Goal: Information Seeking & Learning: Learn about a topic

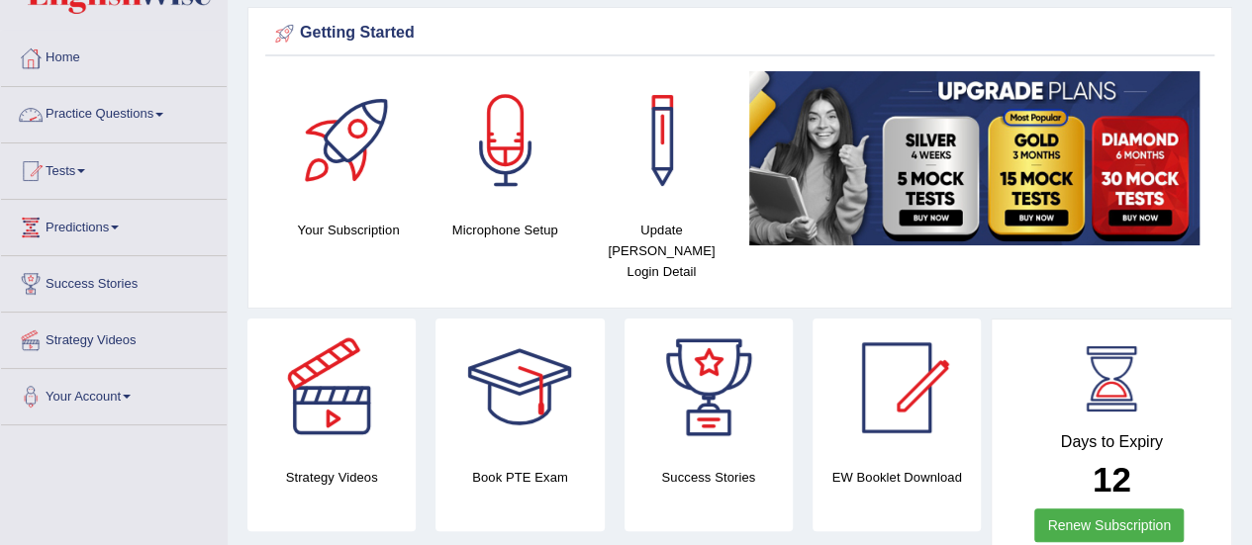
scroll to position [99, 0]
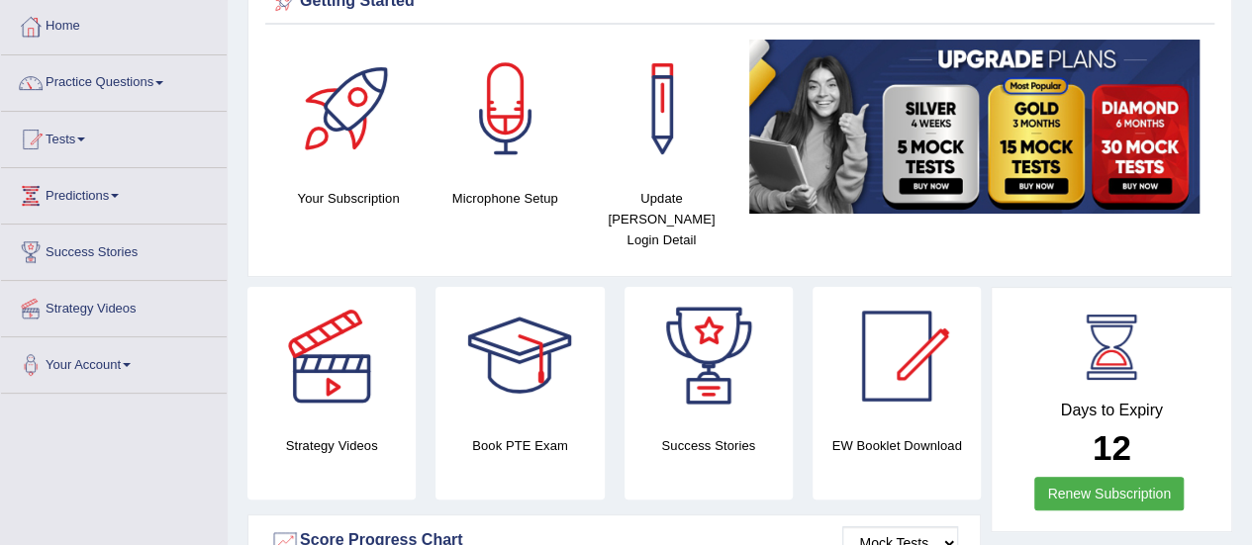
click at [165, 90] on link "Practice Questions" at bounding box center [114, 79] width 226 height 49
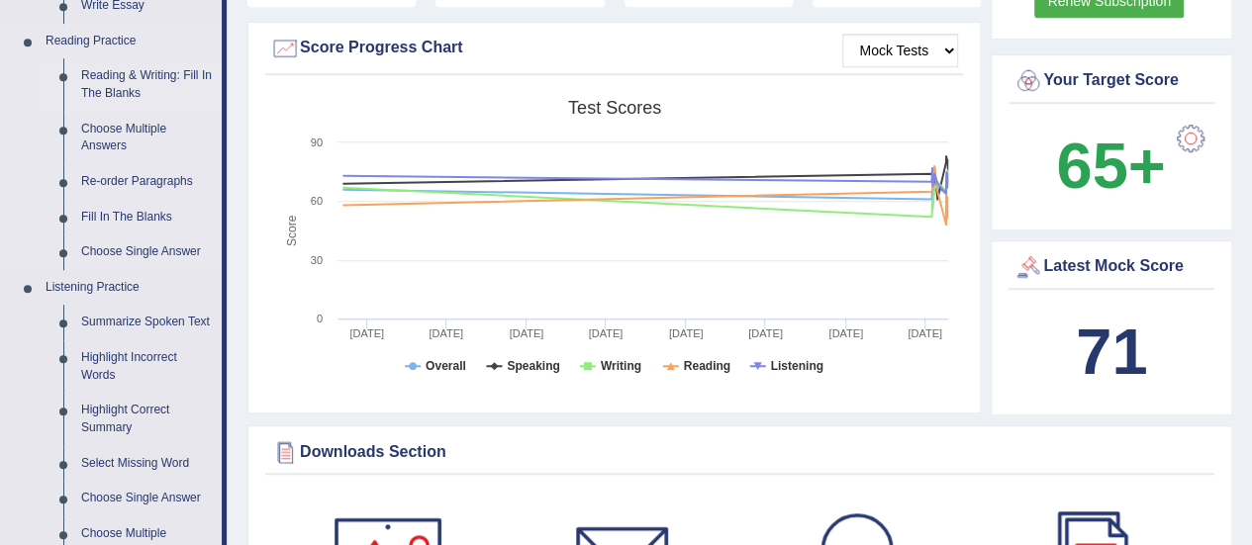
scroll to position [594, 0]
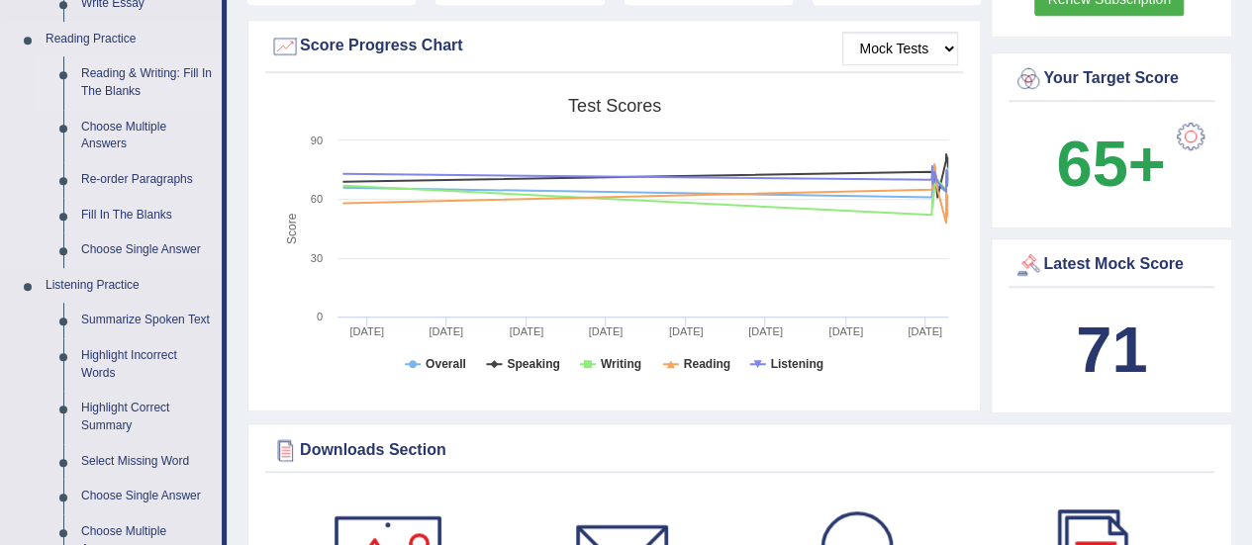
click at [128, 80] on link "Reading & Writing: Fill In The Blanks" at bounding box center [146, 82] width 149 height 52
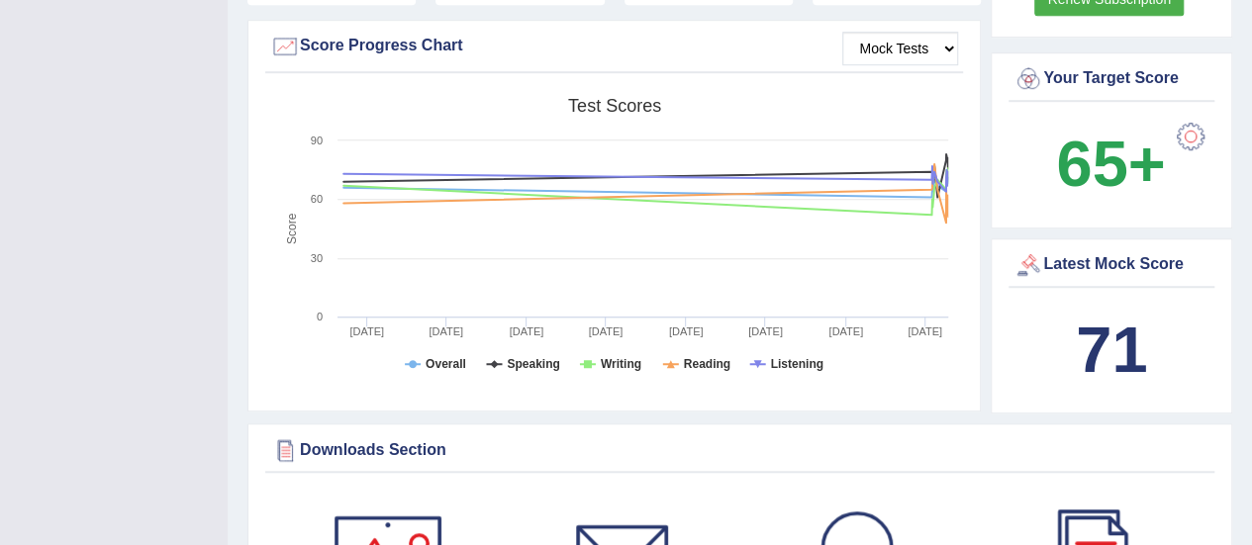
scroll to position [341, 0]
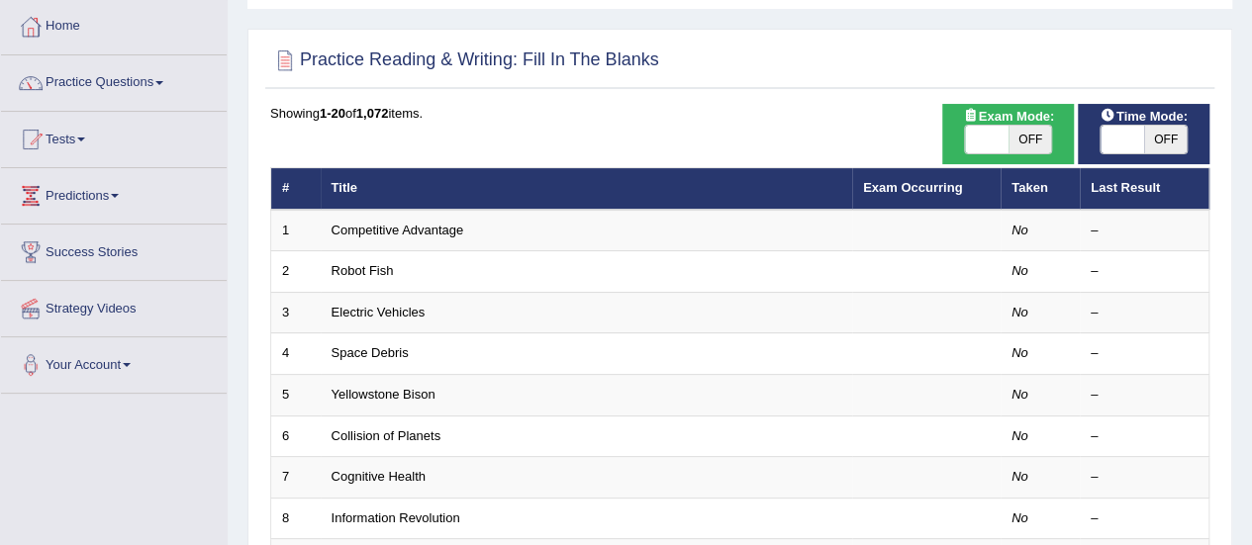
click at [1156, 136] on span "OFF" at bounding box center [1166, 140] width 44 height 28
checkbox input "true"
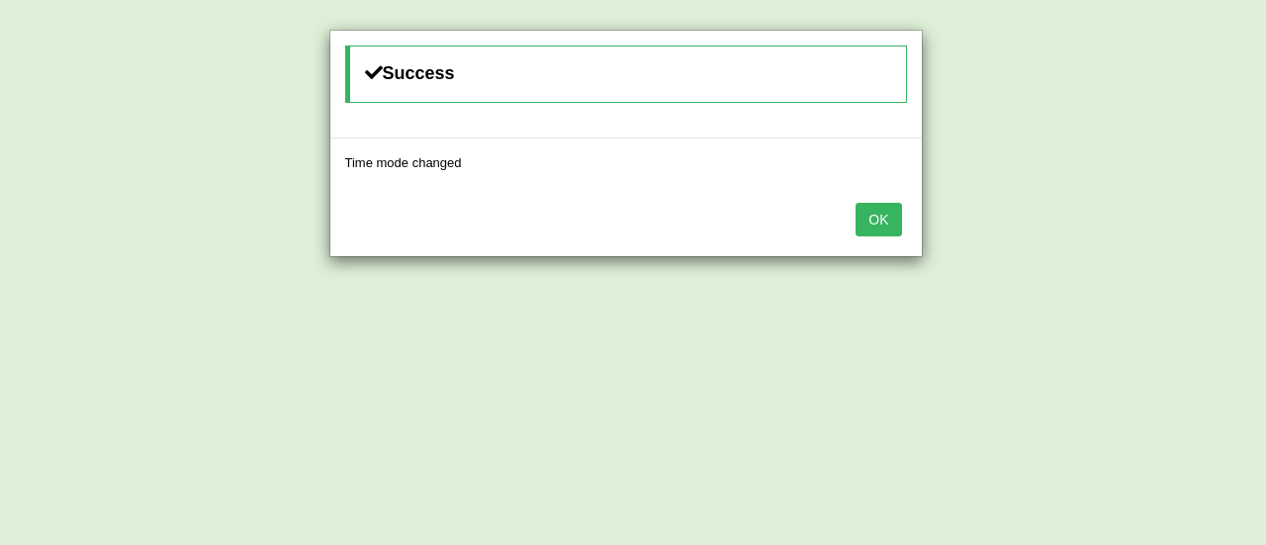
click at [894, 209] on button "OK" at bounding box center [879, 220] width 46 height 34
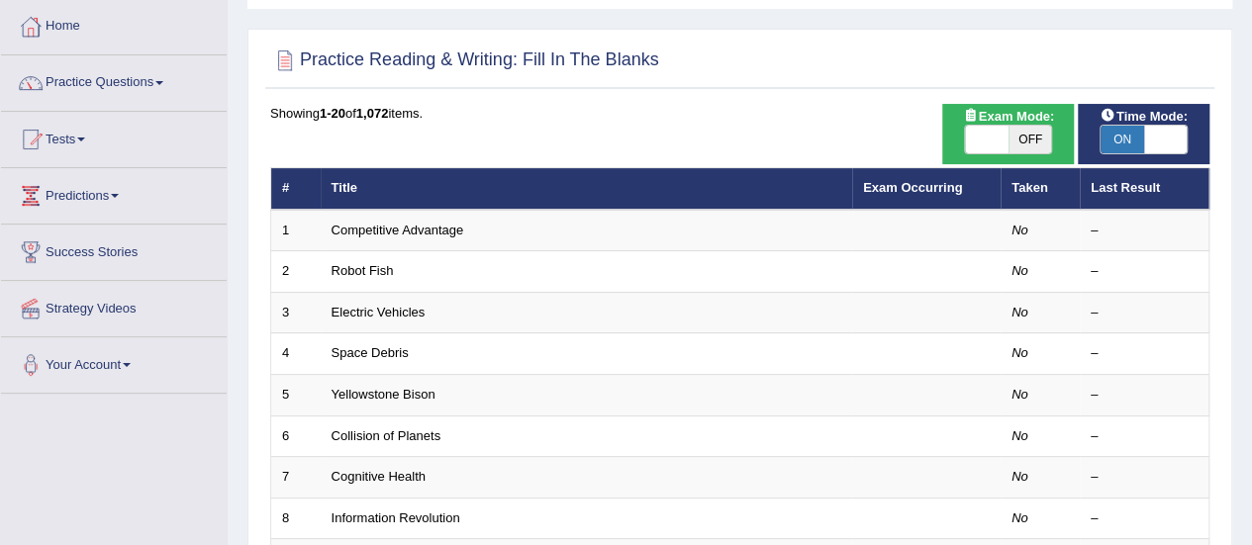
click at [1037, 143] on span "OFF" at bounding box center [1030, 140] width 44 height 28
checkbox input "true"
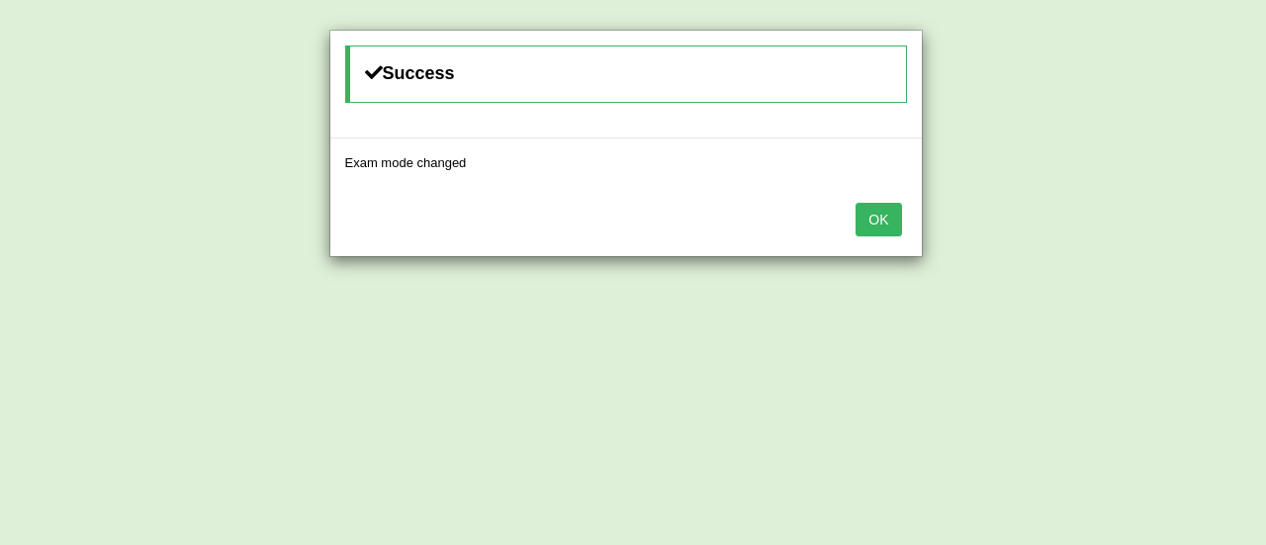
click at [859, 217] on button "OK" at bounding box center [879, 220] width 46 height 34
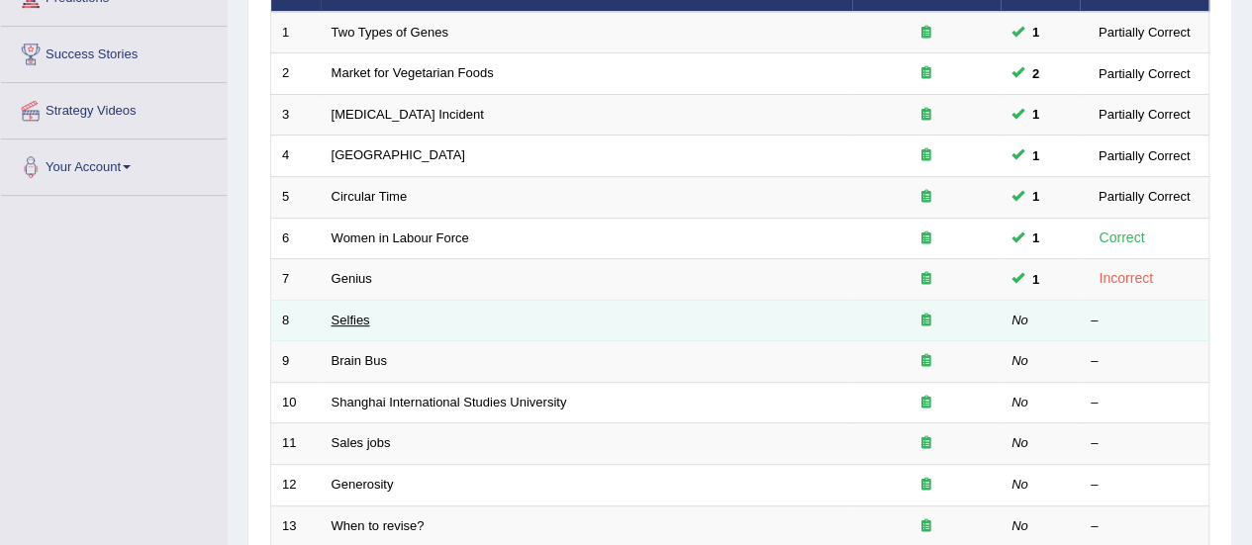
click at [366, 313] on link "Selfies" at bounding box center [350, 320] width 39 height 15
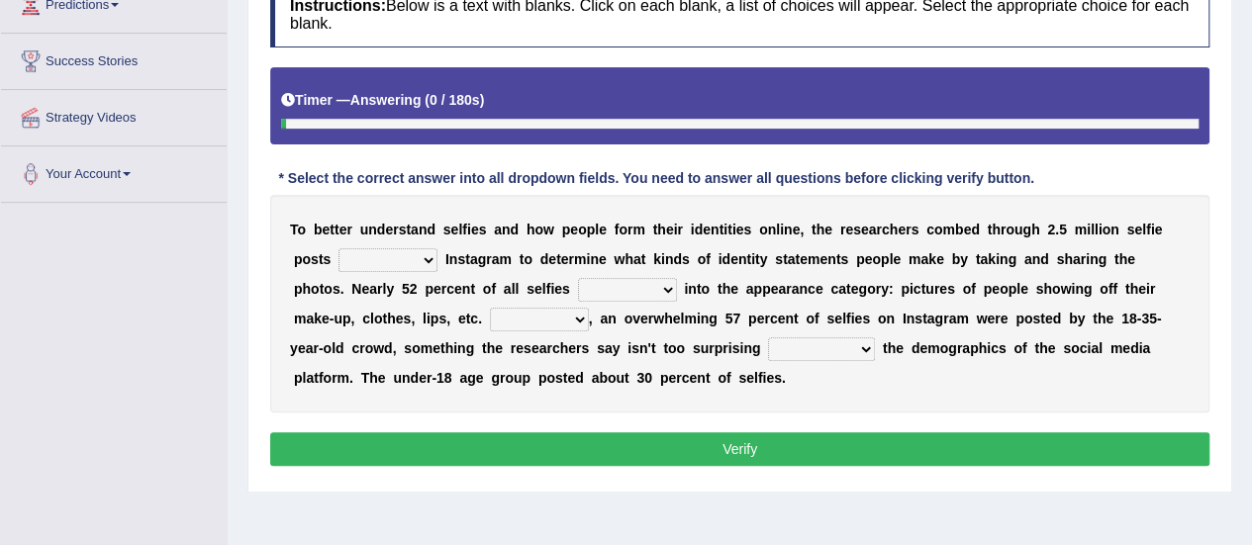
scroll to position [297, 0]
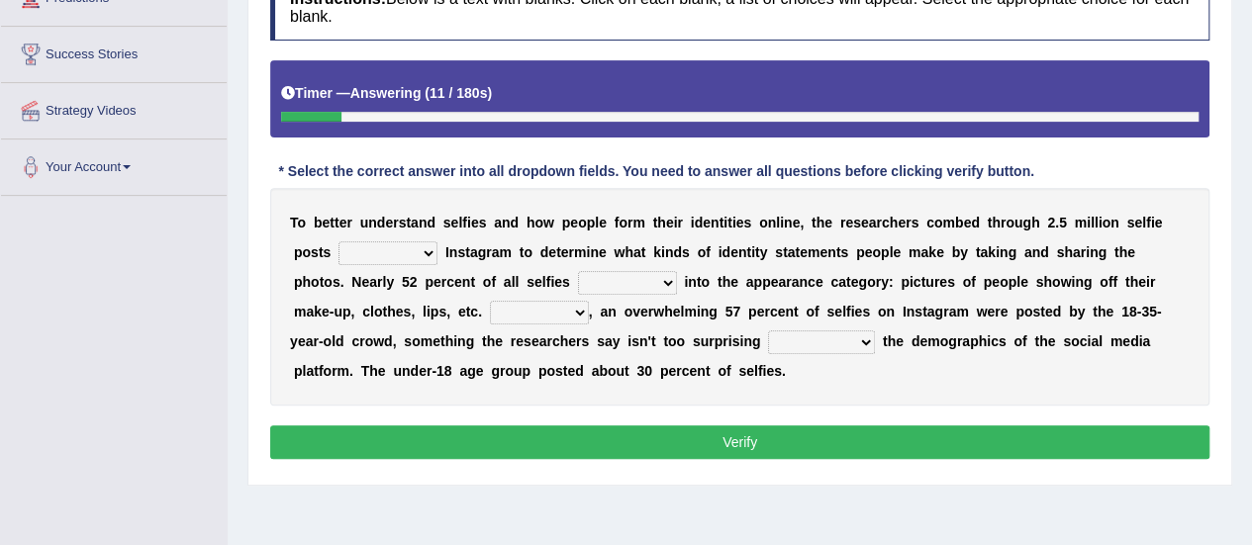
click at [428, 246] on select "of in above on" at bounding box center [387, 253] width 99 height 24
select select "in"
click at [338, 241] on select "of in above on" at bounding box center [387, 253] width 99 height 24
click at [669, 273] on select "fall fallen fell falls" at bounding box center [627, 283] width 99 height 24
select select "falls"
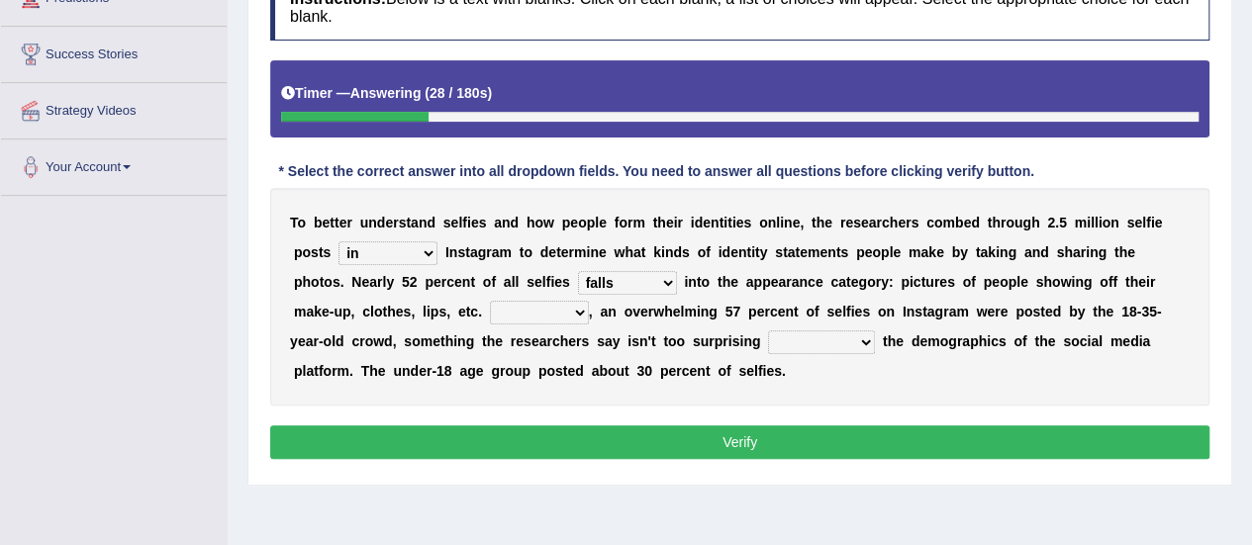
click at [578, 271] on select "fall fallen fell falls" at bounding box center [627, 283] width 99 height 24
click at [582, 312] on select "Along with Although Overall However" at bounding box center [539, 313] width 99 height 24
select select "However"
click at [490, 301] on select "Along with Although Overall However" at bounding box center [539, 313] width 99 height 24
click at [866, 334] on select "consider considered considering to consider" at bounding box center [821, 342] width 107 height 24
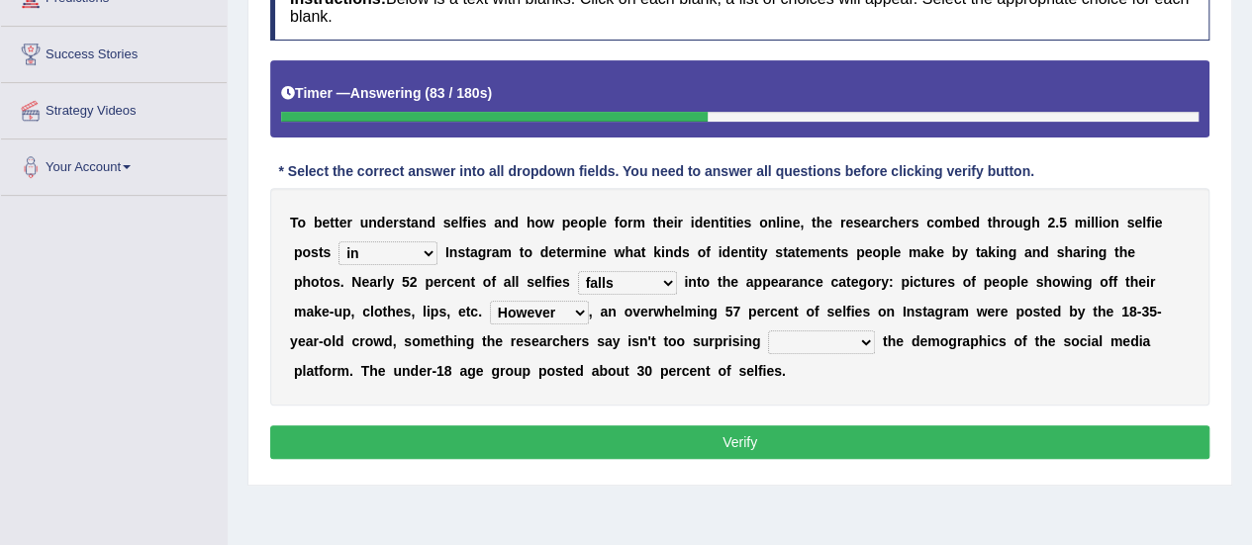
select select "to consider"
click at [768, 330] on select "consider considered considering to consider" at bounding box center [821, 342] width 107 height 24
click at [836, 434] on button "Verify" at bounding box center [739, 442] width 939 height 34
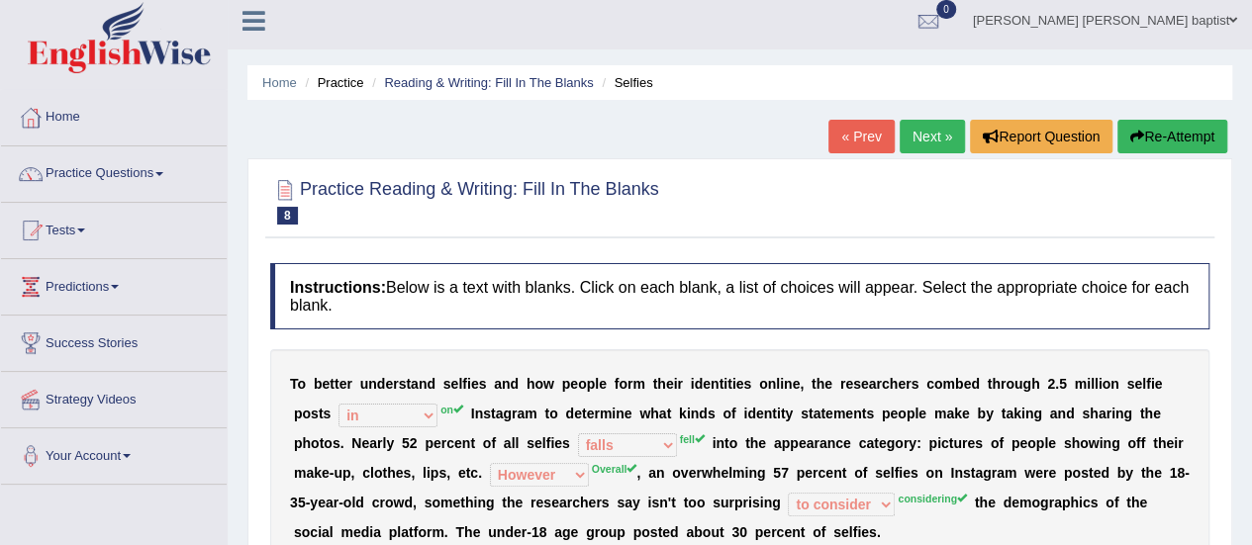
scroll to position [0, 0]
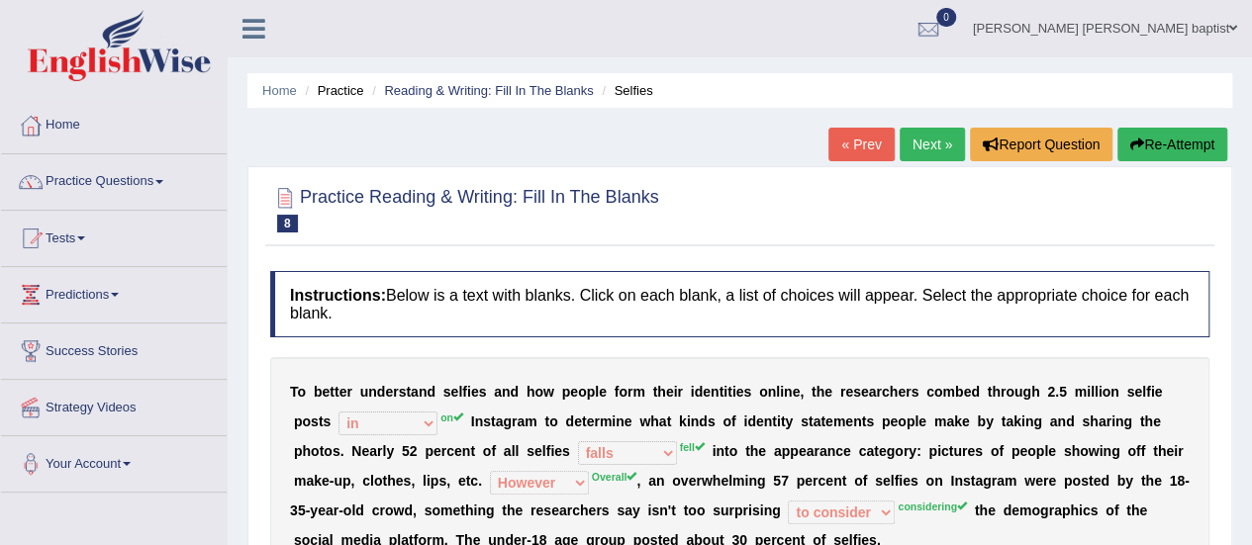
click at [1194, 147] on button "Re-Attempt" at bounding box center [1172, 145] width 110 height 34
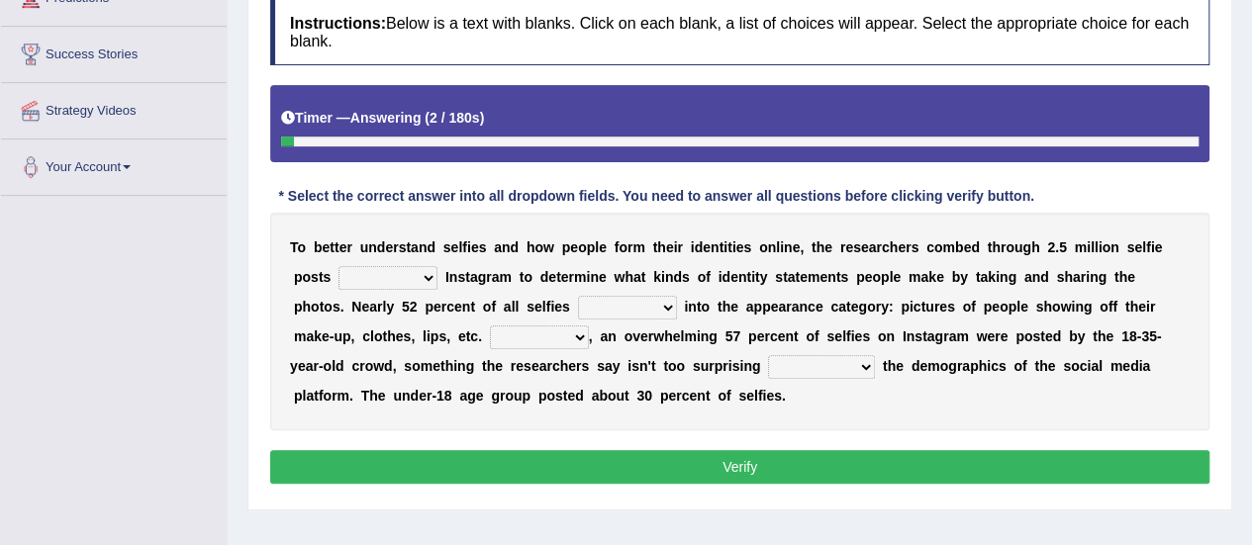
click at [433, 278] on select "of in above on" at bounding box center [387, 278] width 99 height 24
select select "on"
click at [338, 266] on select "of in above on" at bounding box center [387, 278] width 99 height 24
click at [669, 306] on select "fall fallen fell falls" at bounding box center [627, 308] width 99 height 24
select select "fallen"
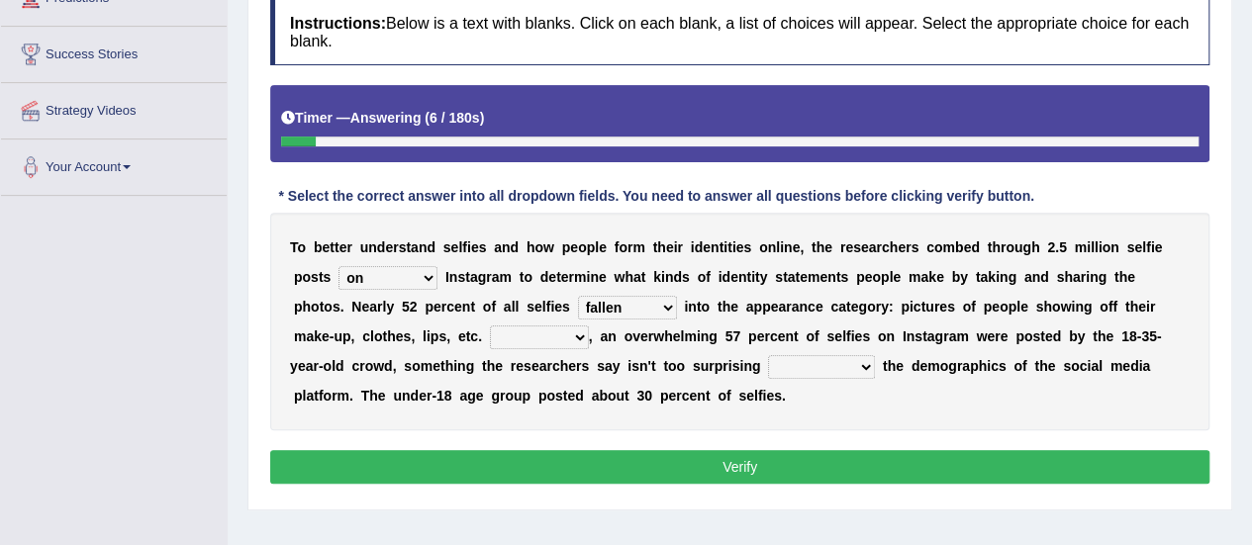
click at [578, 296] on select "fall fallen fell falls" at bounding box center [627, 308] width 99 height 24
click at [579, 334] on select "Along with Although Overall However" at bounding box center [539, 338] width 99 height 24
select select "However"
click at [490, 326] on select "Along with Although Overall However" at bounding box center [539, 338] width 99 height 24
click at [861, 364] on select "consider considered considering to consider" at bounding box center [821, 367] width 107 height 24
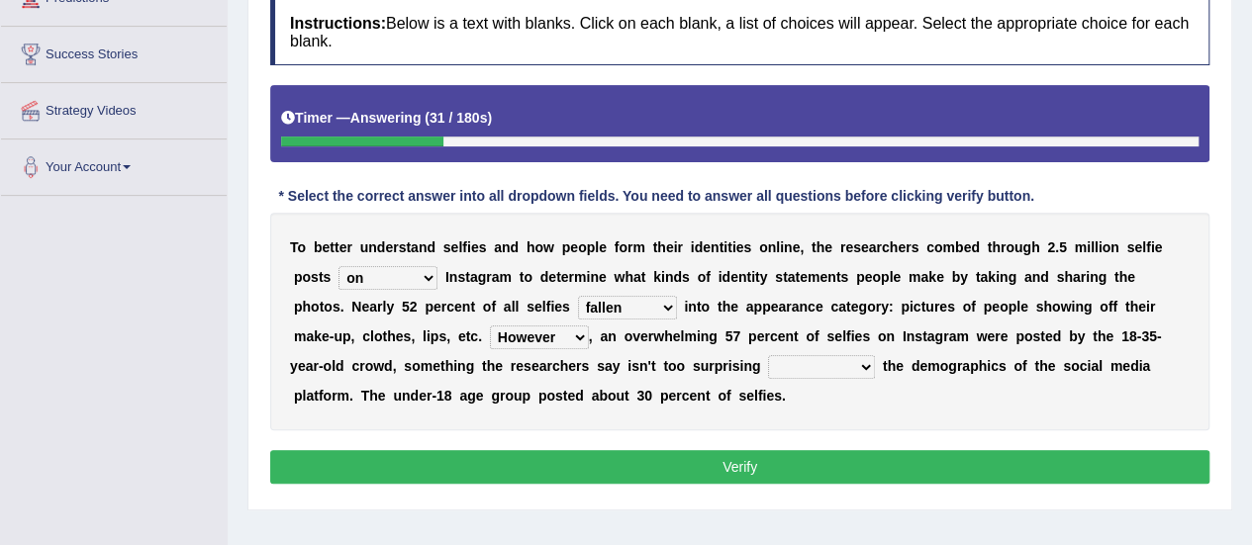
select select "considering"
click at [768, 355] on select "consider considered considering to consider" at bounding box center [821, 367] width 107 height 24
click at [835, 452] on button "Verify" at bounding box center [739, 467] width 939 height 34
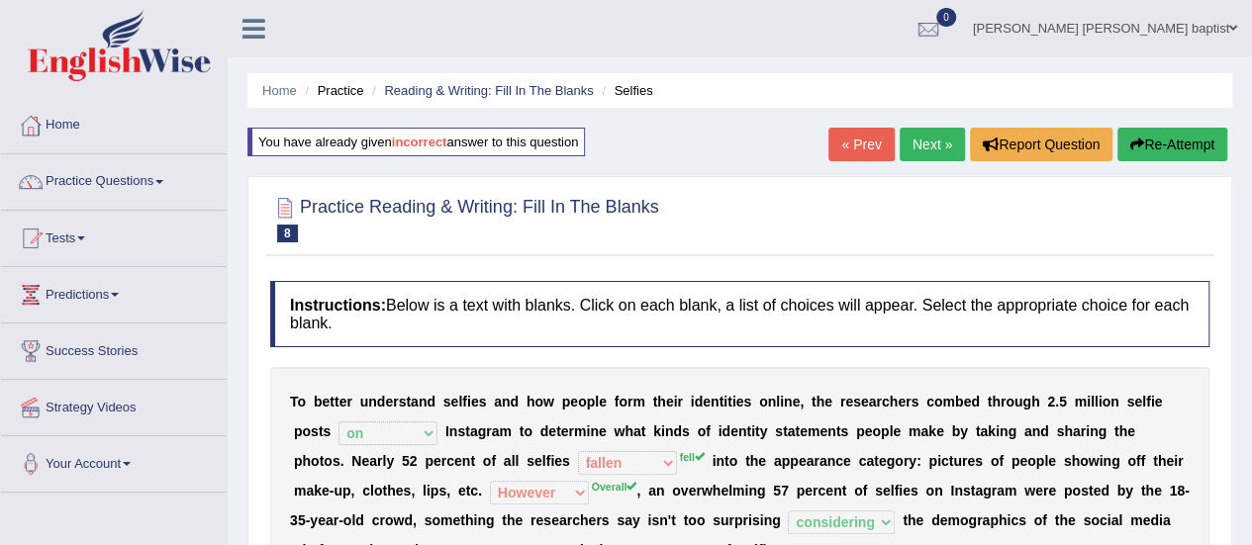
click at [1148, 141] on button "Re-Attempt" at bounding box center [1172, 145] width 110 height 34
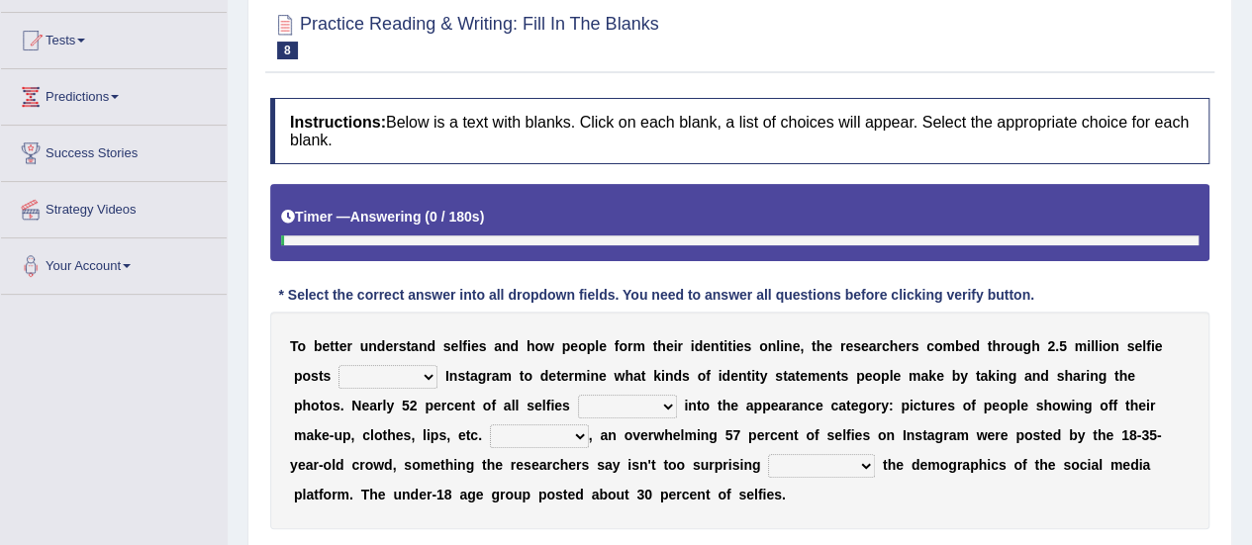
scroll to position [297, 0]
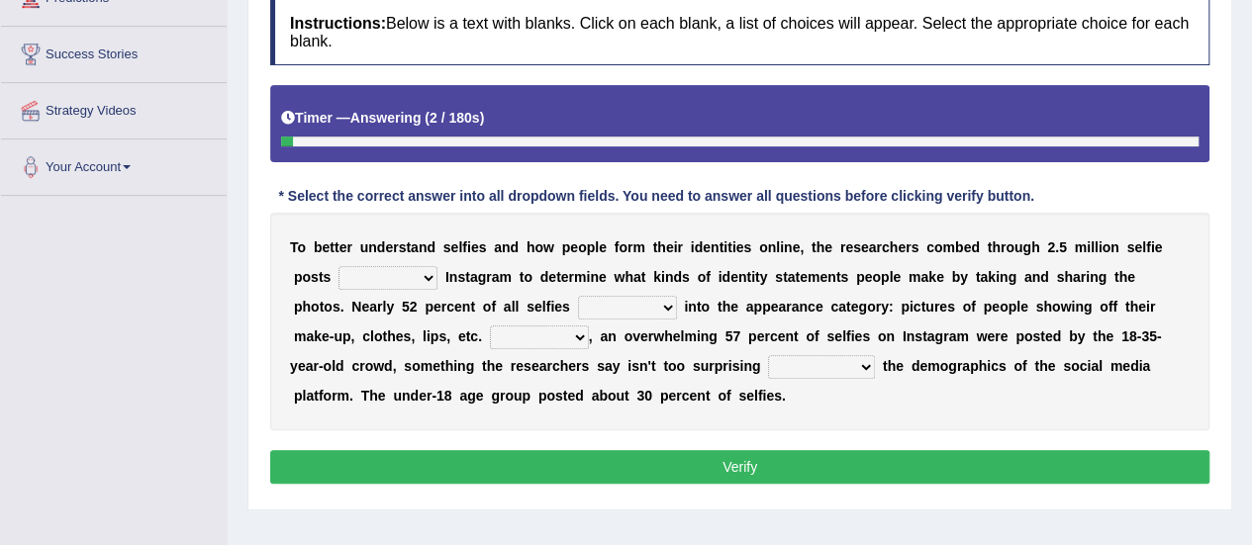
click at [428, 275] on select "of in above on" at bounding box center [387, 278] width 99 height 24
select select "on"
click at [338, 266] on select "of in above on" at bounding box center [387, 278] width 99 height 24
click at [670, 303] on select "fall fallen fell falls" at bounding box center [627, 308] width 99 height 24
select select "fell"
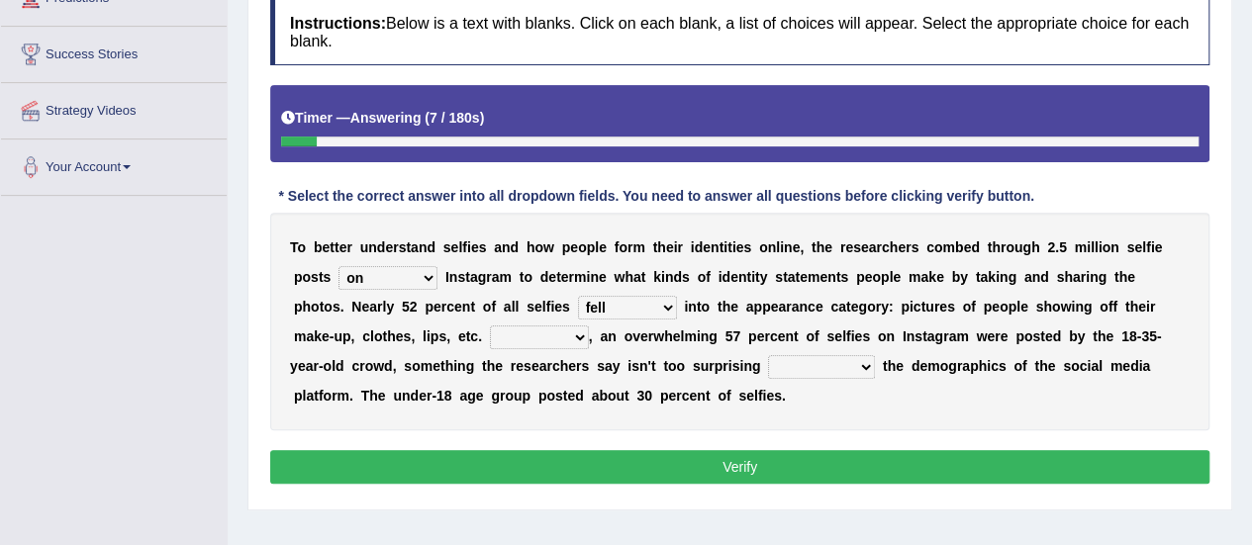
click at [578, 296] on select "fall fallen fell falls" at bounding box center [627, 308] width 99 height 24
click at [577, 337] on select "Along with Although Overall However" at bounding box center [539, 338] width 99 height 24
select select "Overall"
click at [490, 326] on select "Along with Although Overall However" at bounding box center [539, 338] width 99 height 24
click at [860, 370] on select "consider considered considering to consider" at bounding box center [821, 367] width 107 height 24
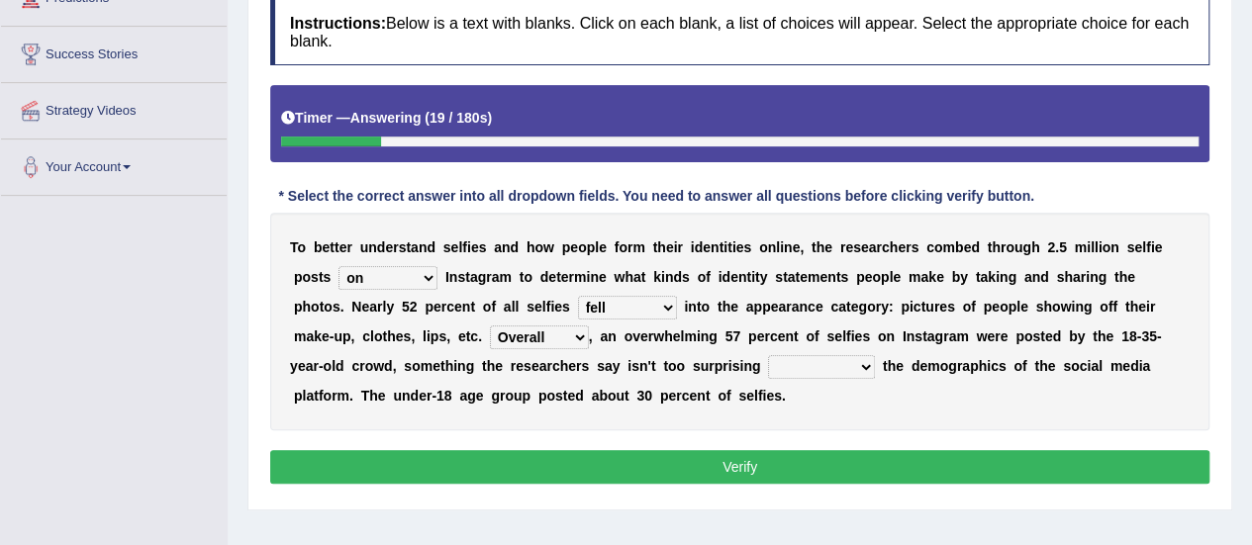
select select "considering"
click at [768, 355] on select "consider considered considering to consider" at bounding box center [821, 367] width 107 height 24
click at [783, 457] on button "Verify" at bounding box center [739, 467] width 939 height 34
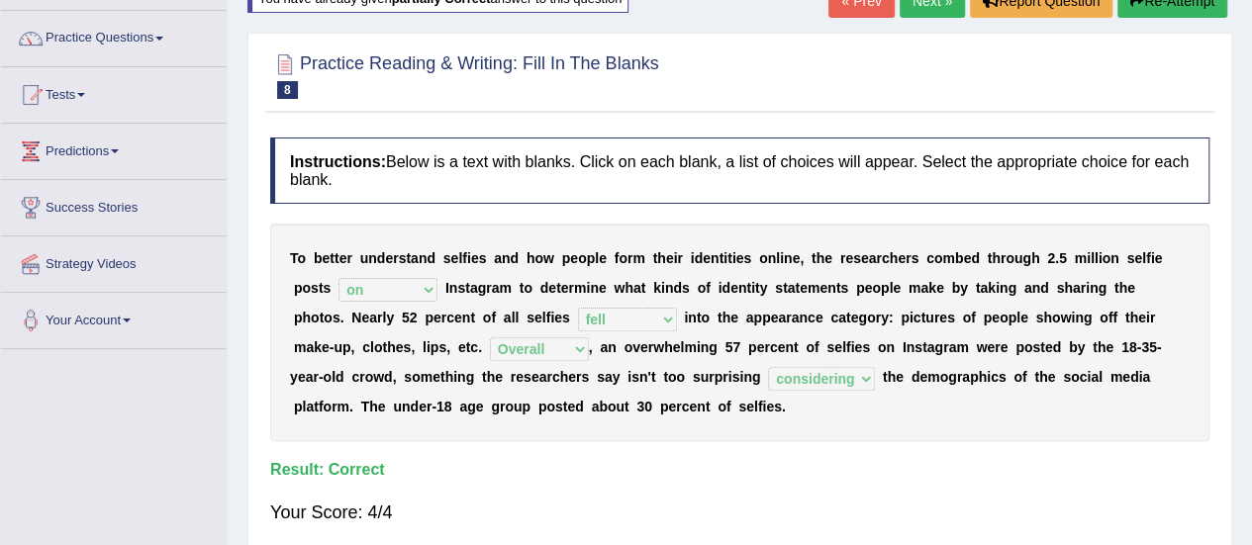
scroll to position [99, 0]
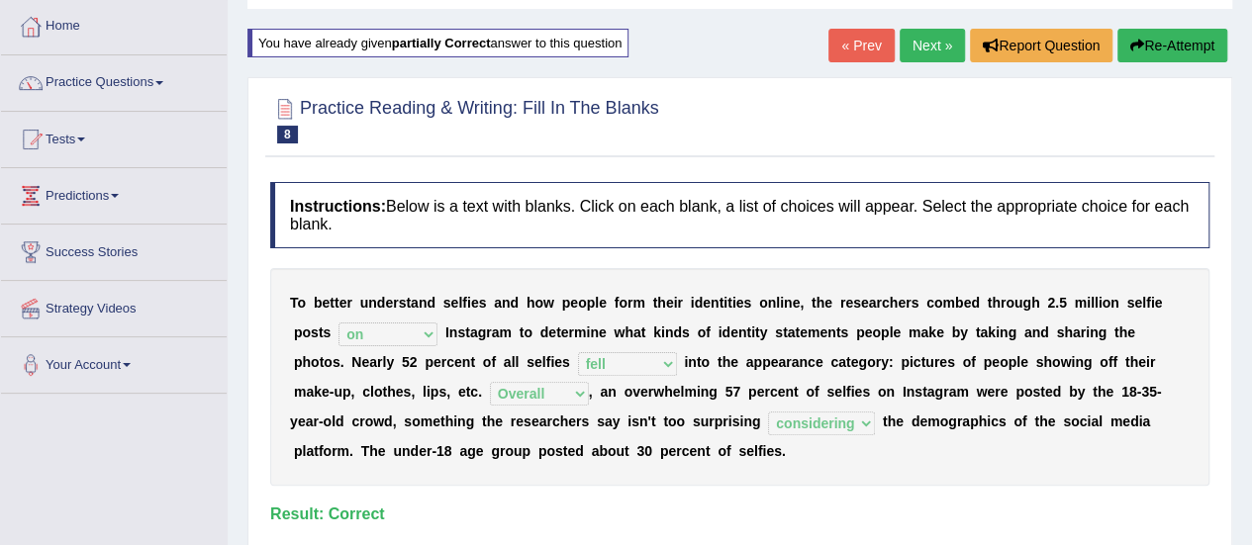
click at [933, 42] on link "Next »" at bounding box center [931, 46] width 65 height 34
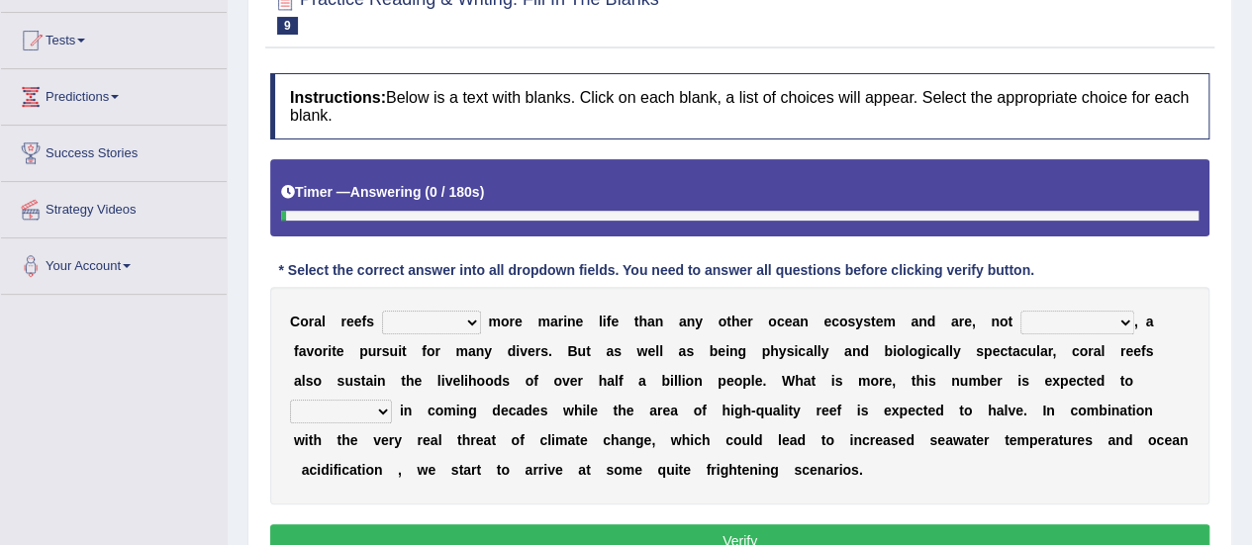
scroll to position [297, 0]
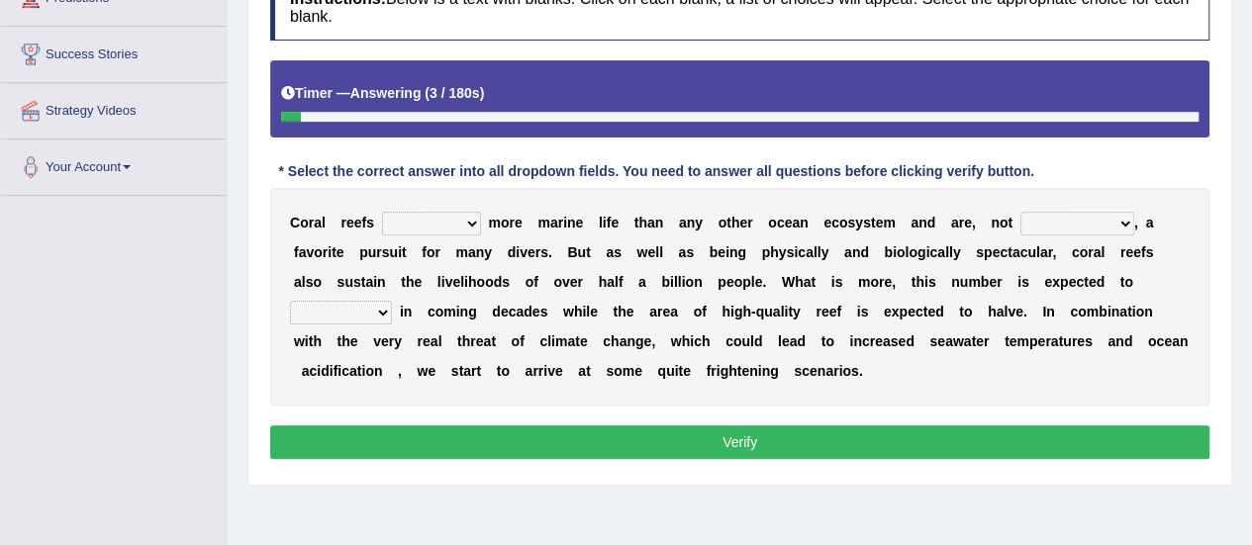
click at [463, 218] on select "curb harvest support cultivate" at bounding box center [431, 224] width 99 height 24
select select "curb"
click at [382, 212] on select "curb harvest support cultivate" at bounding box center [431, 224] width 99 height 24
click at [1120, 222] on select "seemingly specifically demandingly surprisingly" at bounding box center [1077, 224] width 114 height 24
select select "surprisingly"
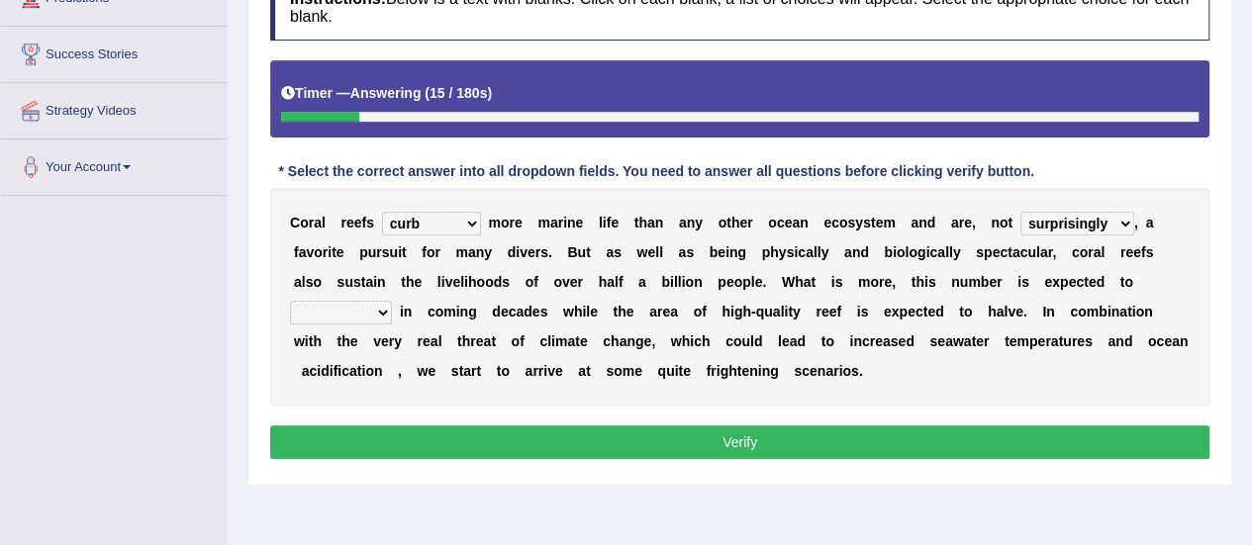
click at [1020, 212] on select "seemingly specifically demandingly surprisingly" at bounding box center [1077, 224] width 114 height 24
click at [385, 314] on select "appear double countdown unravel" at bounding box center [341, 313] width 102 height 24
select select "double"
click at [290, 301] on select "appear double countdown unravel" at bounding box center [341, 313] width 102 height 24
click at [724, 436] on button "Verify" at bounding box center [739, 442] width 939 height 34
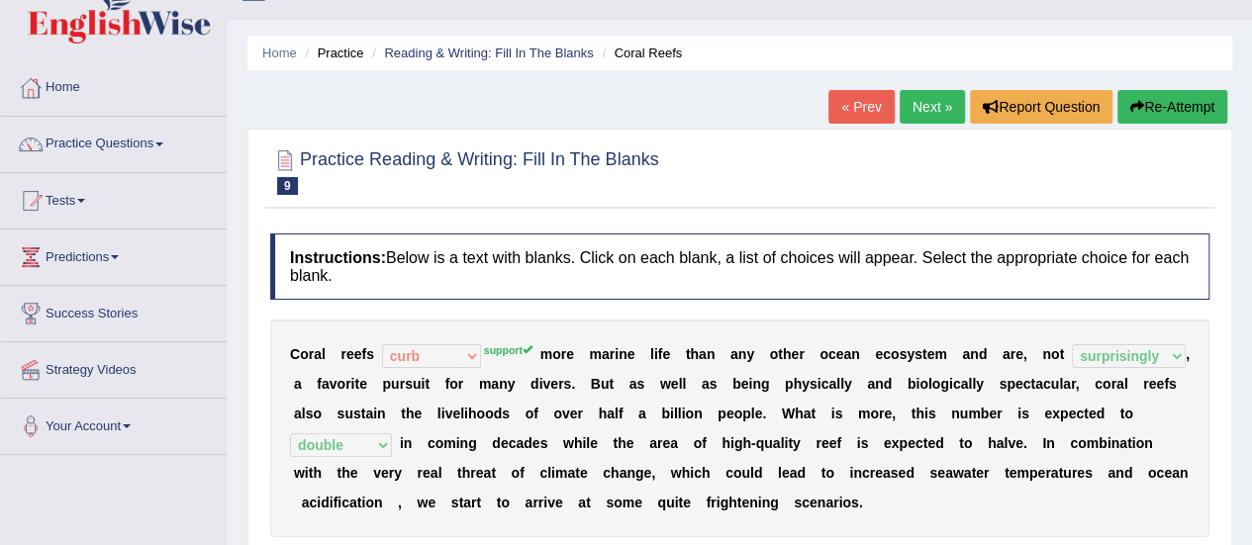
scroll to position [0, 0]
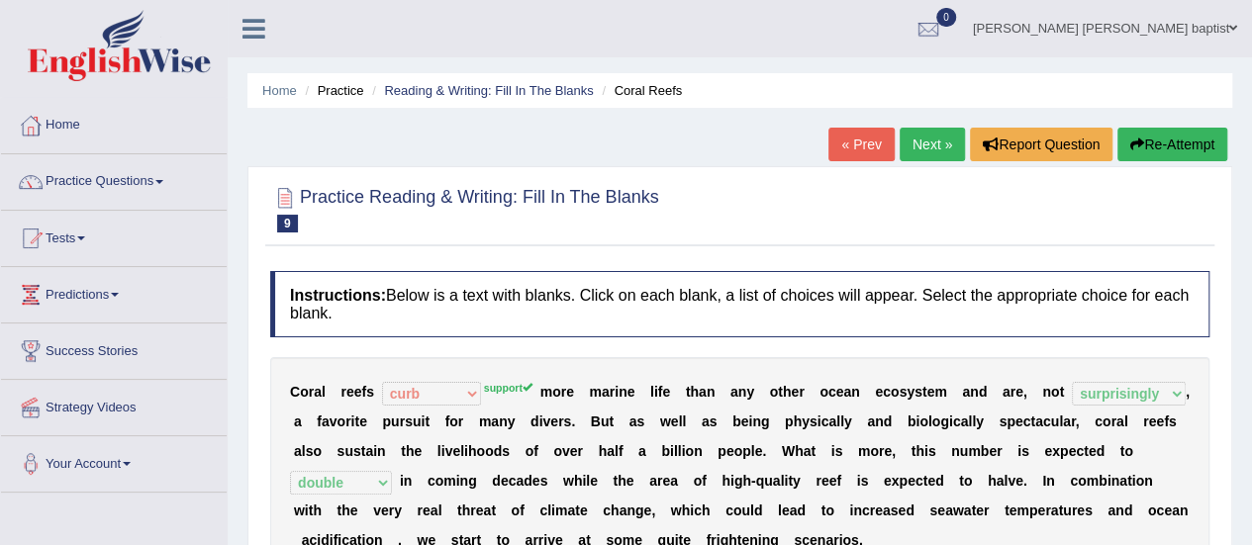
click at [1167, 143] on button "Re-Attempt" at bounding box center [1172, 145] width 110 height 34
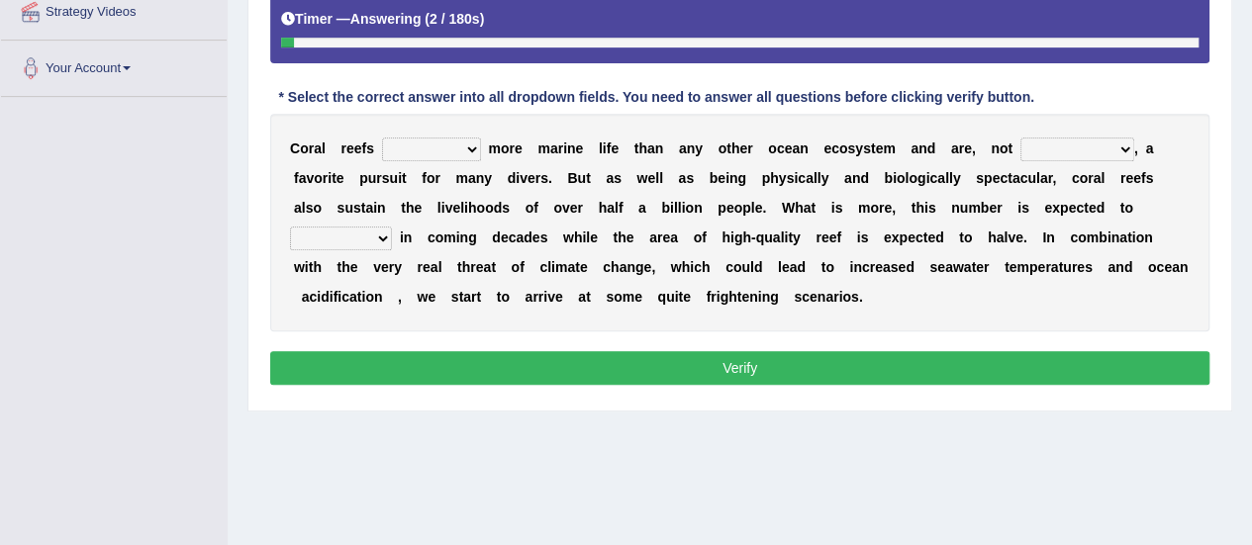
click at [476, 142] on select "curb harvest support cultivate" at bounding box center [431, 150] width 99 height 24
select select "support"
click at [382, 138] on select "curb harvest support cultivate" at bounding box center [431, 150] width 99 height 24
click at [1117, 143] on select "seemingly specifically demandingly surprisingly" at bounding box center [1077, 150] width 114 height 24
select select "specifically"
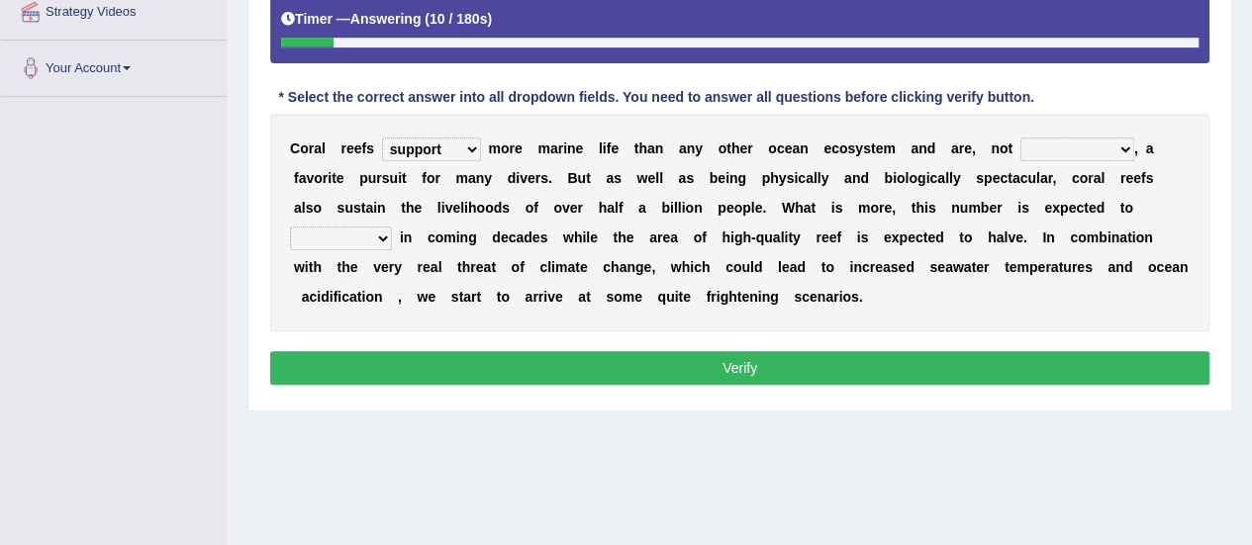
click at [1020, 138] on select "seemingly specifically demandingly surprisingly" at bounding box center [1077, 150] width 114 height 24
click at [380, 237] on select "appear double countdown unravel" at bounding box center [341, 239] width 102 height 24
select select "double"
click at [290, 227] on select "appear double countdown unravel" at bounding box center [341, 239] width 102 height 24
click at [616, 363] on button "Verify" at bounding box center [739, 368] width 939 height 34
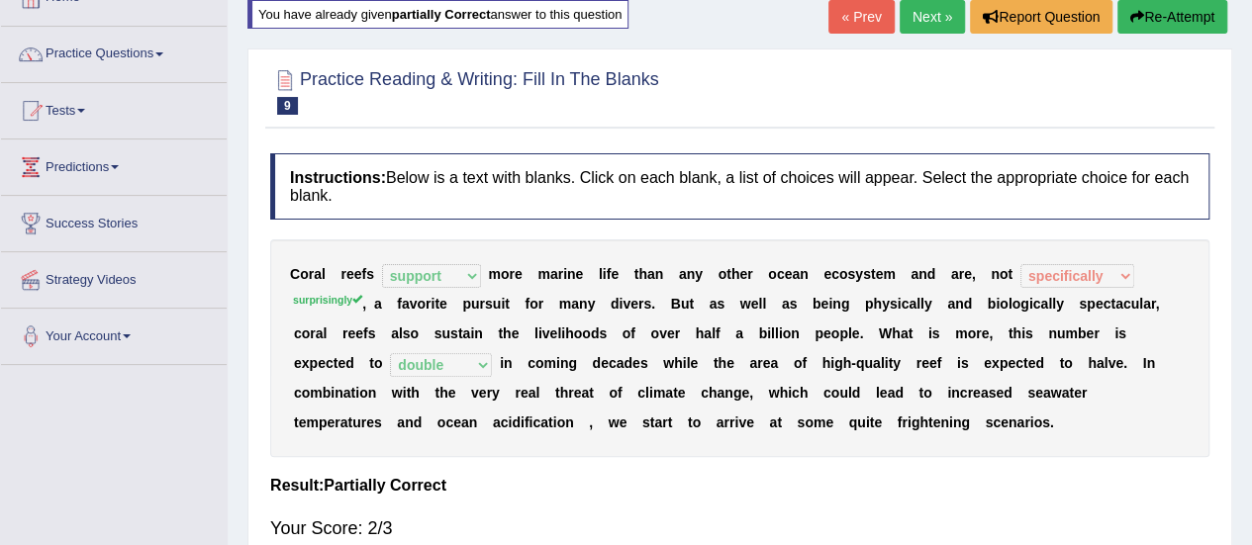
scroll to position [99, 0]
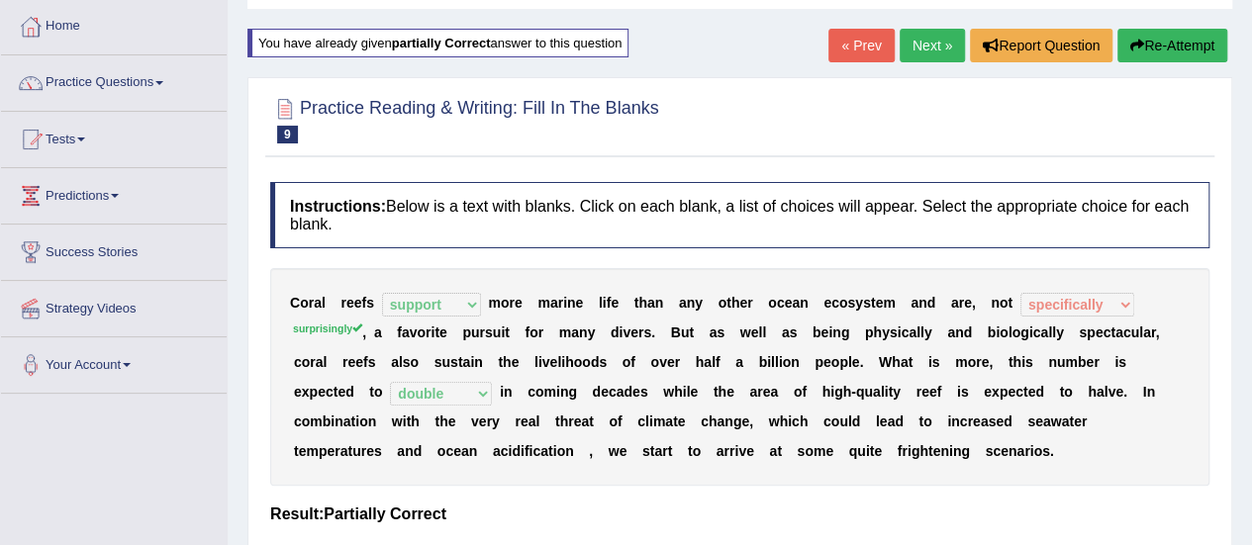
click at [1198, 37] on button "Re-Attempt" at bounding box center [1172, 46] width 110 height 34
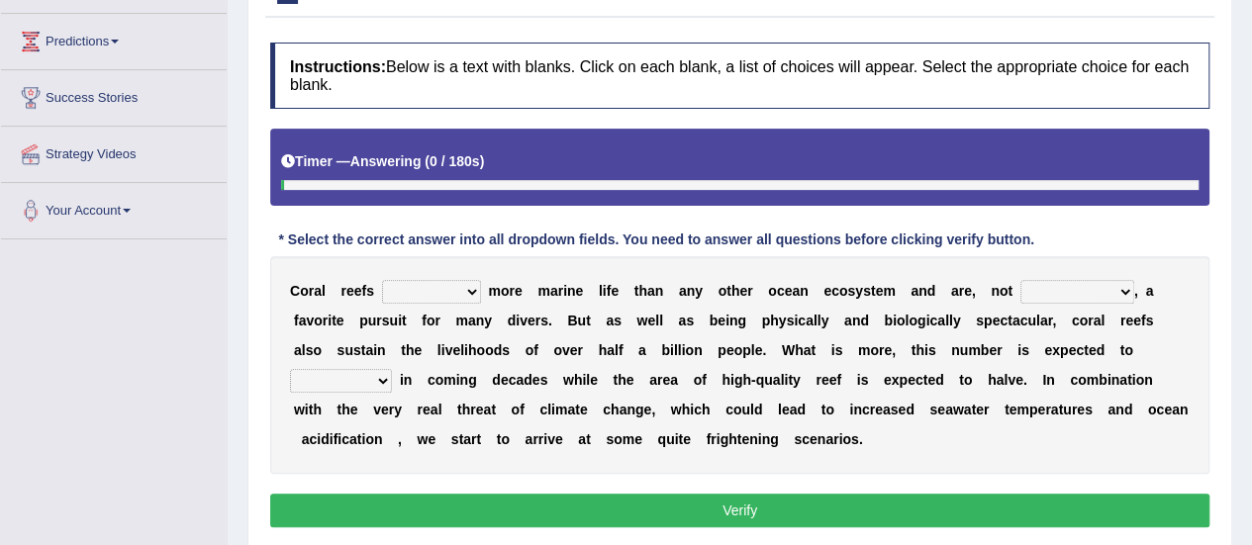
scroll to position [297, 0]
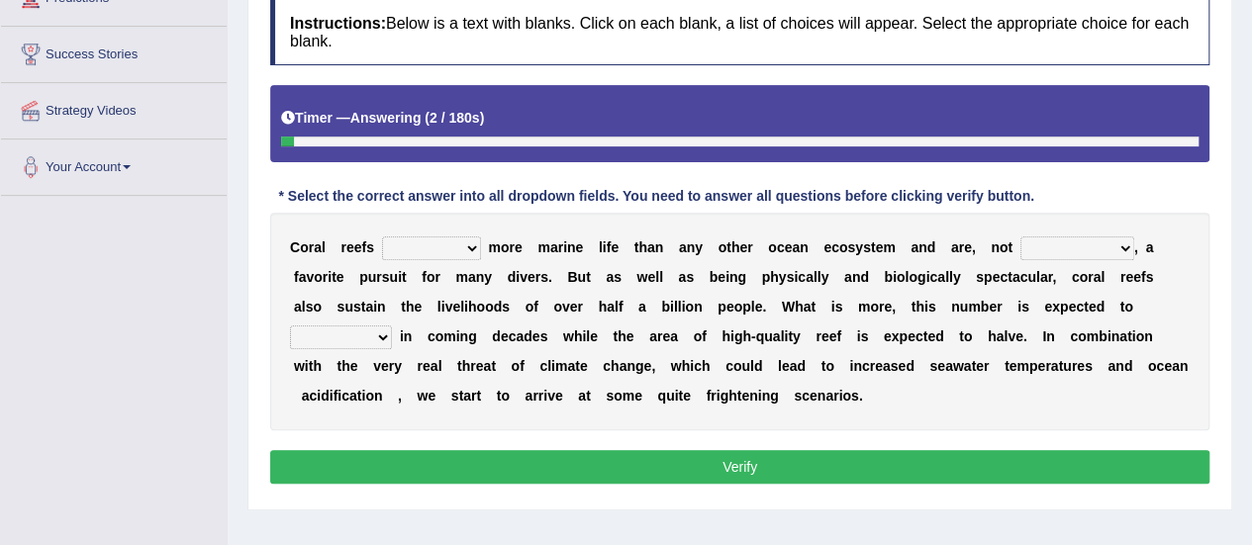
click at [475, 244] on select "curb harvest support cultivate" at bounding box center [431, 248] width 99 height 24
select select "support"
click at [382, 236] on select "curb harvest support cultivate" at bounding box center [431, 248] width 99 height 24
click at [1122, 238] on select "seemingly specifically demandingly surprisingly" at bounding box center [1077, 248] width 114 height 24
select select "surprisingly"
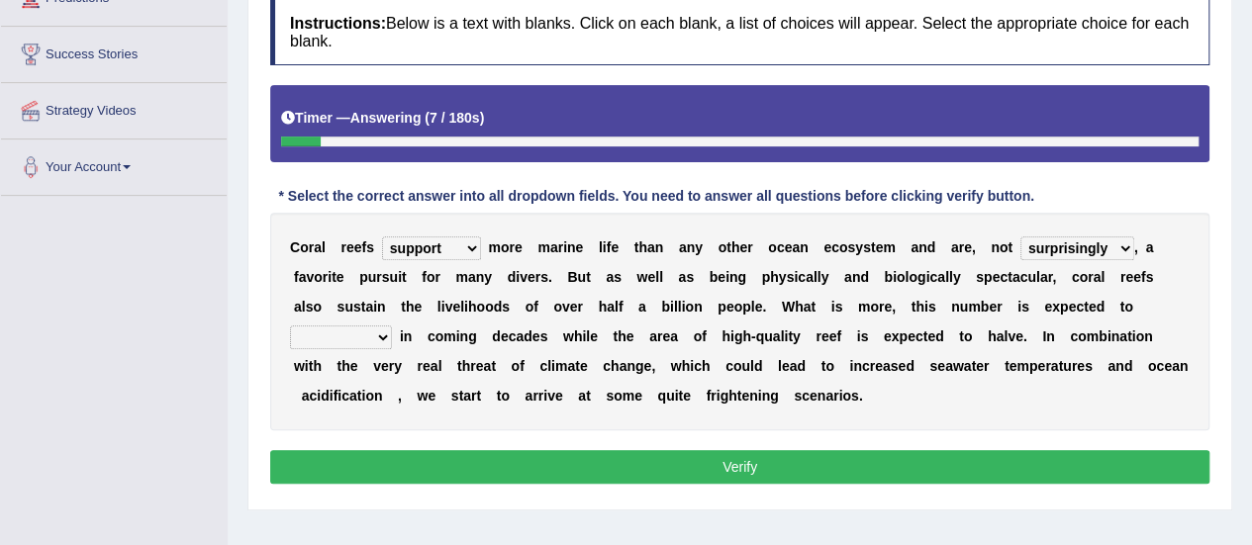
click at [1020, 236] on select "seemingly specifically demandingly surprisingly" at bounding box center [1077, 248] width 114 height 24
click at [374, 339] on select "appear double countdown unravel" at bounding box center [341, 338] width 102 height 24
select select "double"
click at [290, 326] on select "appear double countdown unravel" at bounding box center [341, 338] width 102 height 24
click at [807, 463] on button "Verify" at bounding box center [739, 467] width 939 height 34
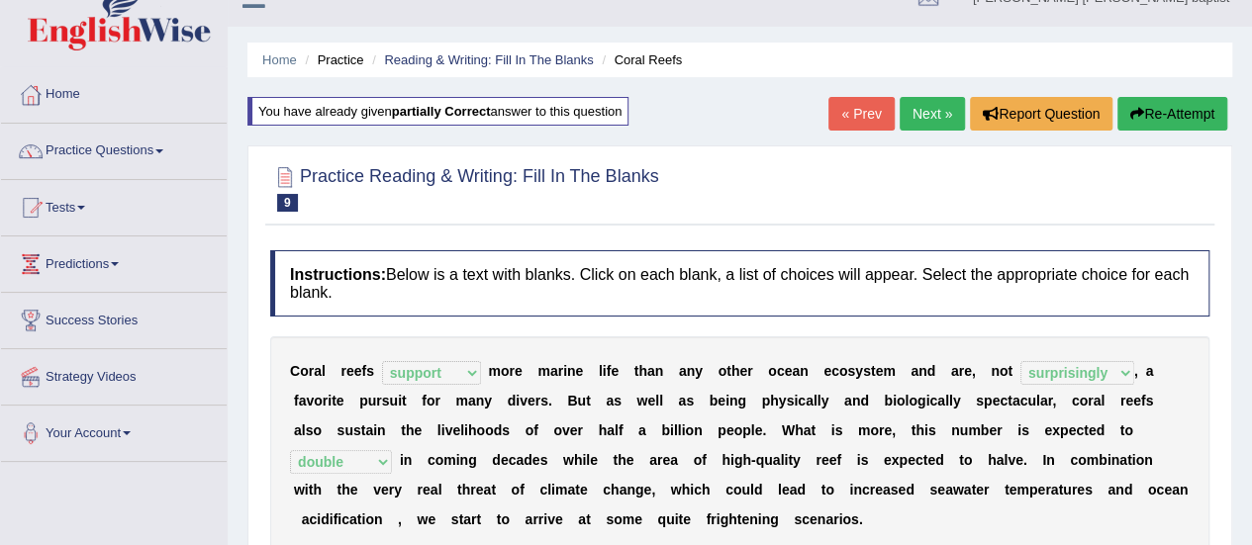
scroll to position [0, 0]
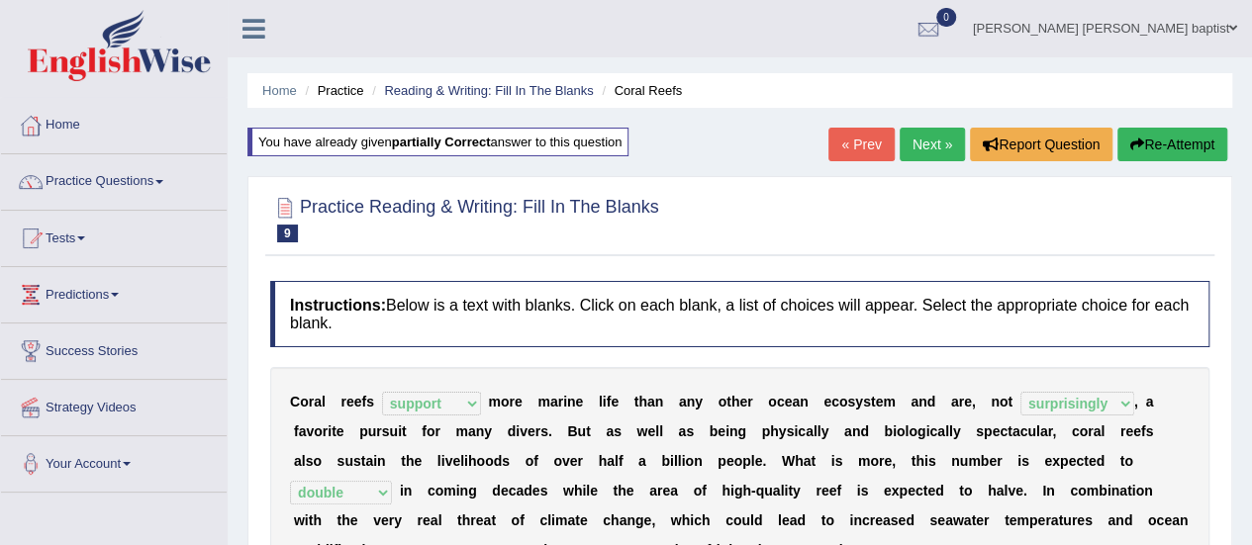
click at [915, 144] on link "Next »" at bounding box center [931, 145] width 65 height 34
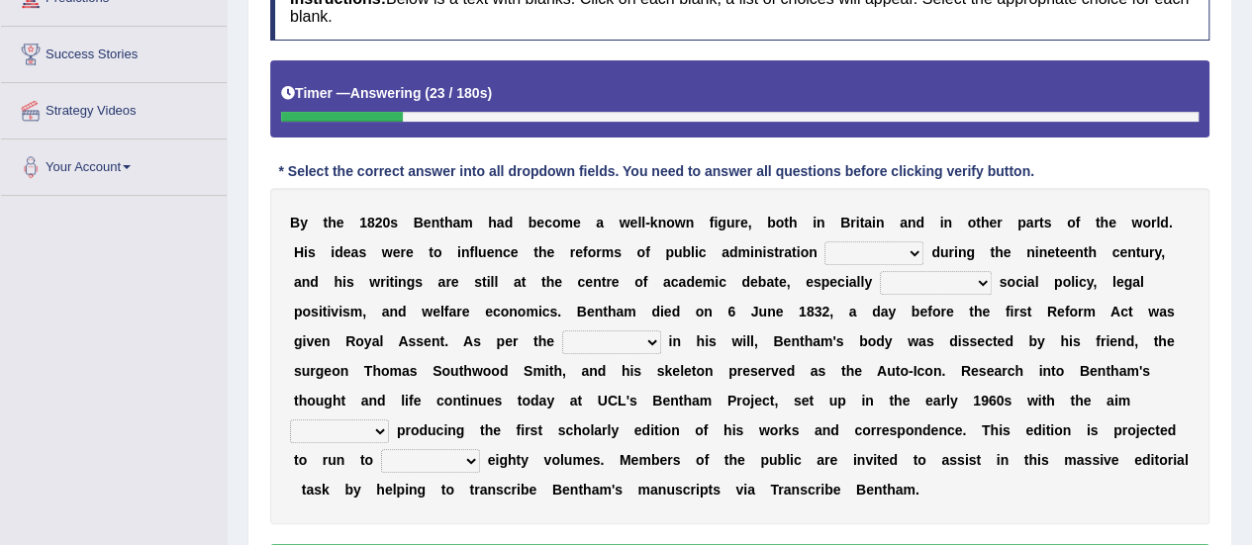
click at [905, 246] on select "made caused taken happened" at bounding box center [873, 253] width 99 height 24
select select "made"
click at [824, 241] on select "made caused taken happened" at bounding box center [873, 253] width 99 height 24
click at [977, 284] on select "as regards compared to as long as in case of" at bounding box center [936, 283] width 112 height 24
select select "compared to"
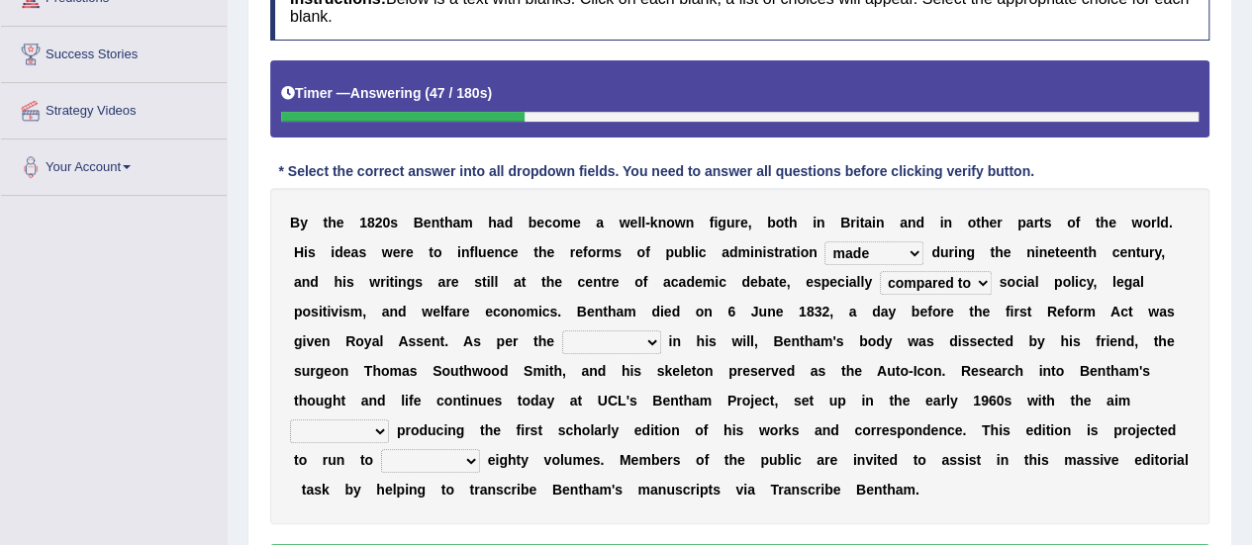
click at [880, 271] on select "as regards compared to as long as in case of" at bounding box center [936, 283] width 112 height 24
click at [653, 345] on select "directions parts categories levels" at bounding box center [611, 342] width 99 height 24
click at [562, 330] on select "directions parts categories levels" at bounding box center [611, 342] width 99 height 24
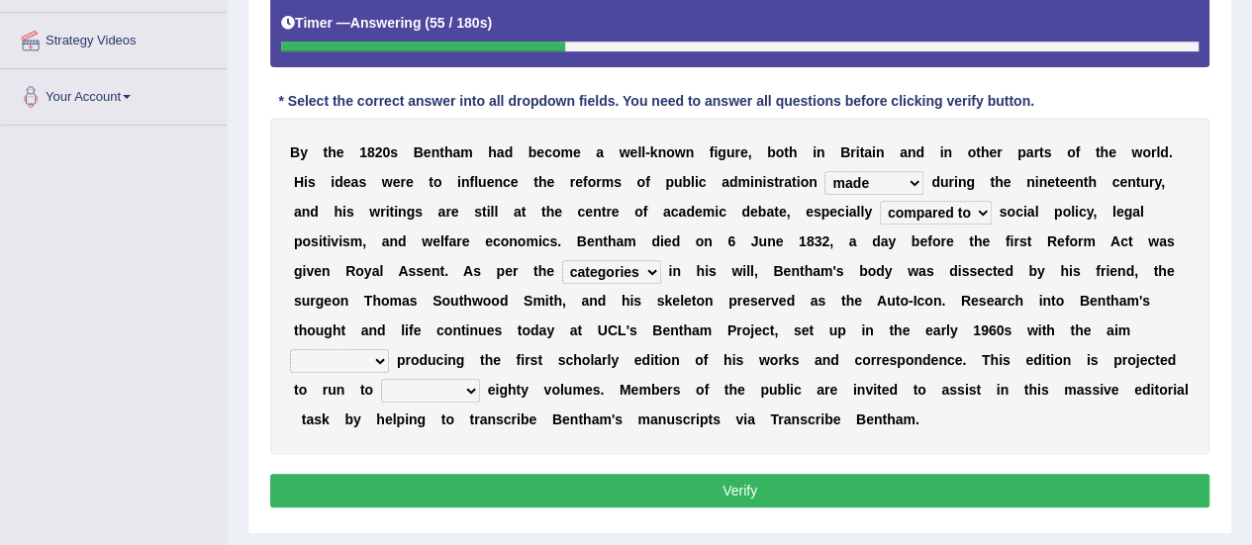
scroll to position [396, 0]
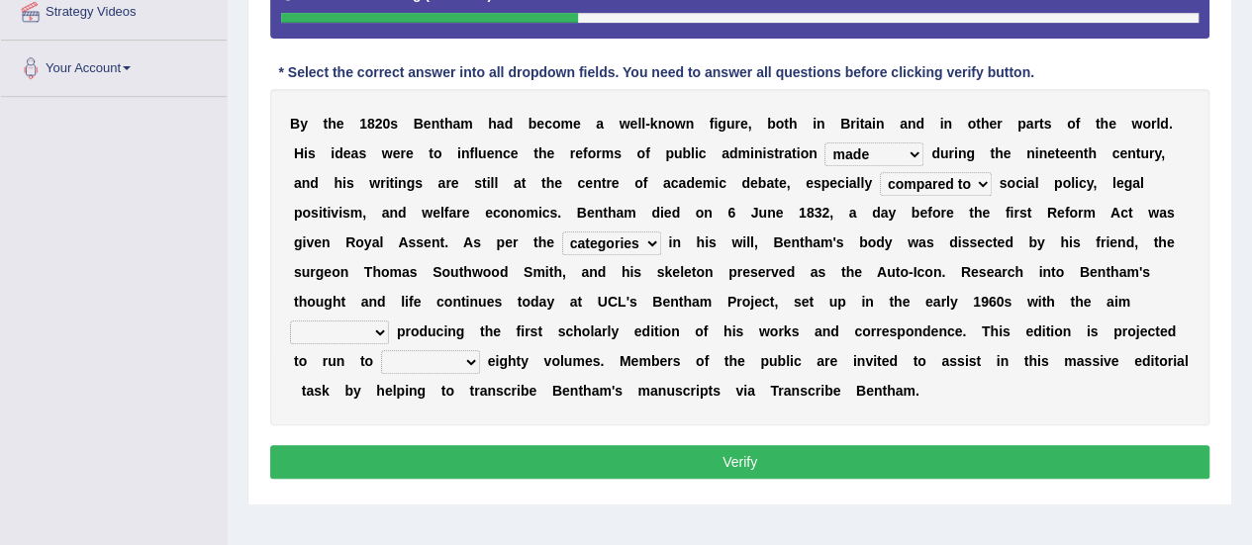
click at [636, 243] on select "directions parts categories levels" at bounding box center [611, 244] width 99 height 24
select select "directions"
click at [562, 232] on select "directions parts categories levels" at bounding box center [611, 244] width 99 height 24
click at [381, 337] on select "for about as of" at bounding box center [339, 333] width 99 height 24
select select "for"
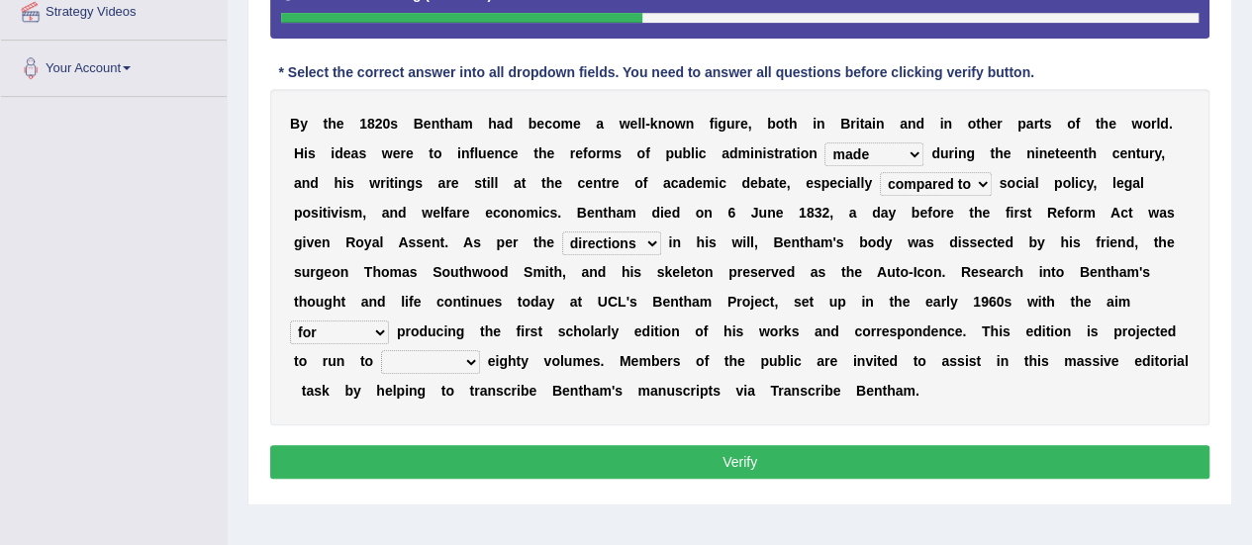
click at [290, 321] on select "for about as of" at bounding box center [339, 333] width 99 height 24
click at [467, 357] on select "mostly almost just some" at bounding box center [430, 362] width 99 height 24
select select "just"
click at [381, 350] on select "mostly almost just some" at bounding box center [430, 362] width 99 height 24
click at [609, 467] on button "Verify" at bounding box center [739, 462] width 939 height 34
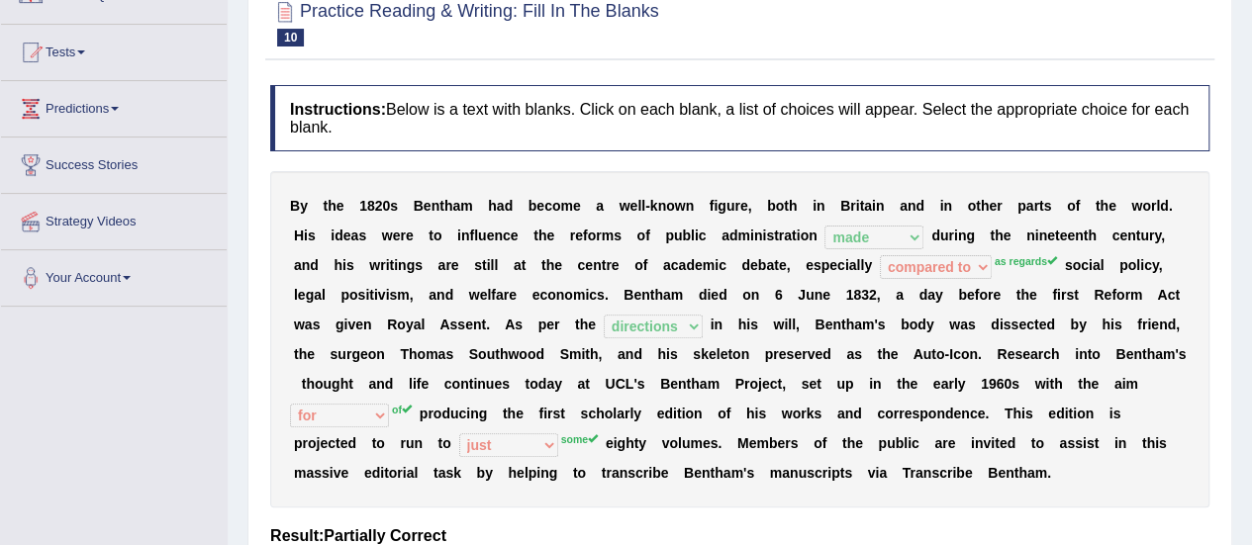
scroll to position [99, 0]
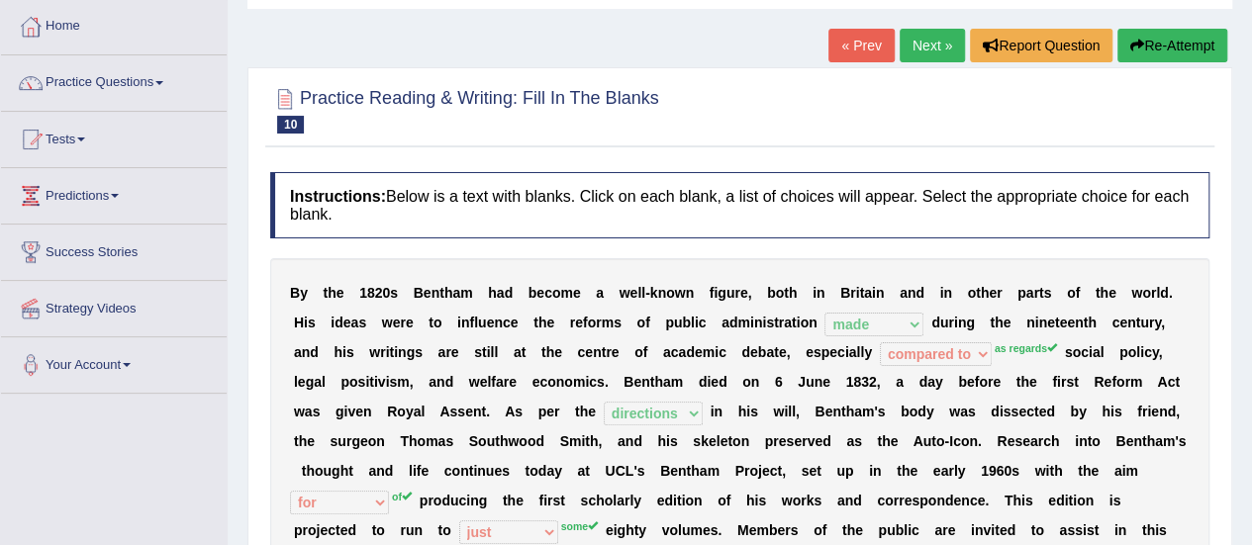
click at [1138, 47] on icon "button" at bounding box center [1137, 46] width 14 height 14
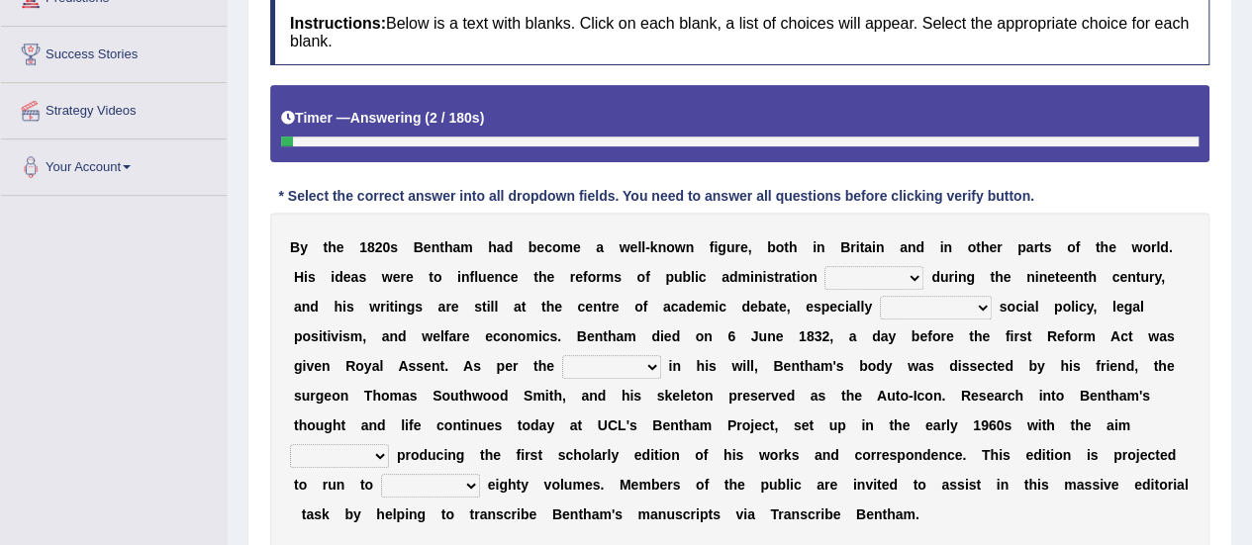
click at [913, 277] on select "made caused taken happened" at bounding box center [873, 278] width 99 height 24
select select "made"
click at [824, 266] on select "made caused taken happened" at bounding box center [873, 278] width 99 height 24
click at [977, 304] on select "as regards compared to as long as in case of" at bounding box center [936, 308] width 112 height 24
select select "as regards"
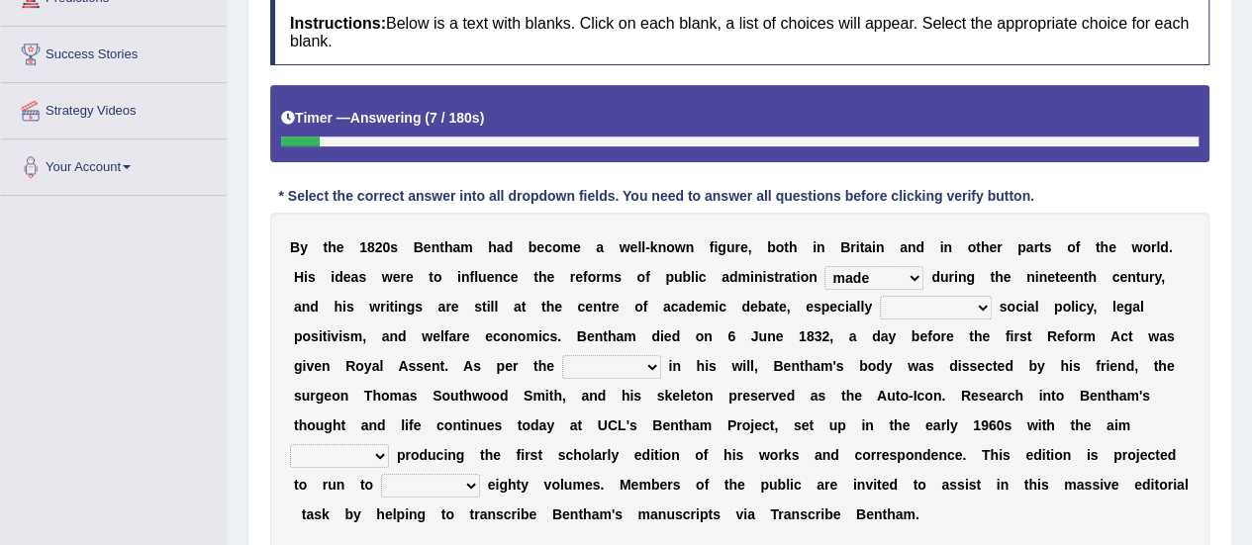
click at [880, 296] on select "as regards compared to as long as in case of" at bounding box center [936, 308] width 112 height 24
click at [643, 361] on select "directions parts categories levels" at bounding box center [611, 367] width 99 height 24
select select "directions"
click at [562, 355] on select "directions parts categories levels" at bounding box center [611, 367] width 99 height 24
click at [372, 450] on select "for about as of" at bounding box center [339, 456] width 99 height 24
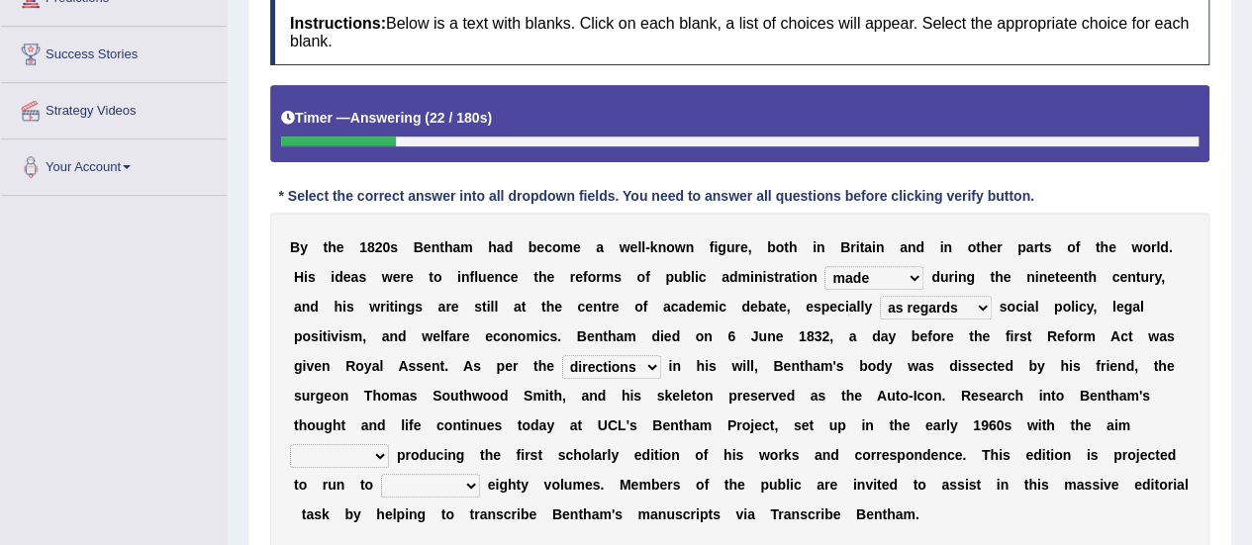
select select "of"
click at [290, 444] on select "for about as of" at bounding box center [339, 456] width 99 height 24
click at [458, 478] on select "mostly almost just some" at bounding box center [430, 486] width 99 height 24
select select "some"
click at [381, 474] on select "mostly almost just some" at bounding box center [430, 486] width 99 height 24
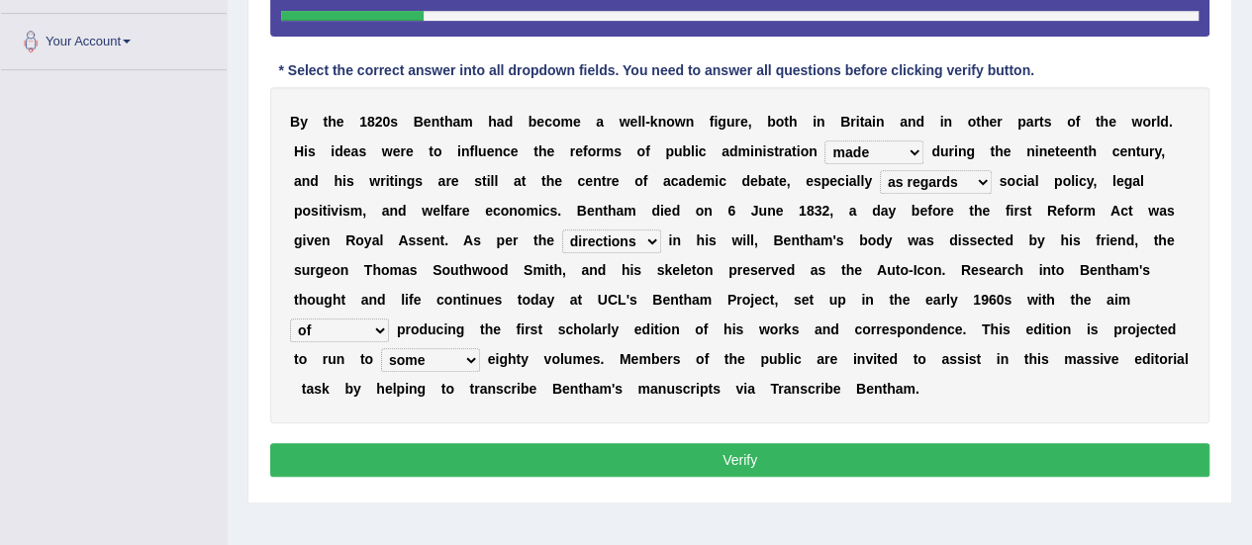
scroll to position [493, 0]
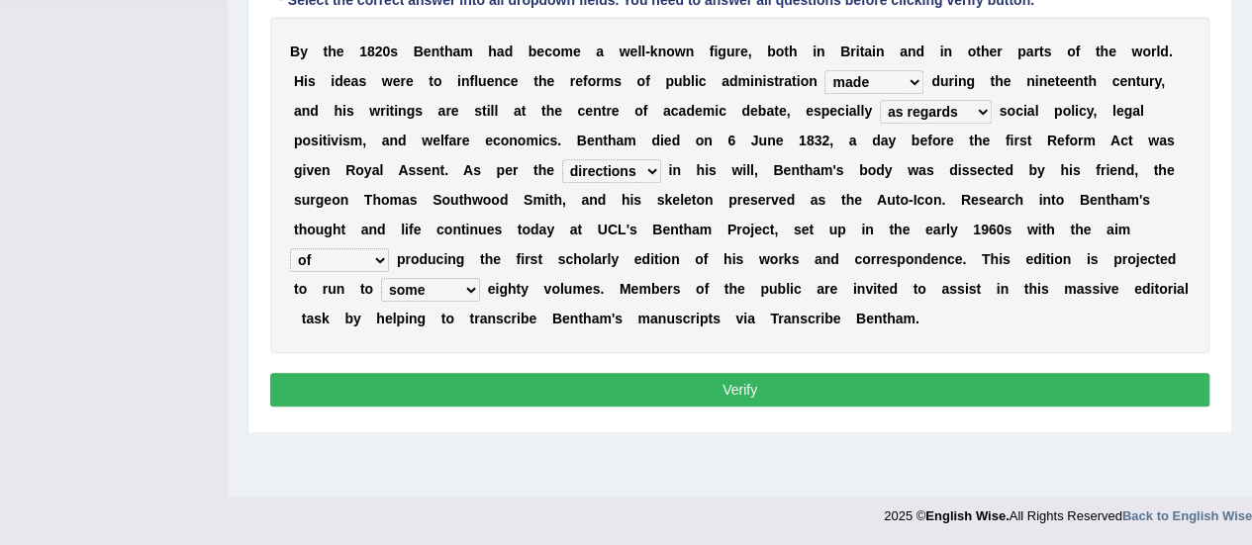
click at [740, 393] on button "Verify" at bounding box center [739, 390] width 939 height 34
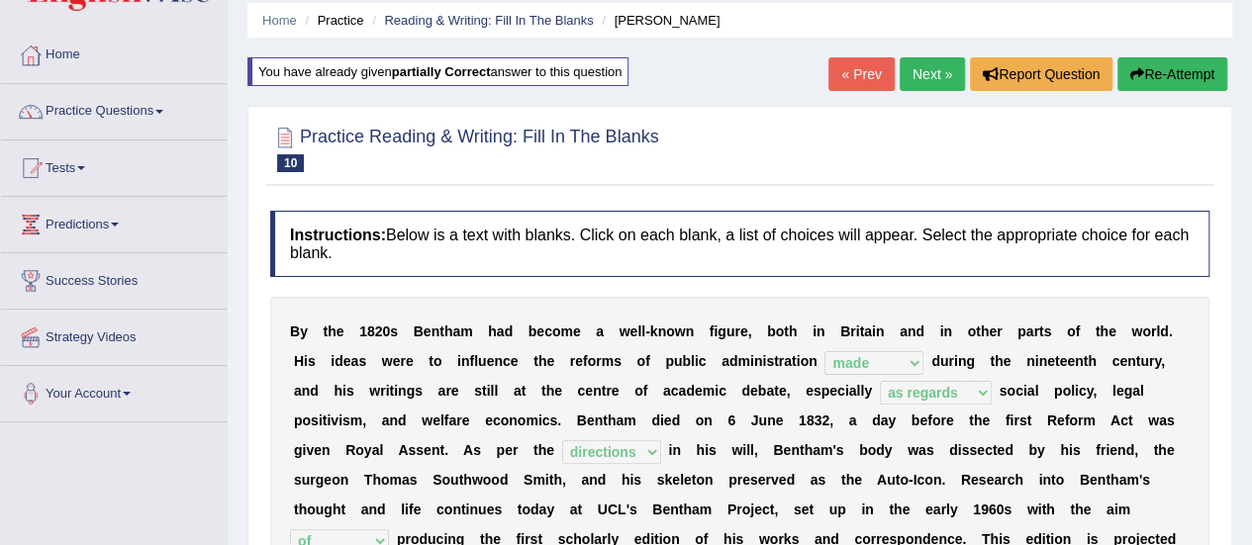
scroll to position [0, 0]
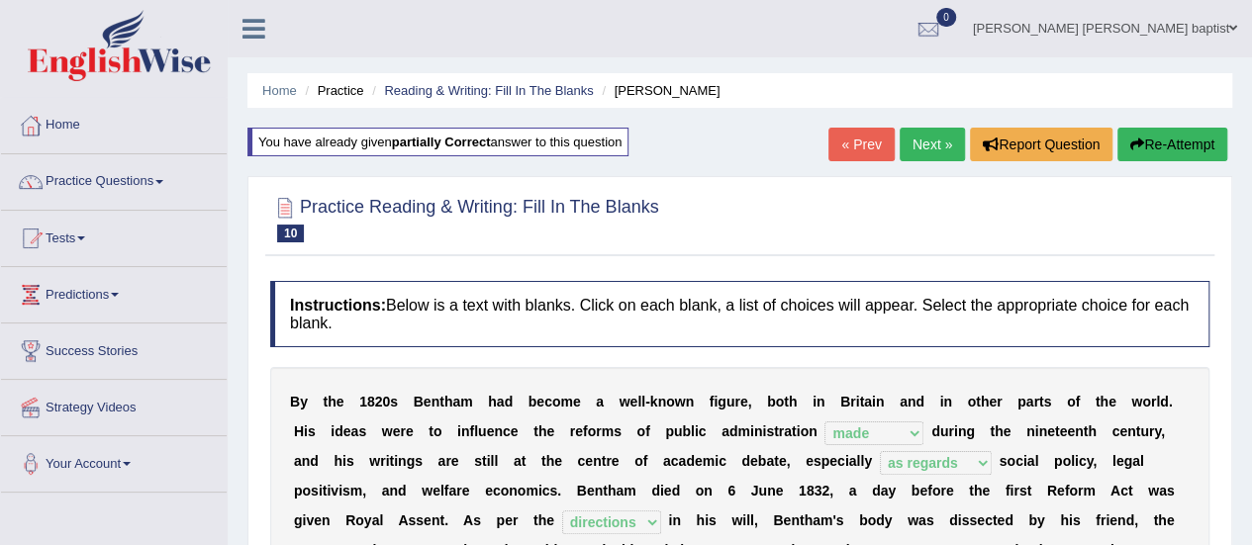
click at [930, 145] on link "Next »" at bounding box center [931, 145] width 65 height 34
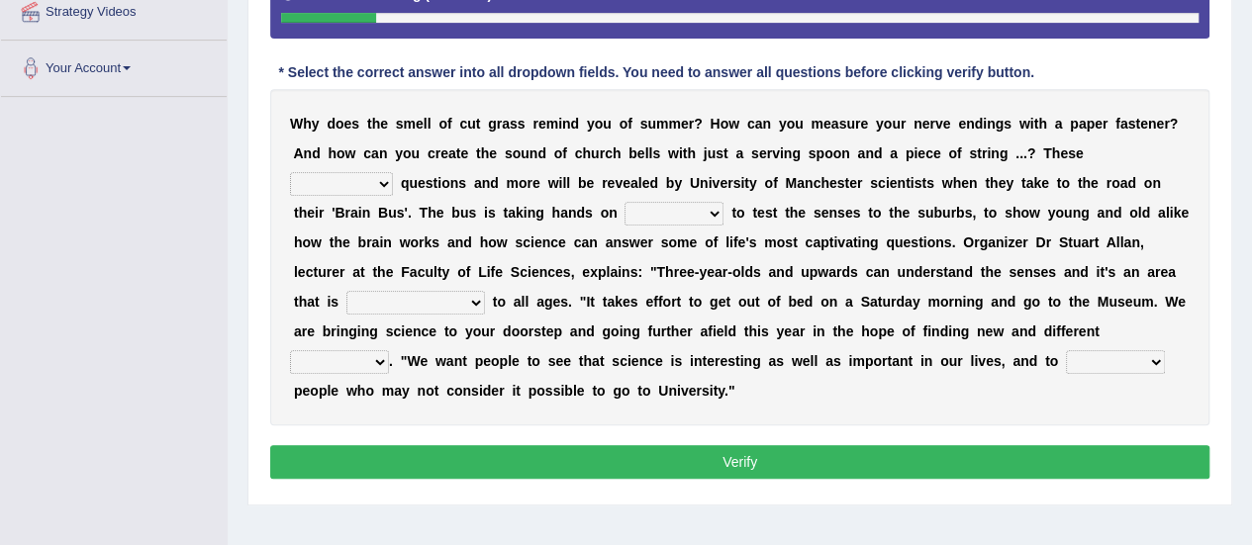
click at [381, 175] on select "fascinating unattended gratuitous underlying" at bounding box center [341, 184] width 103 height 24
select select "underlying"
click at [290, 172] on select "fascinating unattended gratuitous underlying" at bounding box center [341, 184] width 103 height 24
click at [714, 210] on select "activities mages facets revenues" at bounding box center [673, 214] width 99 height 24
select select "facets"
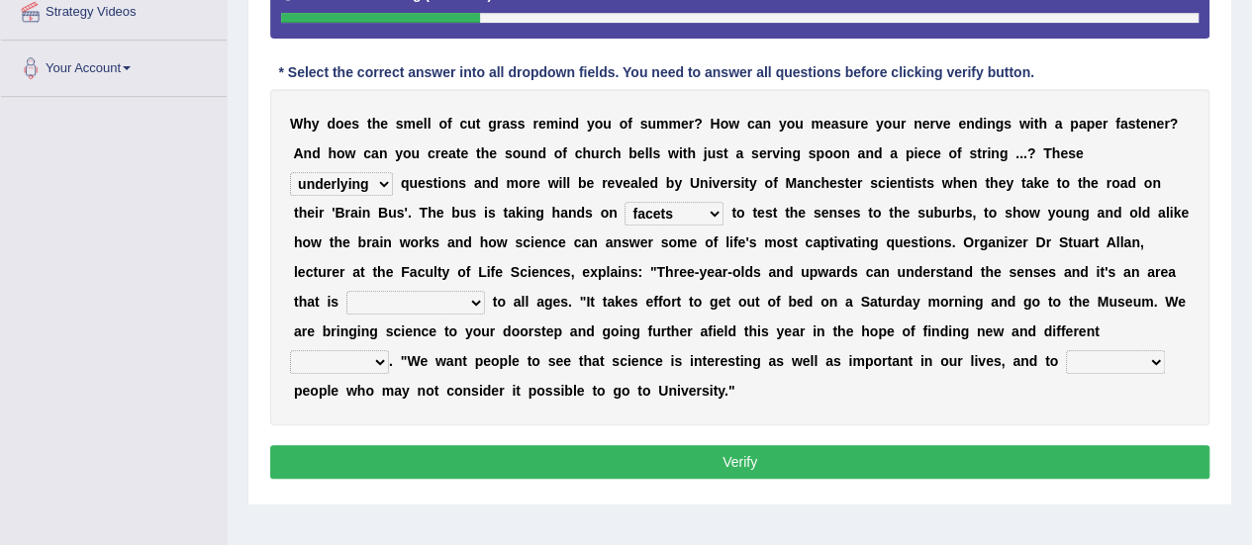
click at [624, 202] on select "activities mages facets revenues" at bounding box center [673, 214] width 99 height 24
click at [476, 301] on select "misleading disproportionate intriguing proximal" at bounding box center [415, 303] width 139 height 24
select select "proximal"
click at [346, 291] on select "misleading disproportionate intriguing proximal" at bounding box center [415, 303] width 139 height 24
click at [461, 298] on select "misleading disproportionate intriguing proximal" at bounding box center [415, 303] width 139 height 24
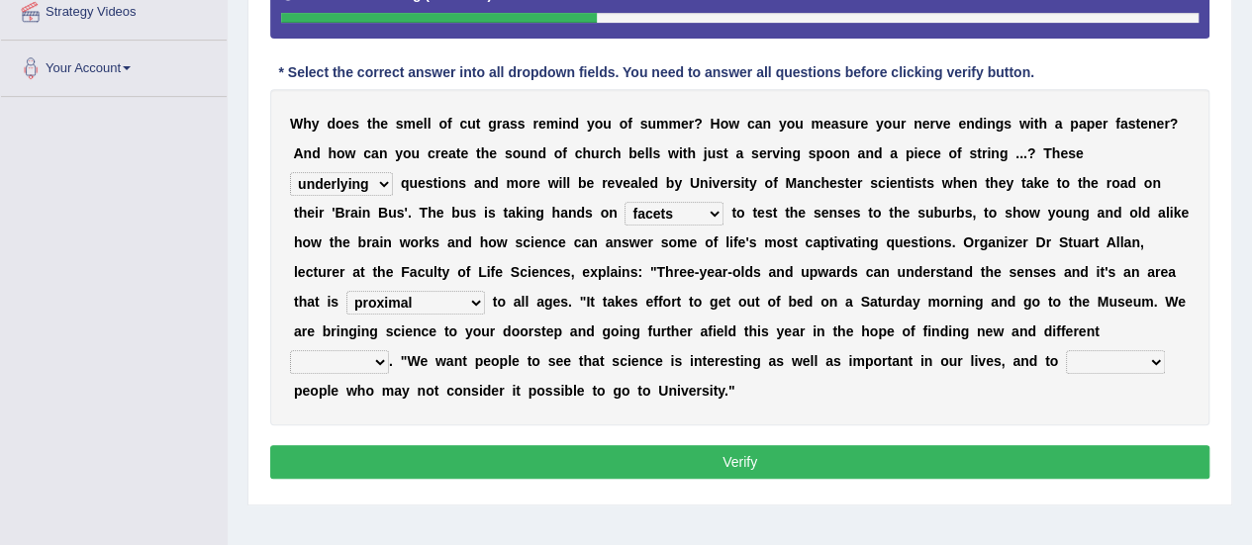
click at [831, 393] on div "W h y d o e s t h e s m e l l o f c u t g r a s s r e m i n d y o u o f s u m m…" at bounding box center [739, 257] width 939 height 336
click at [374, 358] on select "groups mobs auditors audiences" at bounding box center [339, 362] width 99 height 24
select select "audiences"
click at [290, 350] on select "groups mobs auditors audiences" at bounding box center [339, 362] width 99 height 24
click at [1148, 358] on select "force plead credit encourage" at bounding box center [1115, 362] width 99 height 24
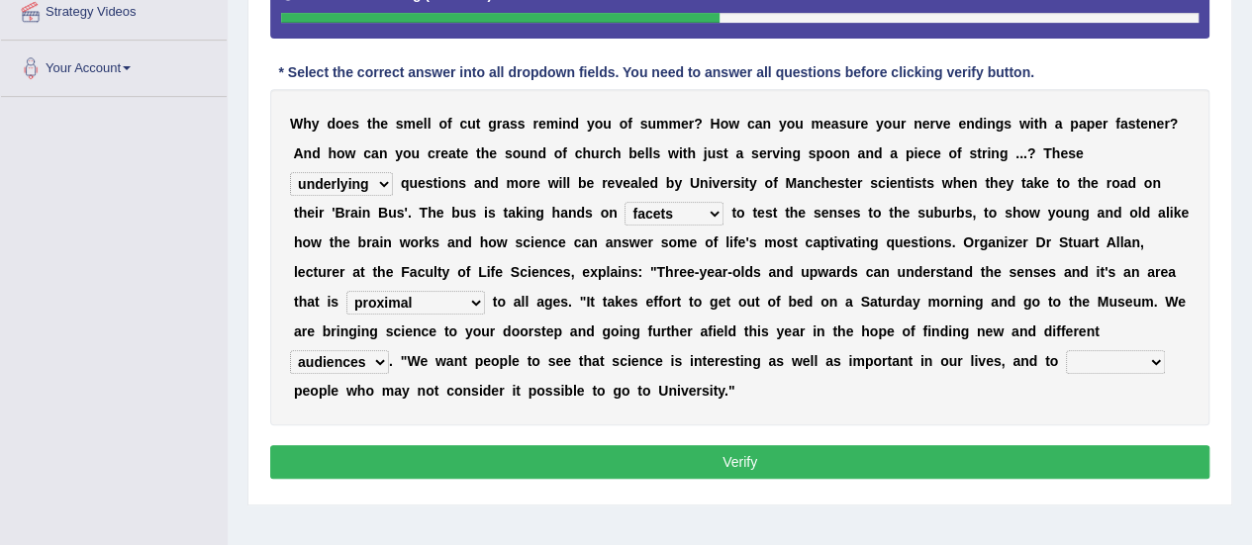
select select "encourage"
click at [1066, 350] on select "force plead credit encourage" at bounding box center [1115, 362] width 99 height 24
click at [717, 462] on button "Verify" at bounding box center [739, 462] width 939 height 34
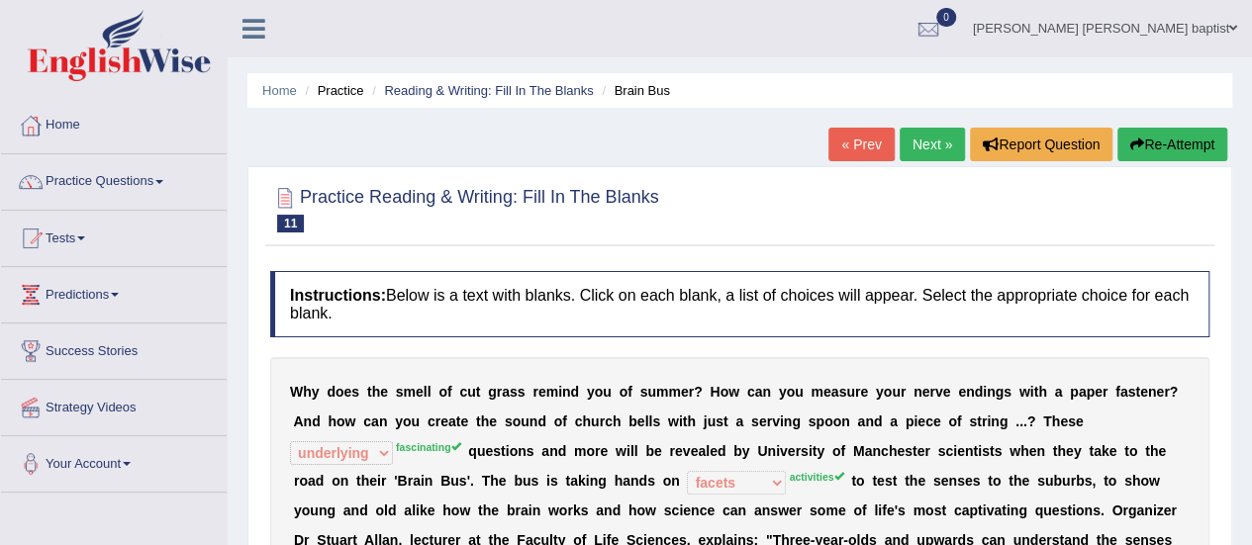
click at [1187, 143] on button "Re-Attempt" at bounding box center [1172, 145] width 110 height 34
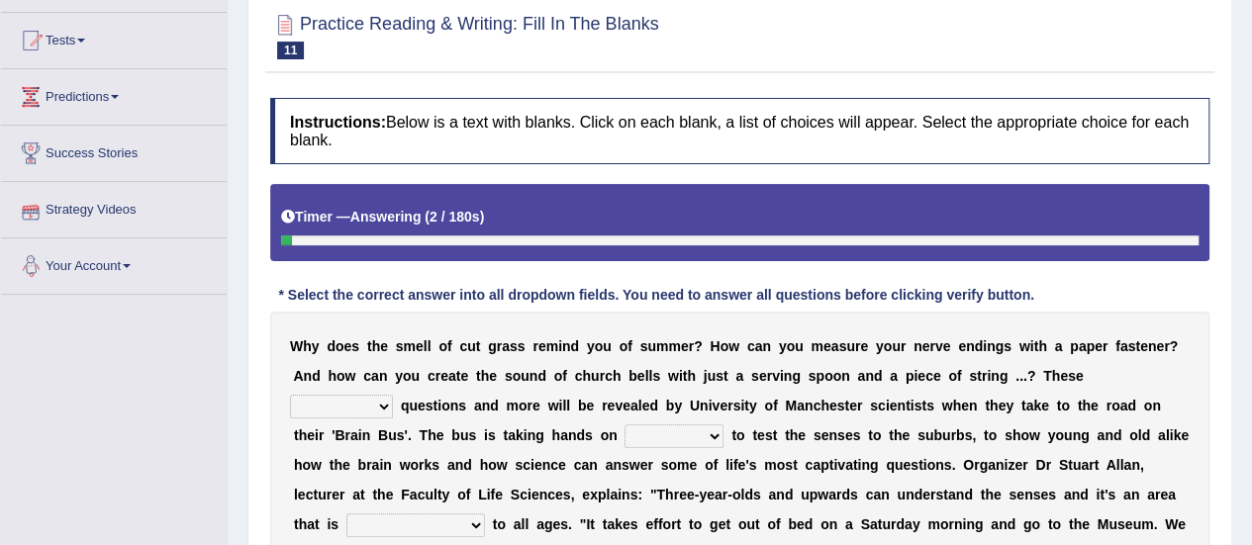
scroll to position [297, 0]
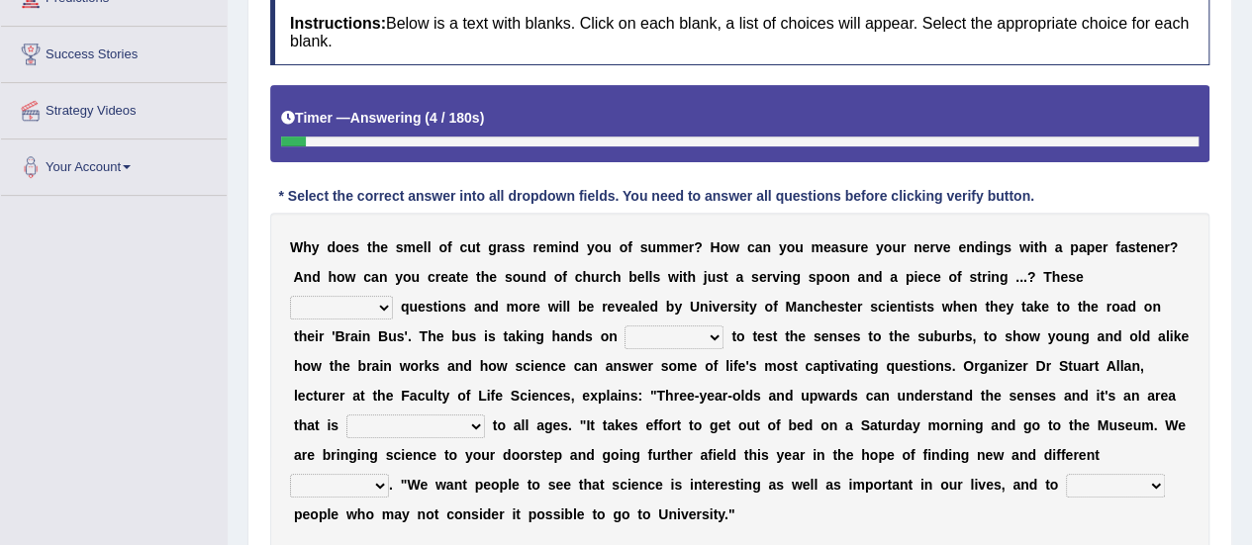
click at [375, 298] on select "fascinating unattended gratuitous underlying" at bounding box center [341, 308] width 103 height 24
select select "fascinating"
click at [290, 296] on select "fascinating unattended gratuitous underlying" at bounding box center [341, 308] width 103 height 24
click at [708, 337] on select "activities mages facets revenues" at bounding box center [673, 338] width 99 height 24
select select "activities"
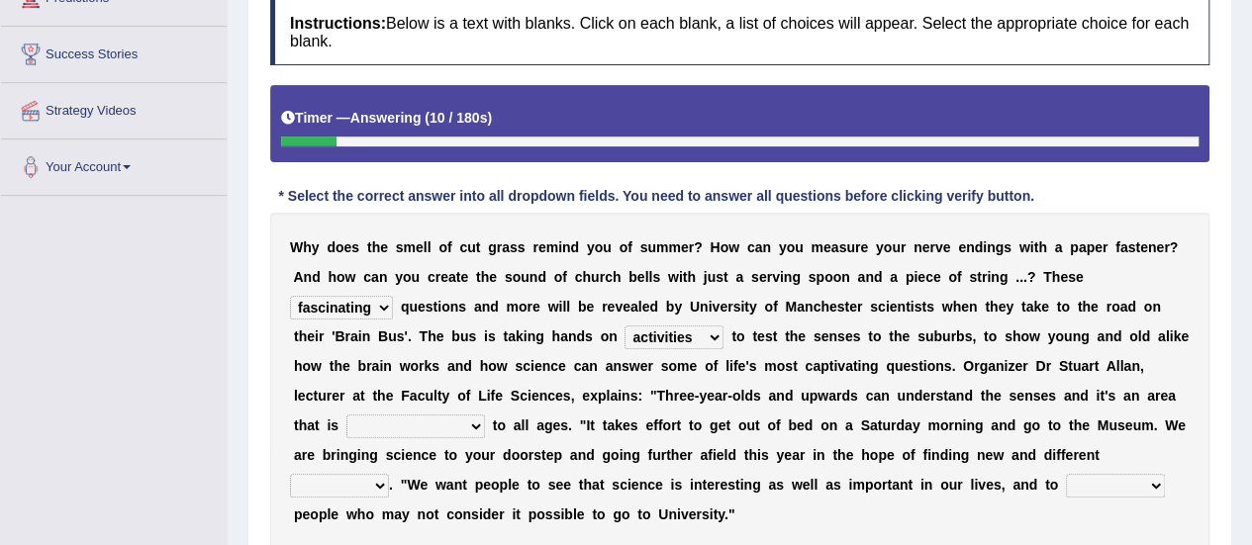
click at [624, 326] on select "activities mages facets revenues" at bounding box center [673, 338] width 99 height 24
click at [475, 423] on select "misleading disproportionate intriguing proximal" at bounding box center [415, 427] width 139 height 24
select select "intriguing"
click at [346, 415] on select "misleading disproportionate intriguing proximal" at bounding box center [415, 427] width 139 height 24
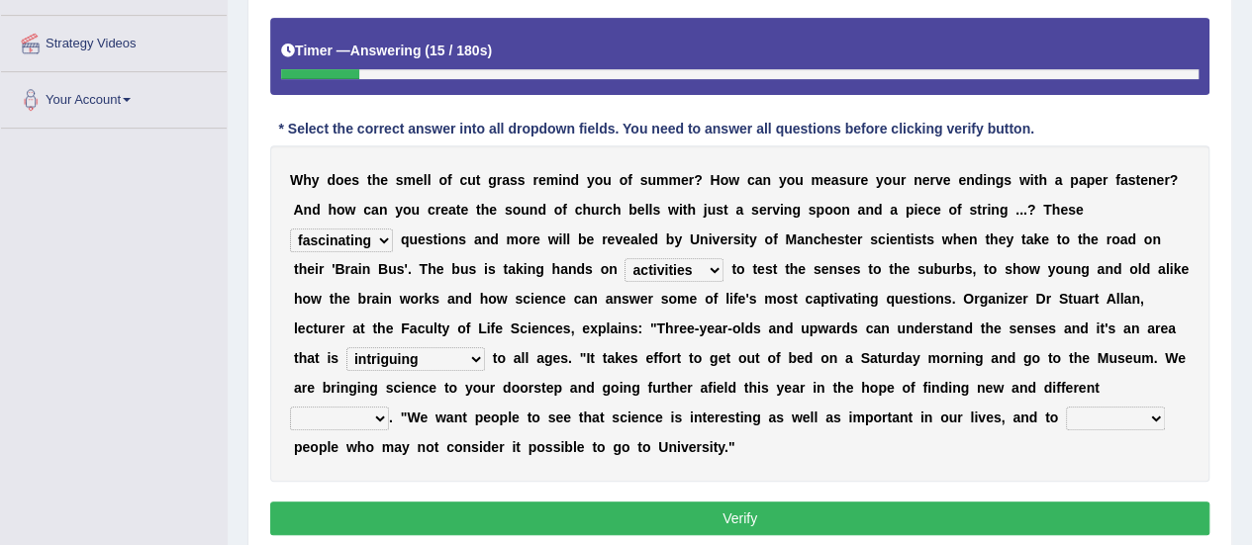
scroll to position [493, 0]
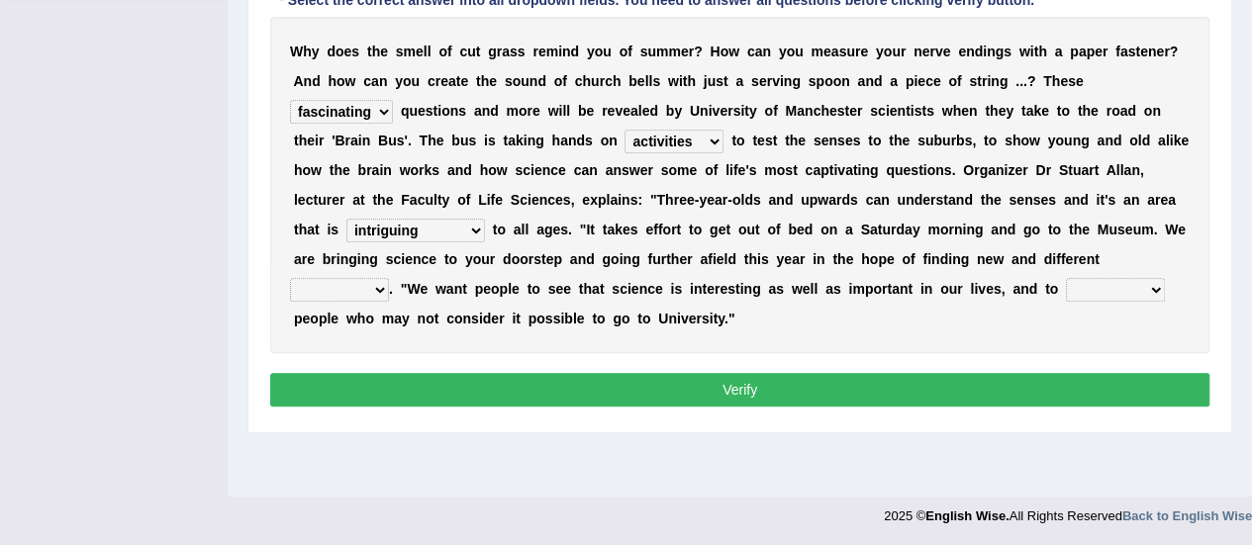
click at [382, 288] on select "groups mobs auditors audiences" at bounding box center [339, 290] width 99 height 24
select select "audiences"
click at [290, 278] on select "groups mobs auditors audiences" at bounding box center [339, 290] width 99 height 24
click at [1156, 278] on select "force plead credit encourage" at bounding box center [1115, 290] width 99 height 24
select select "encourage"
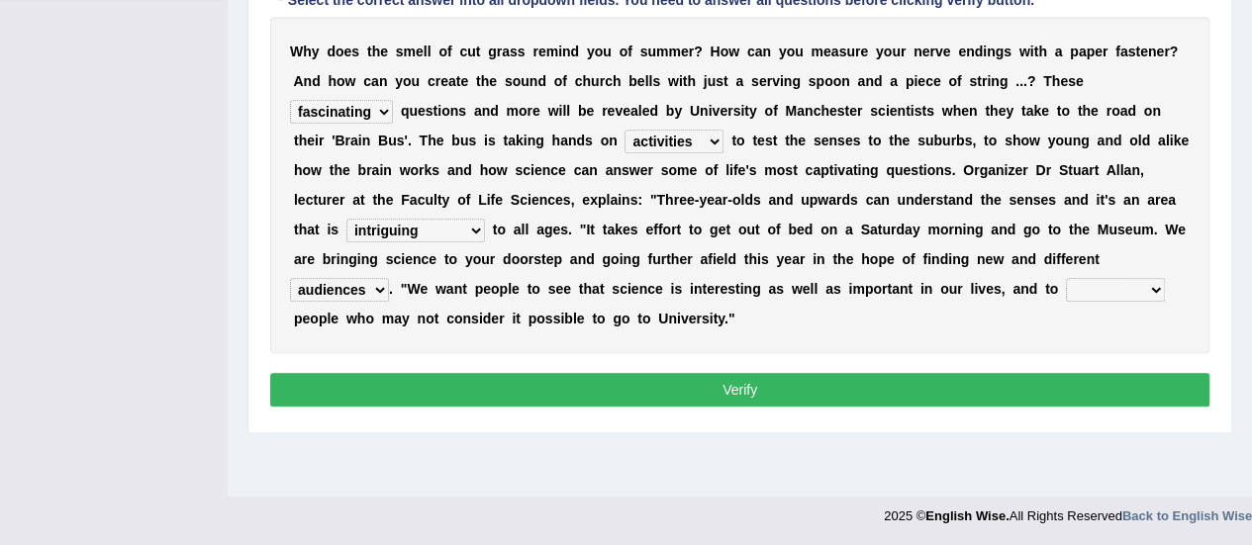
click at [1066, 278] on select "force plead credit encourage" at bounding box center [1115, 290] width 99 height 24
click at [765, 390] on button "Verify" at bounding box center [739, 390] width 939 height 34
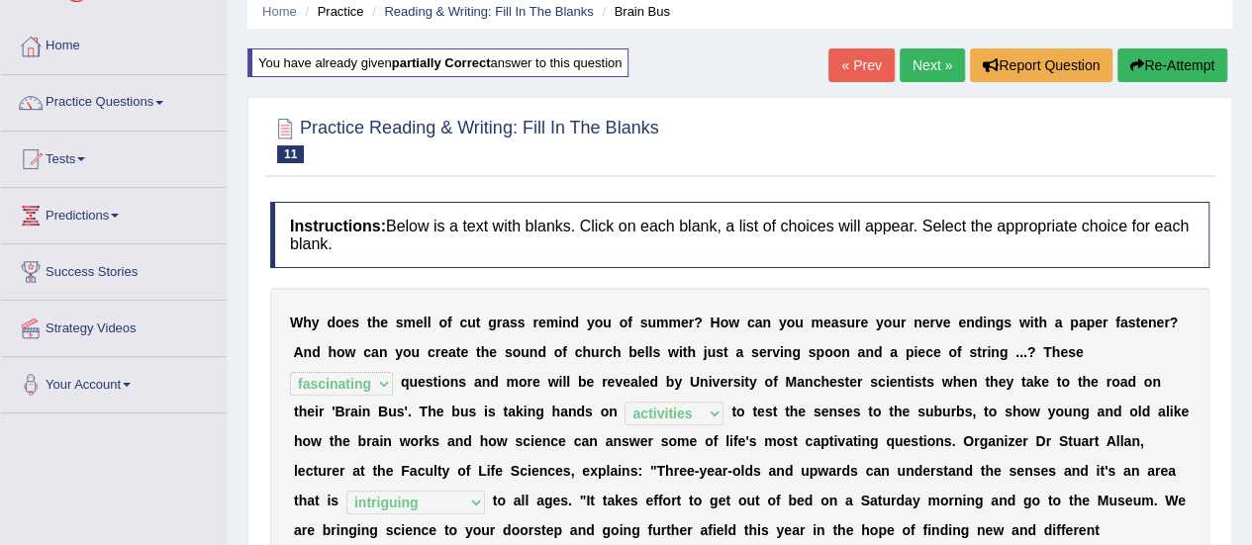
scroll to position [0, 0]
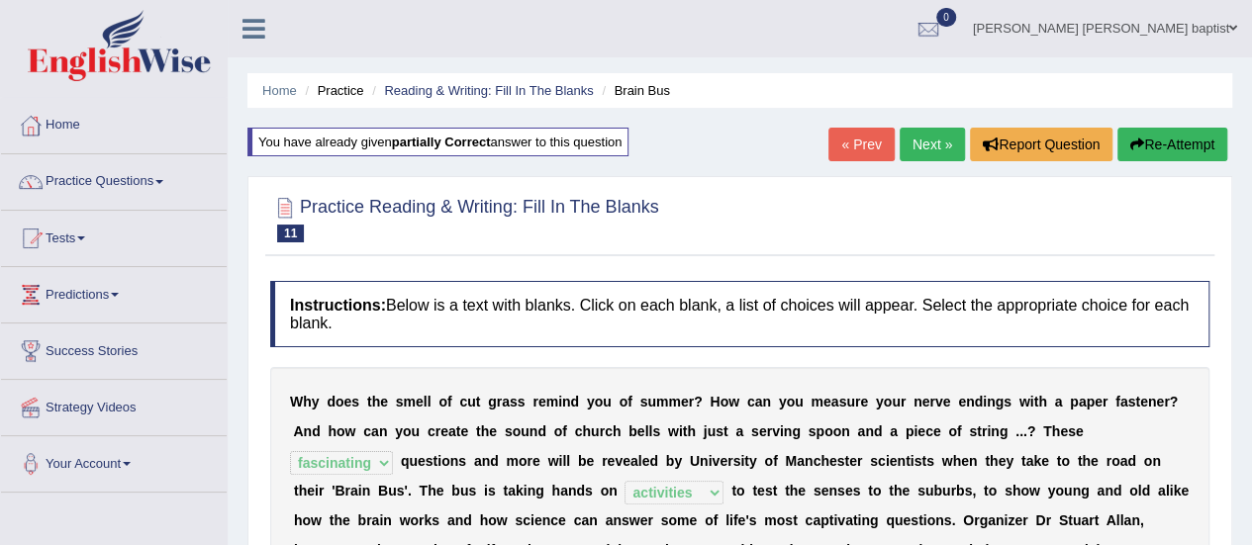
click at [905, 140] on link "Next »" at bounding box center [931, 145] width 65 height 34
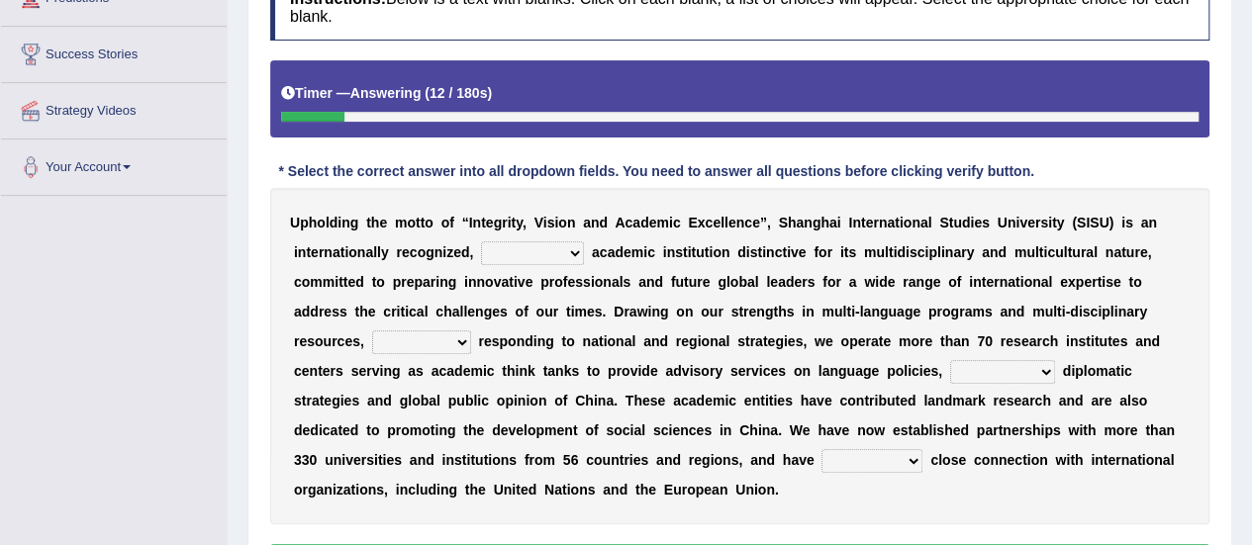
click at [578, 245] on select "universal amiable dishonest prestigious" at bounding box center [532, 253] width 103 height 24
select select "prestigious"
click at [481, 241] on select "universal amiable dishonest prestigious" at bounding box center [532, 253] width 103 height 24
click at [453, 337] on select "of as with while" at bounding box center [421, 342] width 99 height 24
select select "while"
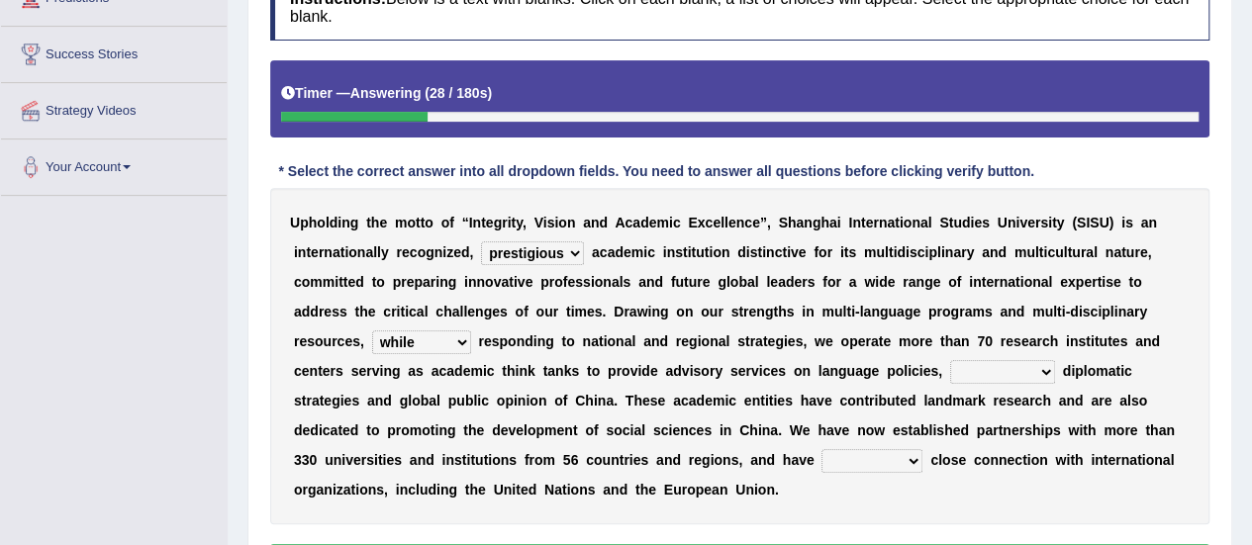
click at [372, 330] on select "of as with while" at bounding box center [421, 342] width 99 height 24
click at [1028, 372] on select "city's country's university's province's" at bounding box center [1002, 372] width 105 height 24
select select "university's"
click at [950, 360] on select "city's country's university's province's" at bounding box center [1002, 372] width 105 height 24
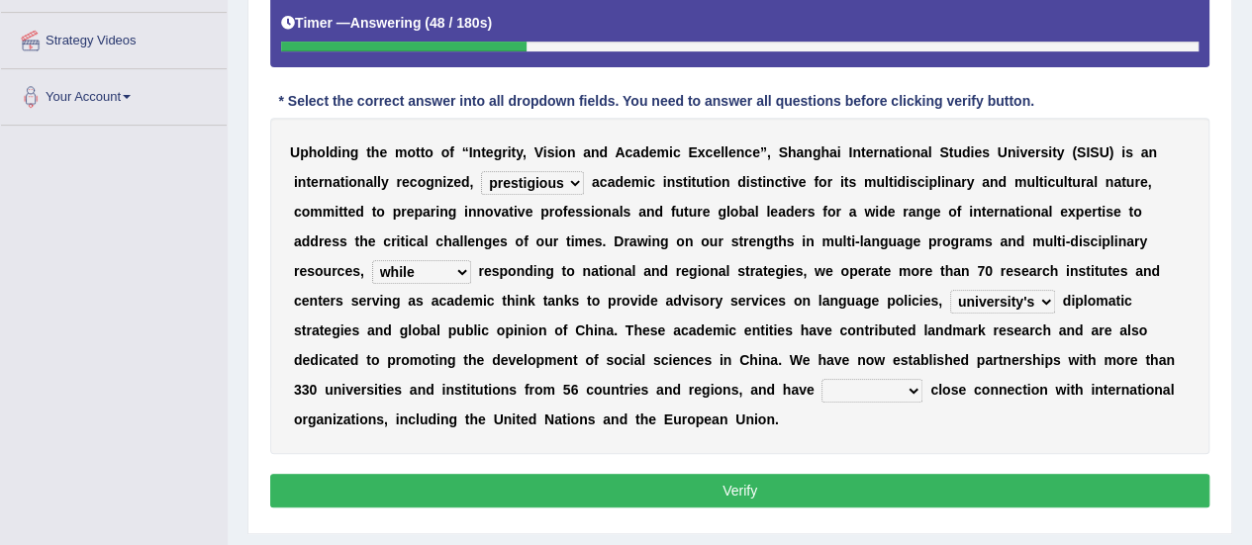
scroll to position [396, 0]
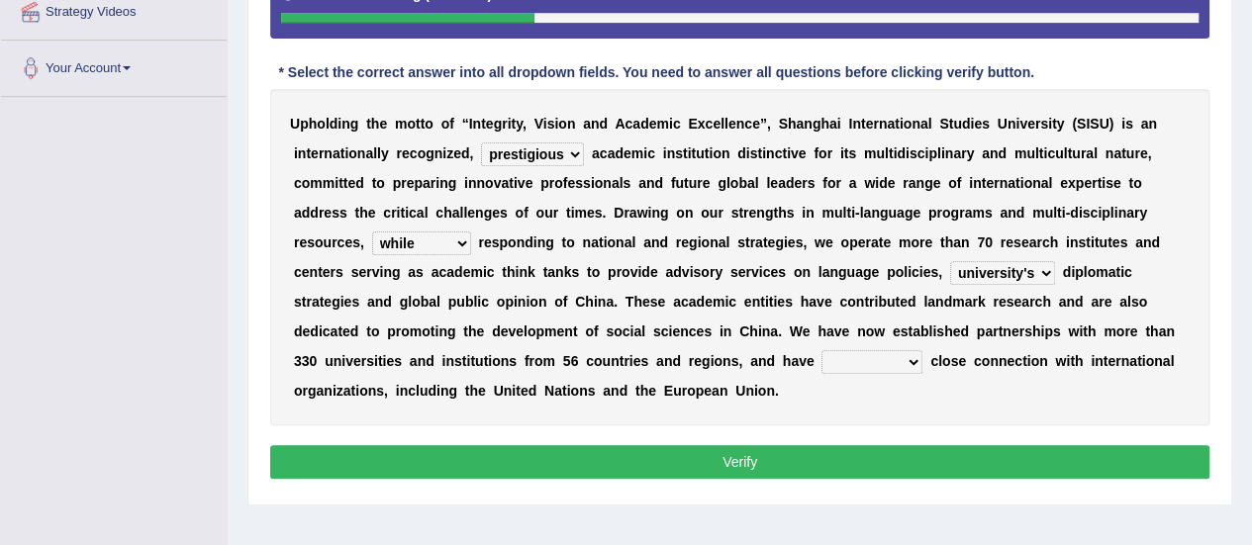
click at [908, 365] on select "maintained disarmed displaced revised" at bounding box center [871, 362] width 101 height 24
select select "revised"
click at [821, 350] on select "maintained disarmed displaced revised" at bounding box center [871, 362] width 101 height 24
click at [760, 457] on button "Verify" at bounding box center [739, 462] width 939 height 34
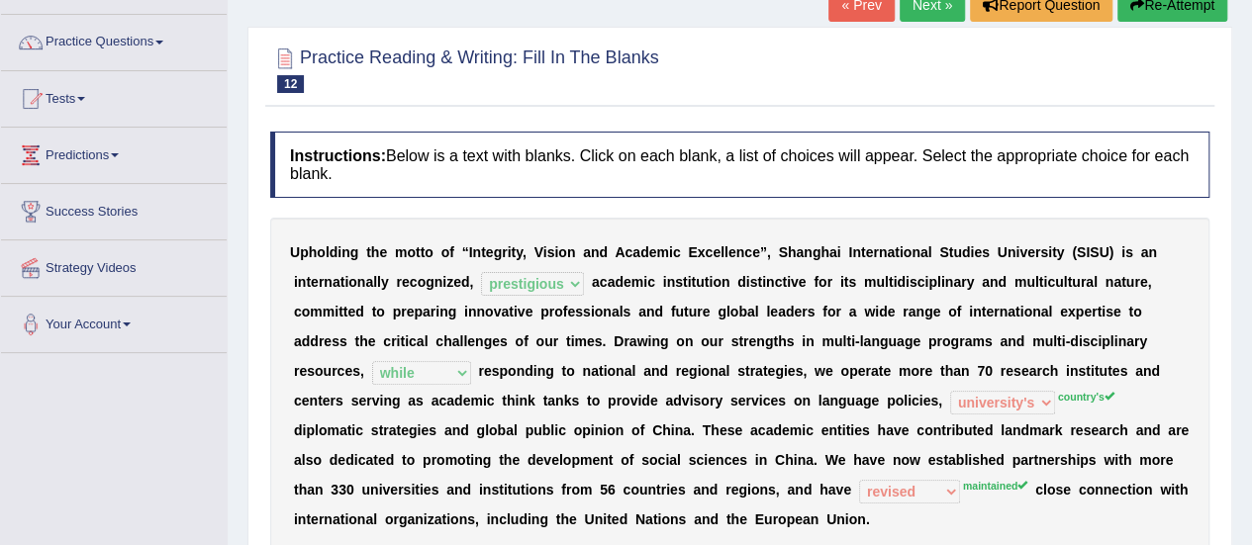
scroll to position [99, 0]
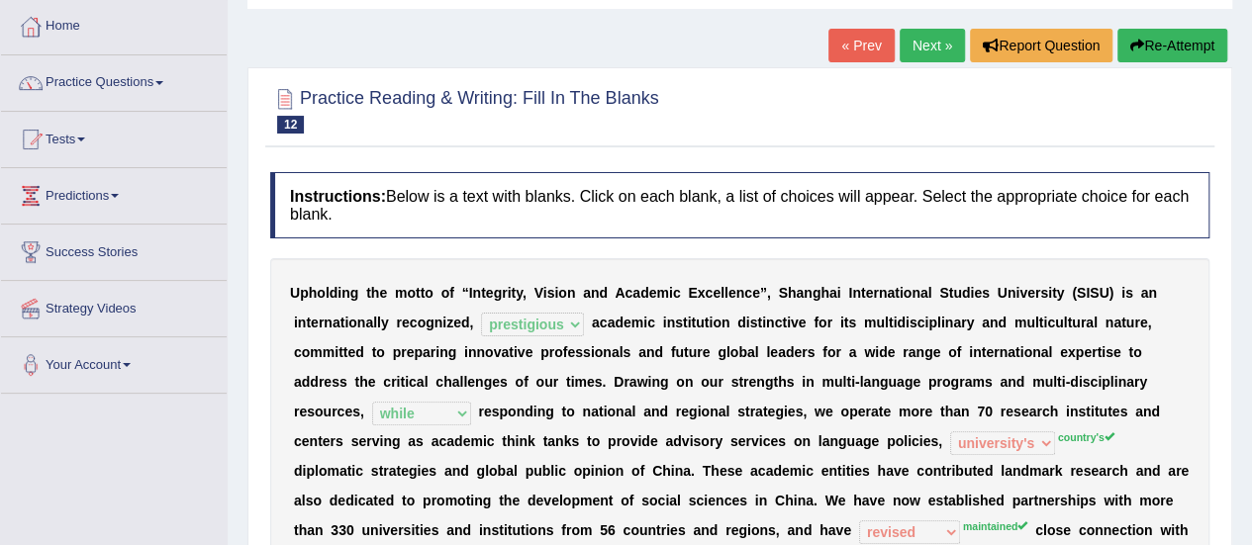
click at [1182, 36] on button "Re-Attempt" at bounding box center [1172, 46] width 110 height 34
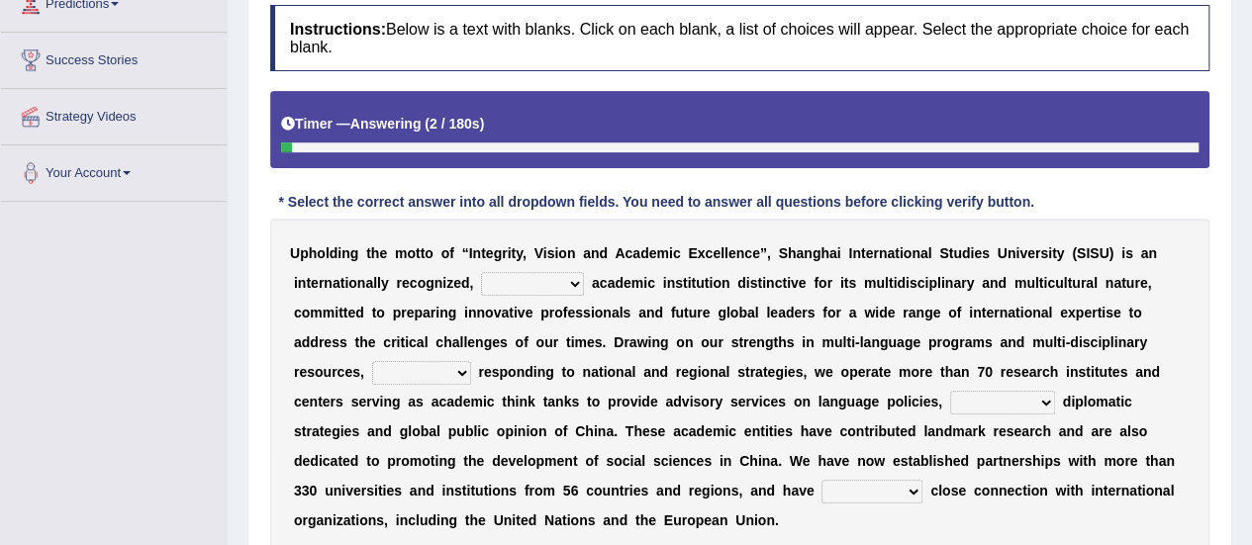
scroll to position [396, 0]
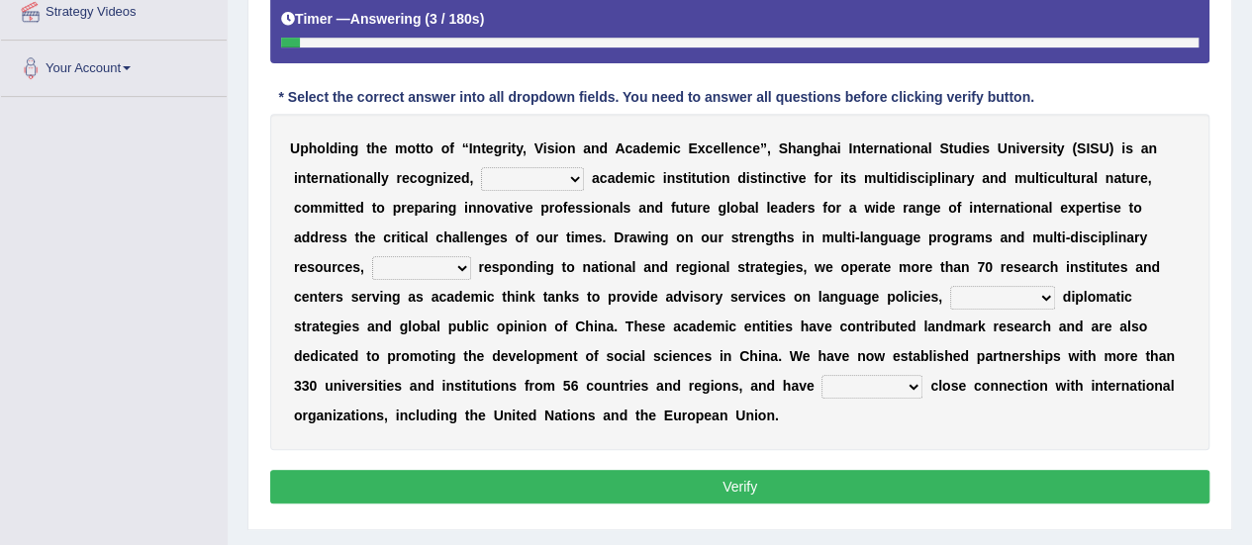
click at [574, 170] on select "universal amiable dishonest prestigious" at bounding box center [532, 179] width 103 height 24
select select "prestigious"
click at [481, 167] on select "universal amiable dishonest prestigious" at bounding box center [532, 179] width 103 height 24
click at [459, 270] on select "of as with while" at bounding box center [421, 268] width 99 height 24
select select "while"
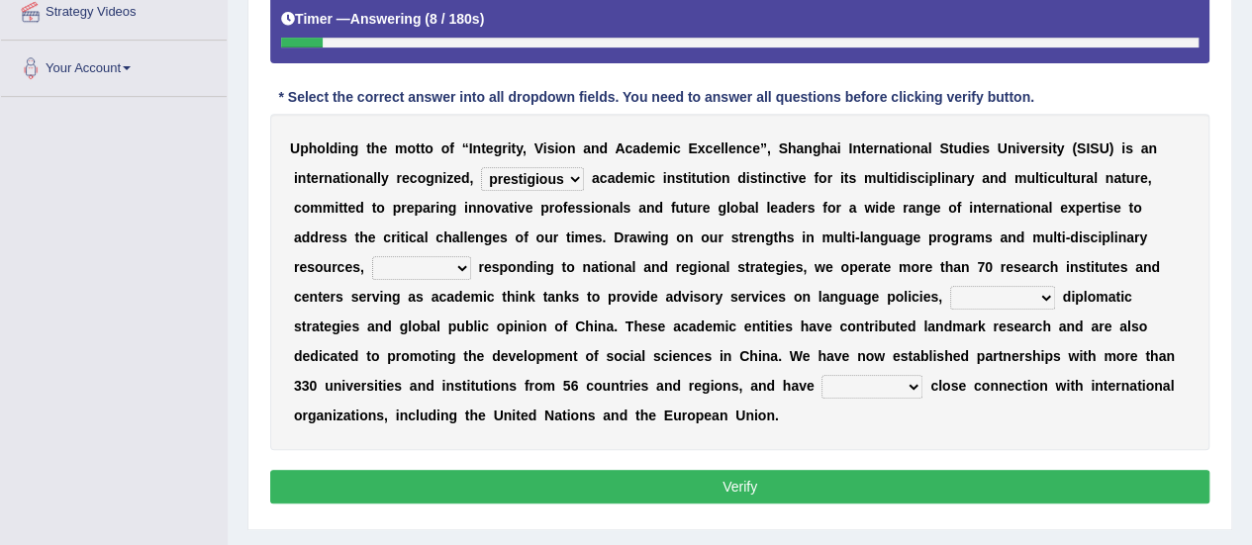
click at [372, 256] on select "of as with while" at bounding box center [421, 268] width 99 height 24
click at [1033, 291] on select "city's country's university's province's" at bounding box center [1002, 298] width 105 height 24
select select "country's"
click at [950, 286] on select "city's country's university's province's" at bounding box center [1002, 298] width 105 height 24
click at [902, 381] on select "maintained disarmed displaced revised" at bounding box center [871, 387] width 101 height 24
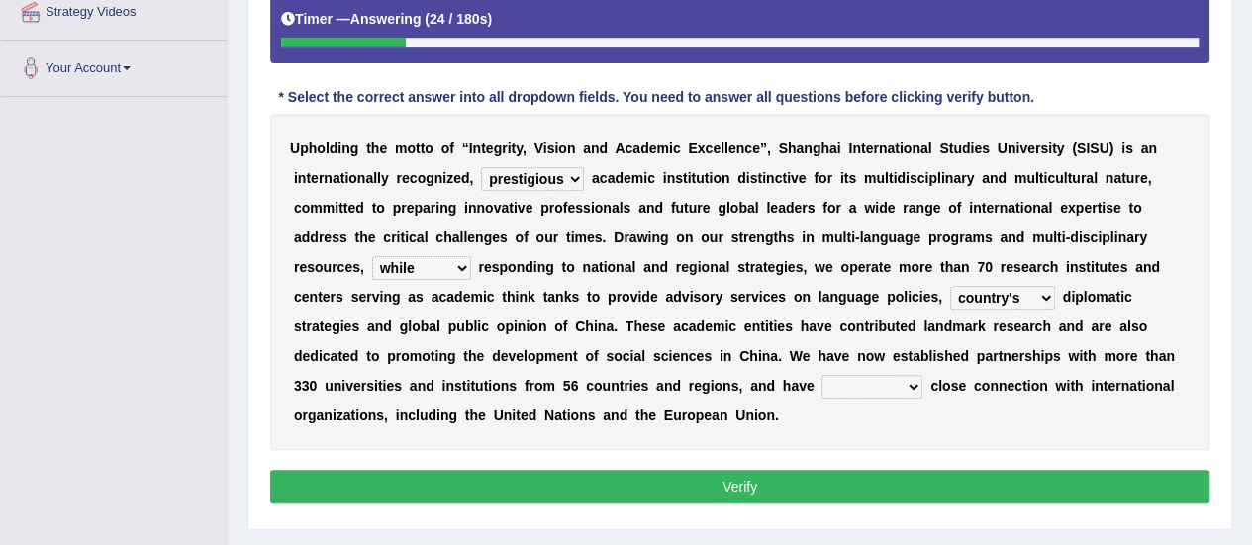
select select "maintained"
click at [821, 375] on select "maintained disarmed displaced revised" at bounding box center [871, 387] width 101 height 24
drag, startPoint x: 821, startPoint y: 474, endPoint x: 816, endPoint y: 458, distance: 16.6
click at [819, 470] on button "Verify" at bounding box center [739, 487] width 939 height 34
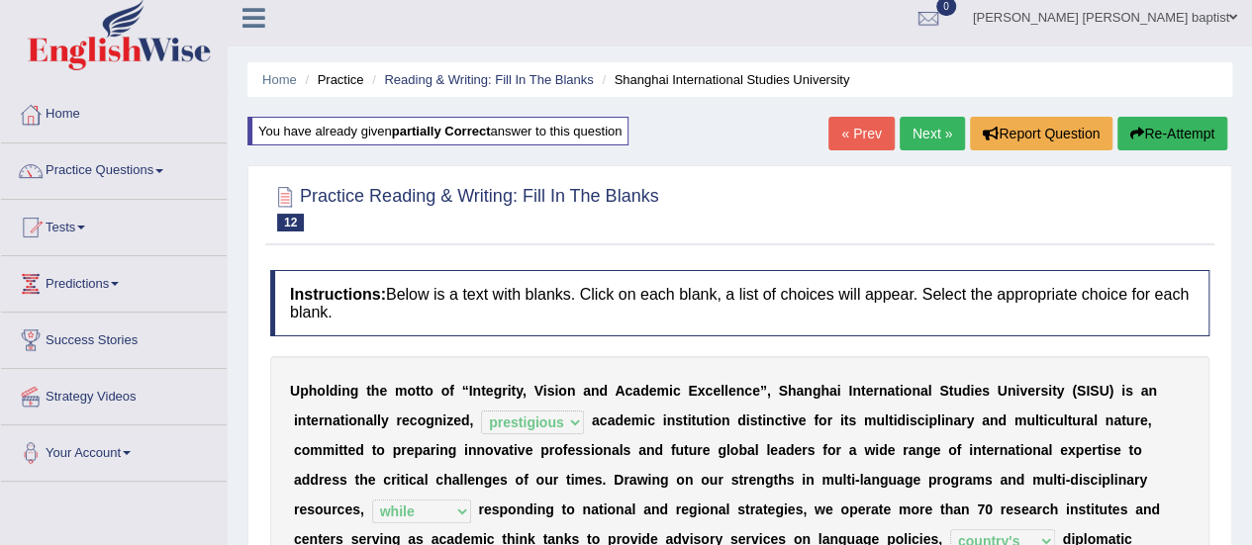
scroll to position [0, 0]
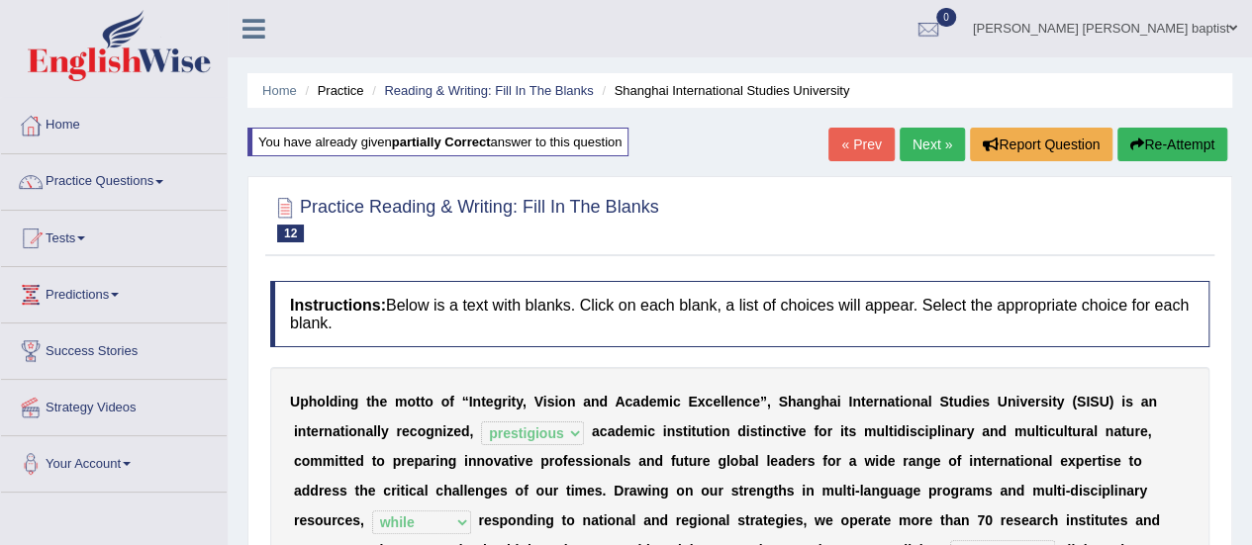
click at [923, 138] on link "Next »" at bounding box center [931, 145] width 65 height 34
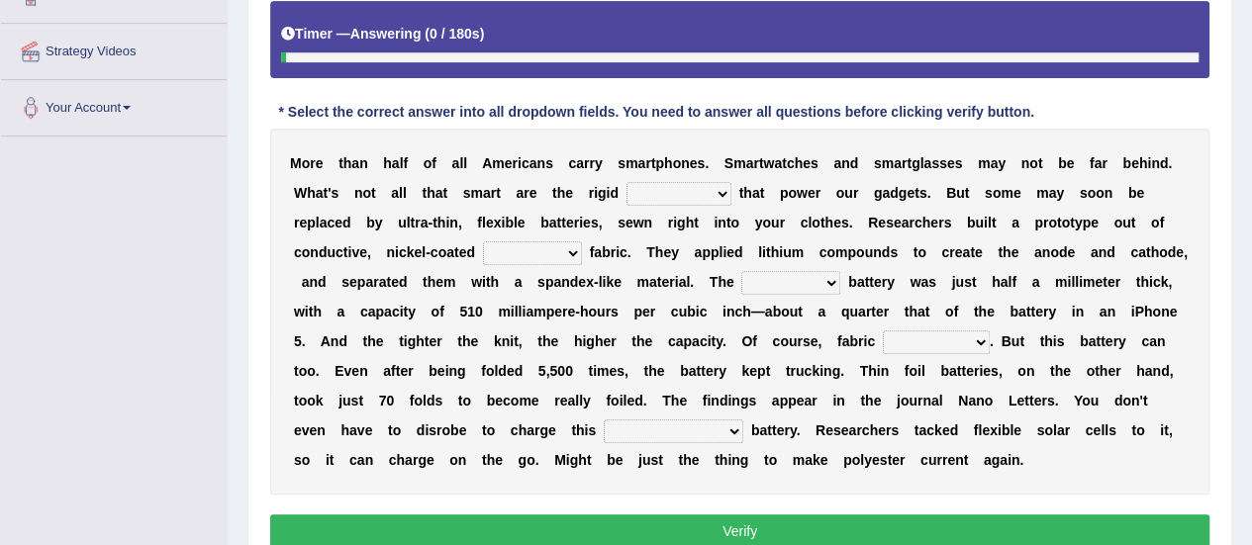
scroll to position [396, 0]
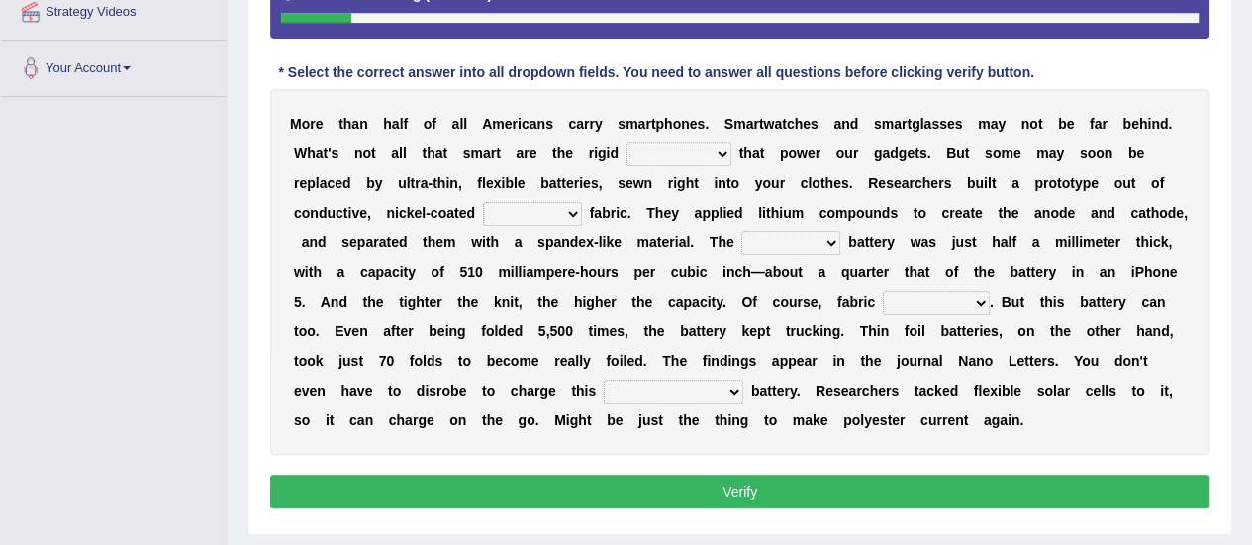
click at [721, 151] on select "carveries halfpennies batteries rhspdodies" at bounding box center [678, 154] width 105 height 24
select select "batteries"
click at [626, 142] on select "carveries halfpennies batteries rhspdodies" at bounding box center [678, 154] width 105 height 24
click at [559, 211] on select "polyester lesser giver prefigure" at bounding box center [532, 214] width 99 height 24
select select "polyester"
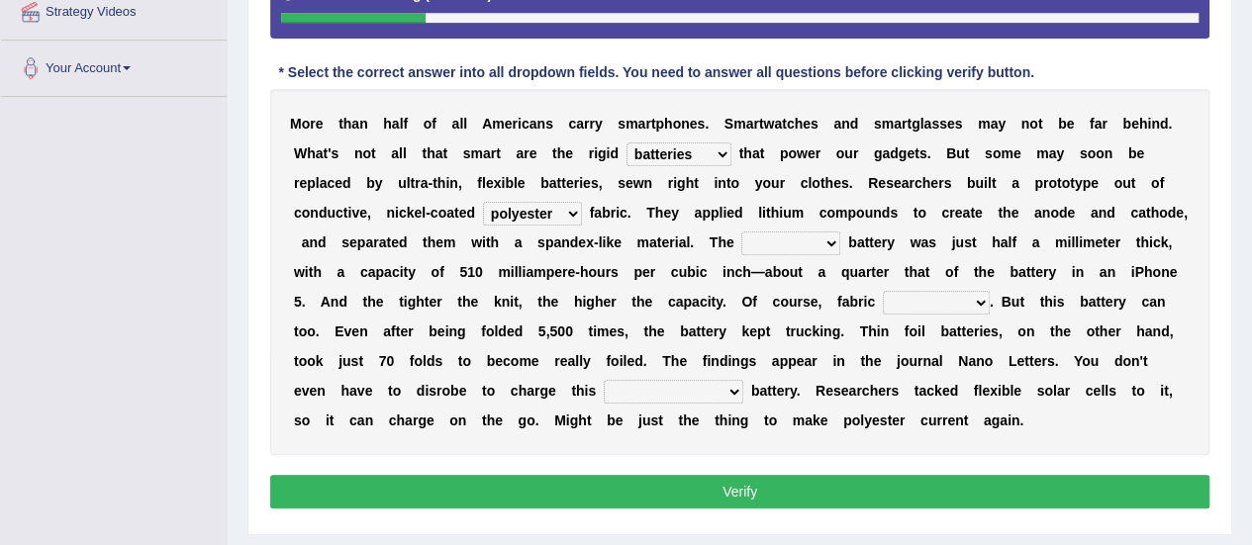
click at [483, 202] on select "polyester lesser giver prefigure" at bounding box center [532, 214] width 99 height 24
click at [819, 242] on select "finished unsifted drifnet shortlisted" at bounding box center [790, 244] width 99 height 24
select select "shortlisted"
click at [741, 232] on select "finished unsifted drifnet shortlisted" at bounding box center [790, 244] width 99 height 24
click at [972, 297] on select "tellers predictors wrinkles oppositions" at bounding box center [936, 303] width 107 height 24
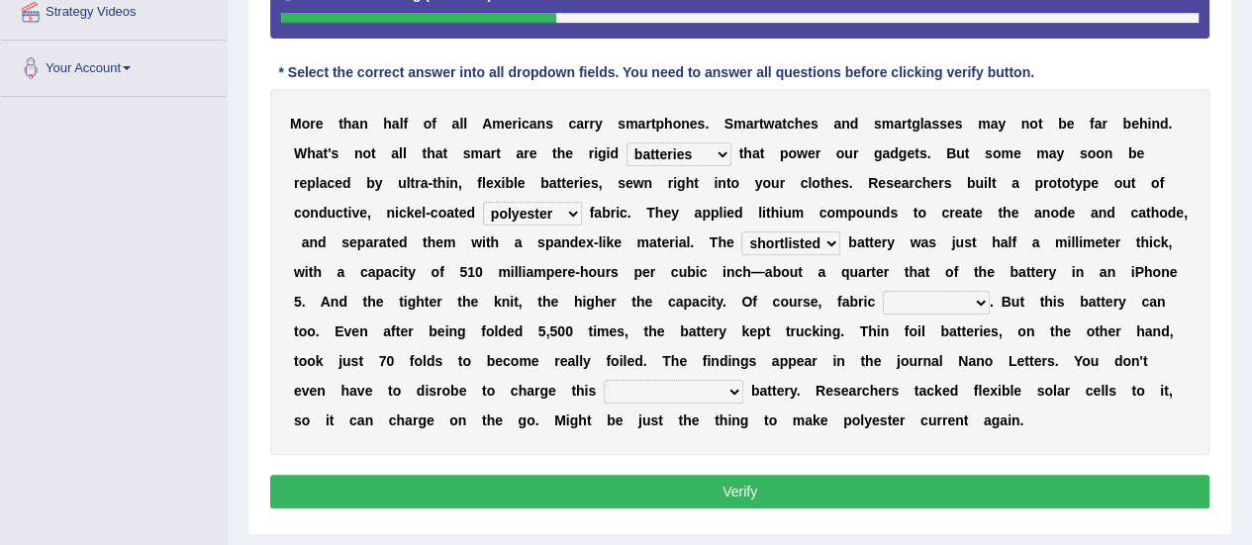
select select "wrinkles"
click at [883, 291] on select "tellers predictors wrinkles oppositions" at bounding box center [936, 303] width 107 height 24
click at [738, 392] on select "physicochemical unintentional wearable integral" at bounding box center [674, 392] width 140 height 24
select select "physicochemical"
click at [604, 380] on select "physicochemical unintentional wearable integral" at bounding box center [674, 392] width 140 height 24
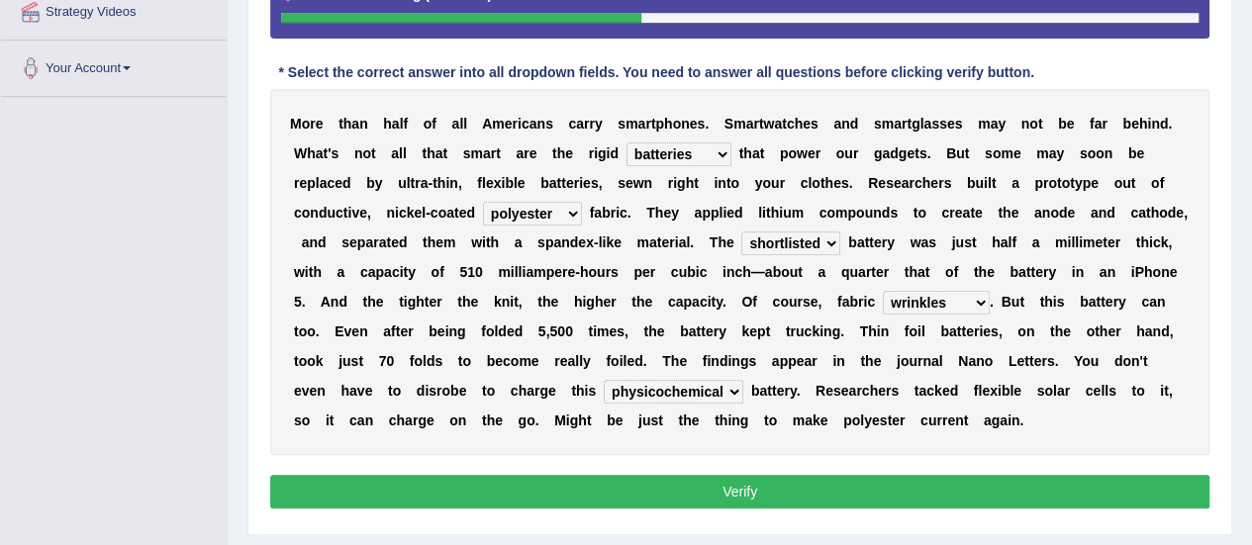
click at [706, 488] on button "Verify" at bounding box center [739, 492] width 939 height 34
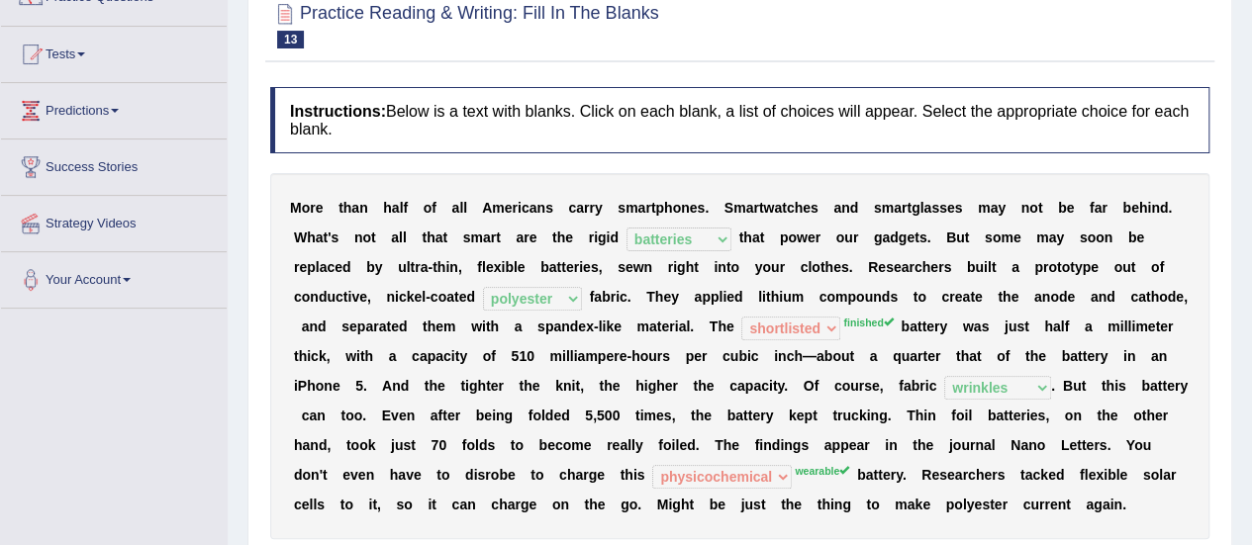
scroll to position [0, 0]
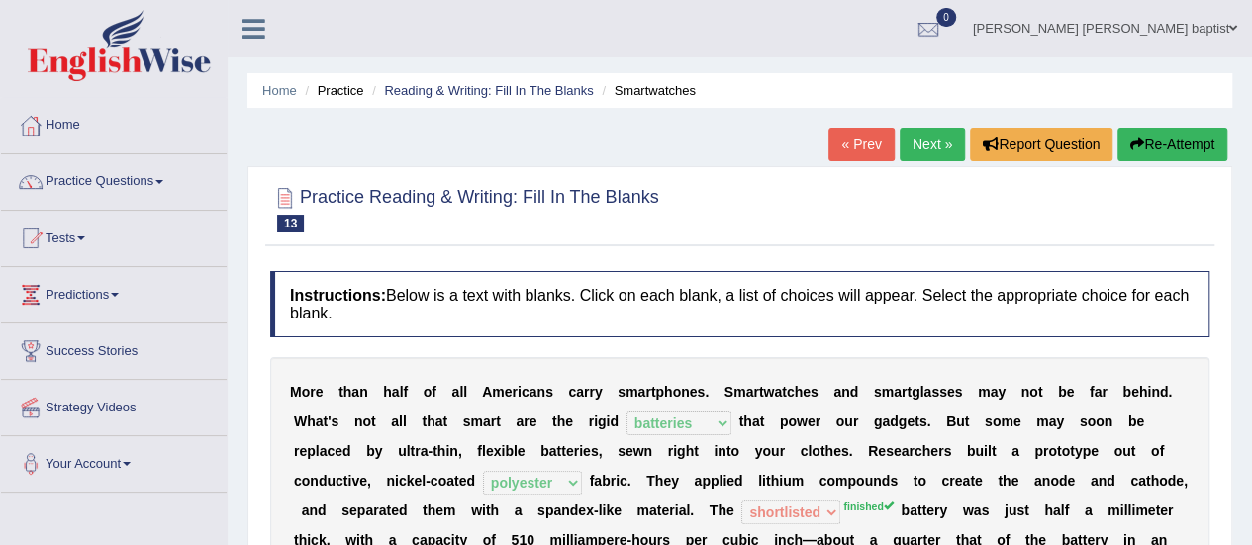
click at [1148, 134] on button "Re-Attempt" at bounding box center [1172, 145] width 110 height 34
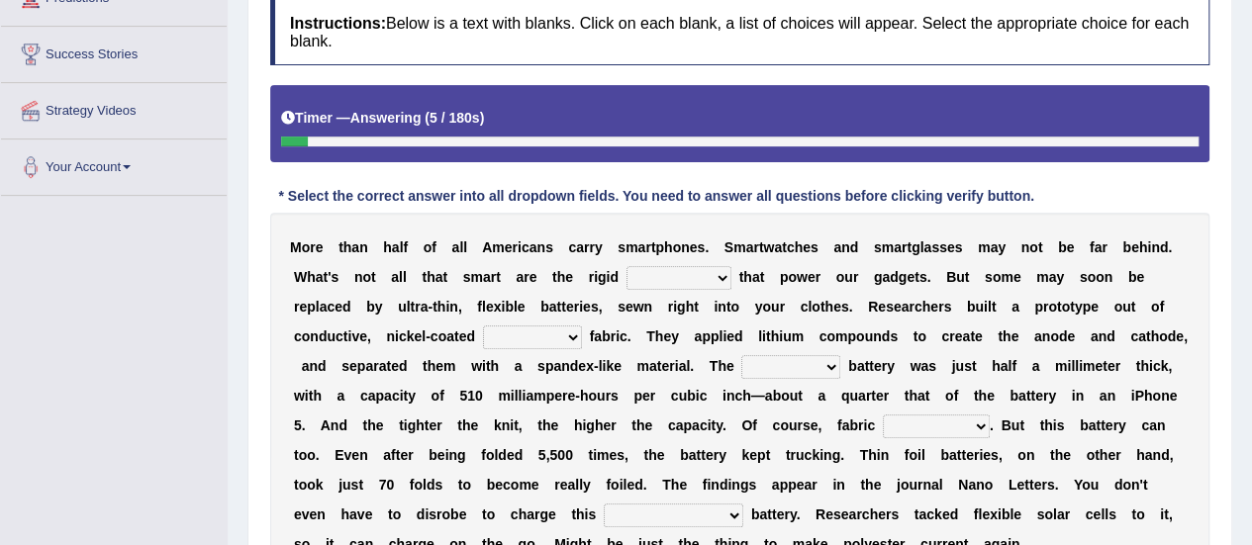
click at [724, 276] on select "carveries halfpennies batteries rhspdodies" at bounding box center [678, 278] width 105 height 24
select select "batteries"
click at [626, 266] on select "carveries halfpennies batteries rhspdodies" at bounding box center [678, 278] width 105 height 24
click at [577, 331] on select "polyester lesser giver prefigure" at bounding box center [532, 338] width 99 height 24
select select "polyester"
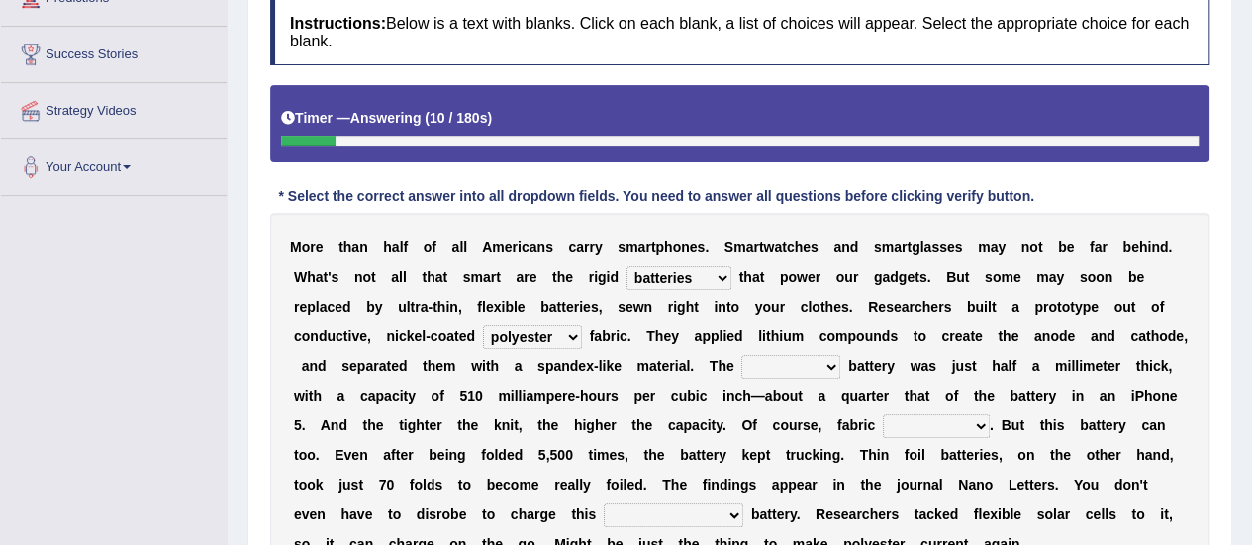
click at [483, 326] on select "polyester lesser giver prefigure" at bounding box center [532, 338] width 99 height 24
click at [820, 363] on select "finished unsifted drifnet shortlisted" at bounding box center [790, 367] width 99 height 24
select select "finished"
click at [741, 355] on select "finished unsifted drifnet shortlisted" at bounding box center [790, 367] width 99 height 24
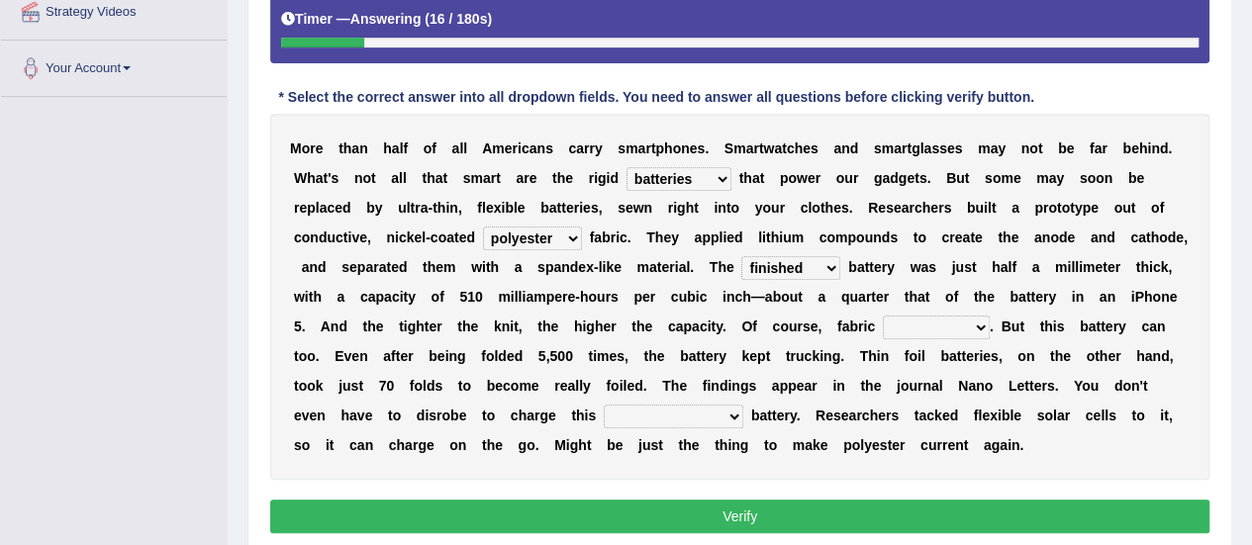
click at [968, 320] on select "tellers predictors wrinkles oppositions" at bounding box center [936, 328] width 107 height 24
select select "wrinkles"
click at [883, 316] on select "tellers predictors wrinkles oppositions" at bounding box center [936, 328] width 107 height 24
click at [725, 411] on select "physicochemical unintentional wearable integral" at bounding box center [674, 417] width 140 height 24
select select "wearable"
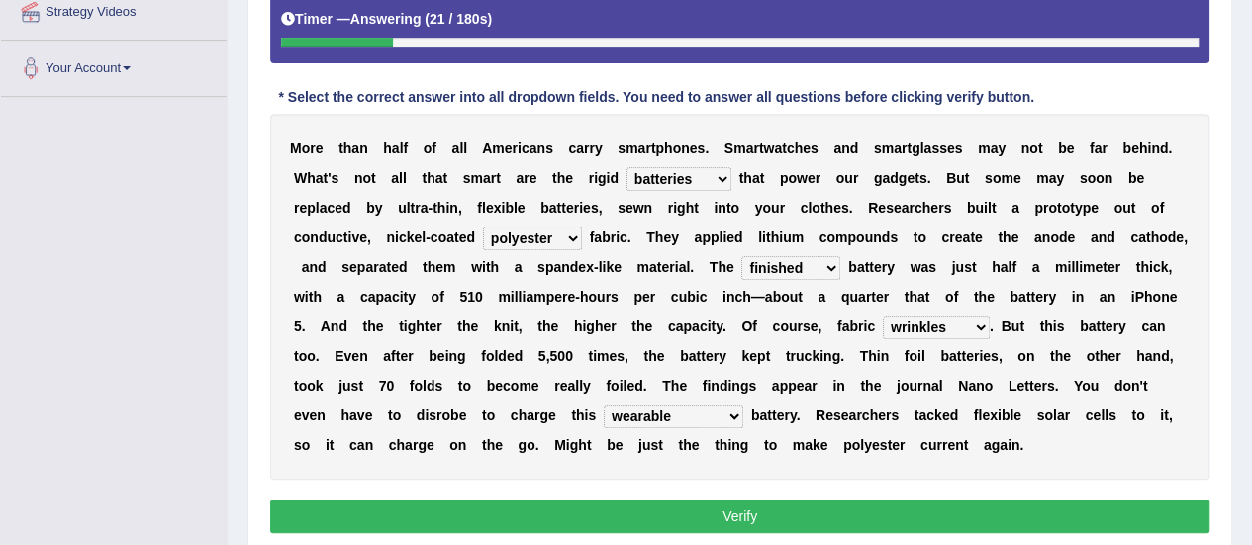
click at [604, 405] on select "physicochemical unintentional wearable integral" at bounding box center [674, 417] width 140 height 24
click at [710, 502] on button "Verify" at bounding box center [739, 517] width 939 height 34
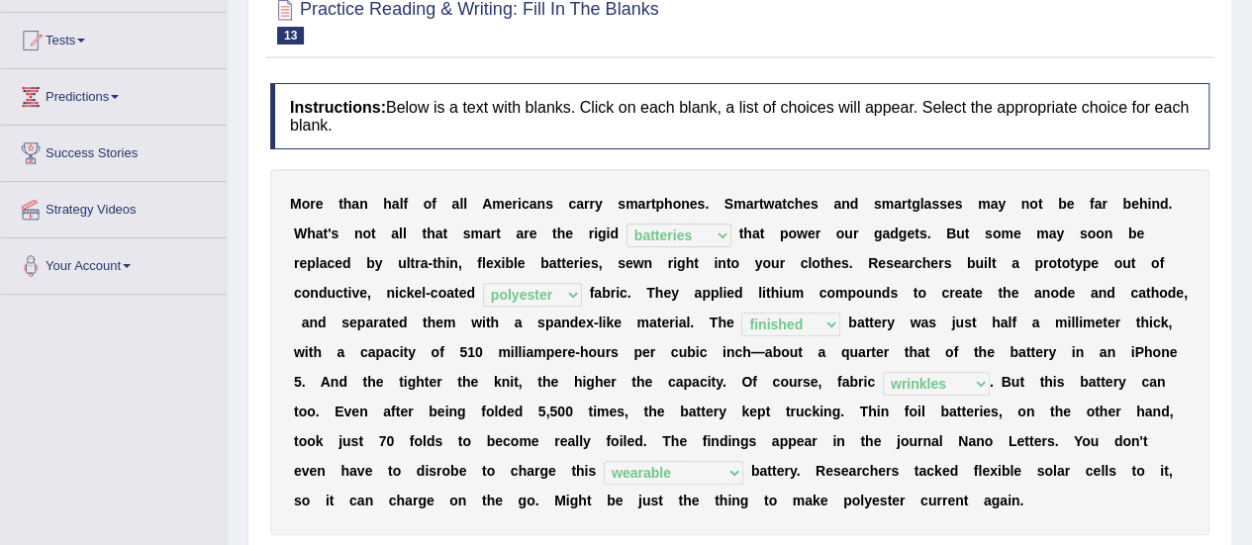
scroll to position [0, 0]
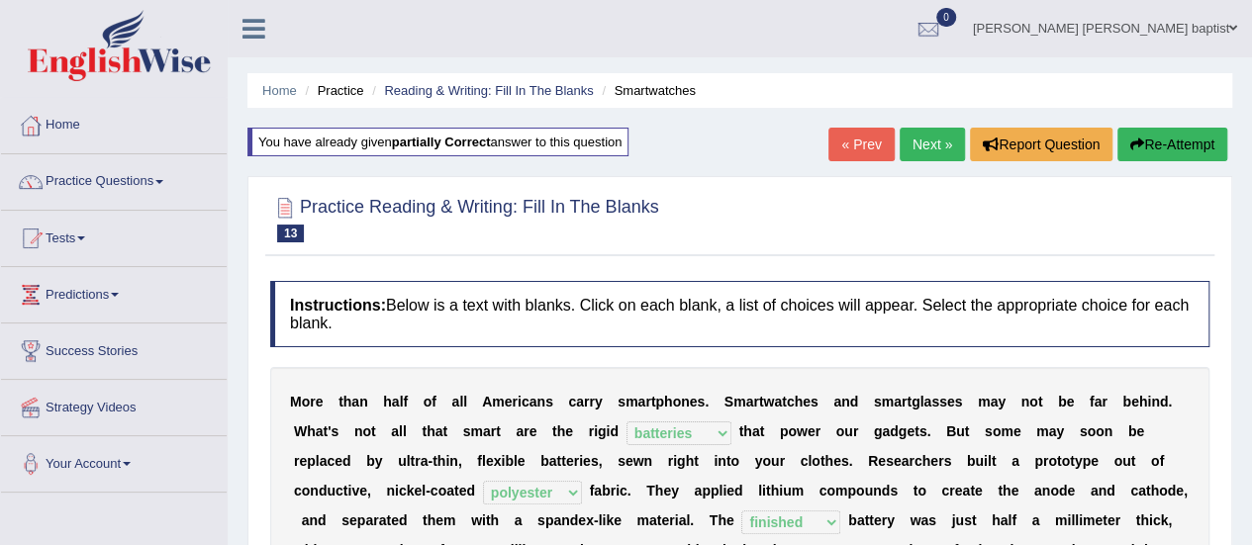
click at [921, 130] on link "Next »" at bounding box center [931, 145] width 65 height 34
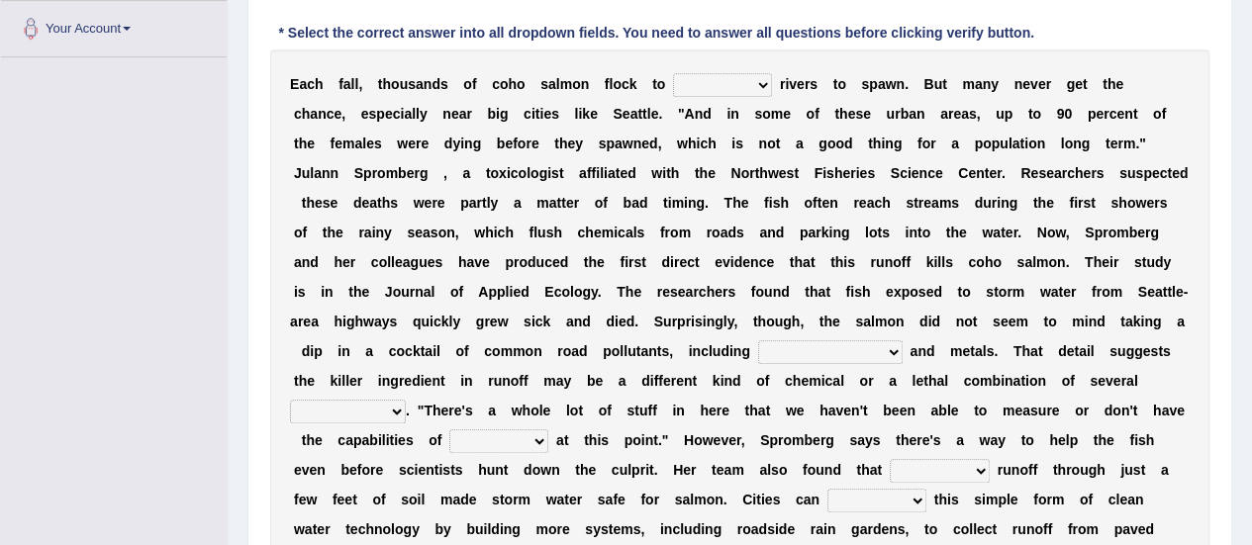
scroll to position [495, 0]
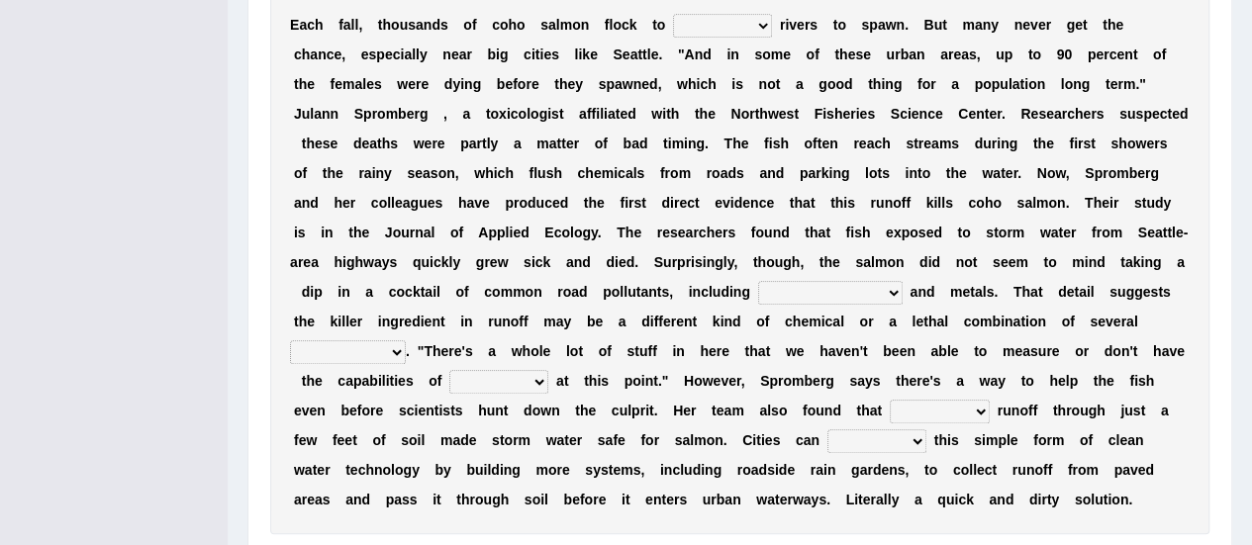
click at [756, 23] on select "protect meant rebuilt northwest" at bounding box center [722, 26] width 99 height 24
select select "protect"
click at [673, 14] on select "protect meant rebuilt northwest" at bounding box center [722, 26] width 99 height 24
click at [831, 285] on select "[MEDICAL_DATA] carcass mothers harness" at bounding box center [830, 293] width 144 height 24
select select "[MEDICAL_DATA]"
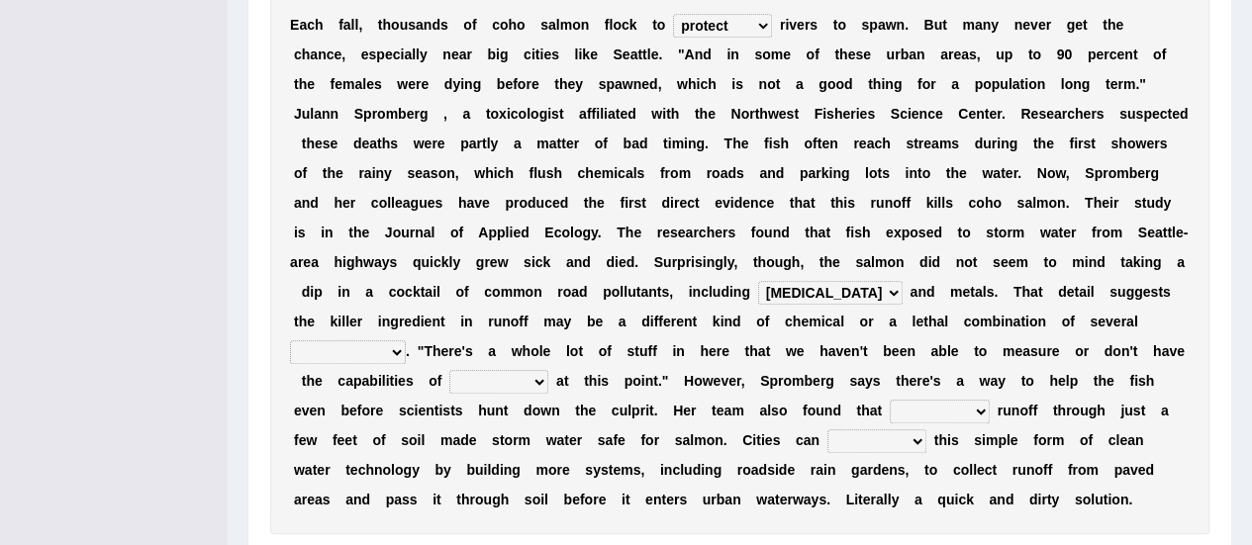
click at [758, 281] on select "[MEDICAL_DATA] carcass mothers harness" at bounding box center [830, 293] width 144 height 24
click at [406, 340] on select "compounds bloodhounds knockouts dropouts" at bounding box center [348, 352] width 116 height 24
select select "compounds"
click at [406, 340] on select "compounds bloodhounds knockouts dropouts" at bounding box center [348, 352] width 116 height 24
click at [449, 385] on select "frittering measuring glistening heralding" at bounding box center [498, 382] width 99 height 24
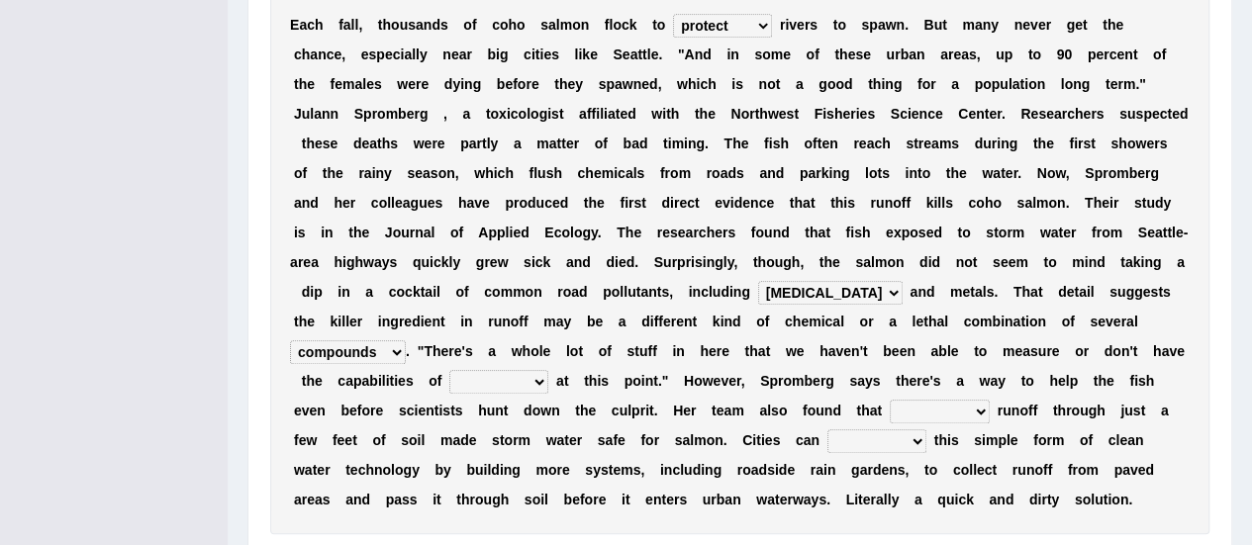
select select "measuring"
click at [449, 370] on select "frittering measuring glistening heralding" at bounding box center [498, 382] width 99 height 24
click at [889, 409] on select "stencilling pressuring pentioning filtering" at bounding box center [939, 412] width 100 height 24
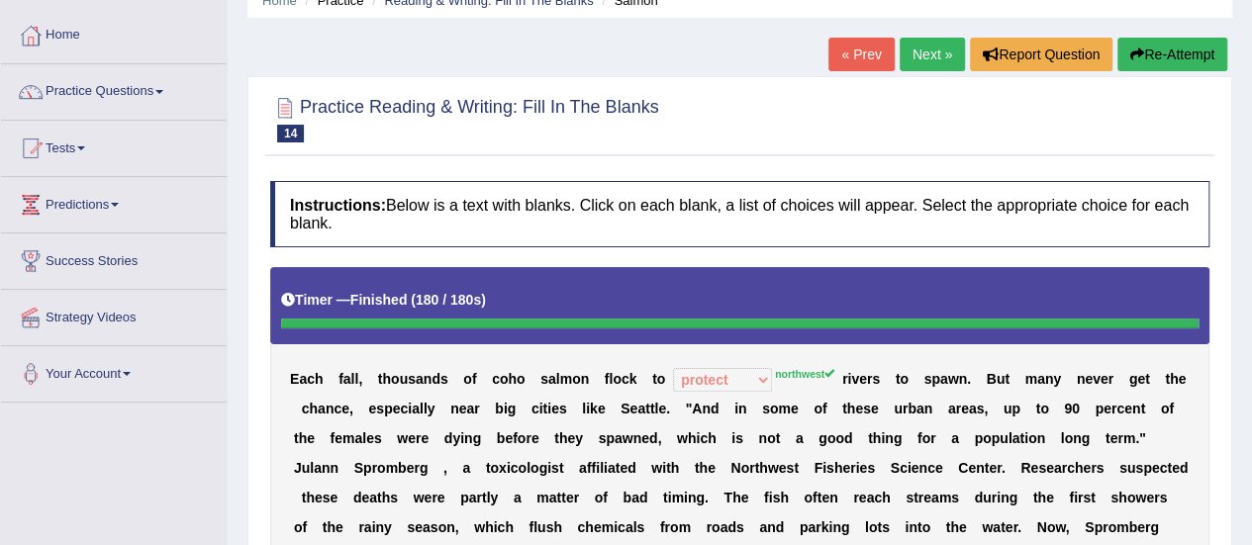
scroll to position [48, 0]
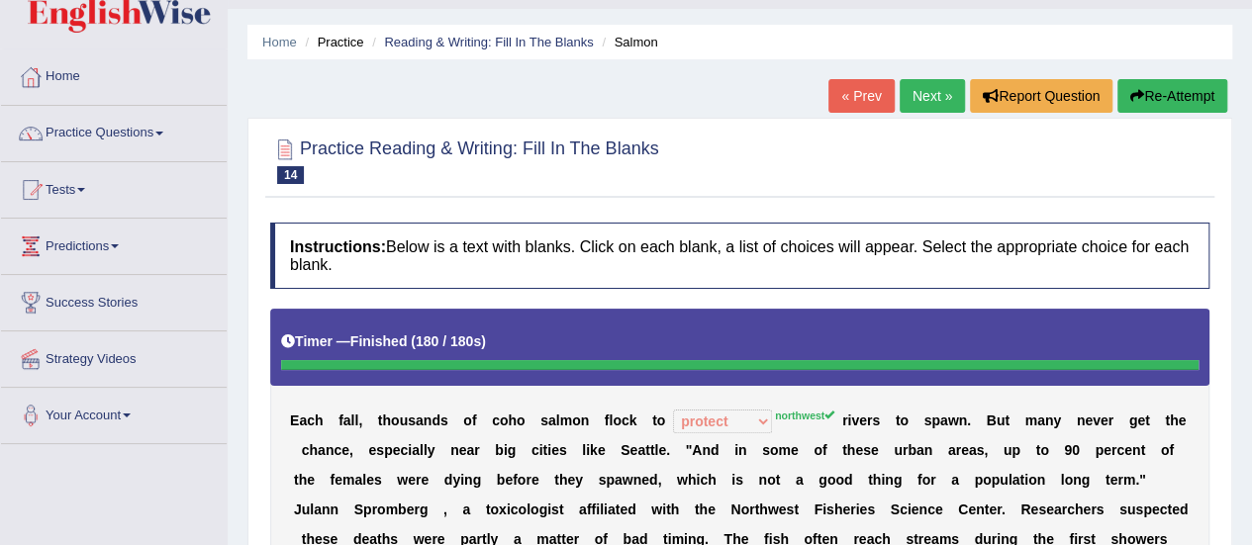
click at [1165, 87] on button "Re-Attempt" at bounding box center [1172, 96] width 110 height 34
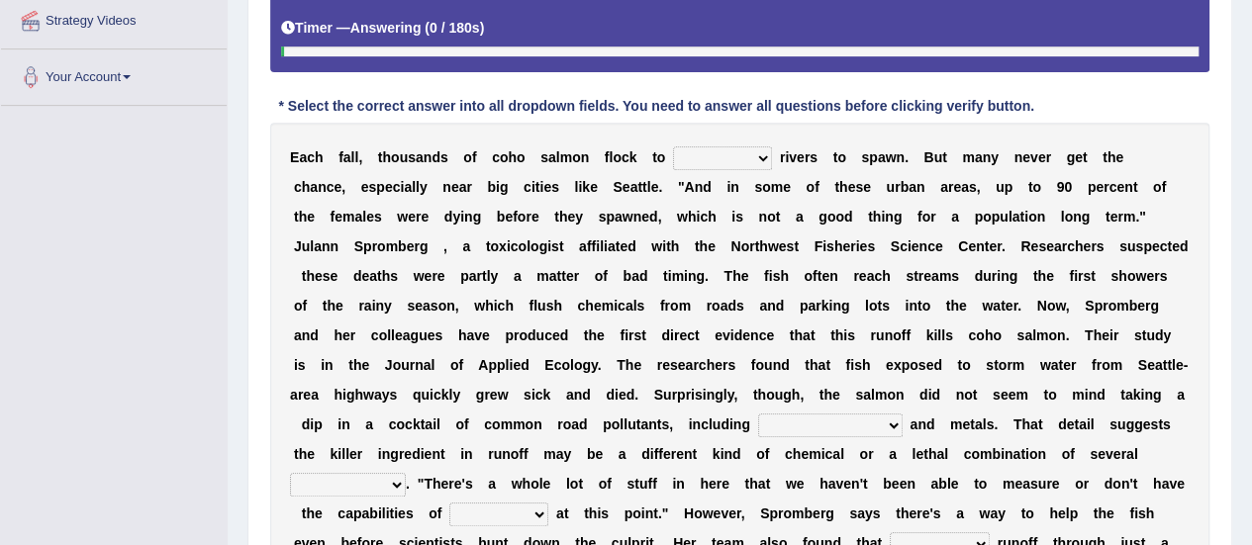
scroll to position [444, 0]
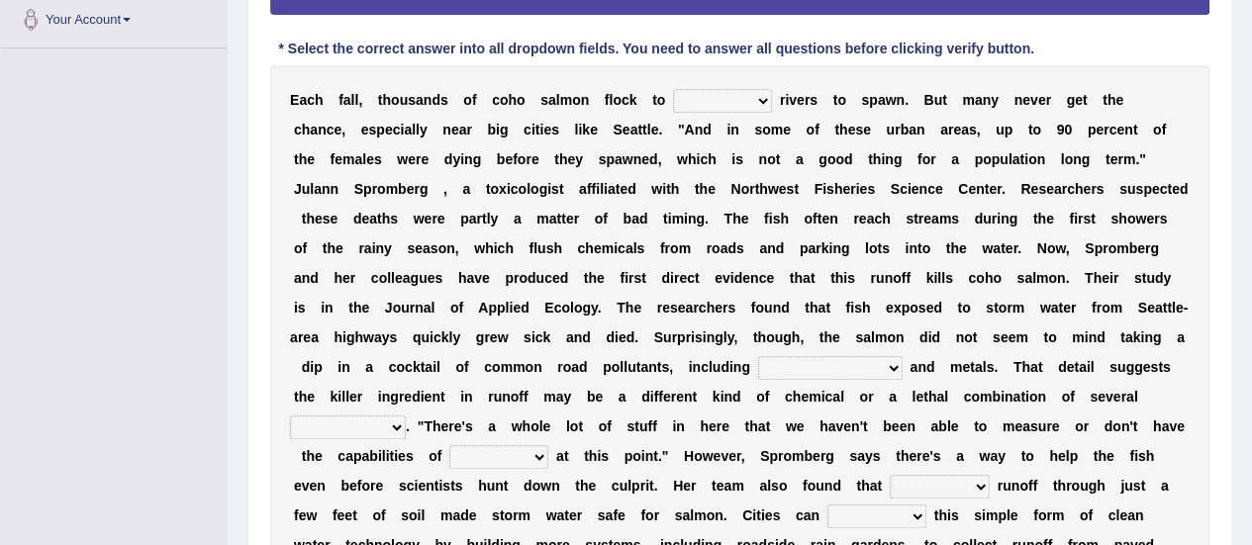
click at [766, 94] on select "protect meant rebuilt northwest" at bounding box center [722, 101] width 99 height 24
select select "northwest"
click at [673, 89] on select "protect meant rebuilt northwest" at bounding box center [722, 101] width 99 height 24
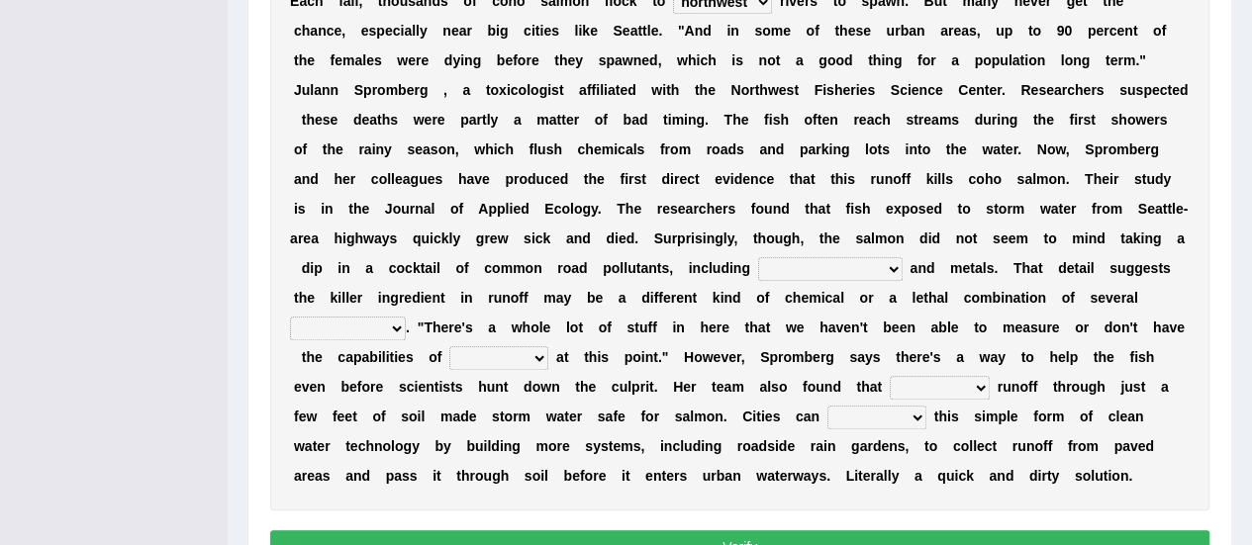
click at [813, 267] on select "hydrocarbons carcass mothers harness" at bounding box center [830, 269] width 144 height 24
select select "hydrocarbons"
click at [758, 257] on select "hydrocarbons carcass mothers harness" at bounding box center [830, 269] width 144 height 24
click at [406, 317] on select "compounds bloodhounds knockouts dropouts" at bounding box center [348, 329] width 116 height 24
select select "compounds"
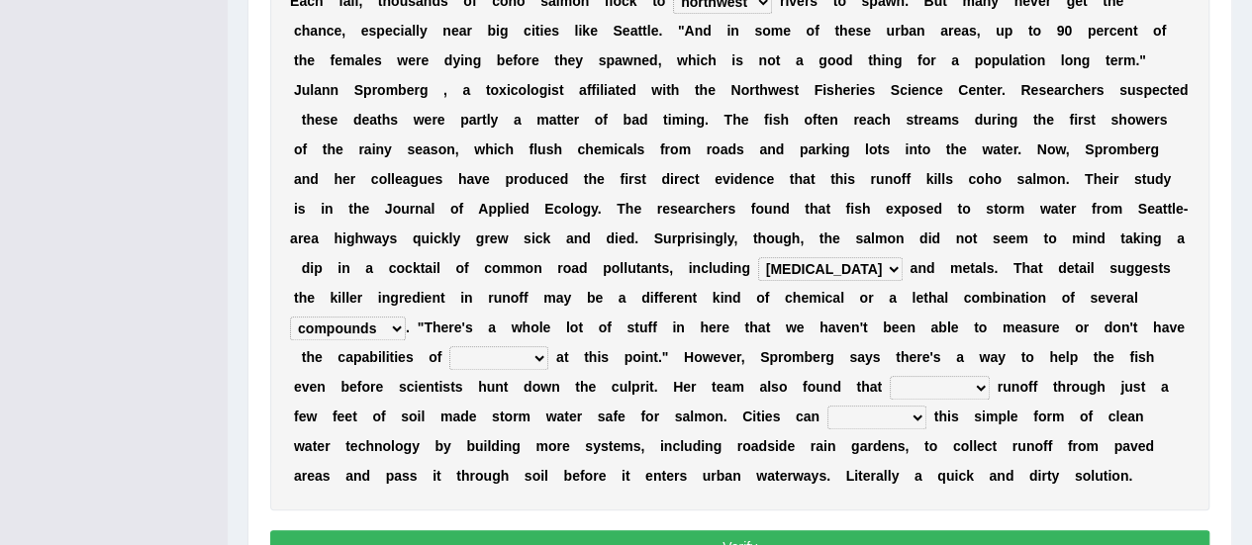
click at [406, 317] on select "compounds bloodhounds knockouts dropouts" at bounding box center [348, 329] width 116 height 24
click at [449, 351] on select "frittering measuring glistening heralding" at bounding box center [498, 358] width 99 height 24
select select "frittering"
click at [449, 346] on select "frittering measuring glistening heralding" at bounding box center [498, 358] width 99 height 24
click at [889, 387] on select "stencilling pressuring pentioning filtering" at bounding box center [939, 388] width 100 height 24
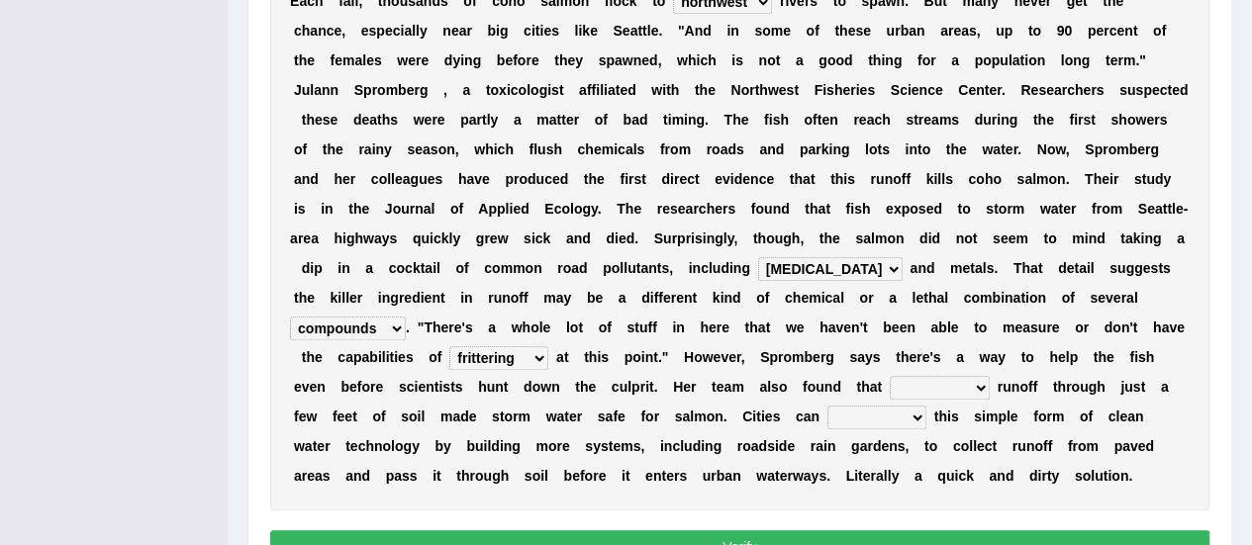
select select "filtering"
click at [889, 376] on select "stencilling pressuring pentioning filtering" at bounding box center [939, 388] width 100 height 24
click at [827, 415] on select "polemicist littlest implement dissonant" at bounding box center [876, 418] width 99 height 24
select select "implement"
click at [827, 406] on select "polemicist littlest implement dissonant" at bounding box center [876, 418] width 99 height 24
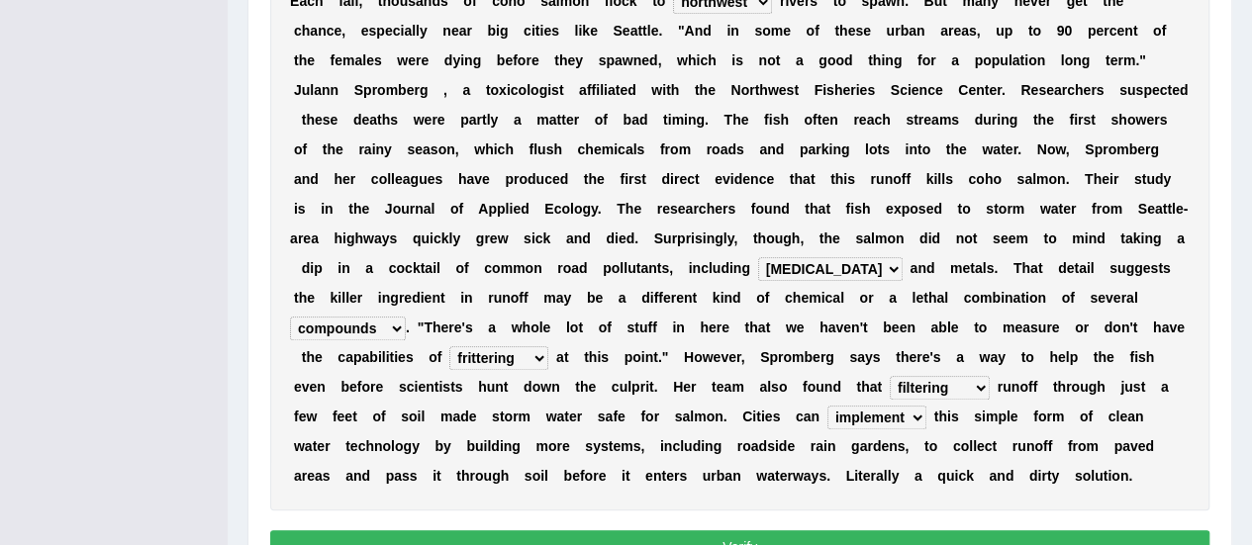
click at [761, 530] on button "Verify" at bounding box center [739, 547] width 939 height 34
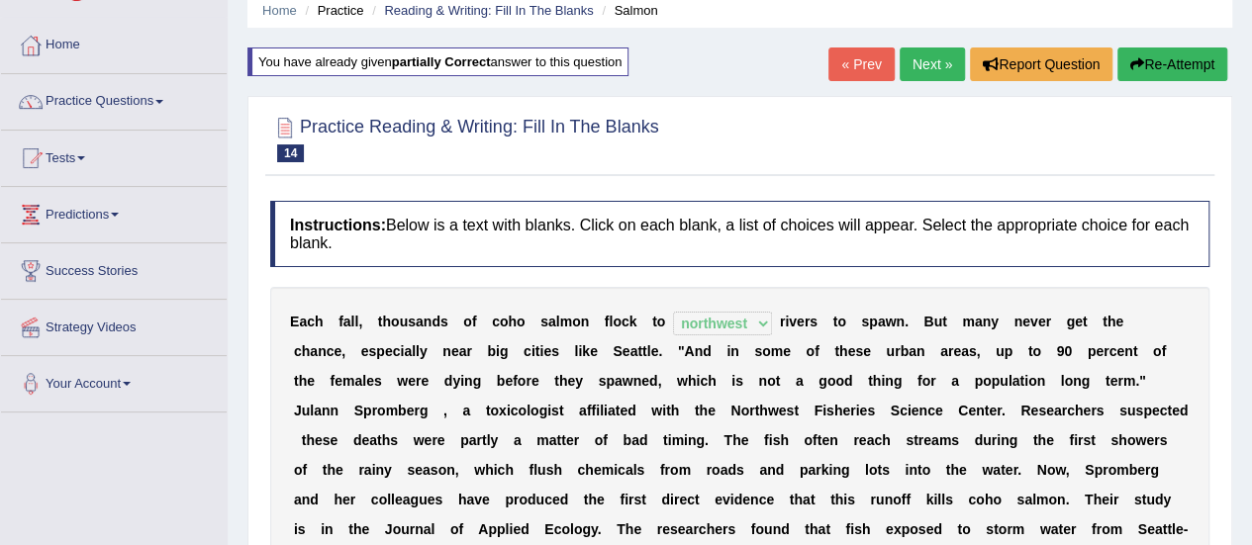
scroll to position [54, 0]
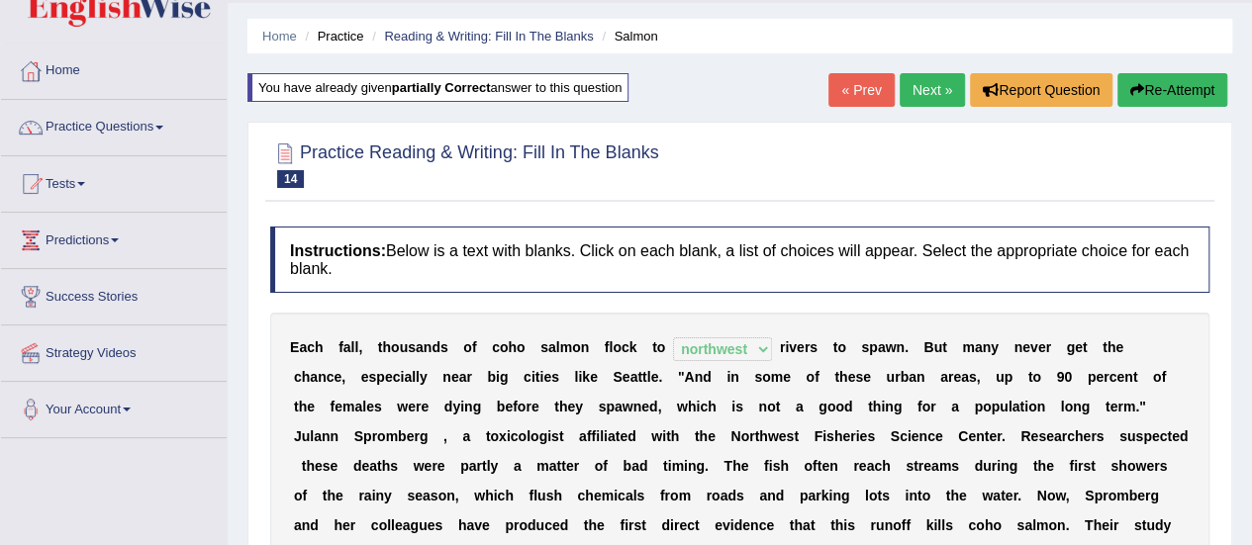
click at [1168, 73] on button "Re-Attempt" at bounding box center [1172, 90] width 110 height 34
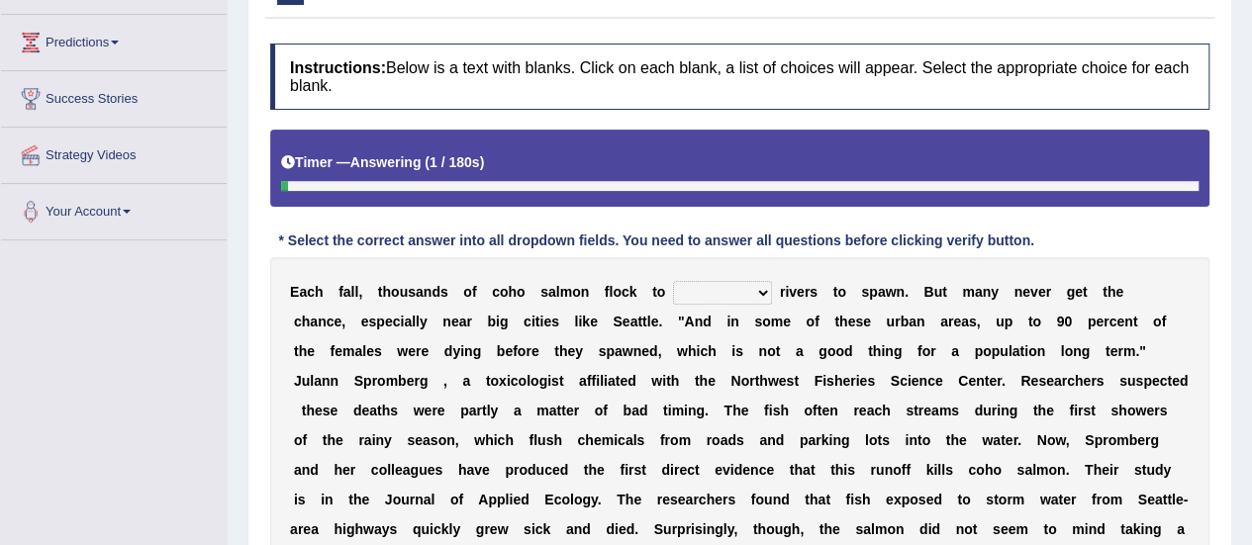
click at [756, 288] on select "protect meant rebuilt northwest" at bounding box center [722, 293] width 99 height 24
select select "northwest"
click at [673, 281] on select "protect meant rebuilt northwest" at bounding box center [722, 293] width 99 height 24
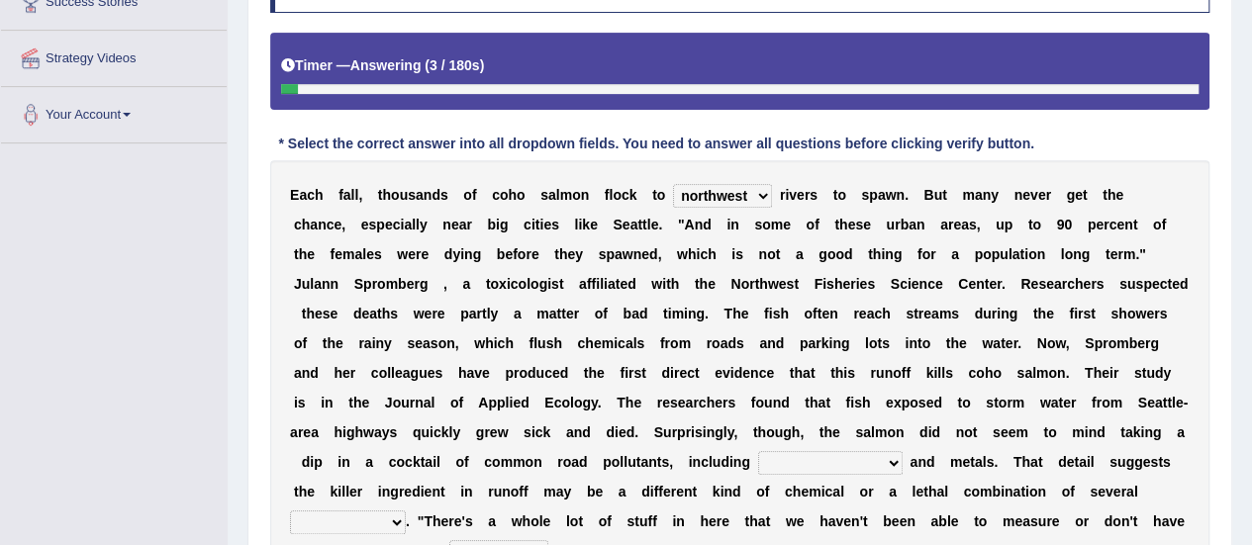
scroll to position [450, 0]
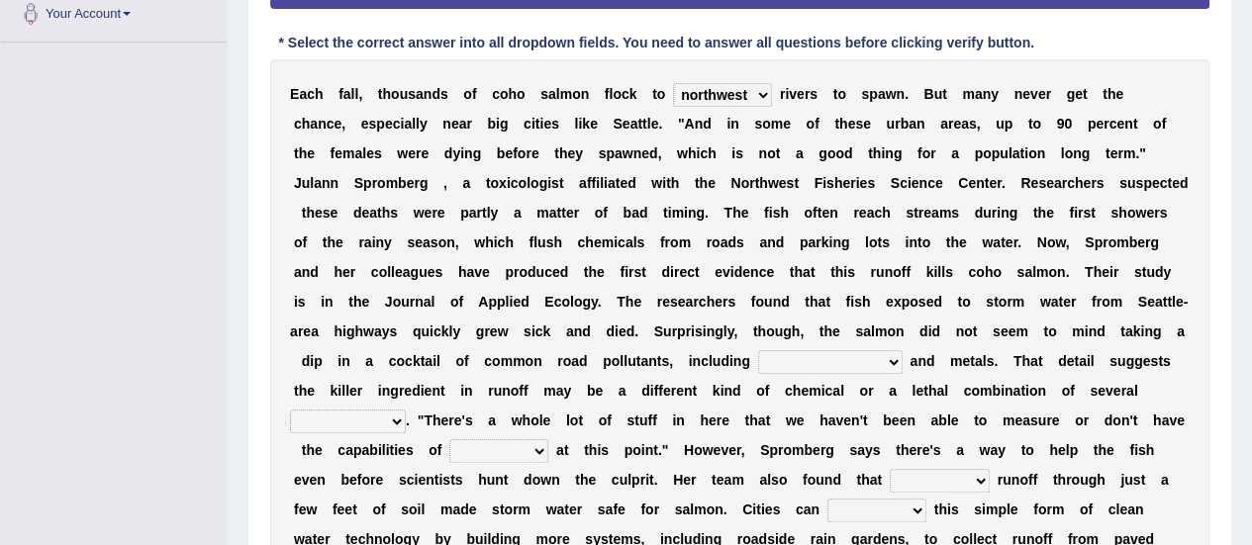
click at [821, 355] on select "hydrocarbons carcass mothers harness" at bounding box center [830, 362] width 144 height 24
select select "hydrocarbons"
click at [758, 350] on select "hydrocarbons carcass mothers harness" at bounding box center [830, 362] width 144 height 24
click at [406, 410] on select "compounds bloodhounds knockouts dropouts" at bounding box center [348, 422] width 116 height 24
select select "compounds"
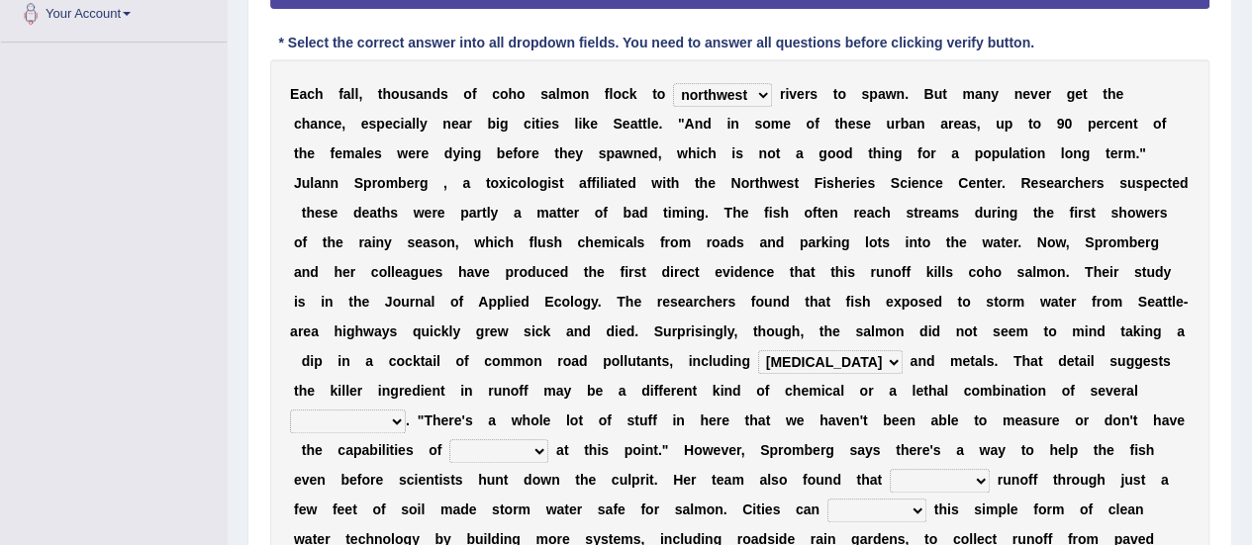
click at [406, 410] on select "compounds bloodhounds knockouts dropouts" at bounding box center [348, 422] width 116 height 24
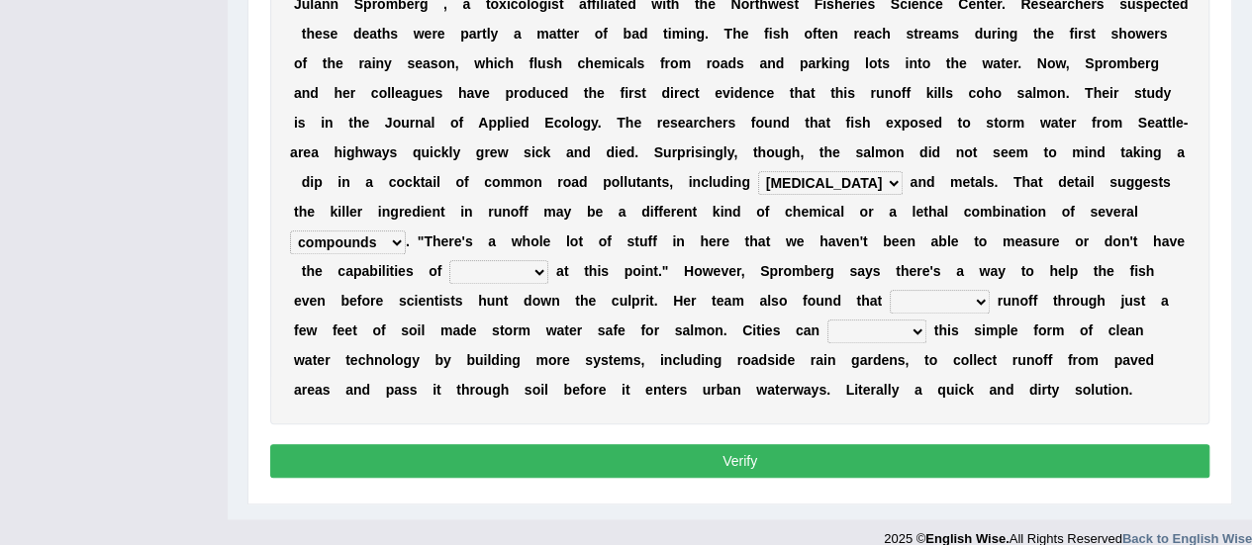
scroll to position [648, 0]
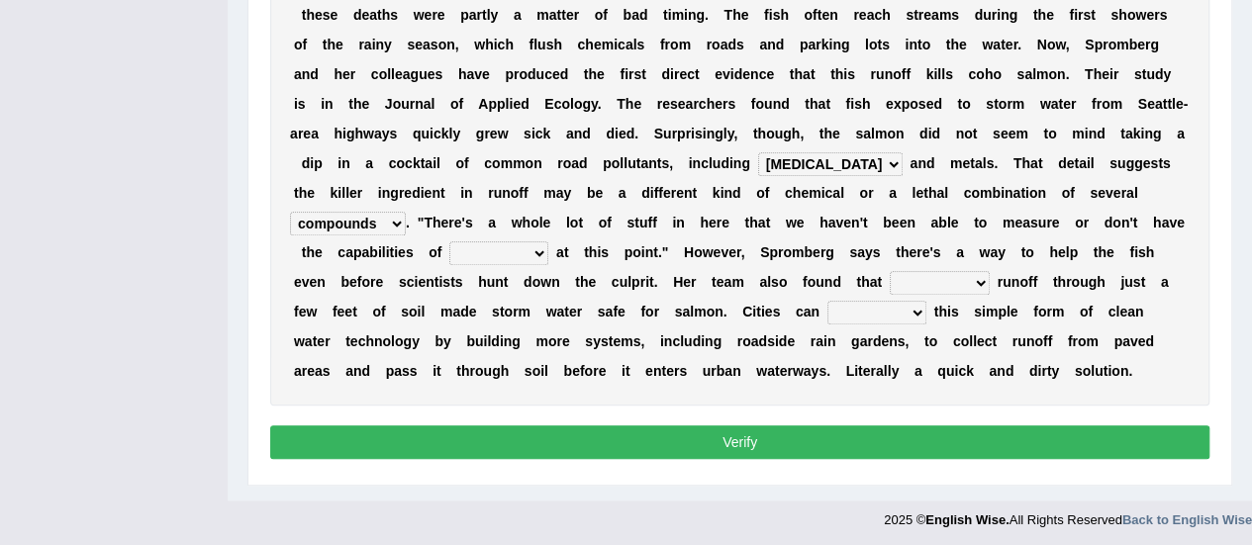
click at [449, 255] on select "frittering measuring glistening heralding" at bounding box center [498, 253] width 99 height 24
select select "frittering"
click at [449, 241] on select "frittering measuring glistening heralding" at bounding box center [498, 253] width 99 height 24
click at [889, 276] on select "stencilling pressuring pentioning filtering" at bounding box center [939, 283] width 100 height 24
select select "filtering"
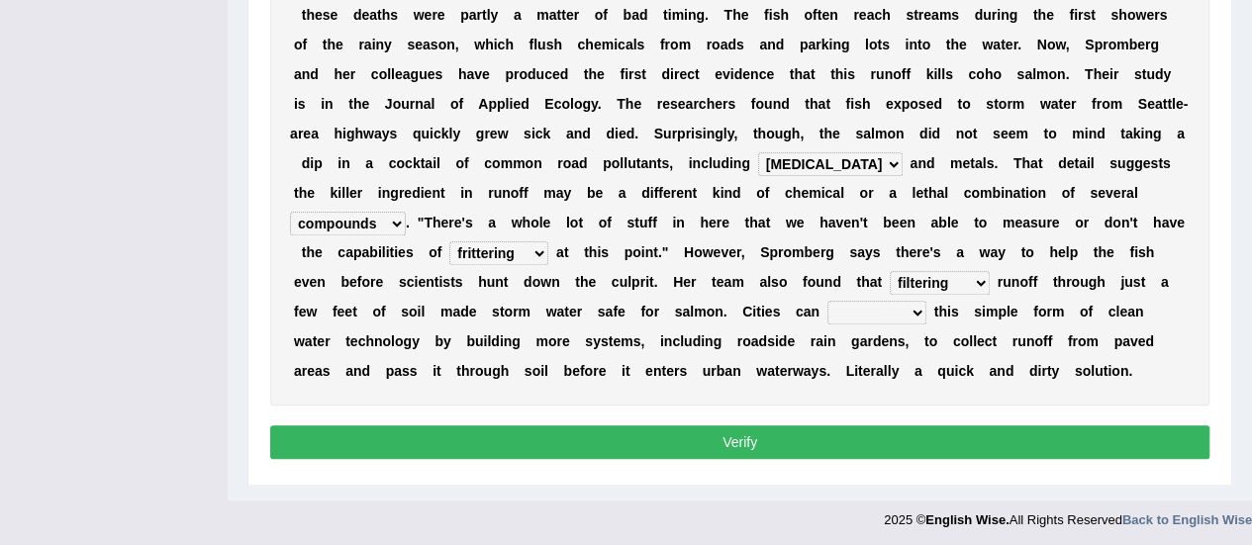
click at [889, 271] on select "stencilling pressuring pentioning filtering" at bounding box center [939, 283] width 100 height 24
click at [827, 302] on select "polemicist littlest implement dissonant" at bounding box center [876, 313] width 99 height 24
select select "implement"
click at [827, 301] on select "polemicist littlest implement dissonant" at bounding box center [876, 313] width 99 height 24
click at [449, 245] on select "frittering measuring glistening heralding" at bounding box center [498, 253] width 99 height 24
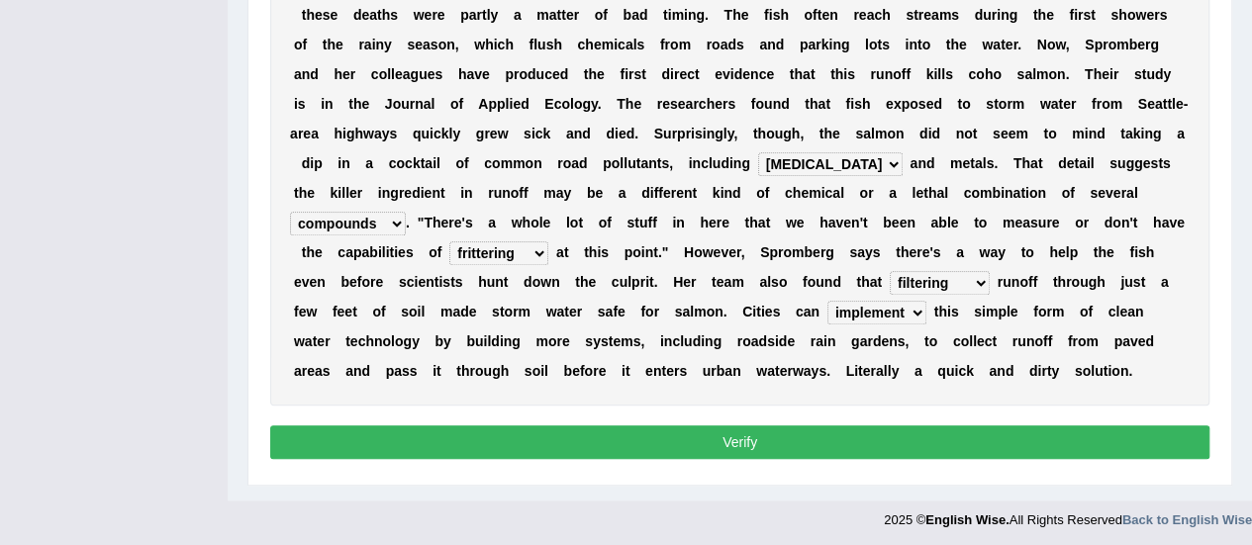
select select "measuring"
click at [449, 241] on select "frittering measuring glistening heralding" at bounding box center [498, 253] width 99 height 24
click at [639, 444] on button "Verify" at bounding box center [739, 442] width 939 height 34
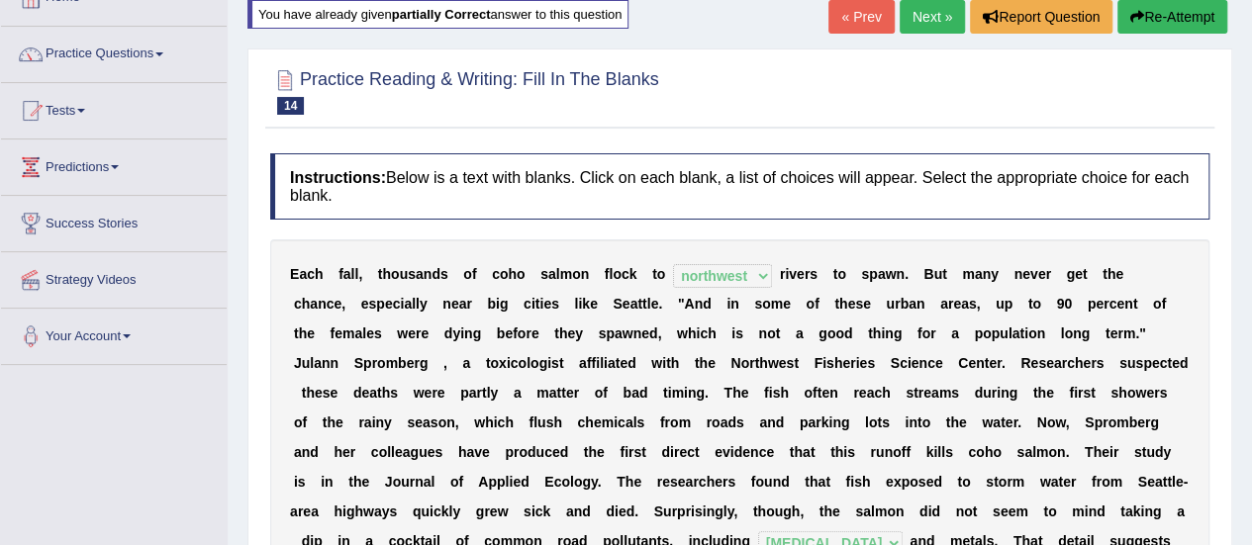
scroll to position [97, 0]
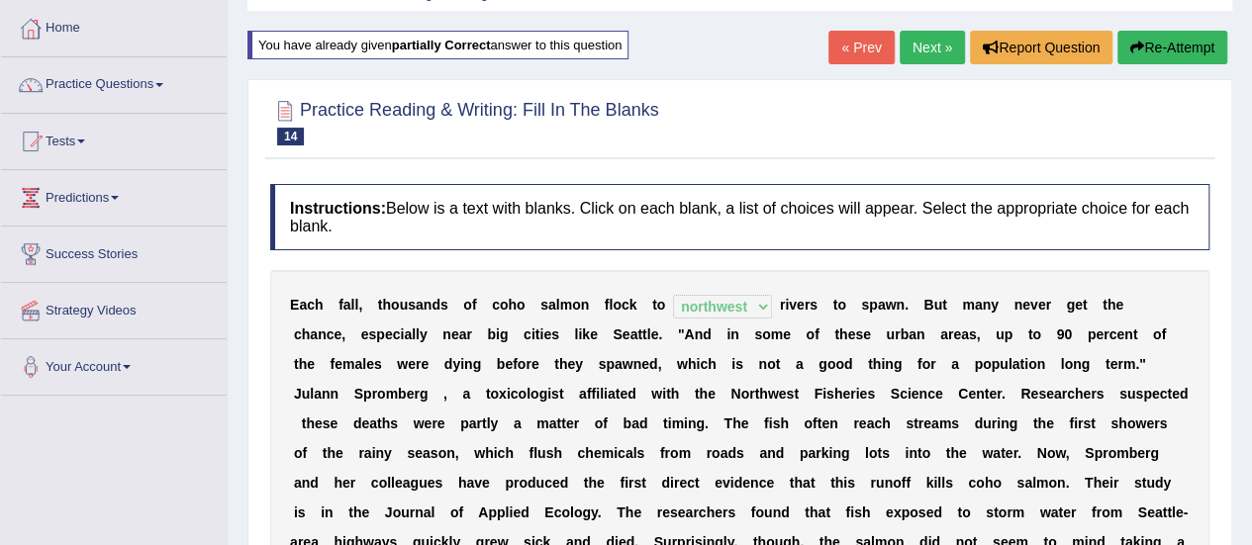
click at [914, 43] on link "Next »" at bounding box center [931, 48] width 65 height 34
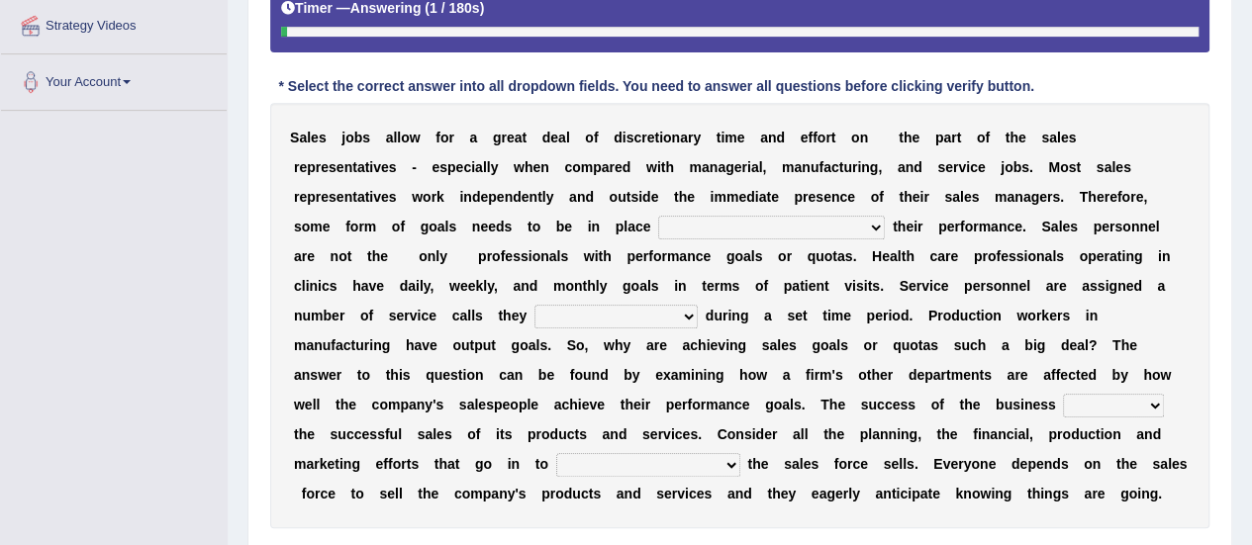
scroll to position [495, 0]
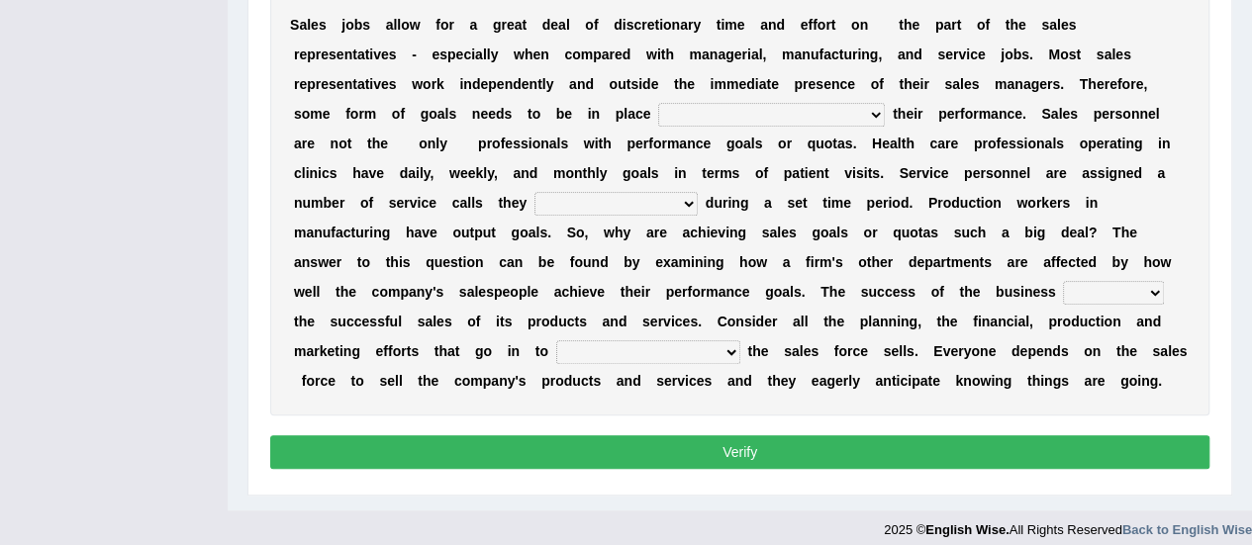
click at [866, 114] on select "as motive and guide should motivate and guide to help motivate and guide as hel…" at bounding box center [771, 115] width 227 height 24
select select "to help motivate and guide"
click at [658, 103] on select "as motive and guide should motivate and guide to help motivate and guide as hel…" at bounding box center [771, 115] width 227 height 24
click at [683, 202] on select "can perform must perform often are performed might be performing" at bounding box center [615, 204] width 163 height 24
select select "must perform"
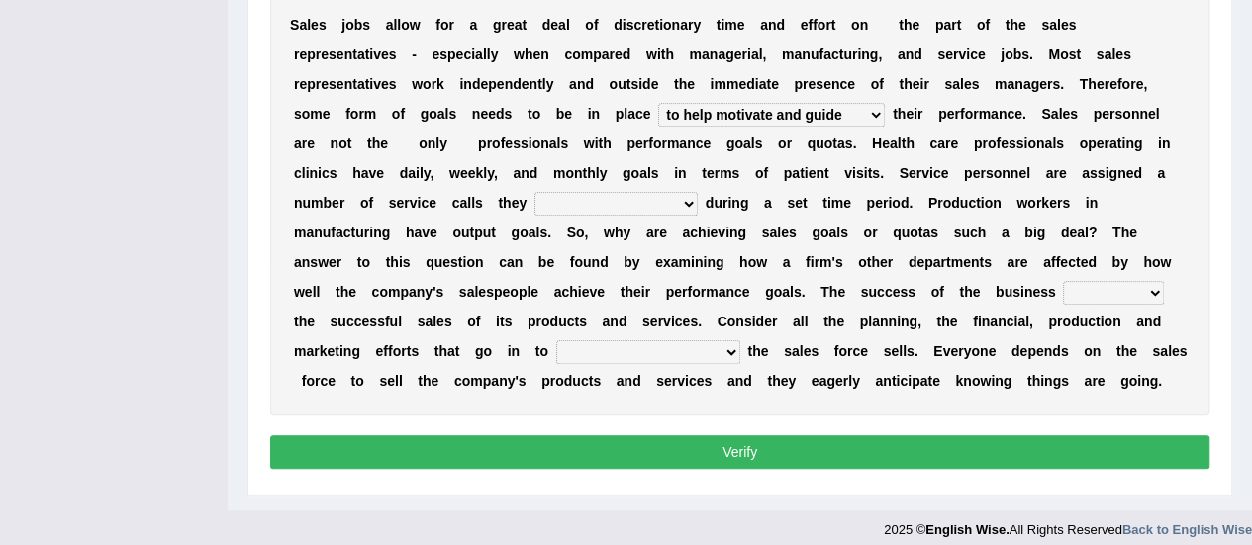
click at [534, 192] on select "can perform must perform often are performed might be performing" at bounding box center [615, 204] width 163 height 24
click at [1151, 292] on select "hinges on is set at lasts until look ahead" at bounding box center [1113, 293] width 101 height 24
select select "hinges on"
click at [1063, 281] on select "hinges on is set at lasts until look ahead" at bounding box center [1113, 293] width 101 height 24
click at [722, 347] on select "describing how producing what constructing how much analyzing where" at bounding box center [648, 352] width 184 height 24
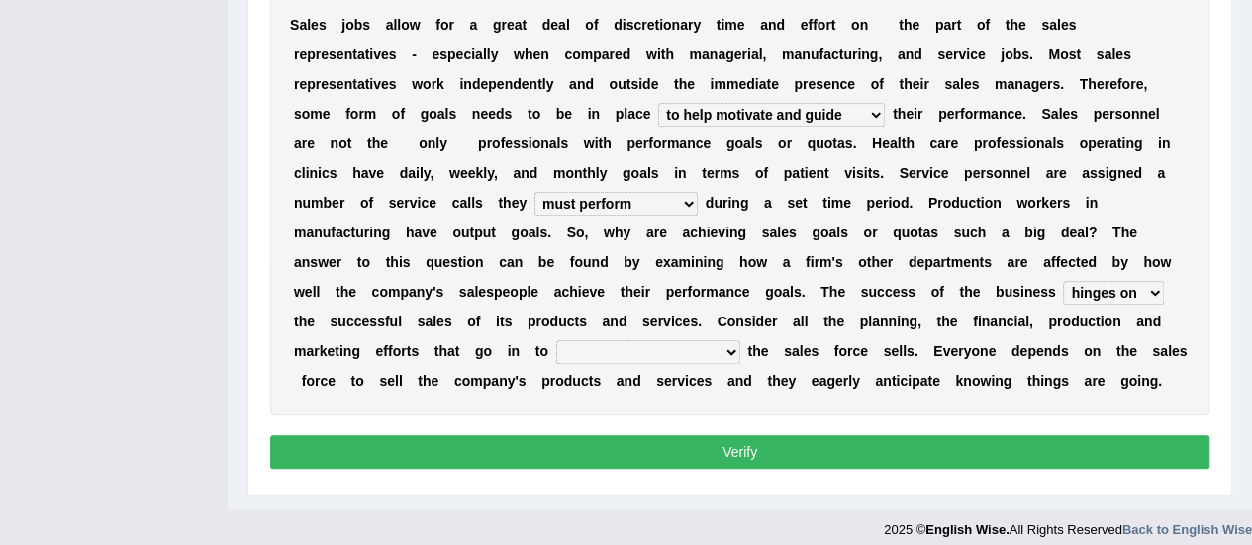
select select "describing how"
click at [556, 340] on select "describing how producing what constructing how much analyzing where" at bounding box center [648, 352] width 184 height 24
click at [711, 438] on button "Verify" at bounding box center [739, 452] width 939 height 34
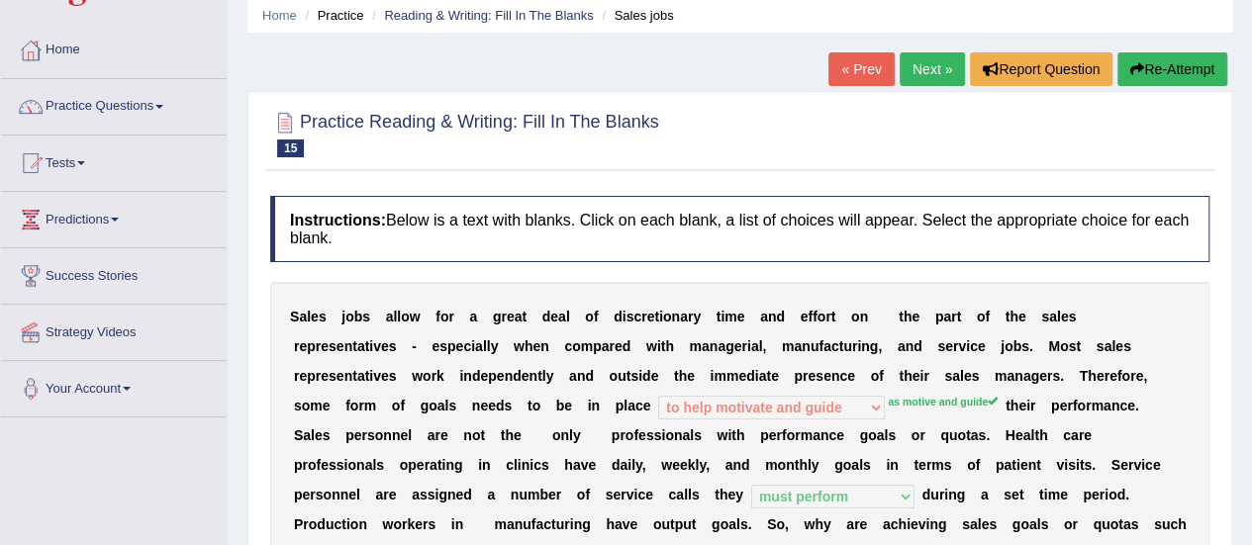
scroll to position [0, 0]
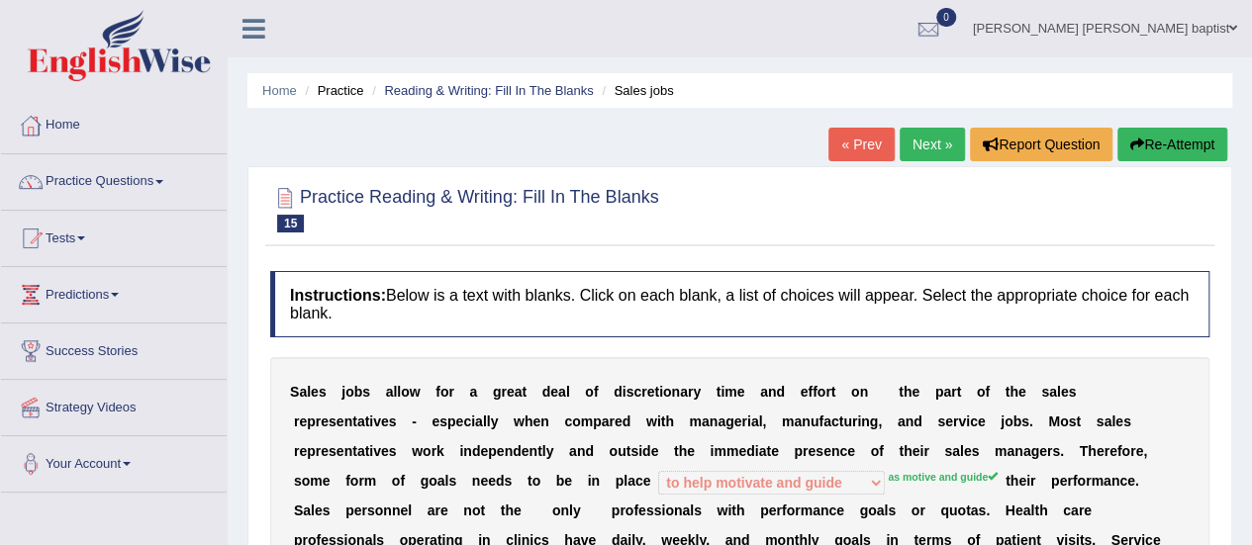
click at [1212, 136] on button "Re-Attempt" at bounding box center [1172, 145] width 110 height 34
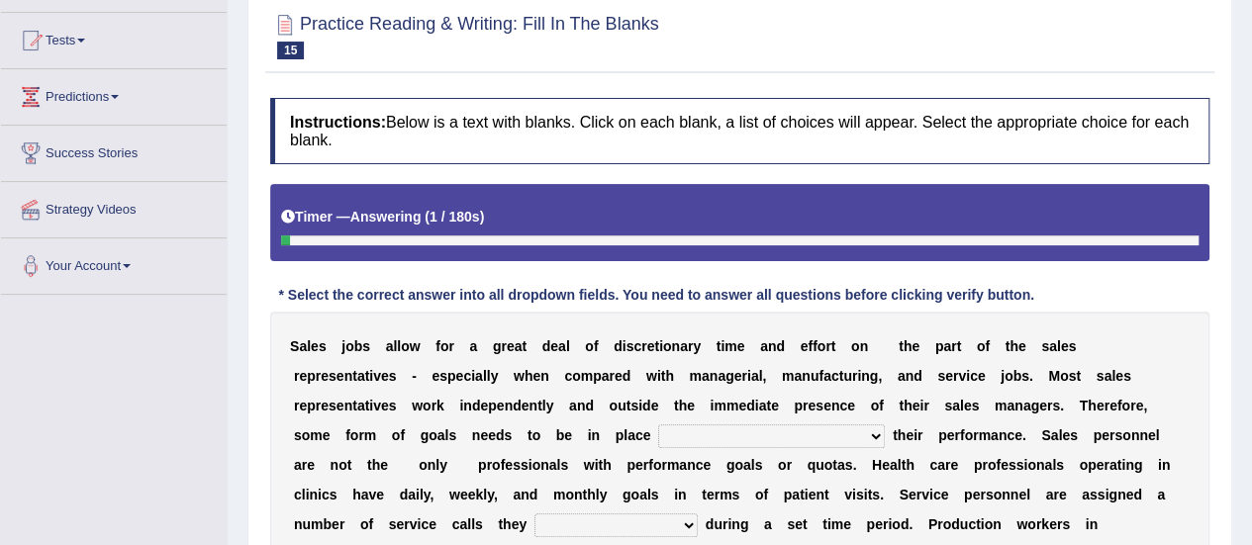
click at [859, 434] on select "as motive and guide should motivate and guide to help motivate and guide as hel…" at bounding box center [771, 436] width 227 height 24
select select "as motive and guide"
click at [658, 424] on select "as motive and guide should motivate and guide to help motivate and guide as hel…" at bounding box center [771, 436] width 227 height 24
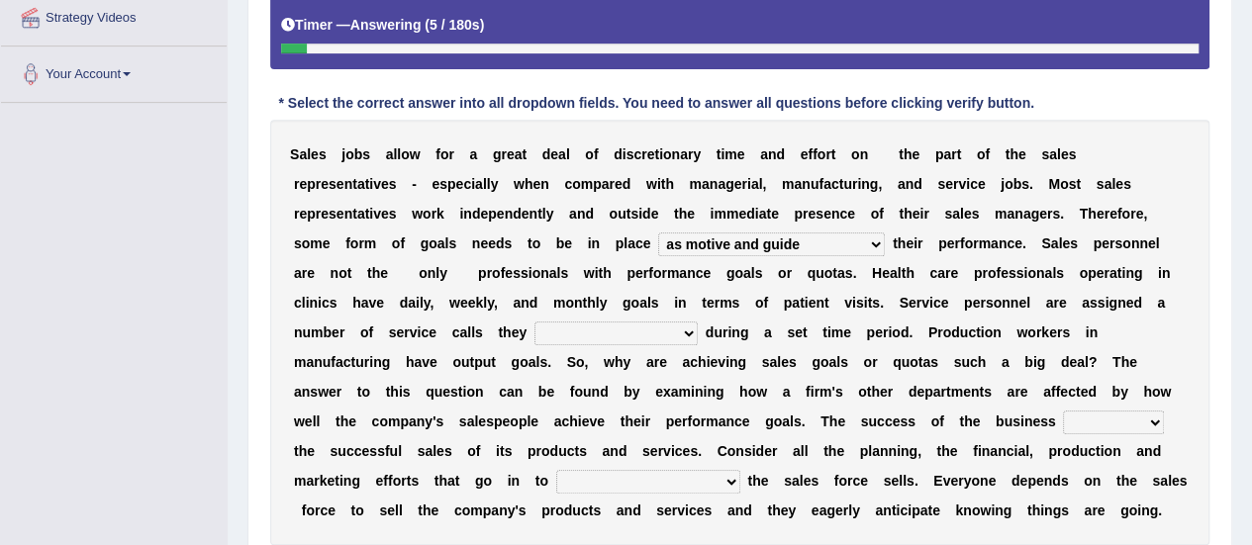
scroll to position [396, 0]
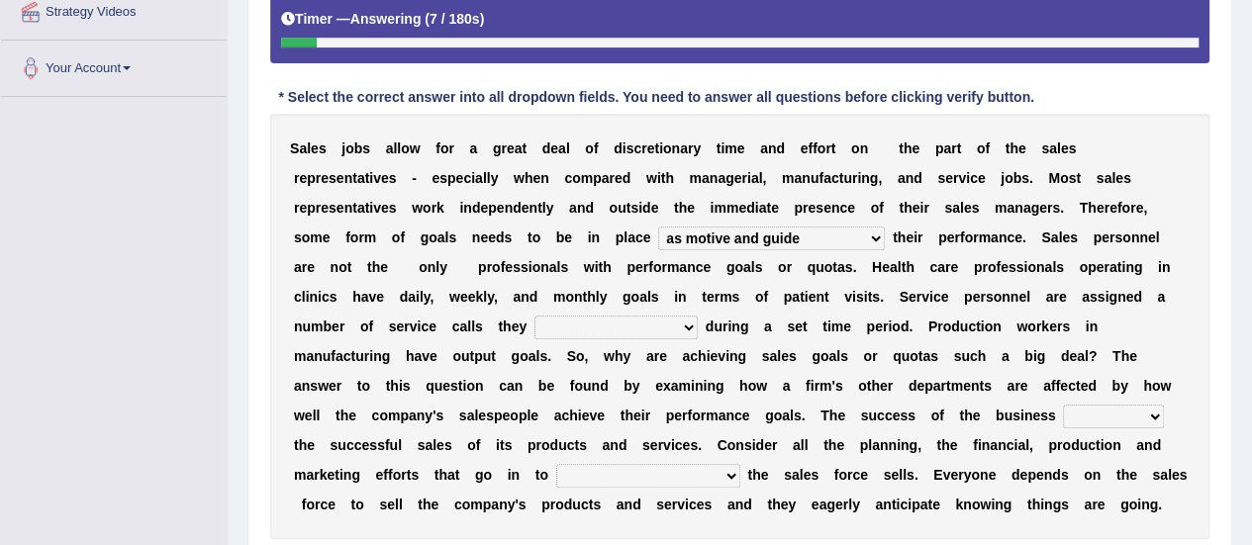
click at [670, 319] on select "can perform must perform often are performed might be performing" at bounding box center [615, 328] width 163 height 24
select select "might be performing"
click at [534, 316] on select "can perform must perform often are performed might be performing" at bounding box center [615, 328] width 163 height 24
click at [1141, 408] on select "hinges on is set at lasts until look ahead" at bounding box center [1113, 417] width 101 height 24
select select "hinges on"
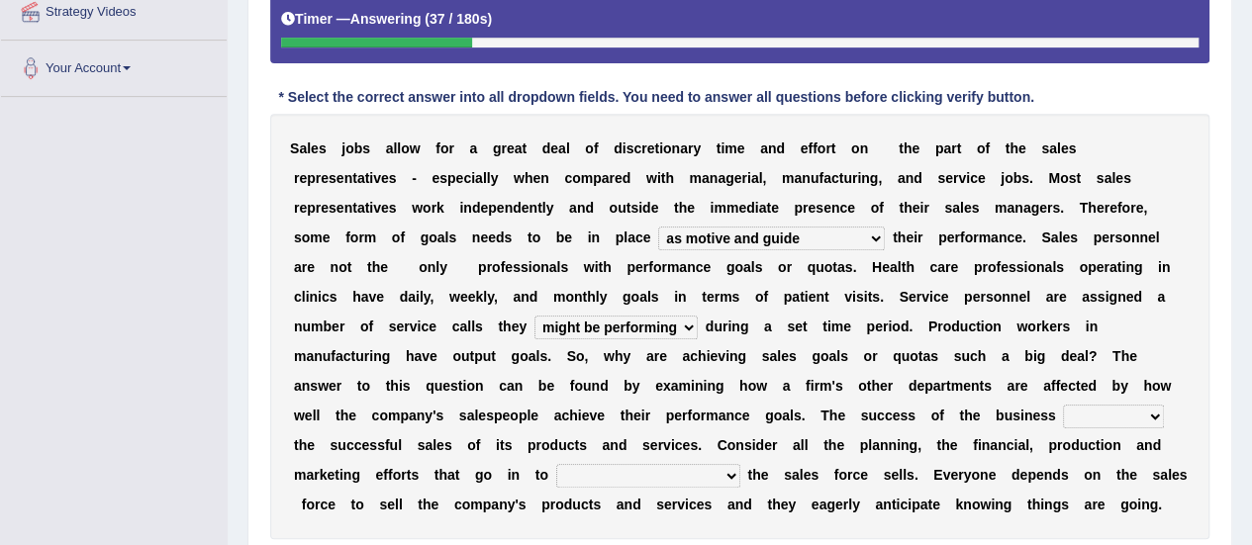
click at [1063, 405] on select "hinges on is set at lasts until look ahead" at bounding box center [1113, 417] width 101 height 24
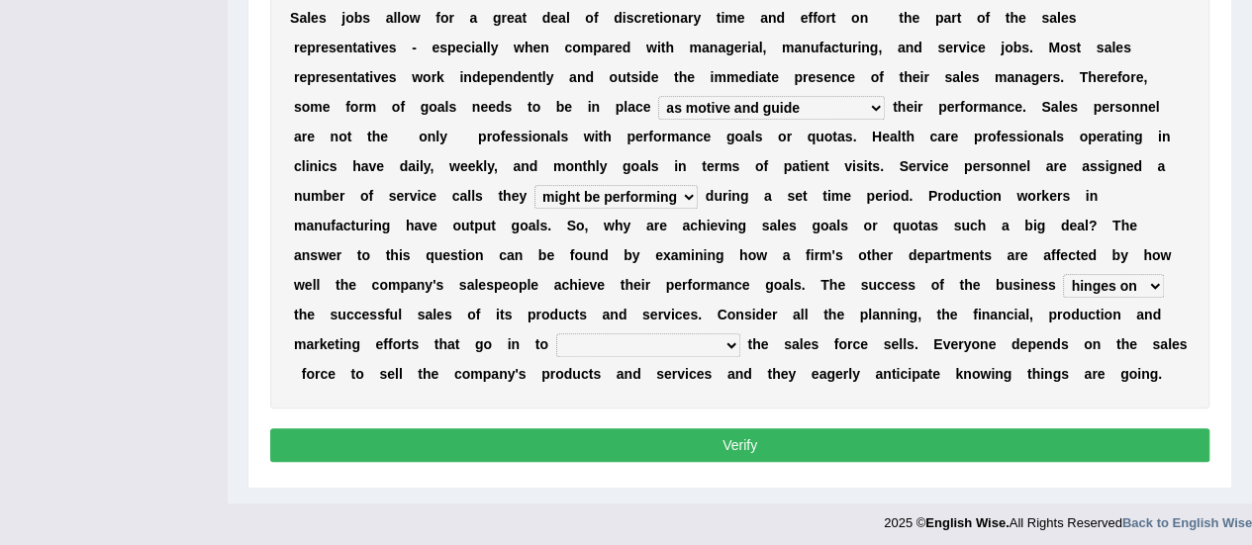
scroll to position [529, 0]
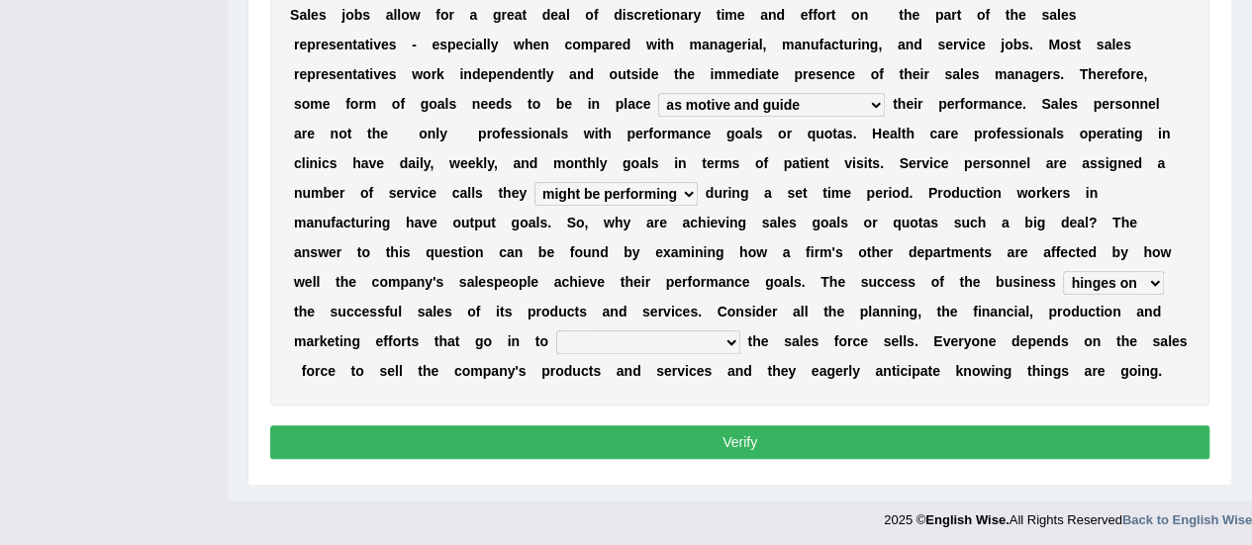
click at [733, 343] on select "describing how producing what constructing how much analyzing where" at bounding box center [648, 342] width 184 height 24
select select "producing what"
click at [556, 330] on select "describing how producing what constructing how much analyzing where" at bounding box center [648, 342] width 184 height 24
click at [694, 435] on button "Verify" at bounding box center [739, 442] width 939 height 34
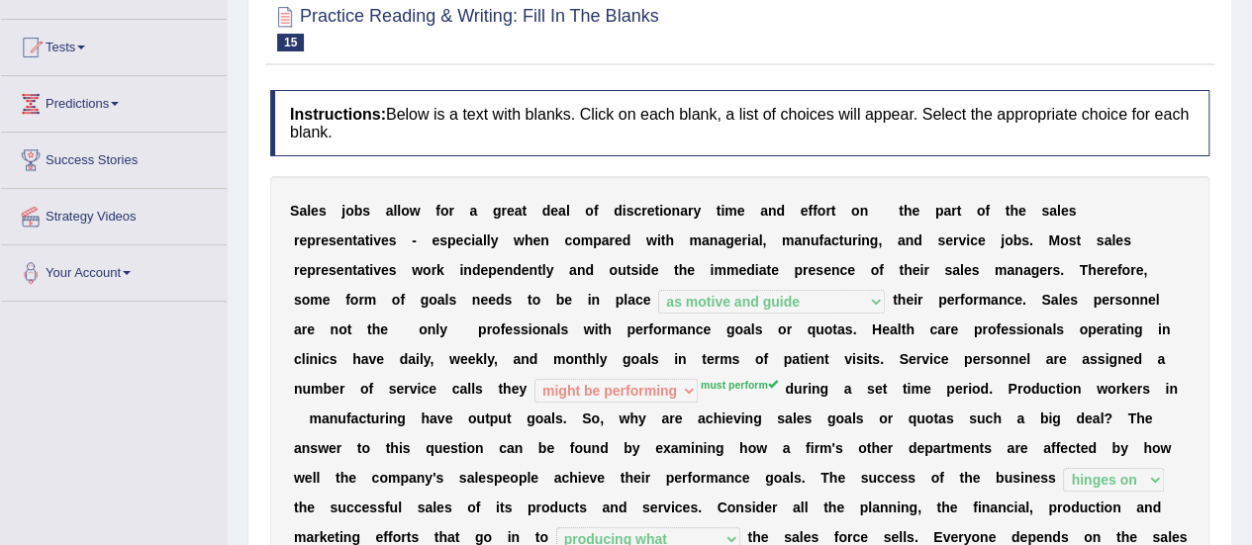
scroll to position [92, 0]
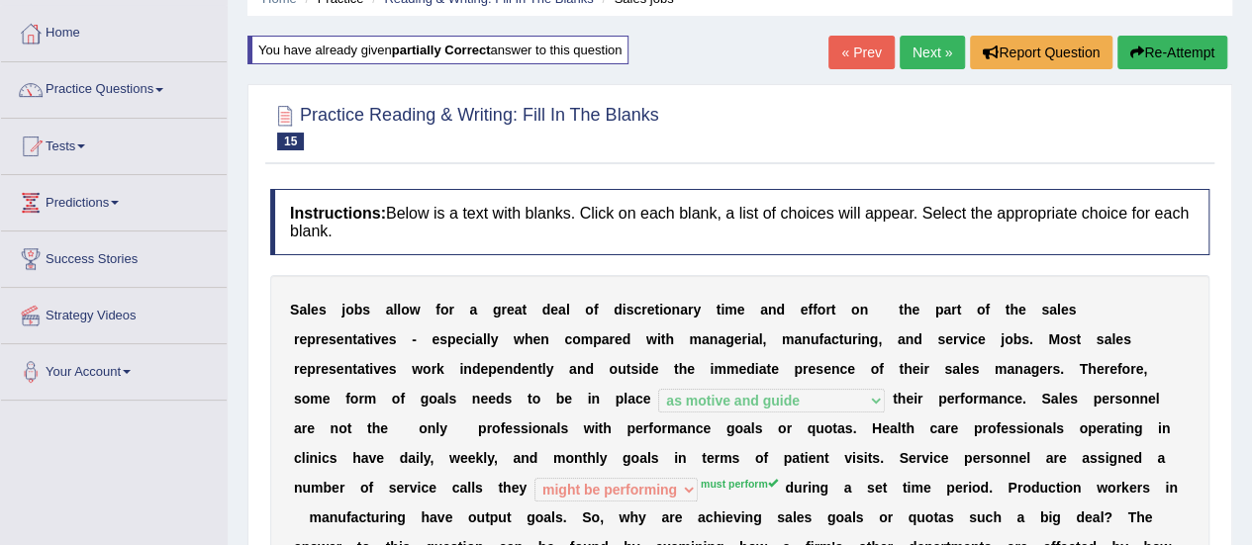
click at [1167, 54] on button "Re-Attempt" at bounding box center [1172, 53] width 110 height 34
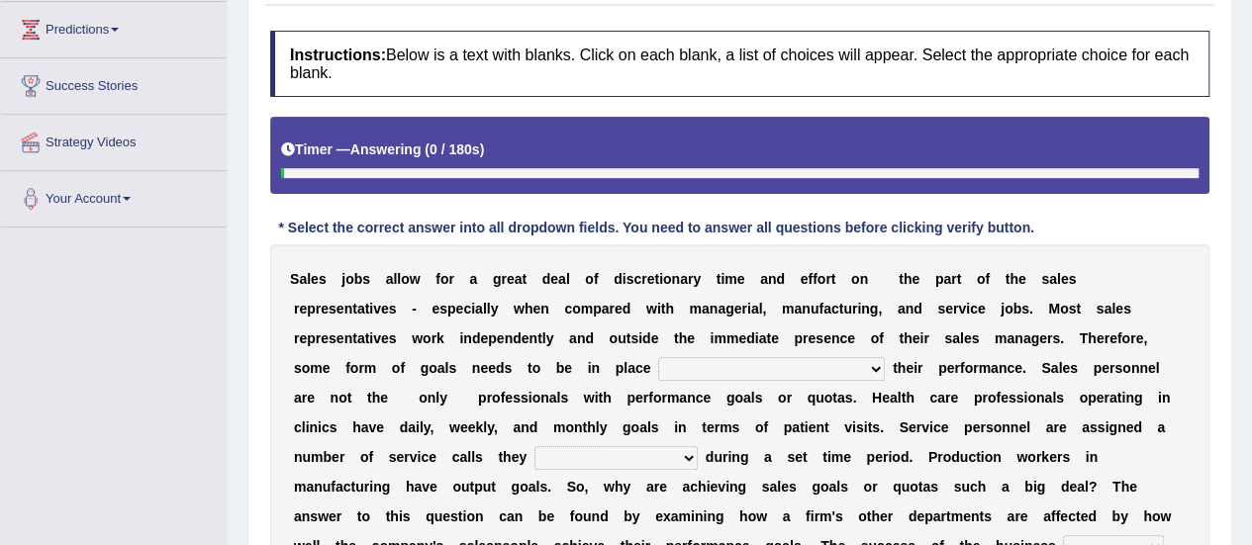
scroll to position [290, 0]
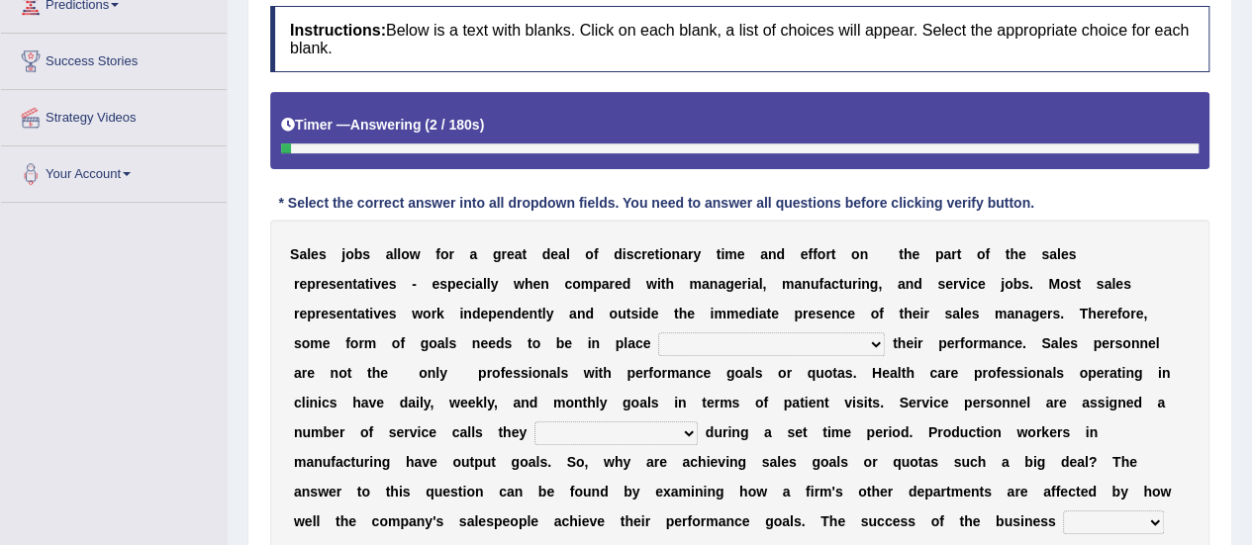
click at [857, 334] on select "as motive and guide should motivate and guide to help motivate and guide as hel…" at bounding box center [771, 344] width 227 height 24
select select "as motive and guide"
click at [658, 332] on select "as motive and guide should motivate and guide to help motivate and guide as hel…" at bounding box center [771, 344] width 227 height 24
click at [689, 421] on select "can perform must perform often are performed might be performing" at bounding box center [615, 433] width 163 height 24
select select "must perform"
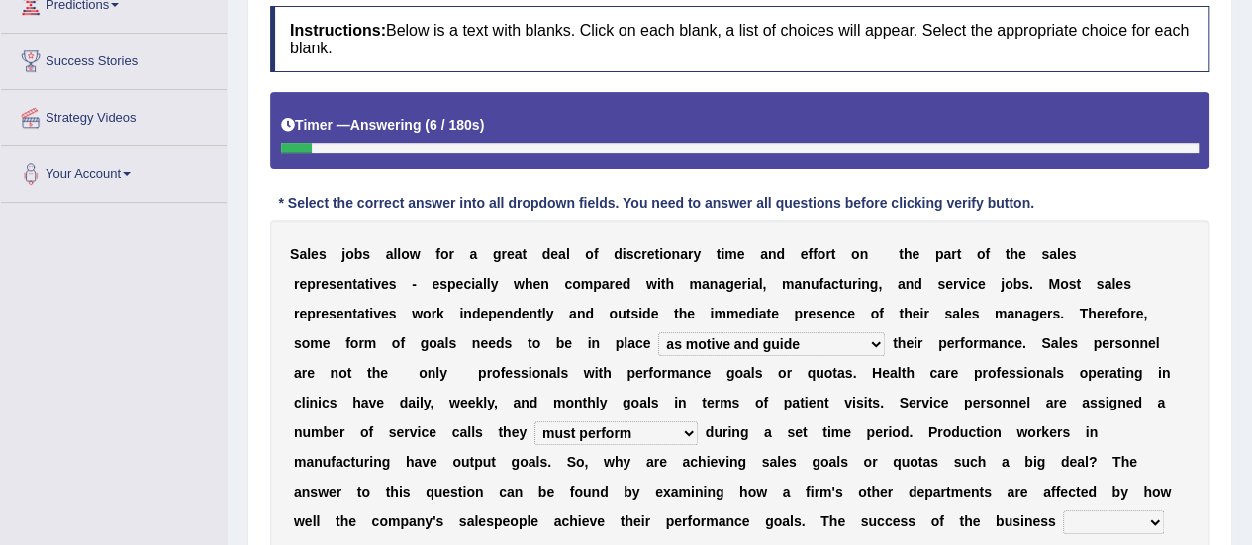
click at [534, 421] on select "can perform must perform often are performed might be performing" at bounding box center [615, 433] width 163 height 24
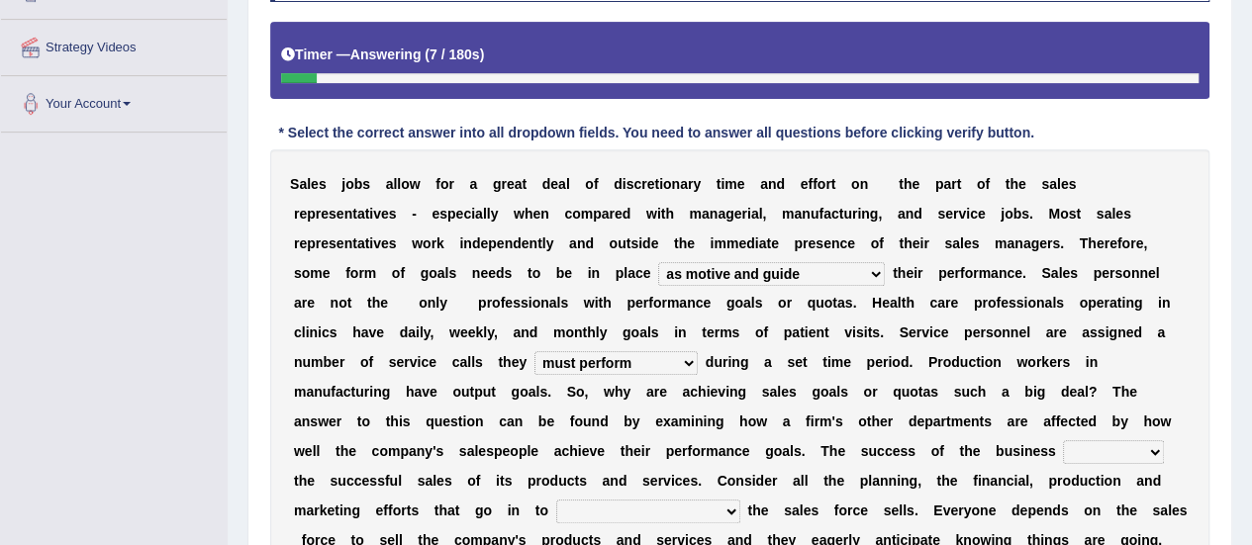
scroll to position [488, 0]
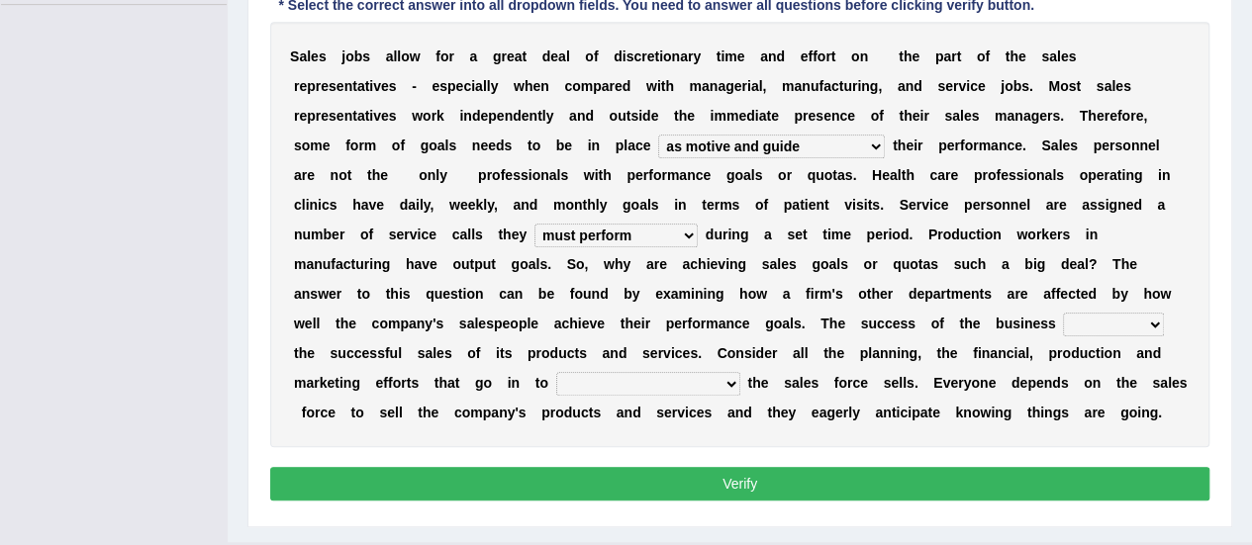
click at [1150, 321] on select "hinges on is set at lasts until look ahead" at bounding box center [1113, 325] width 101 height 24
select select "hinges on"
click at [1063, 313] on select "hinges on is set at lasts until look ahead" at bounding box center [1113, 325] width 101 height 24
click at [719, 385] on select "describing how producing what constructing how much analyzing where" at bounding box center [648, 384] width 184 height 24
select select "producing what"
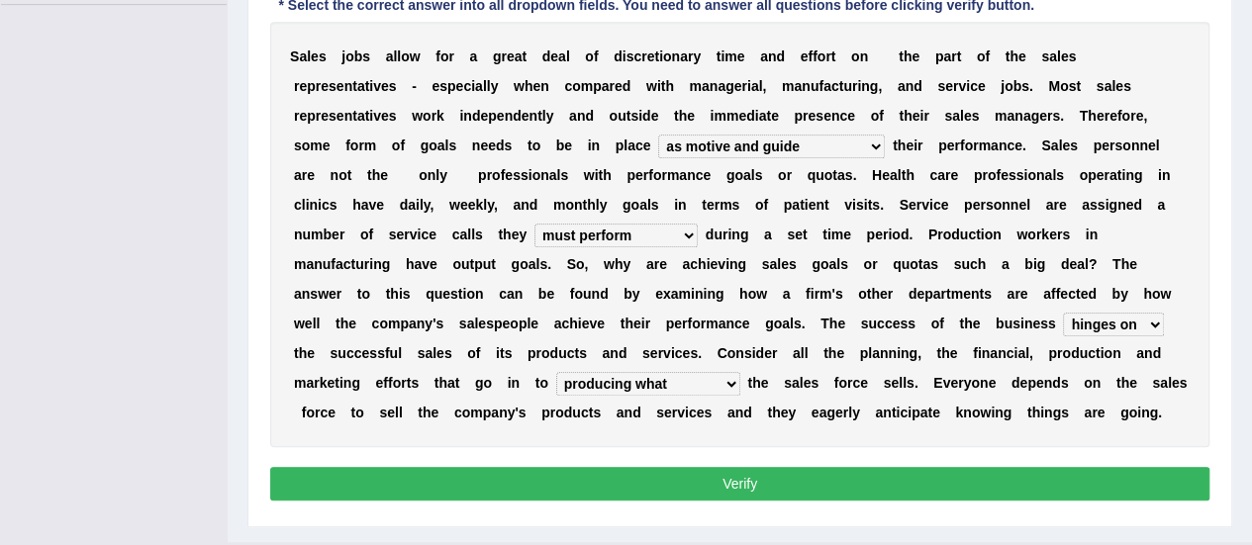
click at [556, 372] on select "describing how producing what constructing how much analyzing where" at bounding box center [648, 384] width 184 height 24
click at [718, 476] on button "Verify" at bounding box center [739, 484] width 939 height 34
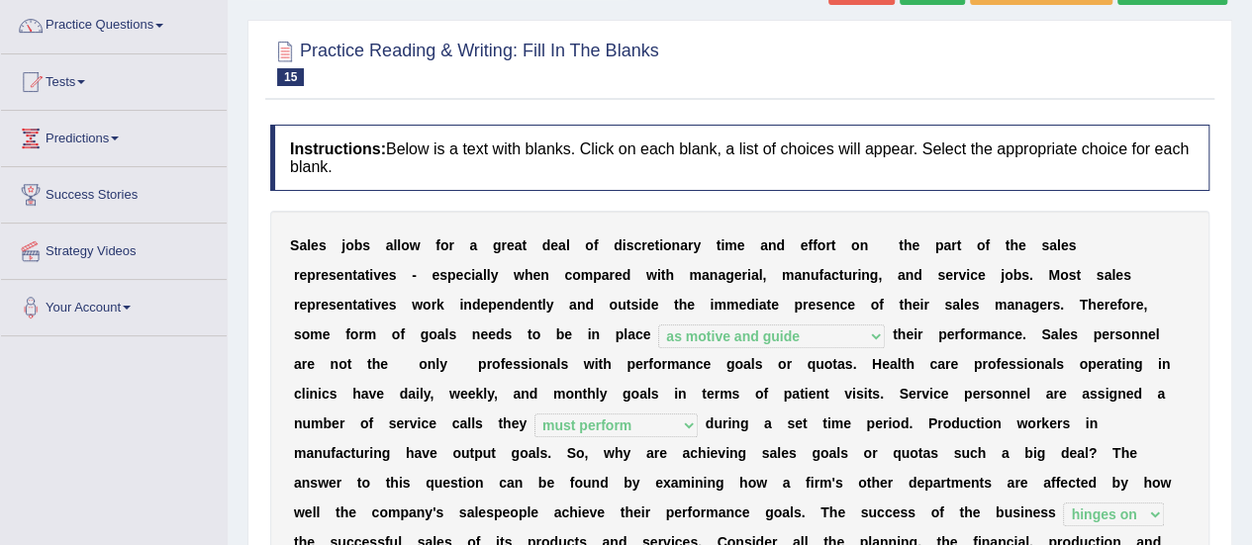
scroll to position [0, 0]
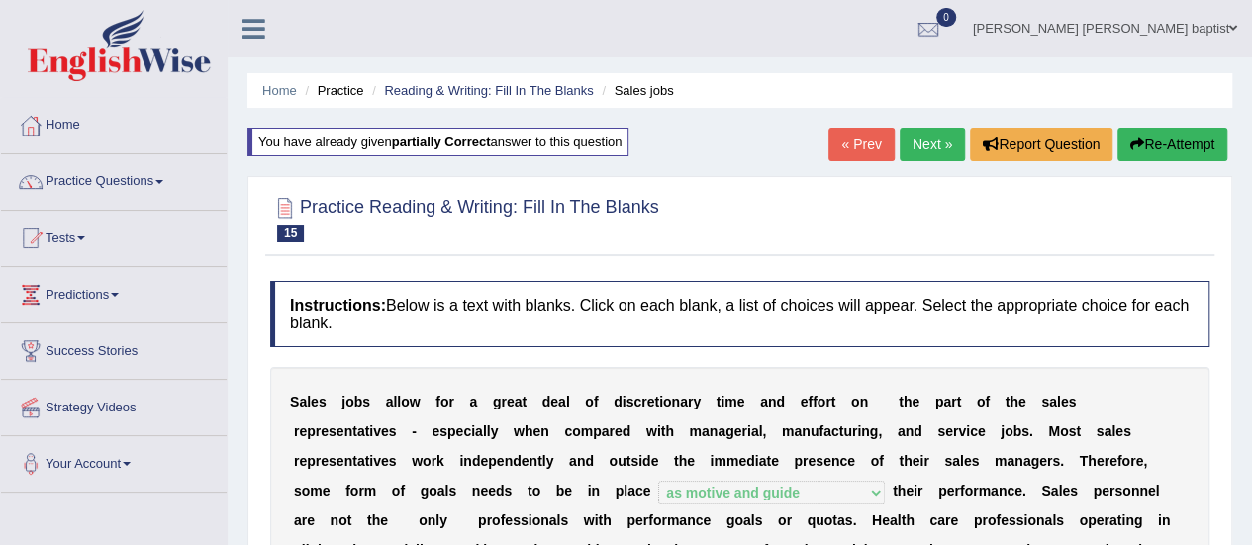
click at [919, 139] on link "Next »" at bounding box center [931, 145] width 65 height 34
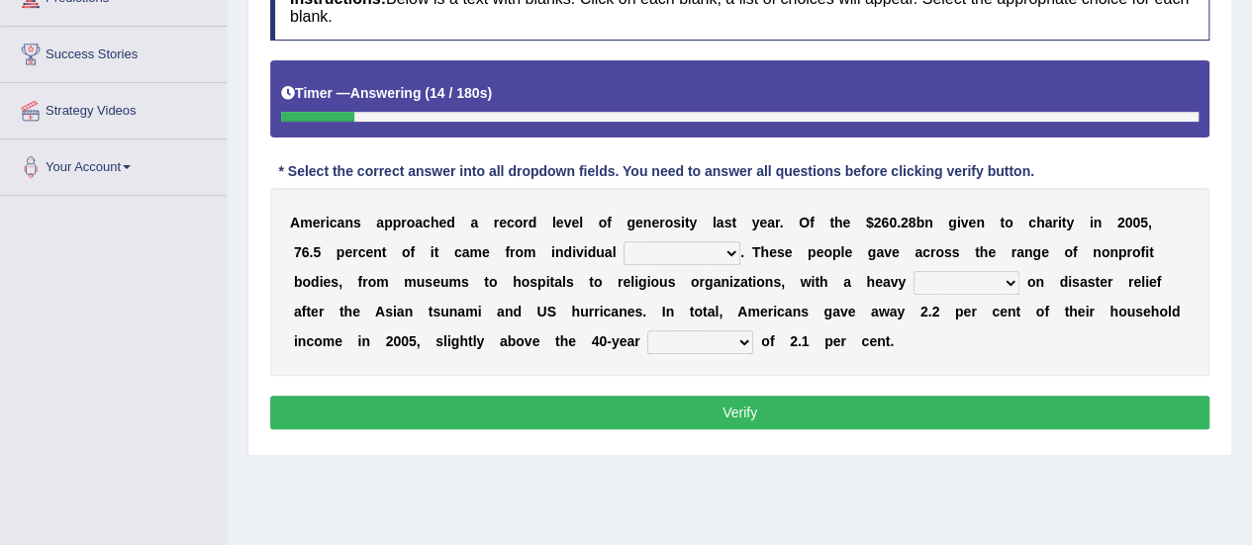
click at [724, 250] on select "donors accounts businessmen honors" at bounding box center [681, 253] width 117 height 24
select select "donors"
click at [623, 241] on select "donors accounts businessmen honors" at bounding box center [681, 253] width 117 height 24
click at [1003, 280] on select "analysis imagination emphasis hypothesis" at bounding box center [966, 283] width 106 height 24
select select "hypothesis"
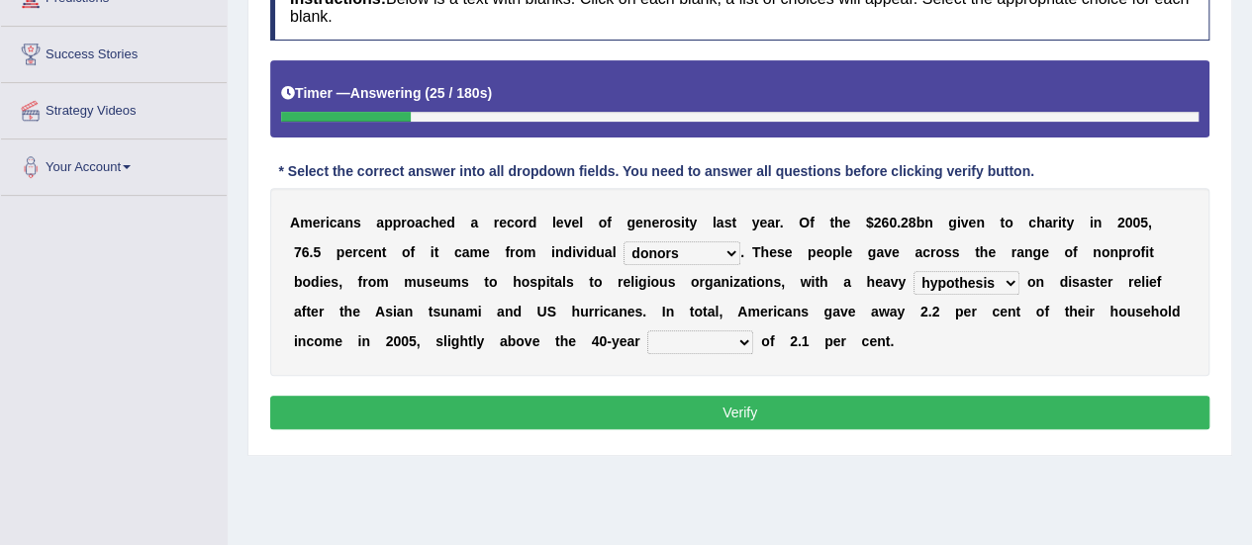
click at [913, 271] on select "analysis imagination emphasis hypothesis" at bounding box center [966, 283] width 106 height 24
click at [748, 338] on select "coverage average indebtness sovereignty" at bounding box center [700, 342] width 106 height 24
select select "sovereignty"
click at [647, 330] on select "coverage average indebtness sovereignty" at bounding box center [700, 342] width 106 height 24
click at [740, 411] on button "Verify" at bounding box center [739, 413] width 939 height 34
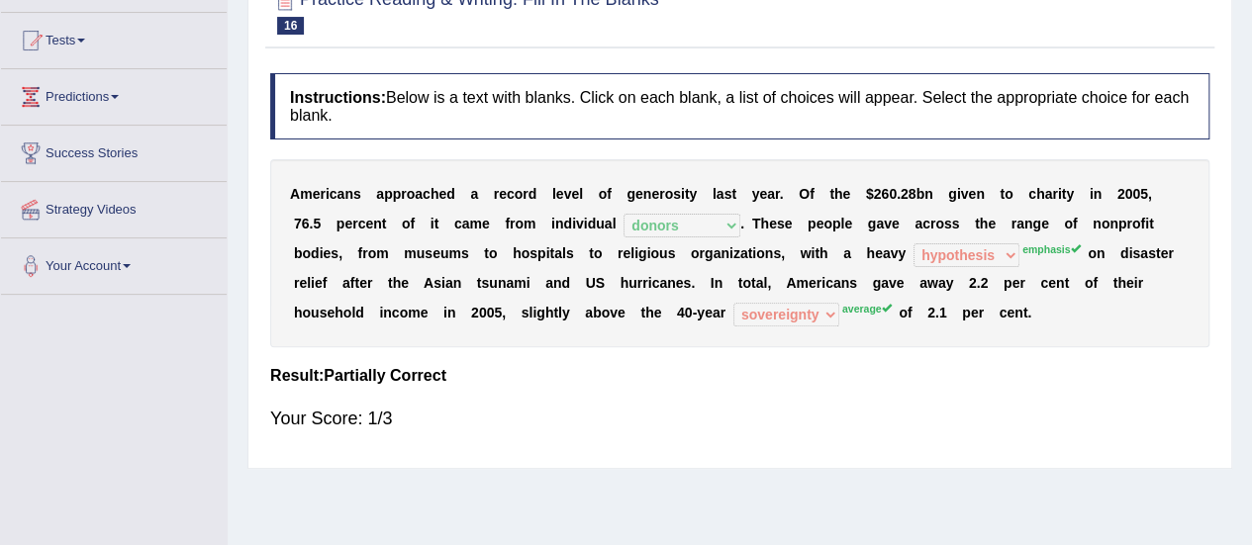
scroll to position [99, 0]
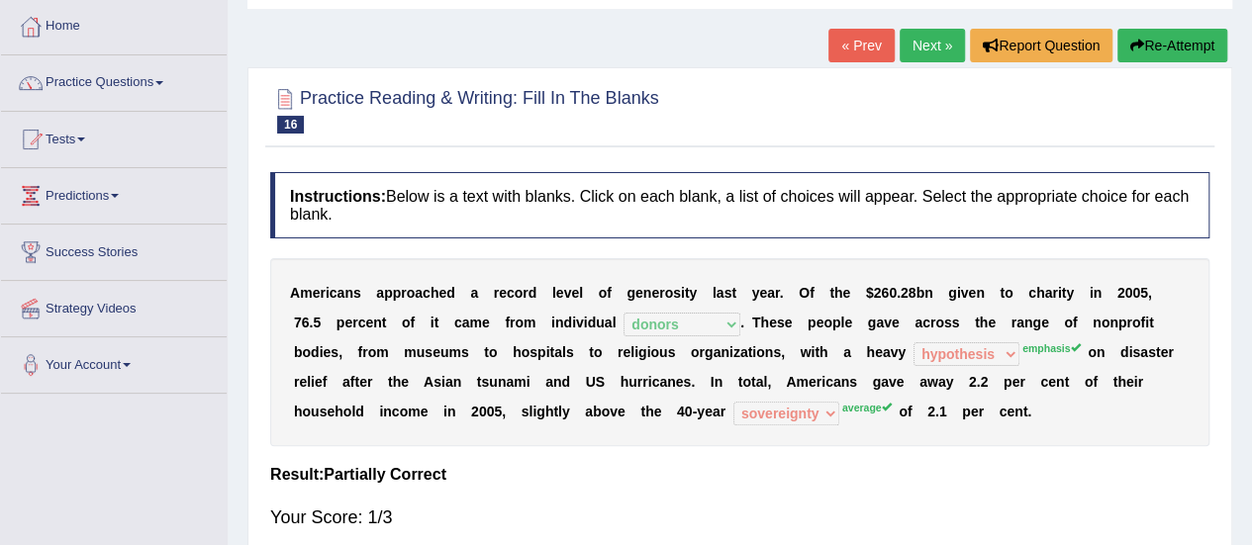
click at [1177, 36] on button "Re-Attempt" at bounding box center [1172, 46] width 110 height 34
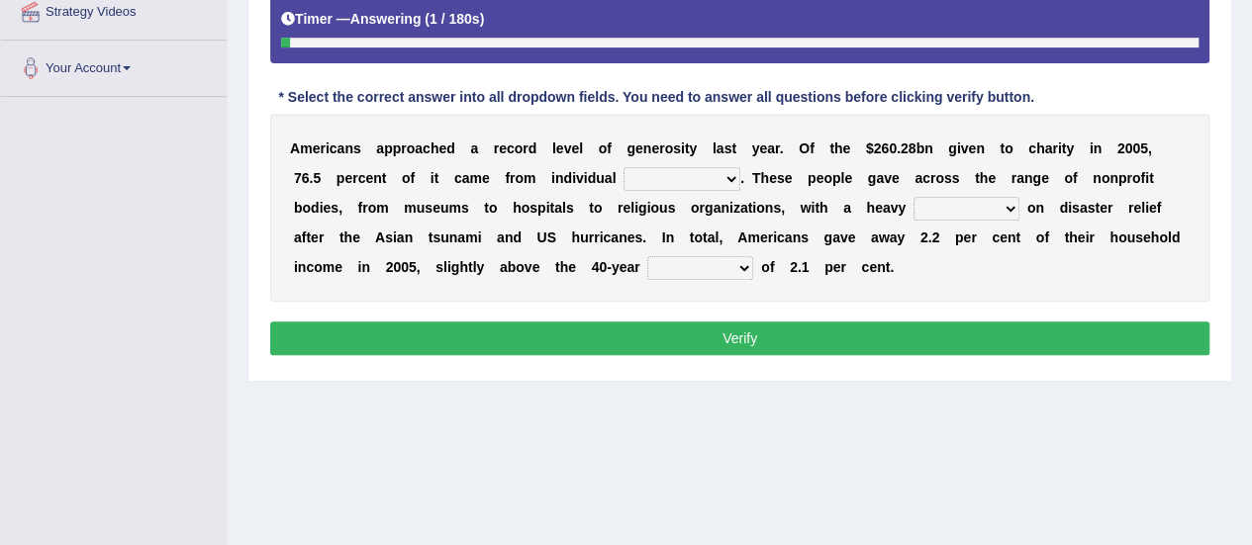
click at [729, 172] on select "donors accounts businessmen honors" at bounding box center [681, 179] width 117 height 24
select select "donors"
click at [623, 167] on select "donors accounts businessmen honors" at bounding box center [681, 179] width 117 height 24
click at [995, 199] on select "analysis imagination emphasis hypothesis" at bounding box center [966, 209] width 106 height 24
select select "emphasis"
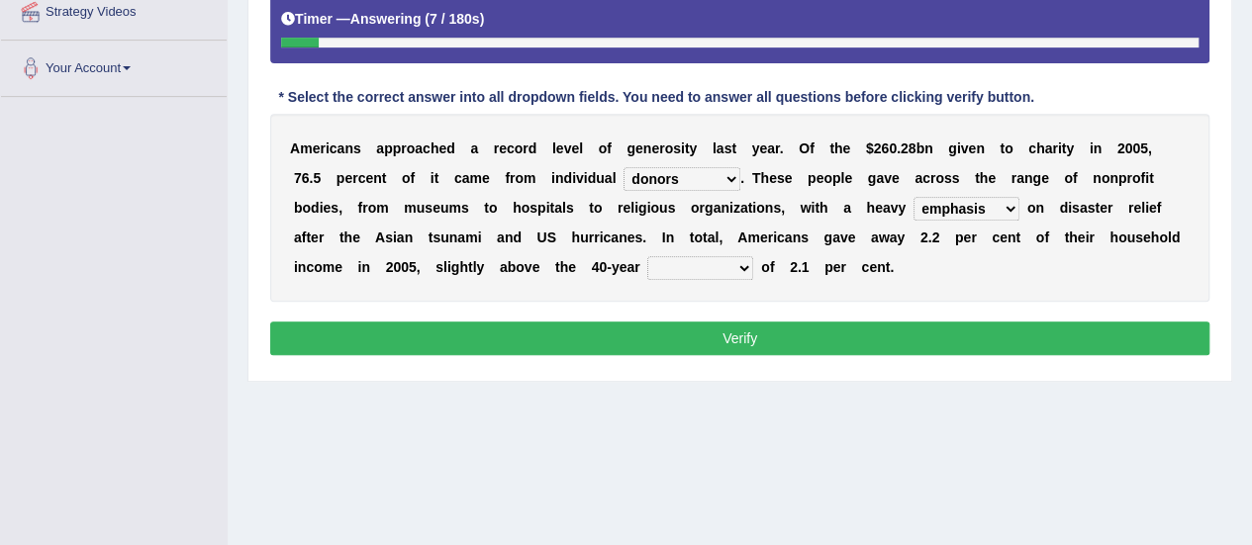
click at [913, 197] on select "analysis imagination emphasis hypothesis" at bounding box center [966, 209] width 106 height 24
click at [732, 266] on select "coverage average indebtness sovereignty" at bounding box center [700, 268] width 106 height 24
select select "average"
click at [647, 256] on select "coverage average indebtness sovereignty" at bounding box center [700, 268] width 106 height 24
click at [723, 329] on button "Verify" at bounding box center [739, 339] width 939 height 34
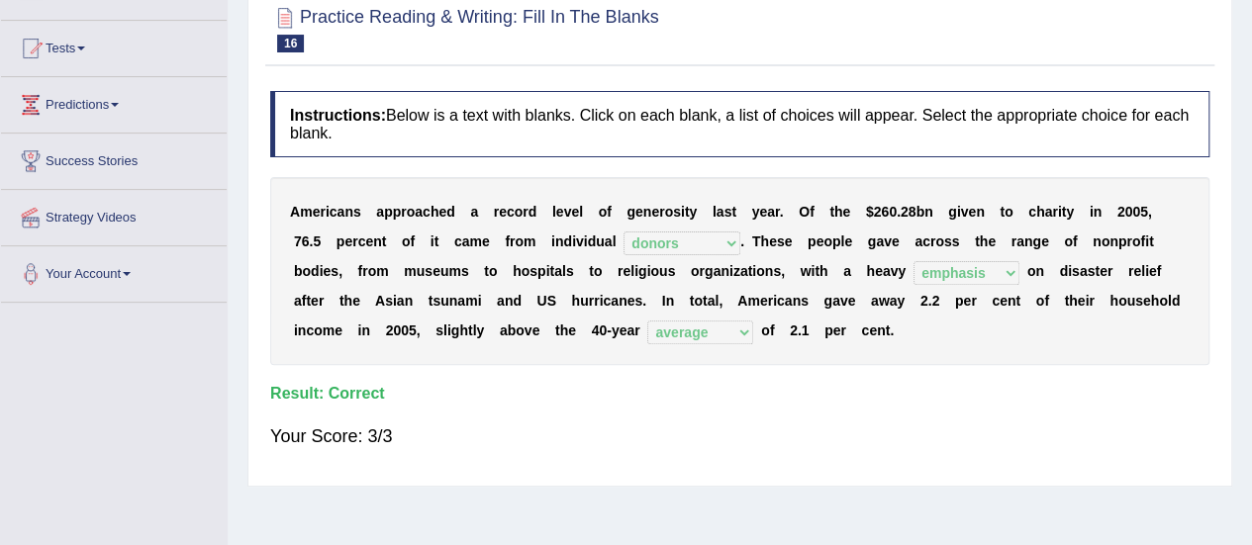
scroll to position [99, 0]
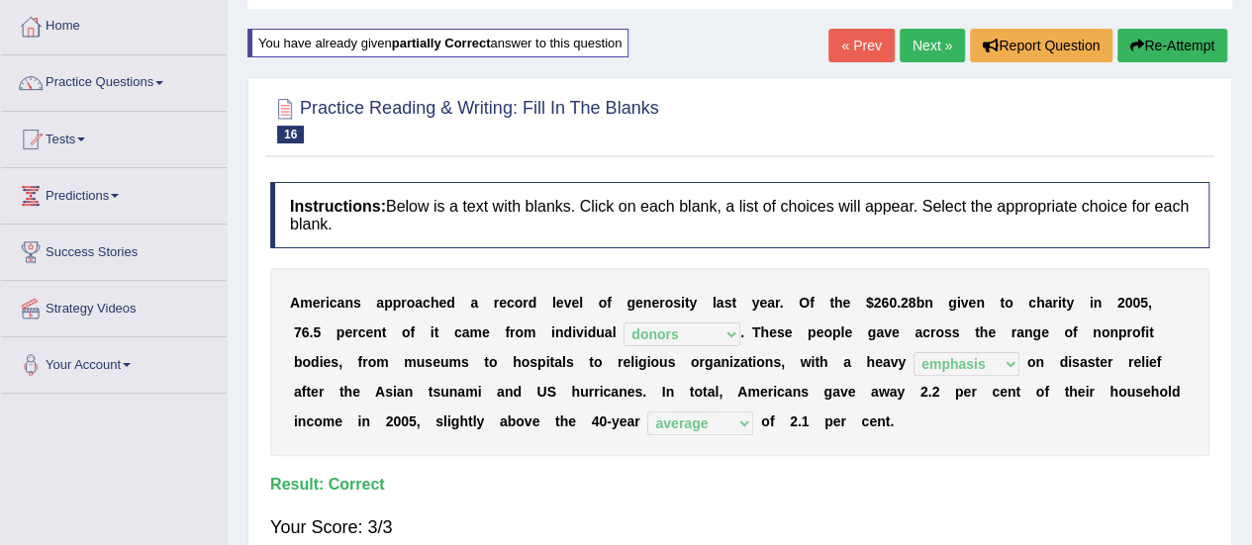
click at [910, 37] on link "Next »" at bounding box center [931, 46] width 65 height 34
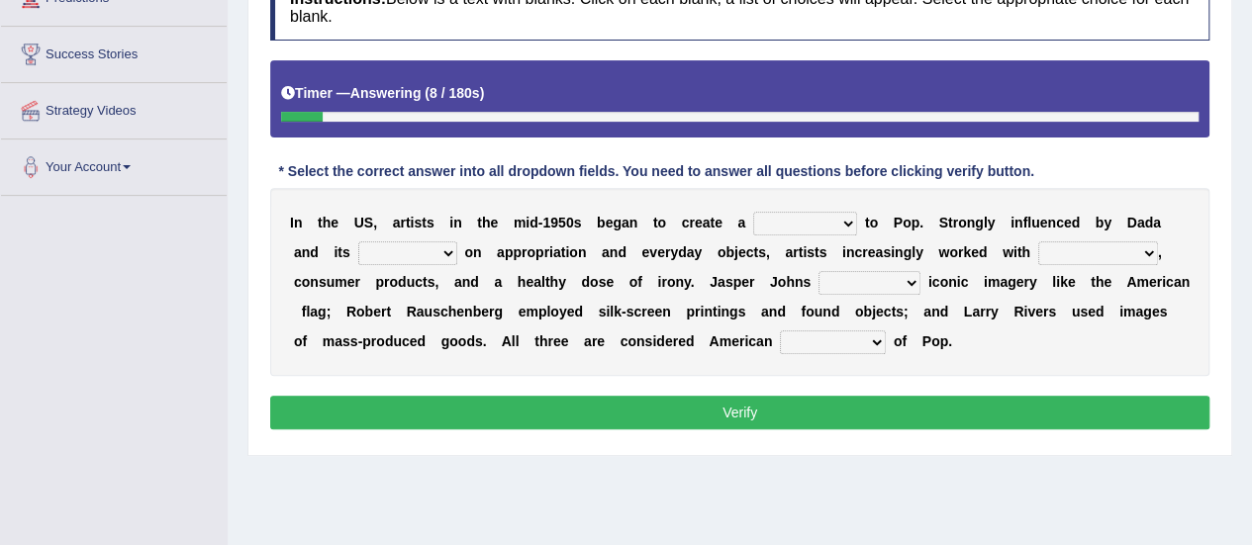
click at [828, 217] on select "bridge distribution cap finale" at bounding box center [805, 224] width 104 height 24
select select "bridge"
click at [753, 212] on select "bridge distribution cap finale" at bounding box center [805, 224] width 104 height 24
click at [445, 259] on select "emphasis point pressure strength" at bounding box center [407, 253] width 99 height 24
select select "strength"
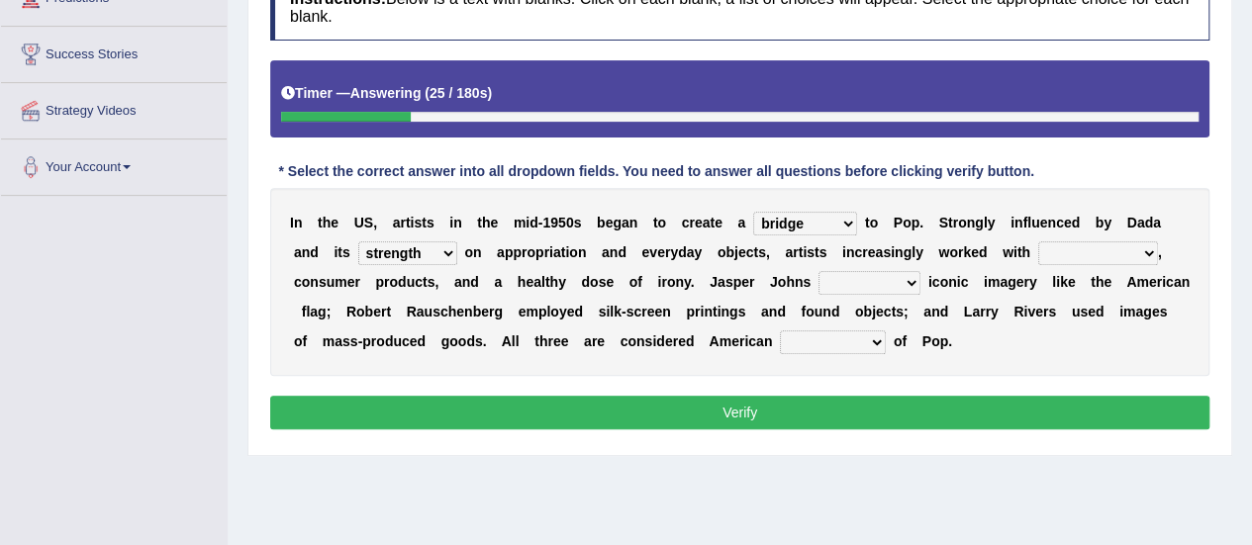
click at [358, 241] on select "emphasis point pressure strength" at bounding box center [407, 253] width 99 height 24
click at [1138, 248] on select "collage cost disintegration leash" at bounding box center [1098, 253] width 120 height 24
select select "disintegration"
click at [1038, 241] on select "collage cost disintegration leash" at bounding box center [1098, 253] width 120 height 24
click at [902, 272] on select "reimagined recalled recycled reviewed" at bounding box center [869, 283] width 102 height 24
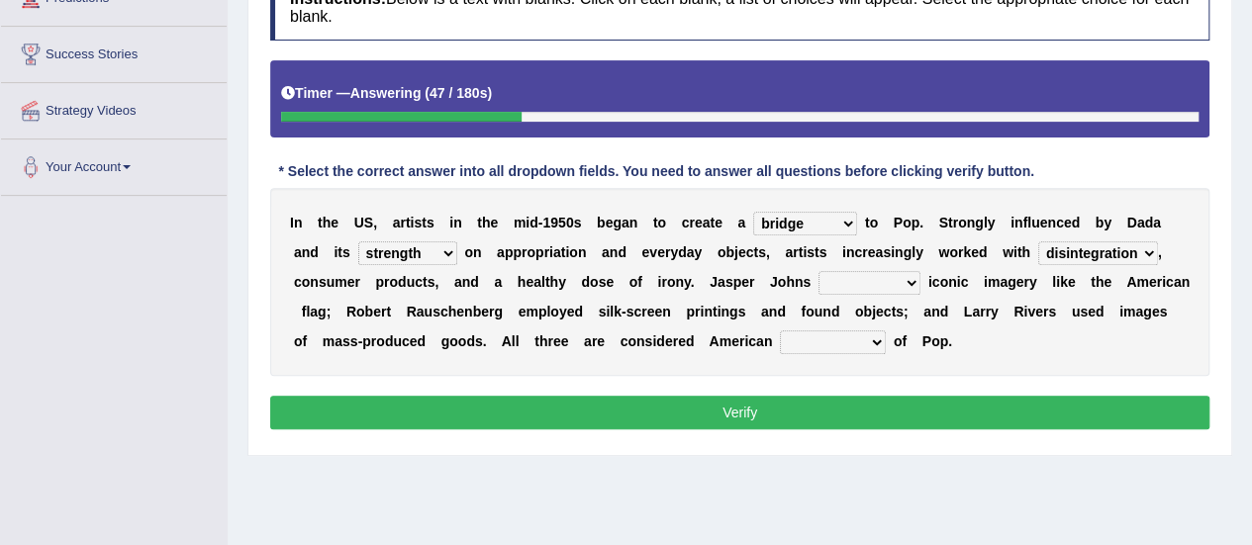
select select "recalled"
click at [818, 271] on select "reimagined recalled recycled reviewed" at bounding box center [869, 283] width 102 height 24
click at [868, 336] on select "forerunners protestors funders founders" at bounding box center [833, 342] width 106 height 24
select select "founders"
click at [780, 330] on select "forerunners protestors funders founders" at bounding box center [833, 342] width 106 height 24
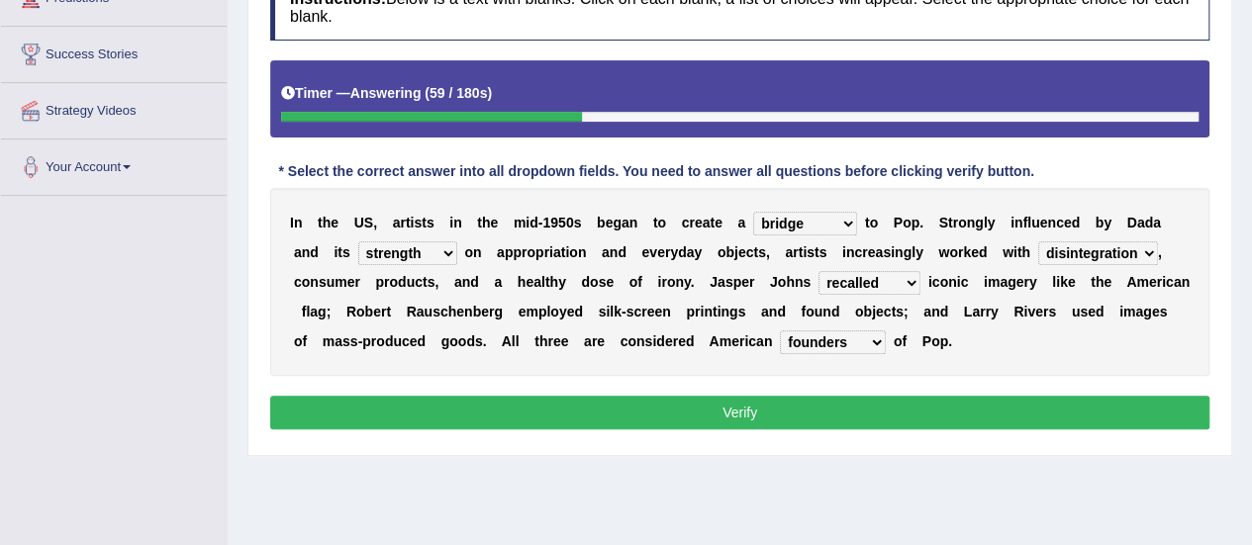
click at [748, 408] on button "Verify" at bounding box center [739, 413] width 939 height 34
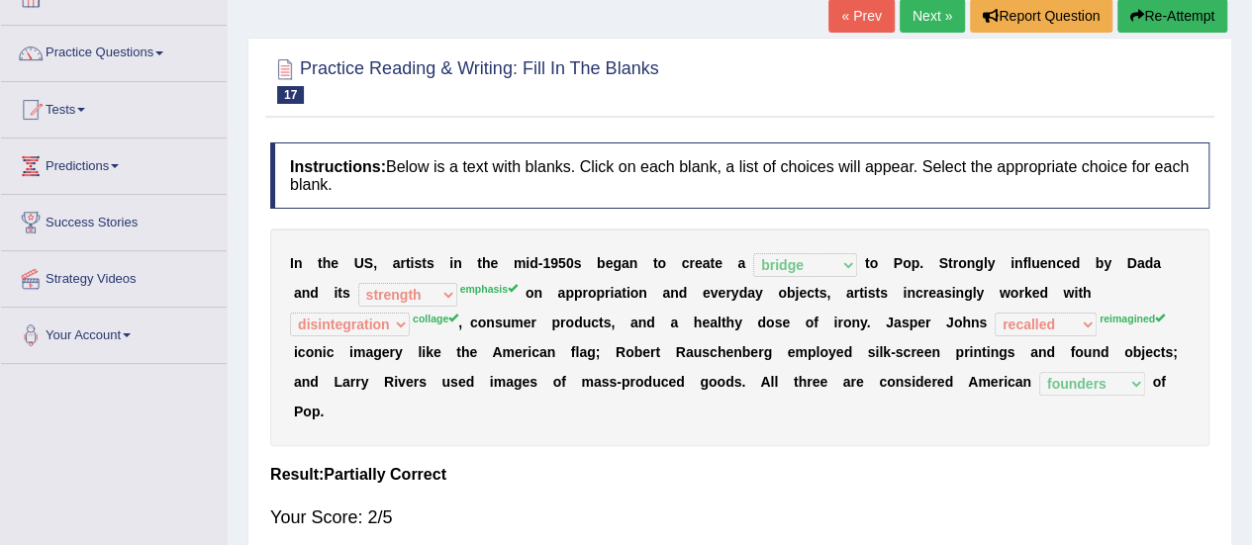
scroll to position [99, 0]
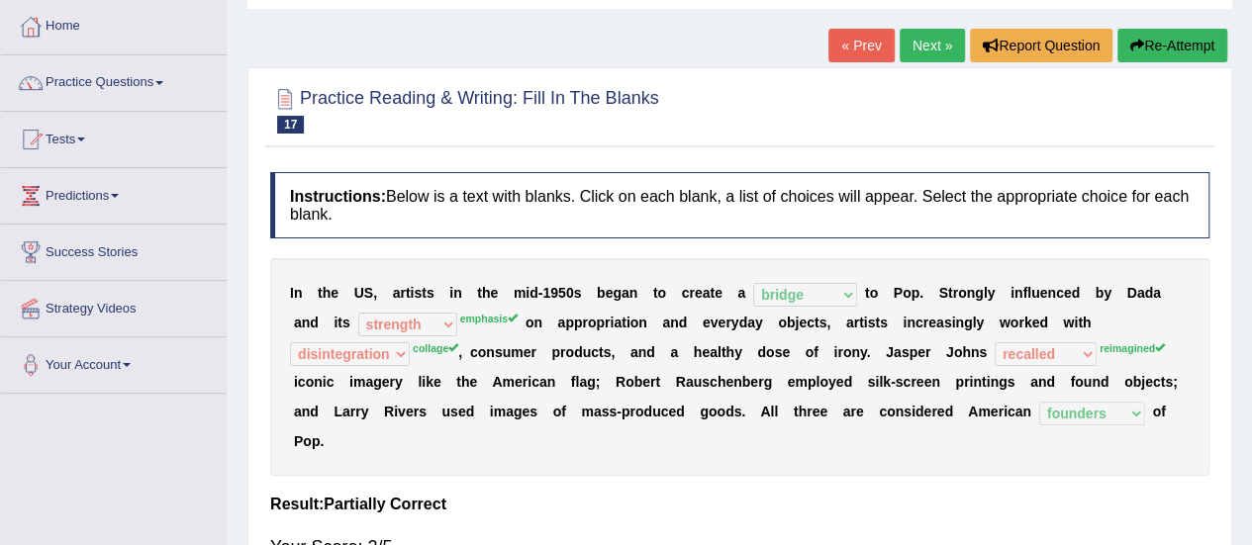
click at [1160, 36] on button "Re-Attempt" at bounding box center [1172, 46] width 110 height 34
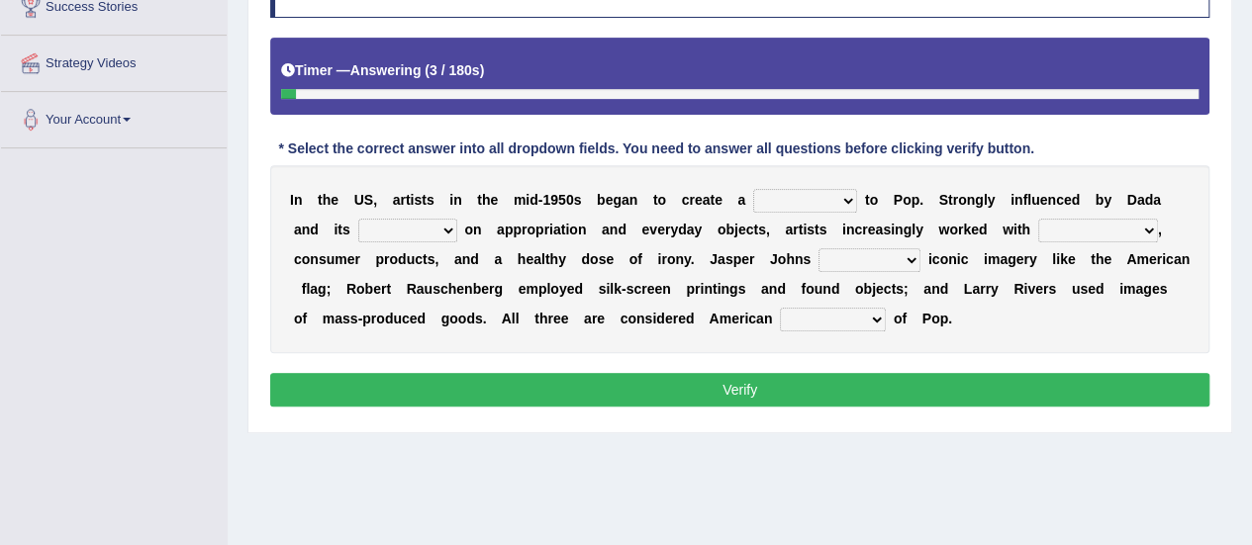
click at [847, 193] on select "bridge distribution cap finale" at bounding box center [805, 201] width 104 height 24
select select "bridge"
click at [753, 189] on select "bridge distribution cap finale" at bounding box center [805, 201] width 104 height 24
click at [449, 225] on select "emphasis point pressure strength" at bounding box center [407, 231] width 99 height 24
select select "emphasis"
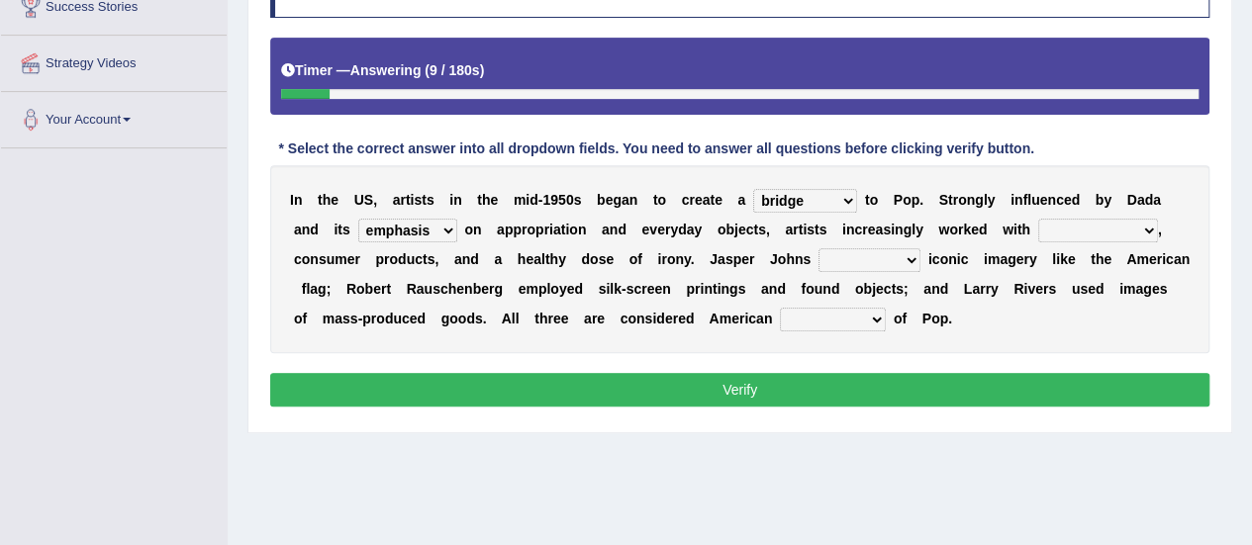
click at [358, 219] on select "emphasis point pressure strength" at bounding box center [407, 231] width 99 height 24
click at [1134, 225] on select "collage cost disintegration leash" at bounding box center [1098, 231] width 120 height 24
select select "collage"
click at [1038, 219] on select "collage cost disintegration leash" at bounding box center [1098, 231] width 120 height 24
click at [902, 259] on select "reimagined recalled recycled reviewed" at bounding box center [869, 260] width 102 height 24
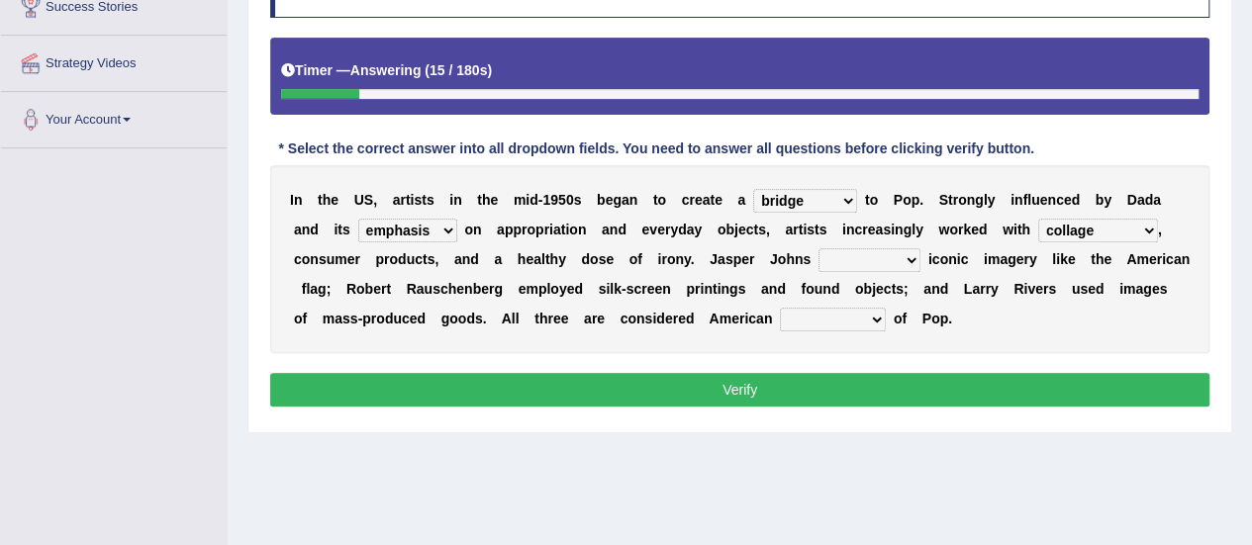
select select "reimagined"
click at [818, 248] on select "reimagined recalled recycled reviewed" at bounding box center [869, 260] width 102 height 24
click at [870, 317] on select "forerunners protestors funders founders" at bounding box center [833, 320] width 106 height 24
select select "founders"
click at [780, 308] on select "forerunners protestors funders founders" at bounding box center [833, 320] width 106 height 24
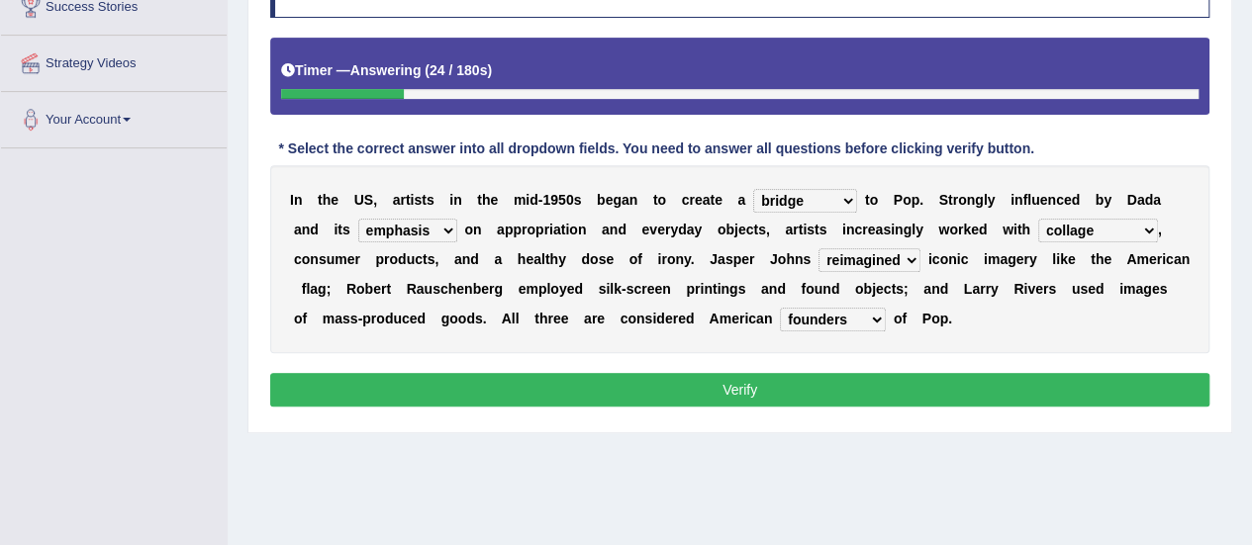
click at [748, 393] on button "Verify" at bounding box center [739, 390] width 939 height 34
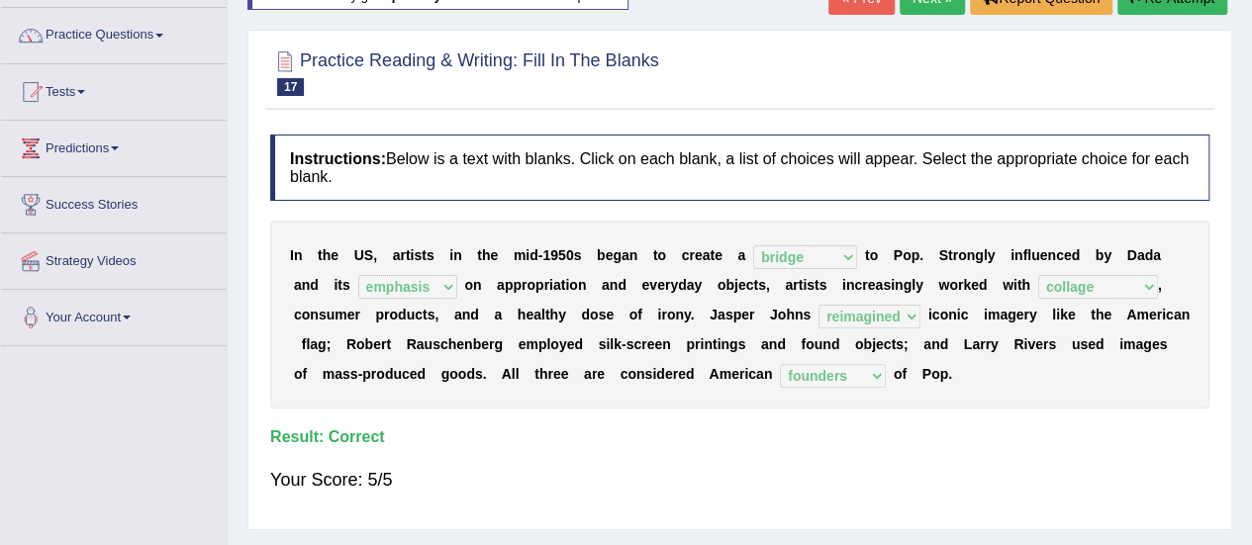
scroll to position [47, 0]
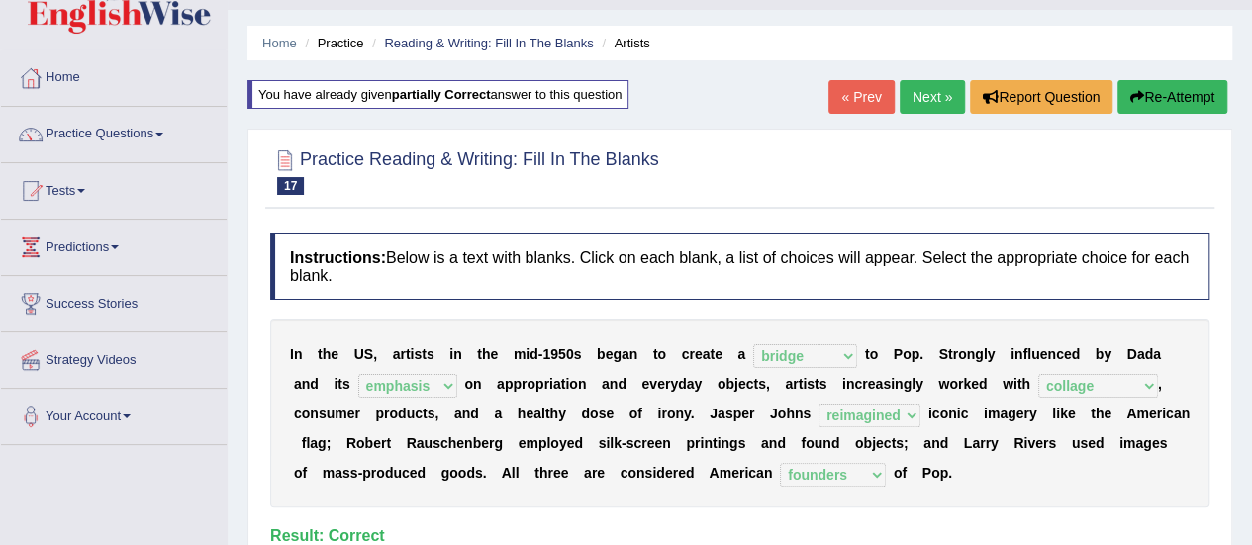
click at [930, 89] on link "Next »" at bounding box center [931, 97] width 65 height 34
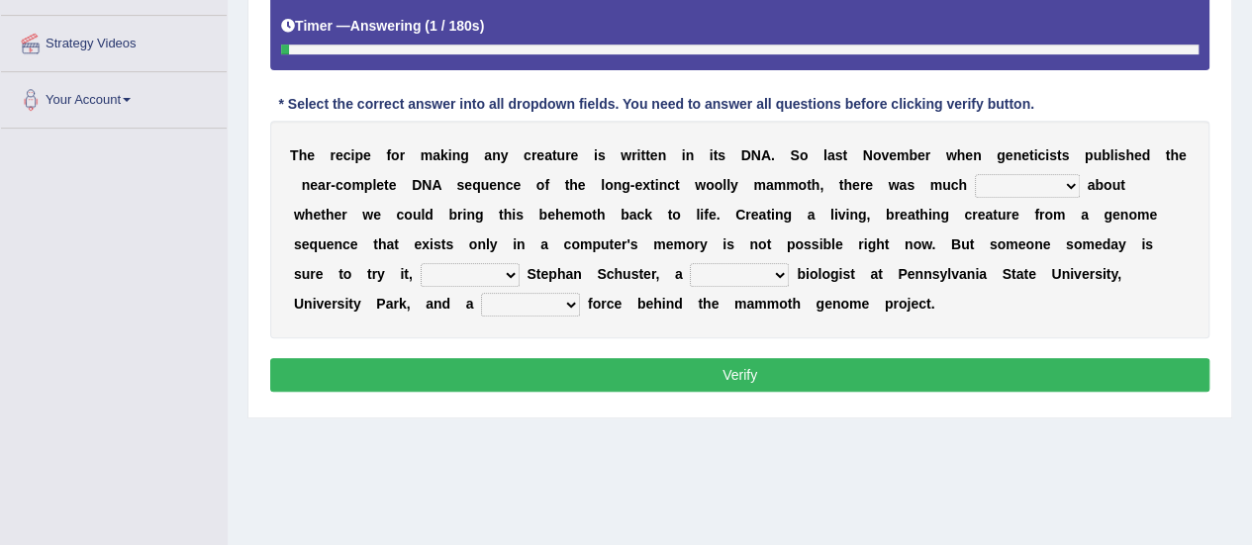
scroll to position [396, 0]
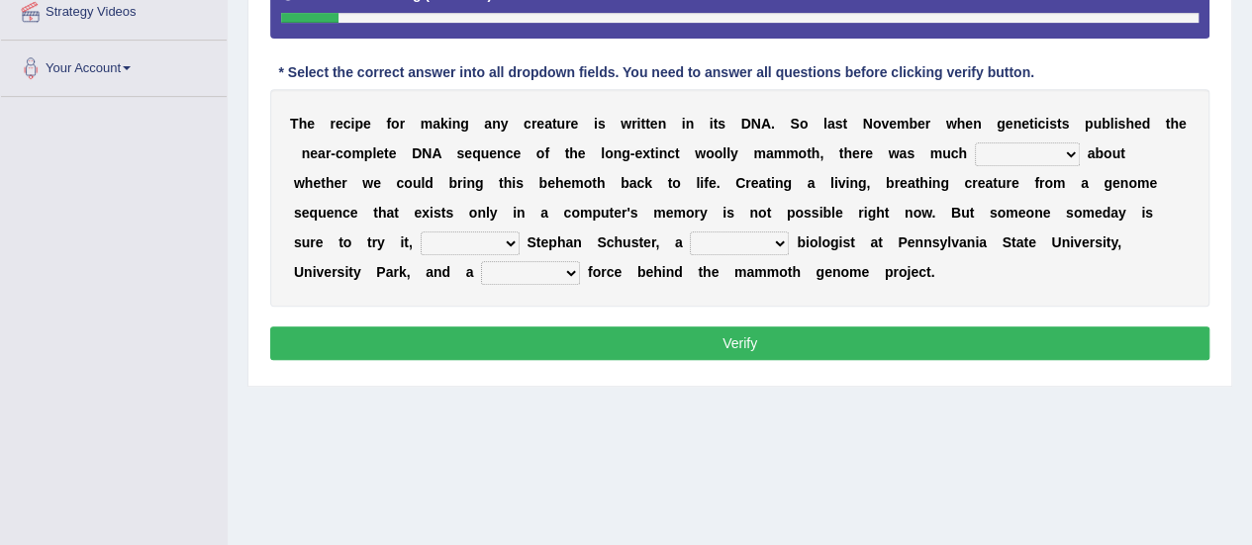
click at [1069, 150] on select "speculation profit ratio worship" at bounding box center [1027, 154] width 105 height 24
click at [975, 142] on select "speculation profit ratio worship" at bounding box center [1027, 154] width 105 height 24
click at [1063, 155] on select "speculation profit ratio worship" at bounding box center [1027, 154] width 105 height 24
select select "speculation"
click at [975, 142] on select "speculation profit ratio worship" at bounding box center [1027, 154] width 105 height 24
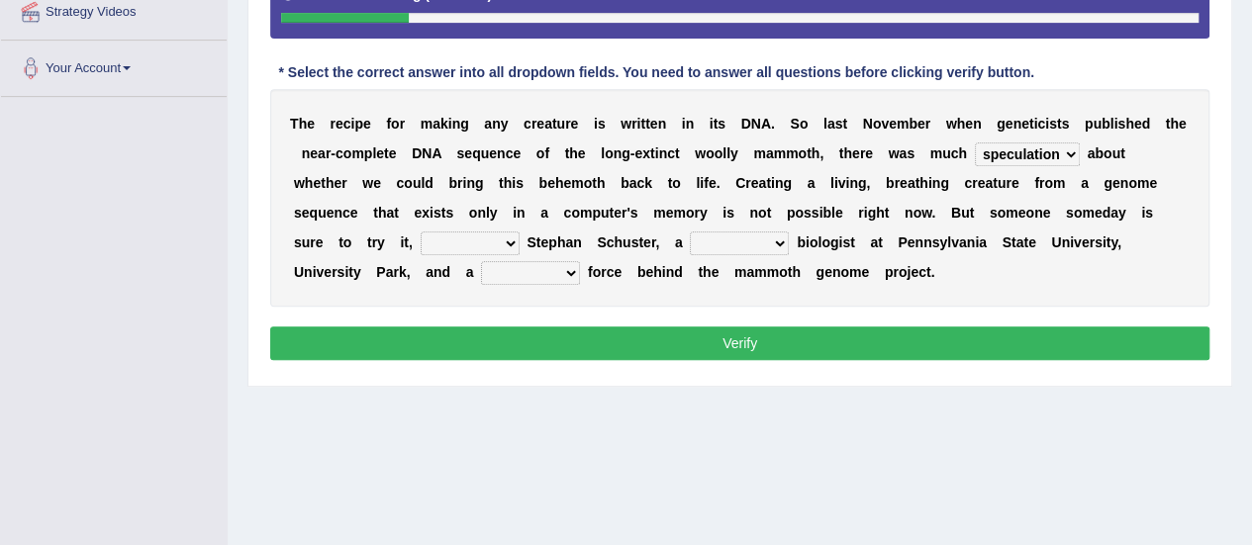
click at [507, 237] on select "predicts forecast provides censures" at bounding box center [469, 244] width 99 height 24
select select "forecast"
click at [420, 232] on select "predicts forecast provides censures" at bounding box center [469, 244] width 99 height 24
click at [779, 239] on select "human molecular animal organ" at bounding box center [739, 244] width 99 height 24
select select "molecular"
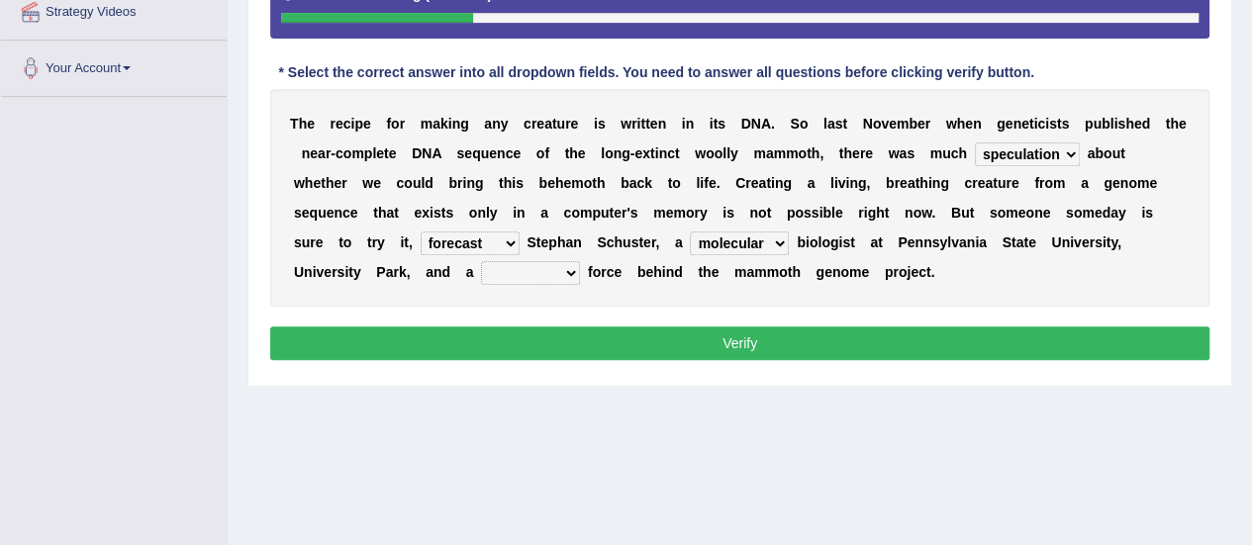
click at [690, 232] on select "human molecular animal organ" at bounding box center [739, 244] width 99 height 24
click at [558, 266] on select "driving army moving carrying" at bounding box center [530, 273] width 99 height 24
select select "army"
click at [481, 261] on select "driving army moving carrying" at bounding box center [530, 273] width 99 height 24
click at [690, 333] on button "Verify" at bounding box center [739, 343] width 939 height 34
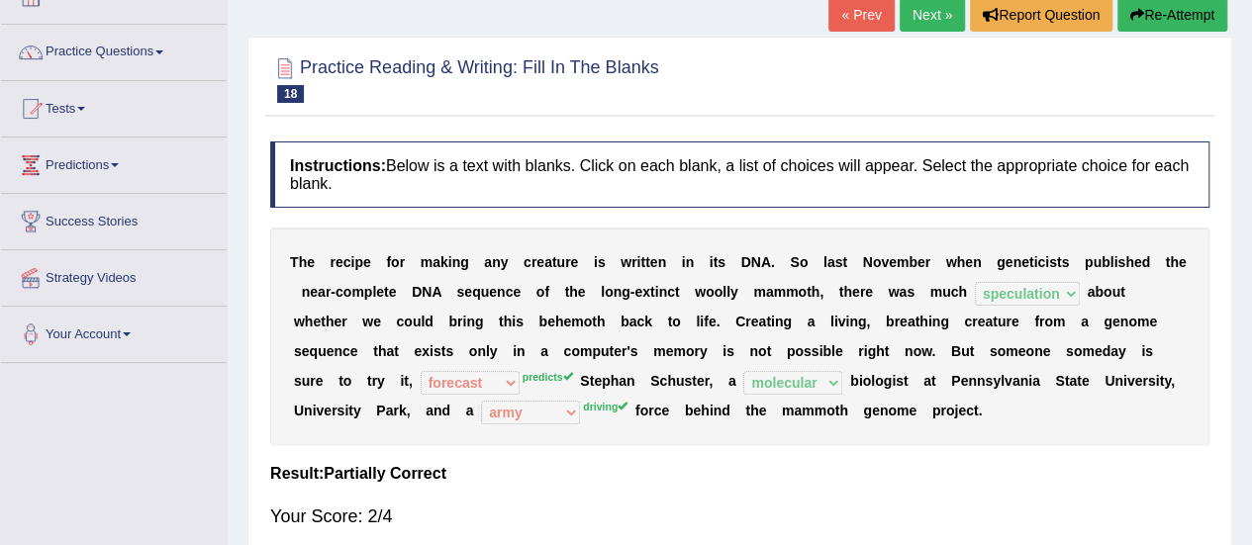
scroll to position [99, 0]
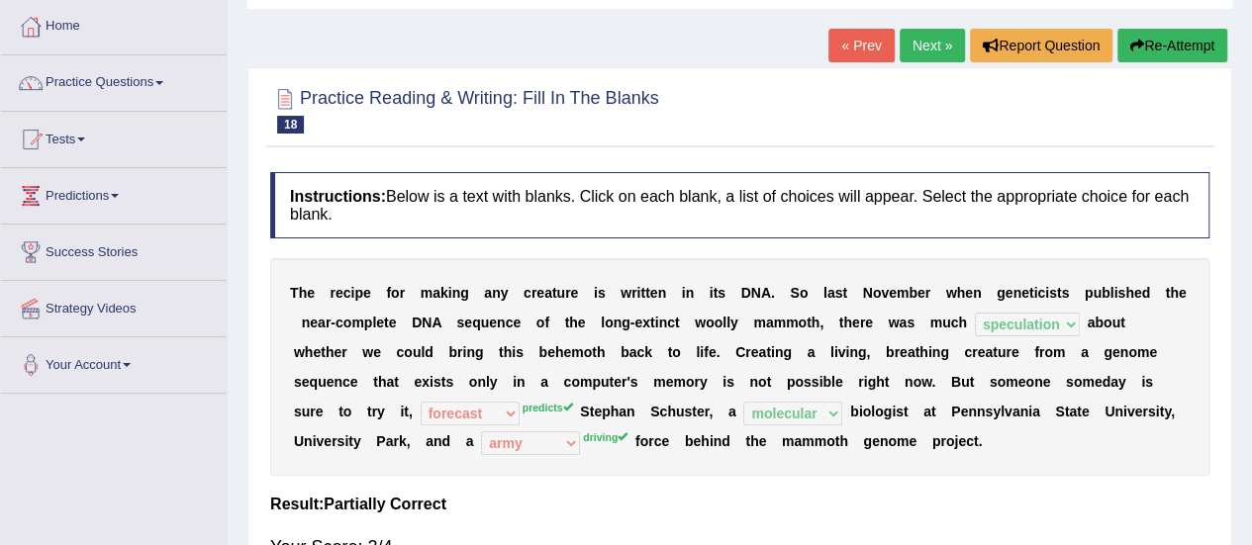
click at [1152, 29] on button "Re-Attempt" at bounding box center [1172, 46] width 110 height 34
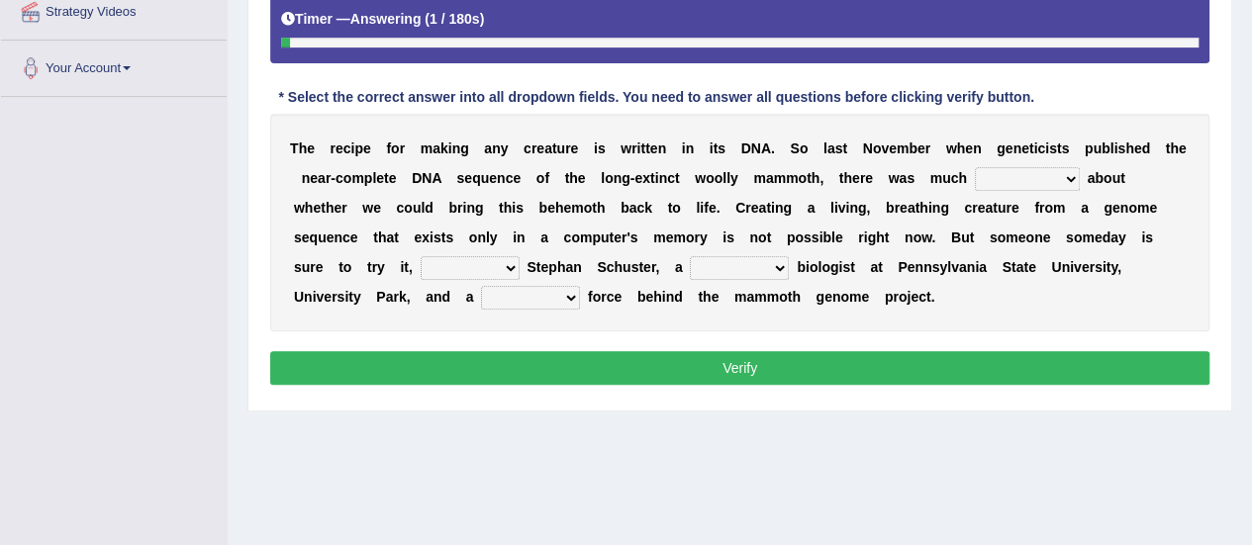
click at [1072, 177] on select "speculation profit ratio worship" at bounding box center [1027, 179] width 105 height 24
select select "speculation"
click at [975, 167] on select "speculation profit ratio worship" at bounding box center [1027, 179] width 105 height 24
click at [512, 257] on select "predicts forecast provides censures" at bounding box center [469, 268] width 99 height 24
select select "predicts"
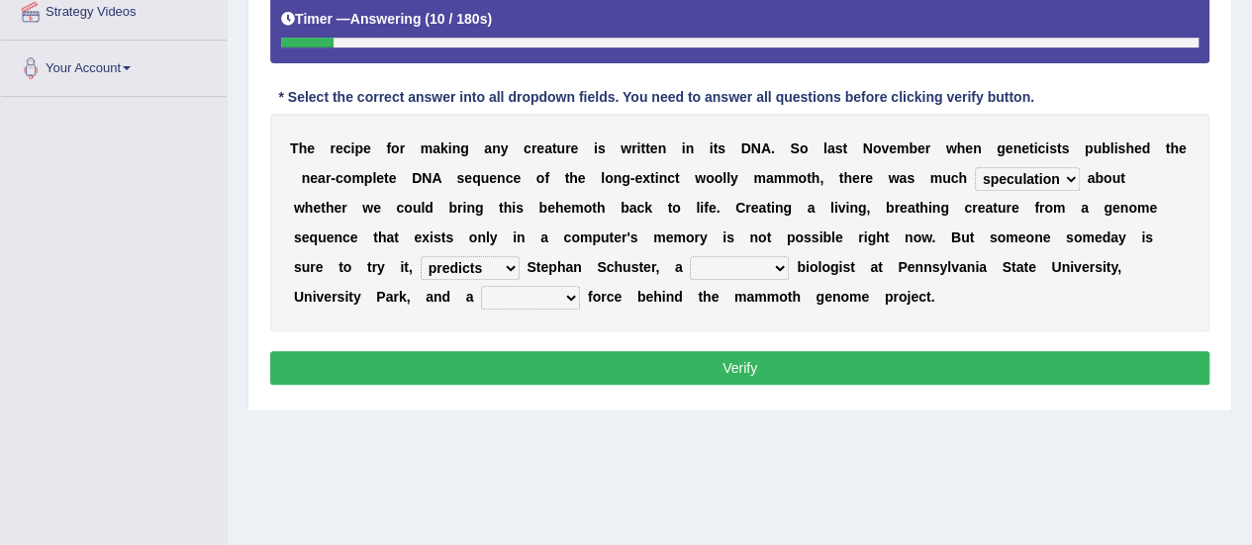
click at [420, 256] on select "predicts forecast provides censures" at bounding box center [469, 268] width 99 height 24
click at [774, 256] on select "human molecular animal organ" at bounding box center [739, 268] width 99 height 24
click at [572, 296] on select "driving army moving carrying" at bounding box center [530, 298] width 99 height 24
select select "driving"
click at [481, 286] on select "driving army moving carrying" at bounding box center [530, 298] width 99 height 24
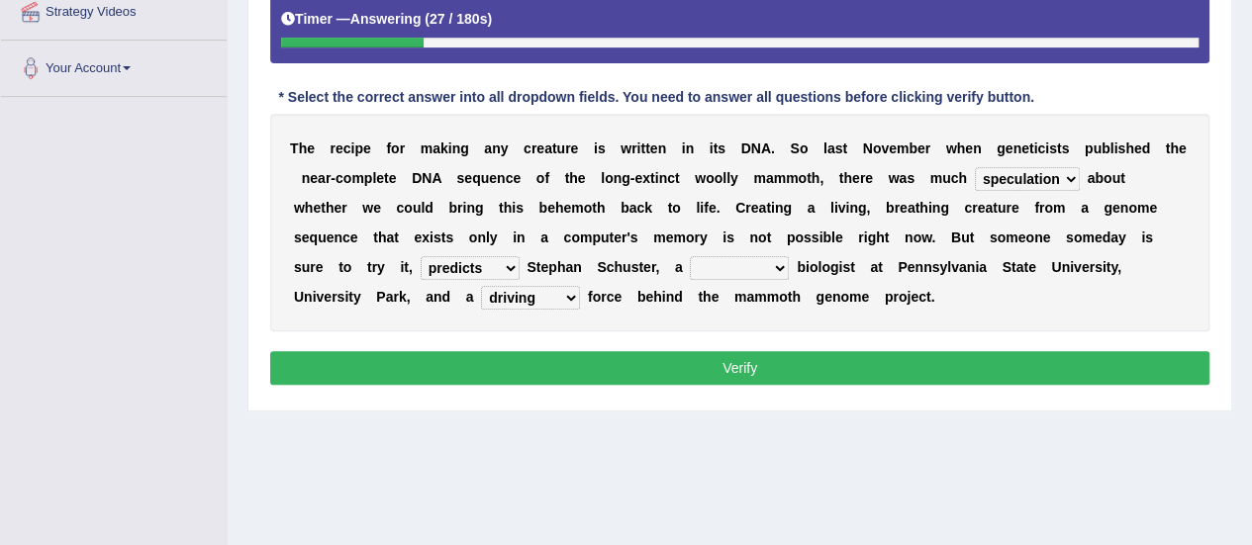
click at [776, 259] on select "human molecular animal organ" at bounding box center [739, 268] width 99 height 24
select select "molecular"
click at [690, 256] on select "human molecular animal organ" at bounding box center [739, 268] width 99 height 24
click at [753, 355] on button "Verify" at bounding box center [739, 368] width 939 height 34
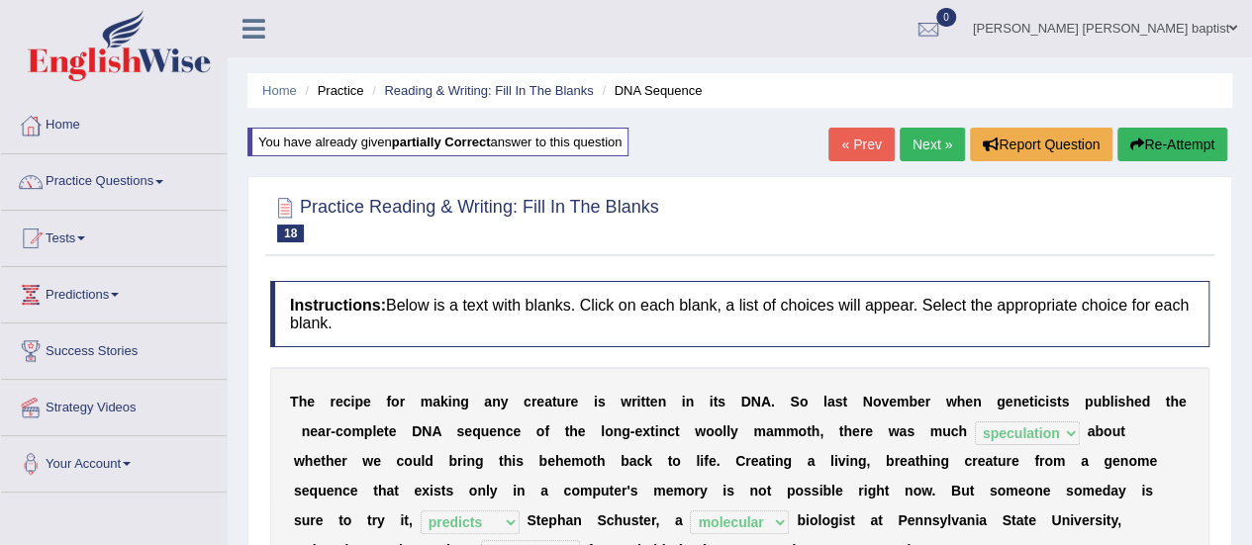
click at [932, 149] on link "Next »" at bounding box center [931, 145] width 65 height 34
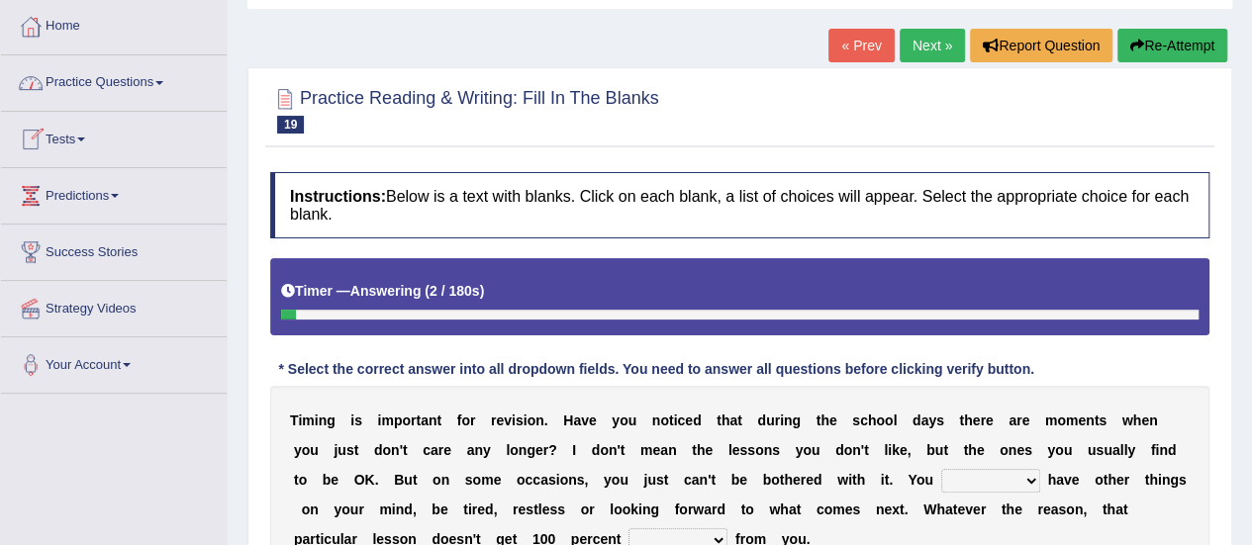
click at [182, 80] on link "Practice Questions" at bounding box center [114, 79] width 226 height 49
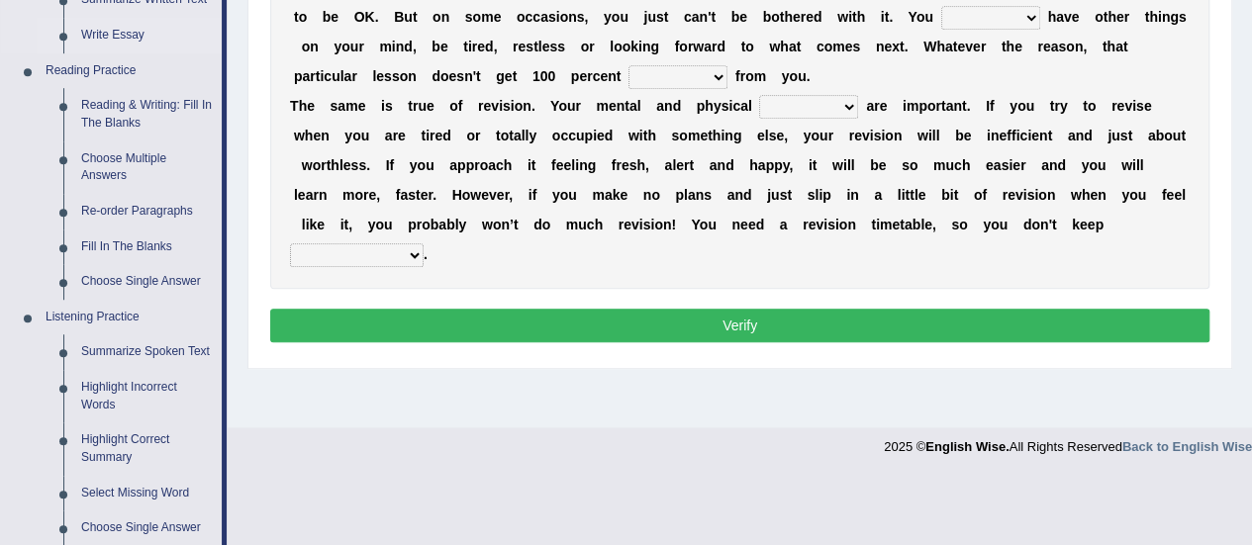
scroll to position [594, 0]
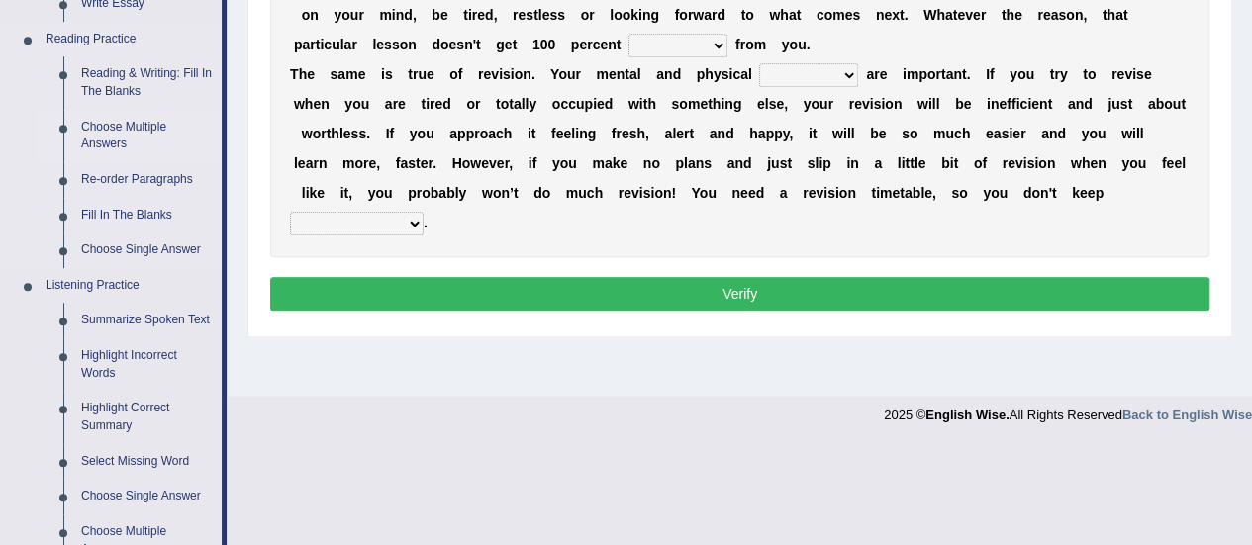
click at [101, 133] on link "Choose Multiple Answers" at bounding box center [146, 136] width 149 height 52
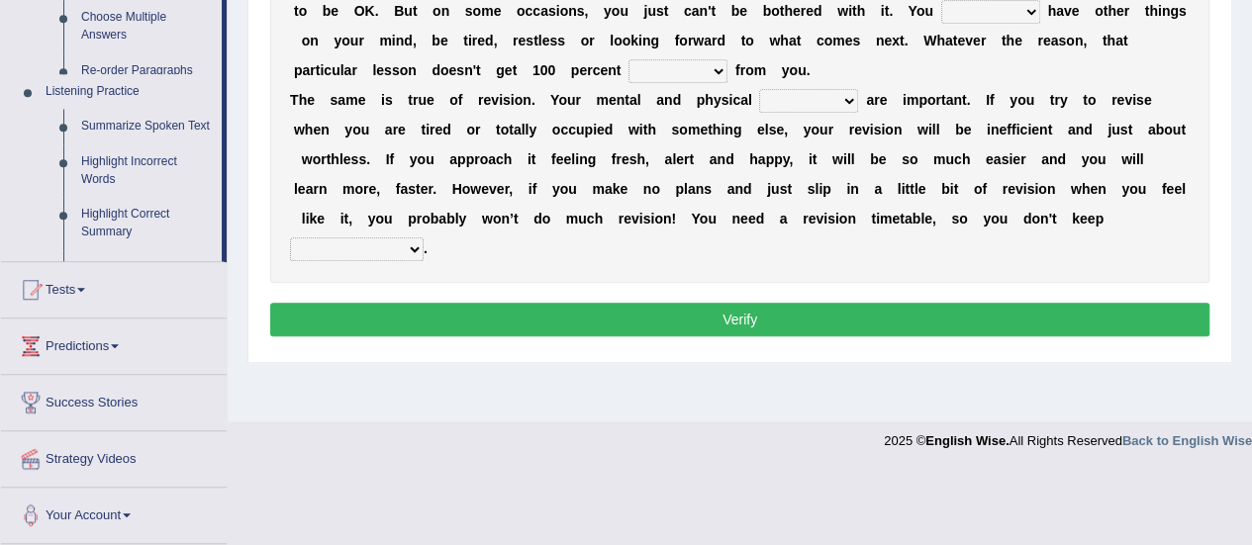
scroll to position [493, 0]
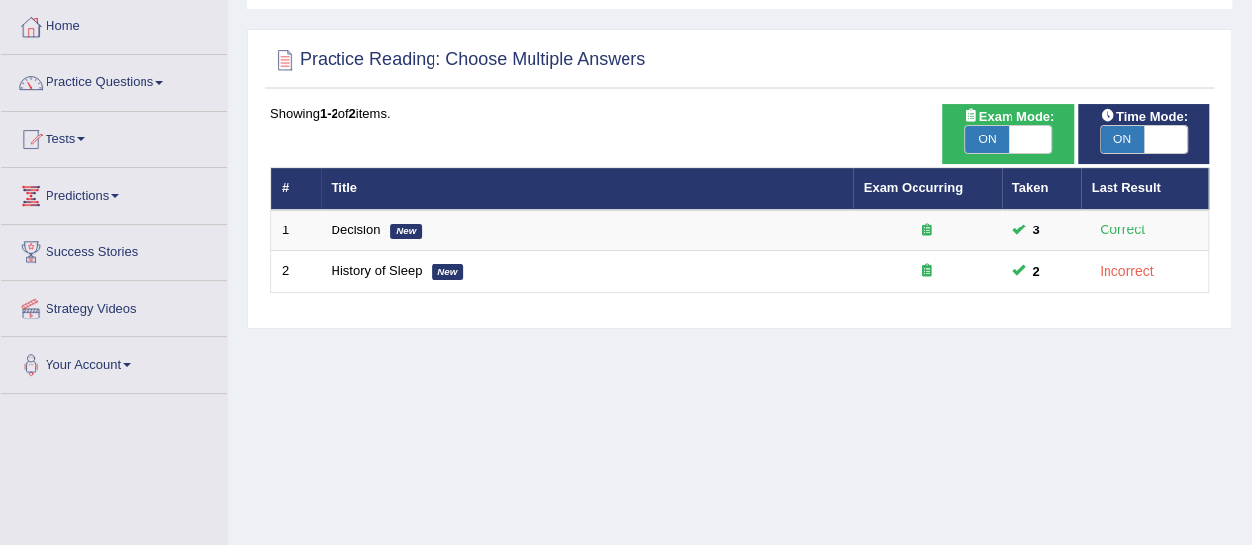
scroll to position [99, 0]
click at [983, 132] on span "ON" at bounding box center [987, 140] width 44 height 28
checkbox input "false"
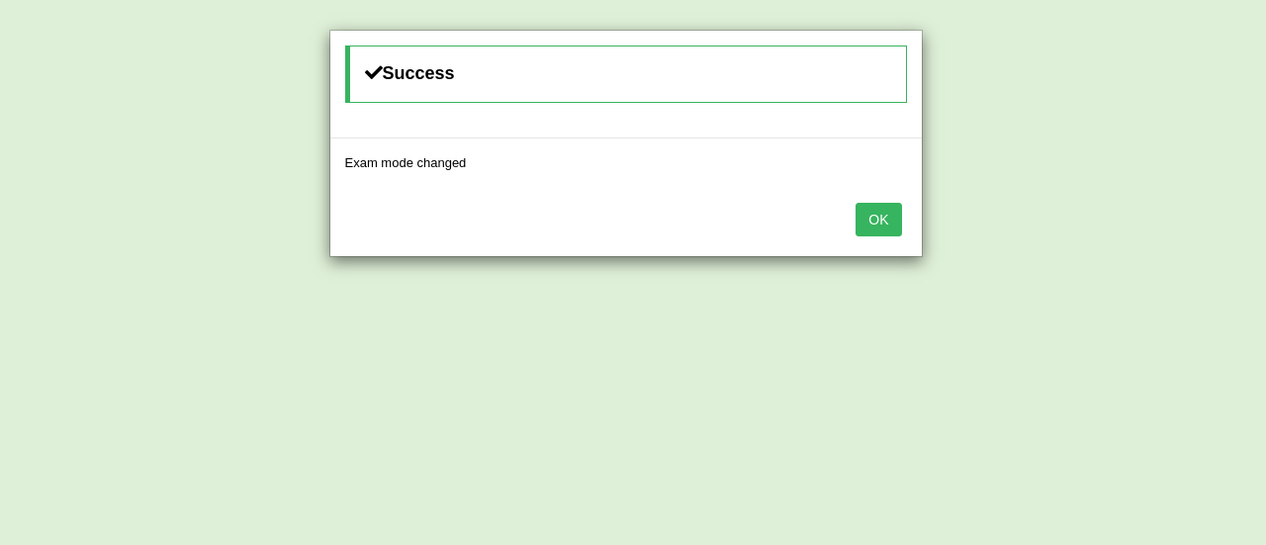
click at [884, 215] on button "OK" at bounding box center [879, 220] width 46 height 34
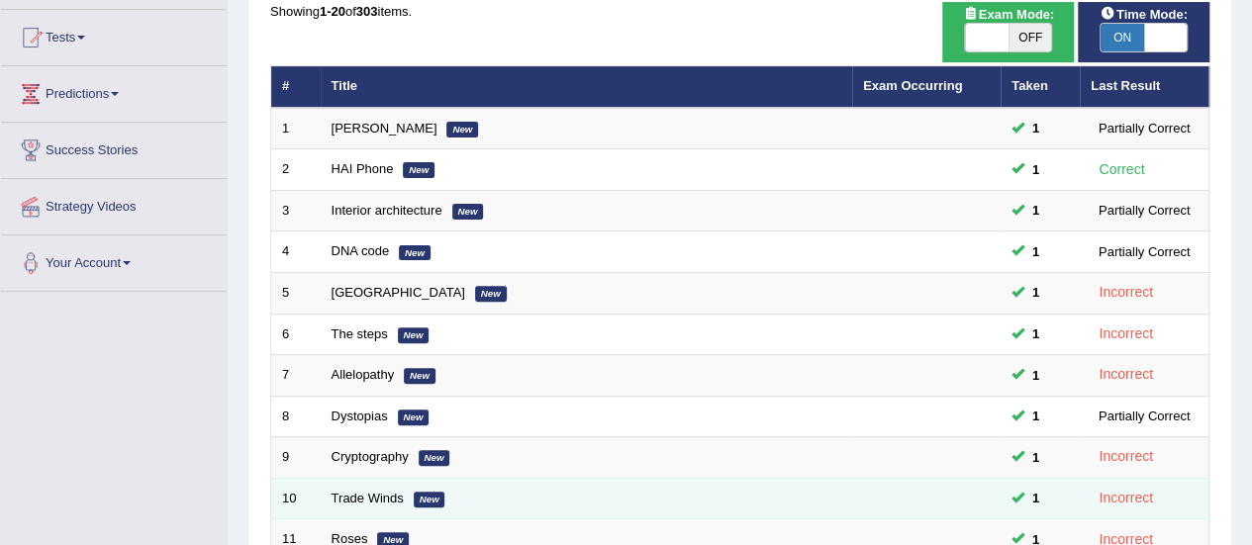
scroll to position [161, 0]
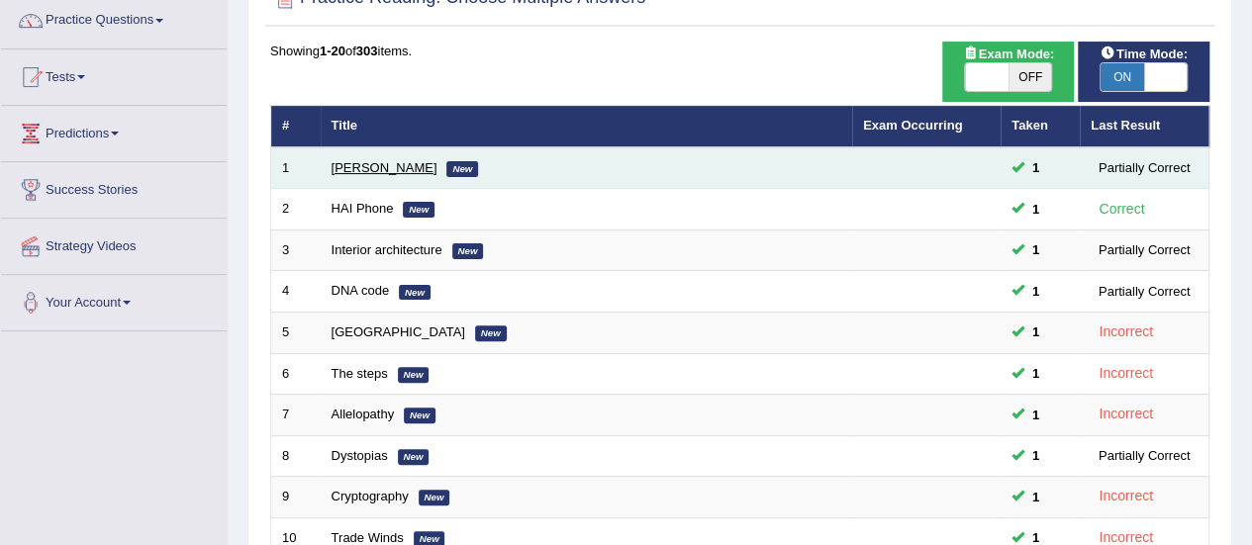
click at [382, 160] on link "[PERSON_NAME]" at bounding box center [384, 167] width 106 height 15
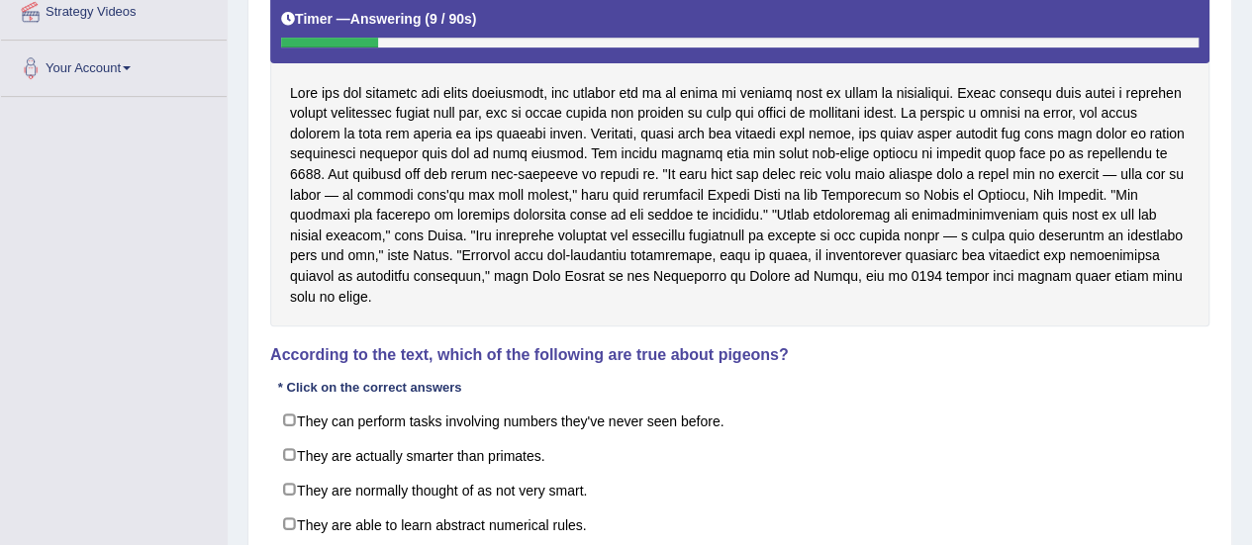
scroll to position [495, 0]
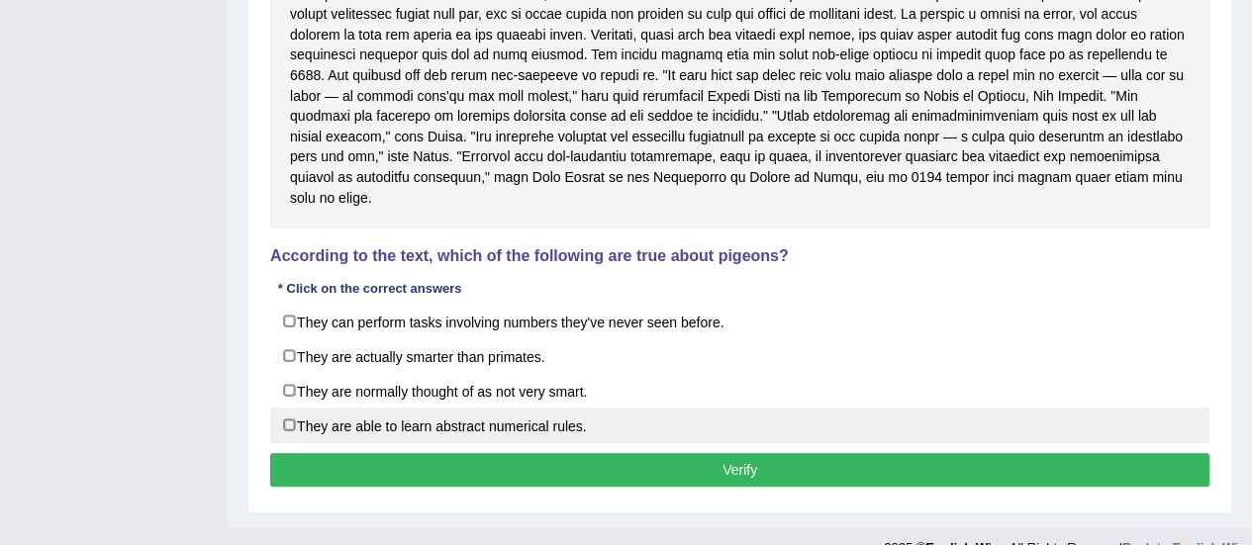
click at [288, 408] on label "They are able to learn abstract numerical rules." at bounding box center [739, 426] width 939 height 36
checkbox input "true"
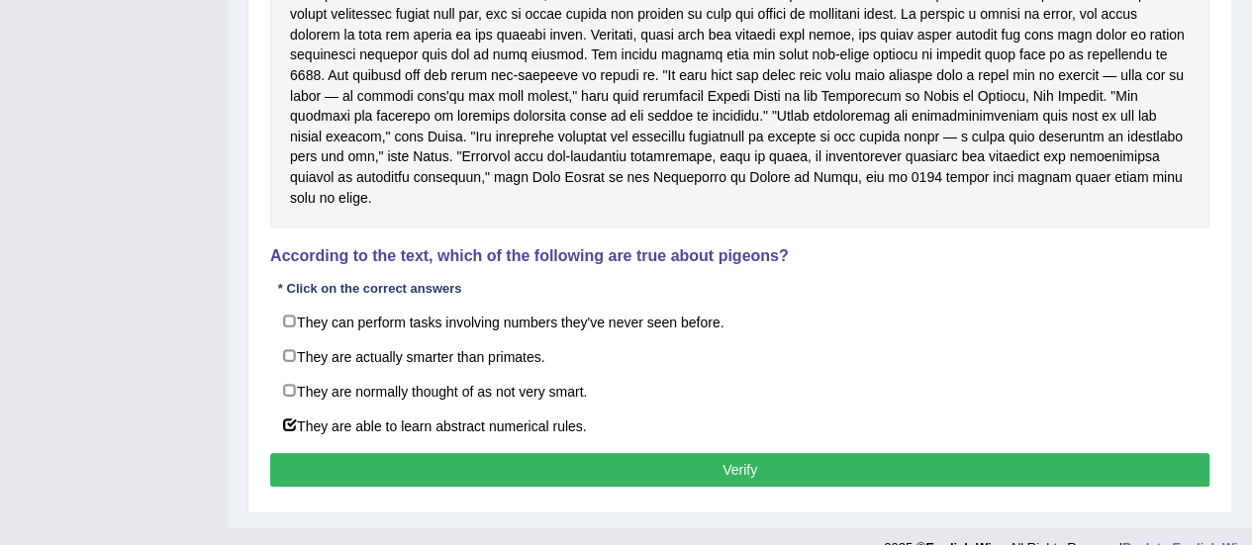
click at [435, 453] on button "Verify" at bounding box center [739, 470] width 939 height 34
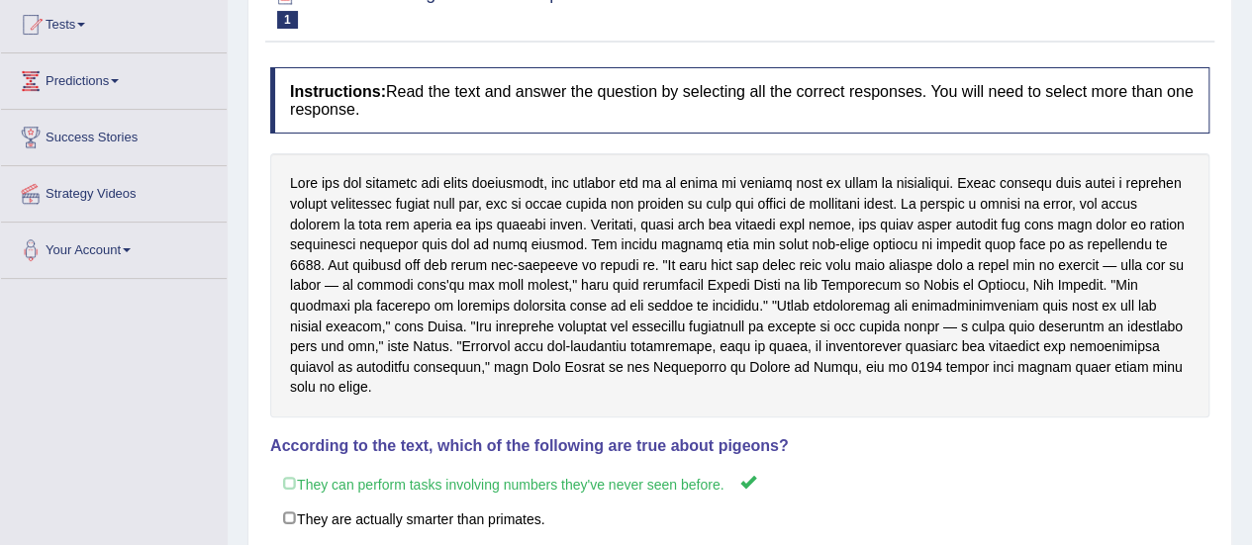
scroll to position [107, 0]
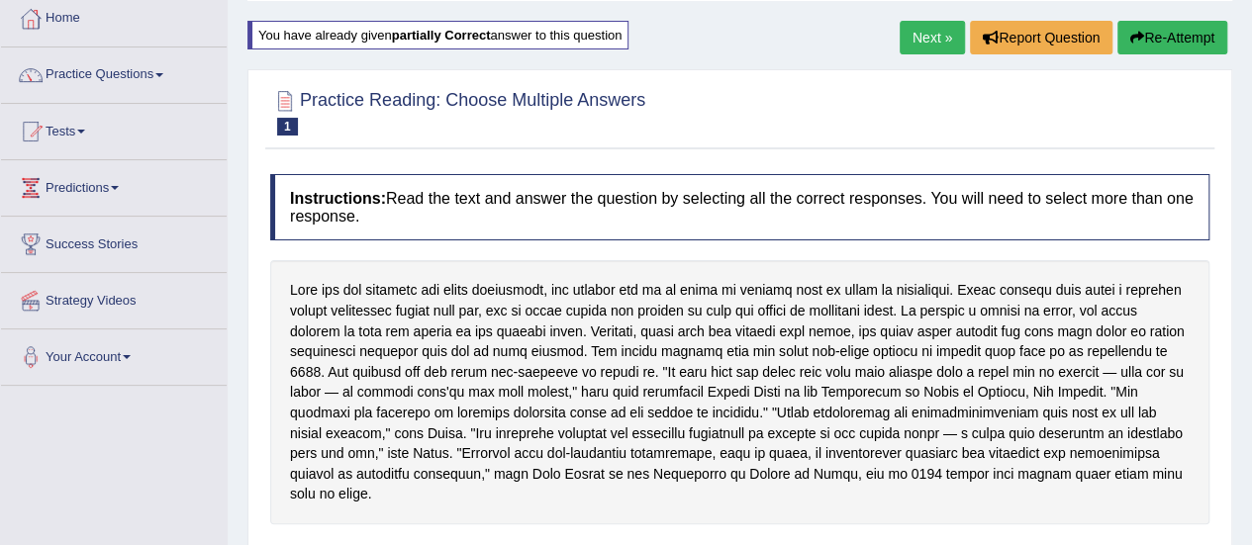
click at [1175, 42] on button "Re-Attempt" at bounding box center [1172, 38] width 110 height 34
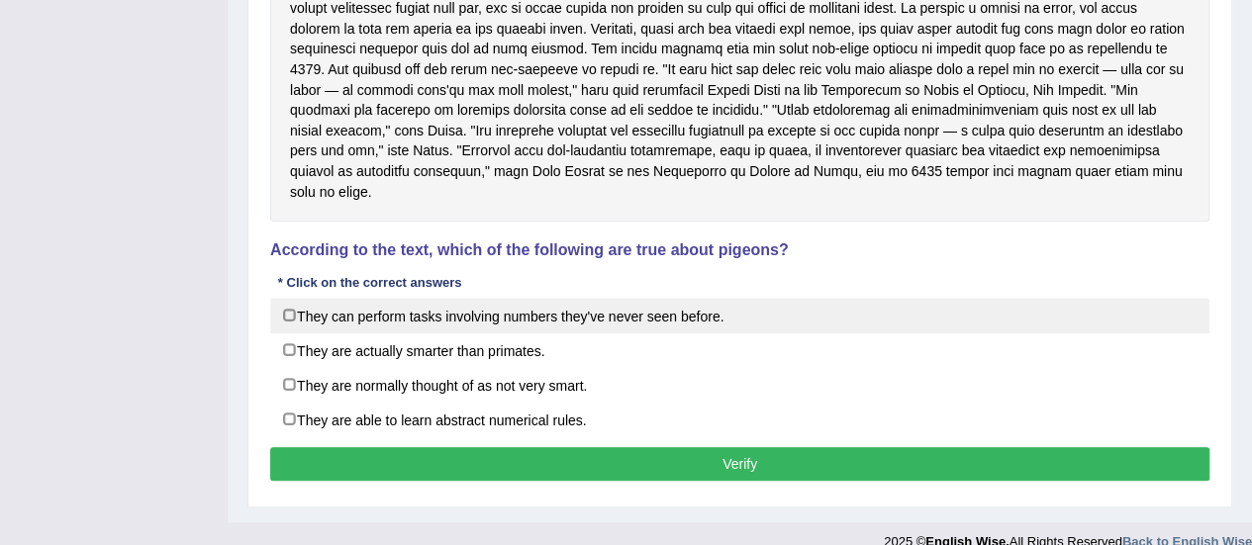
click at [282, 298] on label "They can perform tasks involving numbers they've never seen before." at bounding box center [739, 316] width 939 height 36
checkbox input "true"
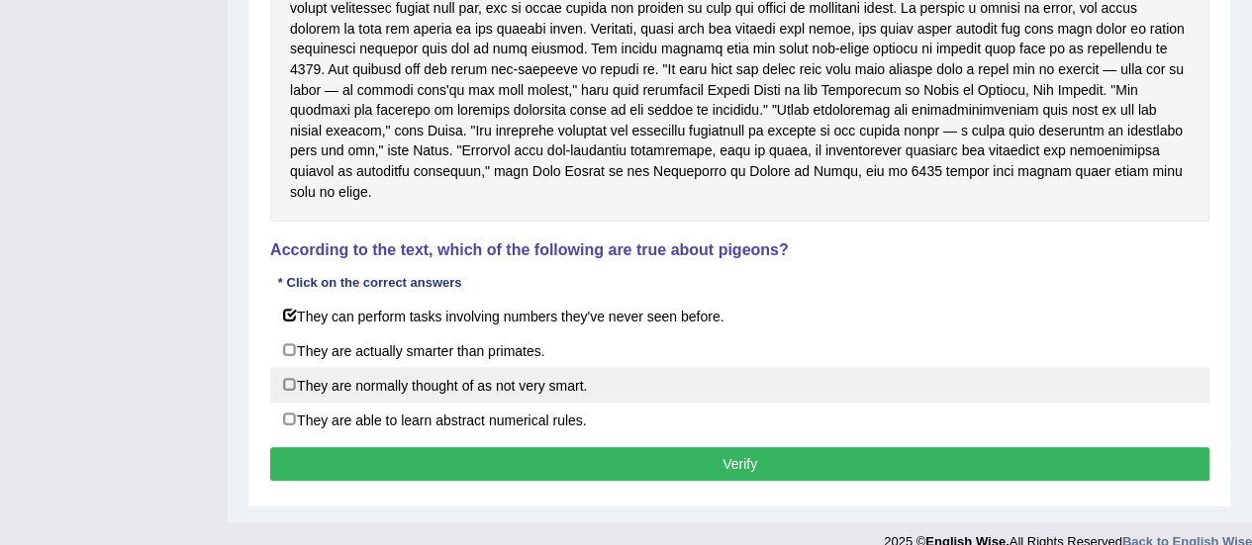
click at [285, 367] on label "They are normally thought of as not very smart." at bounding box center [739, 385] width 939 height 36
checkbox input "true"
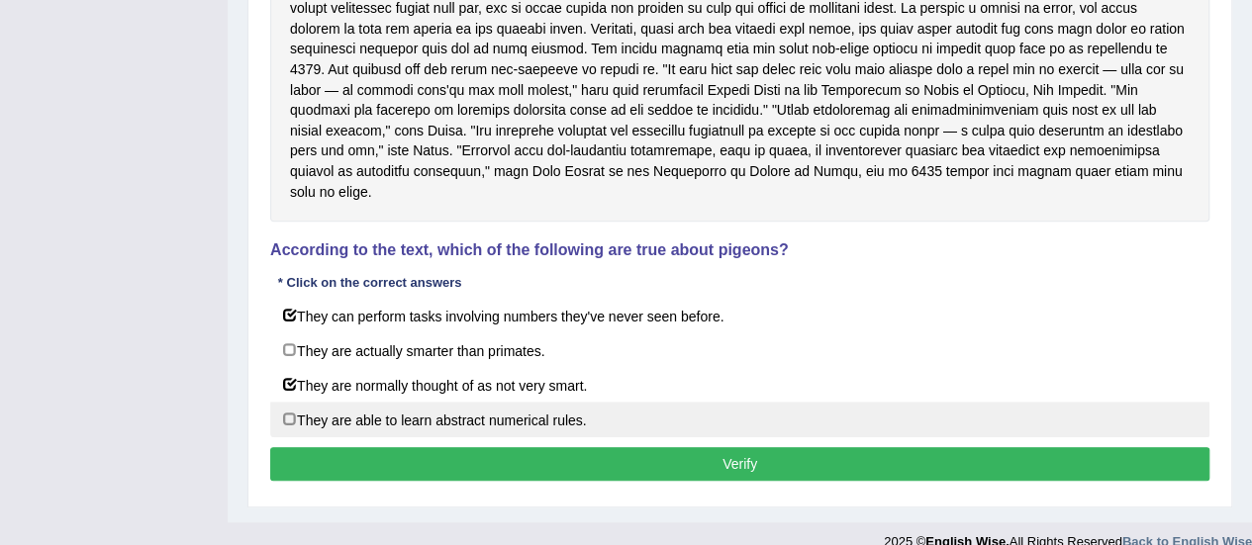
click at [281, 402] on label "They are able to learn abstract numerical rules." at bounding box center [739, 420] width 939 height 36
checkbox input "true"
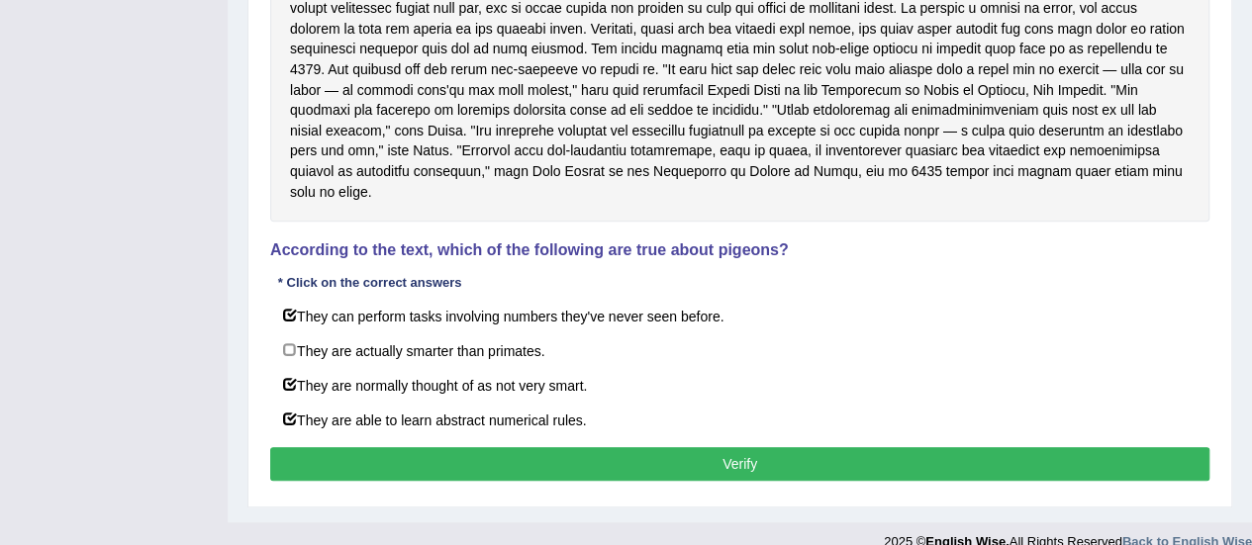
click at [649, 447] on button "Verify" at bounding box center [739, 464] width 939 height 34
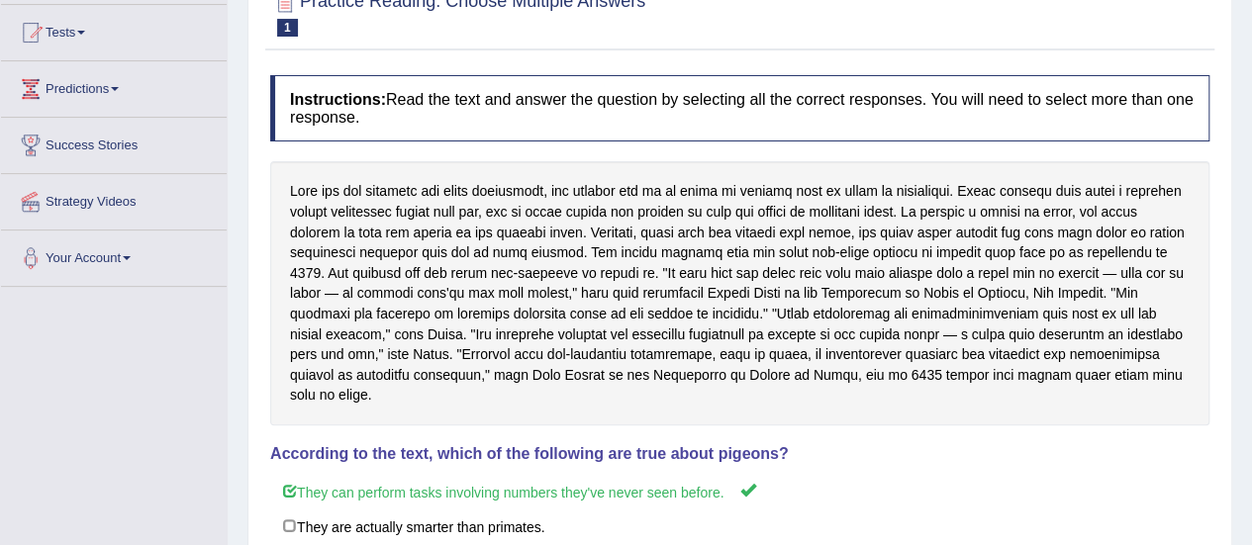
scroll to position [14, 0]
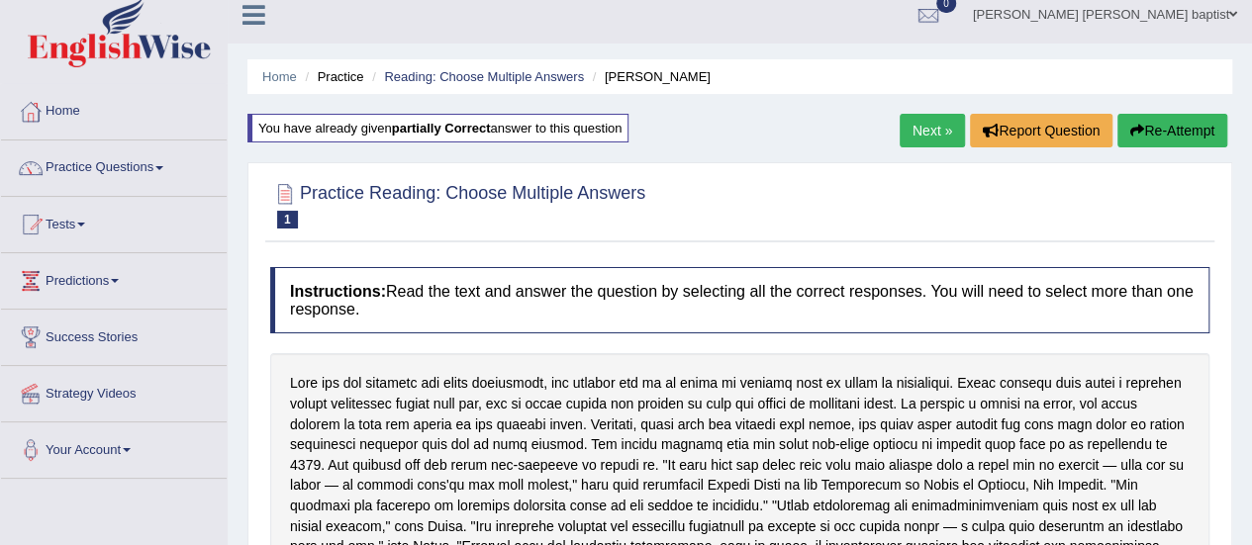
click at [913, 119] on link "Next »" at bounding box center [931, 131] width 65 height 34
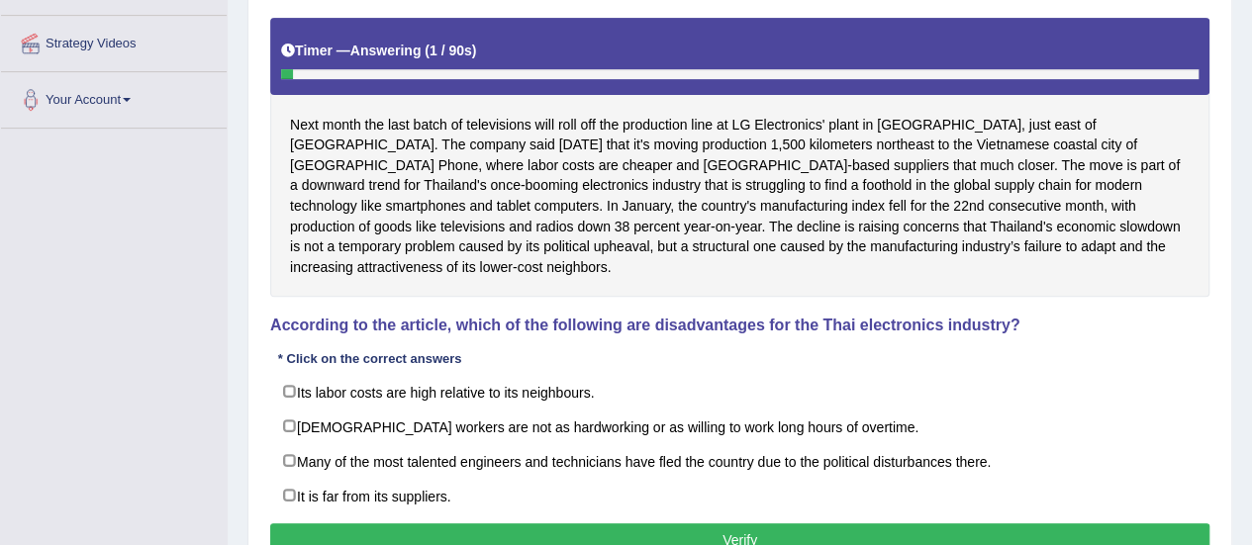
scroll to position [396, 0]
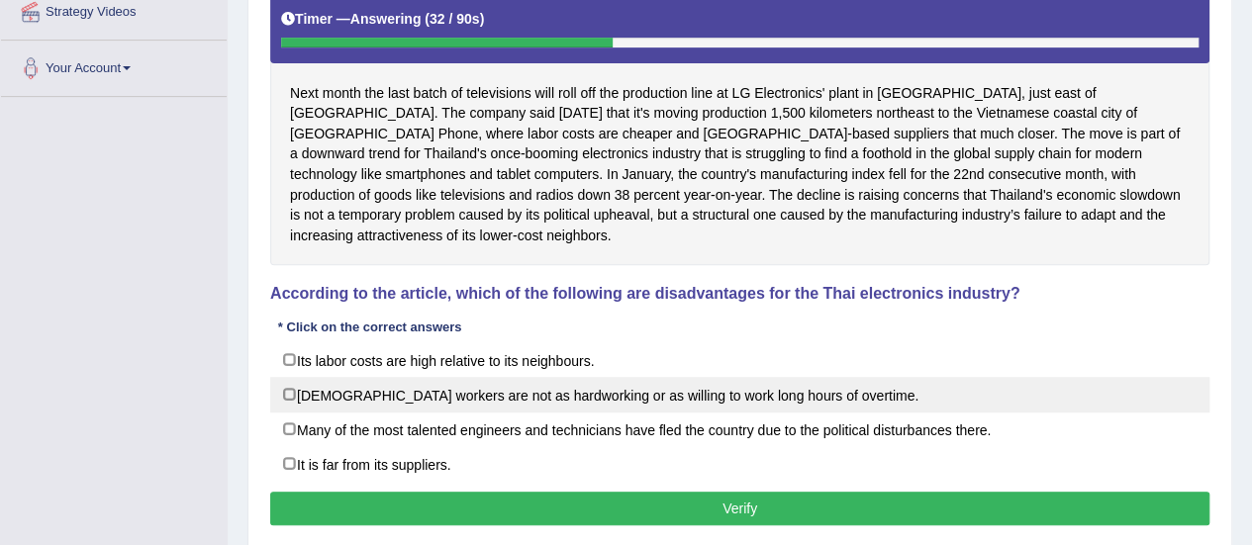
click at [291, 377] on label "Thai workers are not as hardworking or as willing to work long hours of overtim…" at bounding box center [739, 395] width 939 height 36
checkbox input "true"
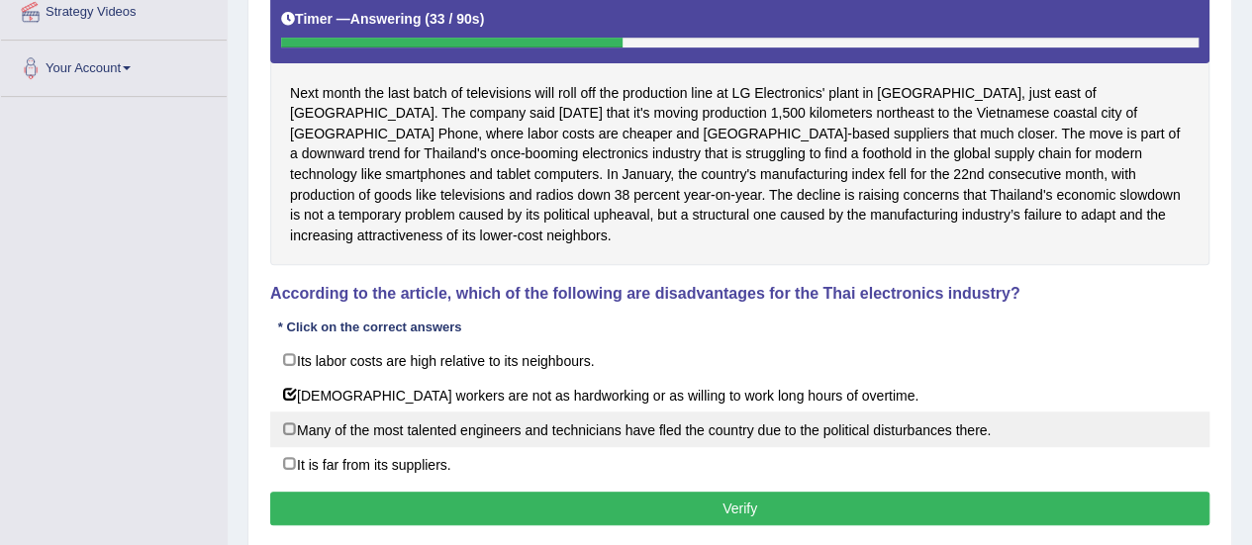
click at [289, 412] on label "Many of the most talented engineers and technicians have fled the country due t…" at bounding box center [739, 430] width 939 height 36
checkbox input "true"
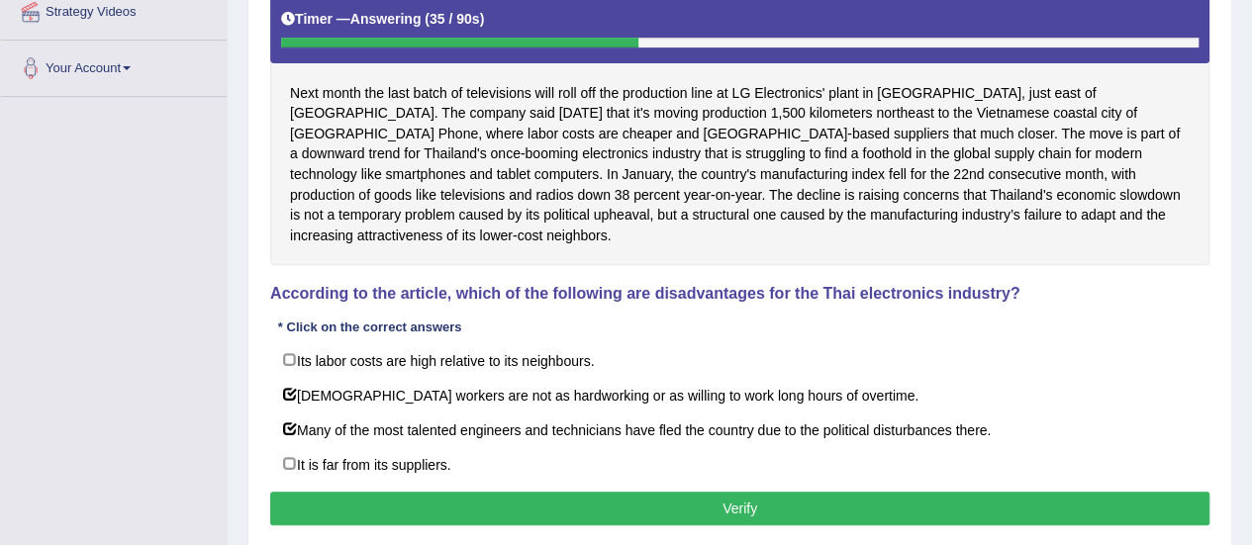
click at [775, 492] on button "Verify" at bounding box center [739, 509] width 939 height 34
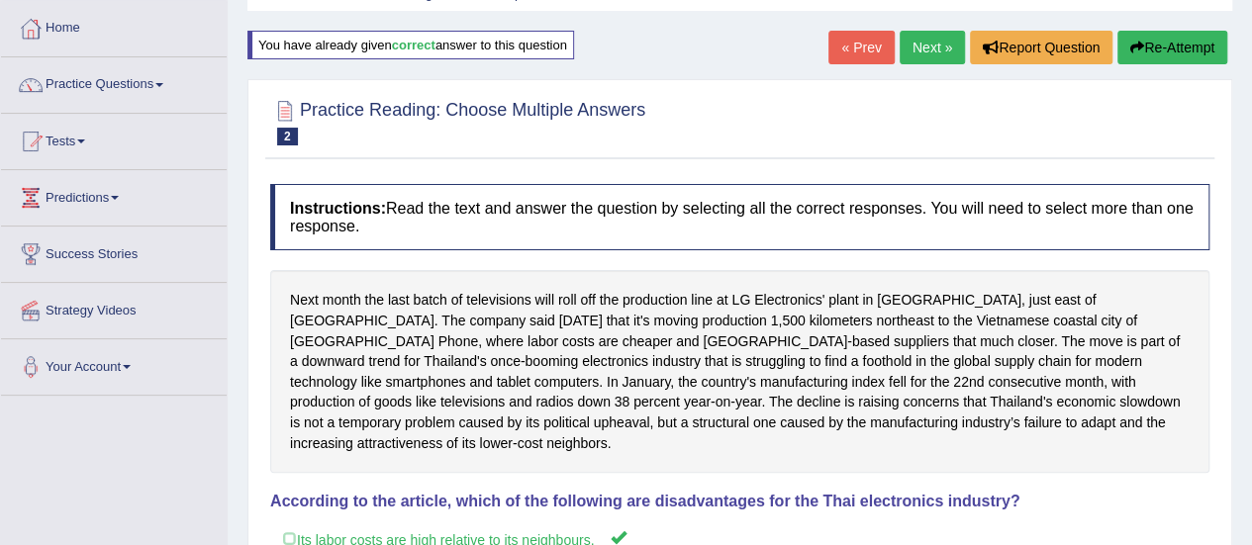
scroll to position [0, 0]
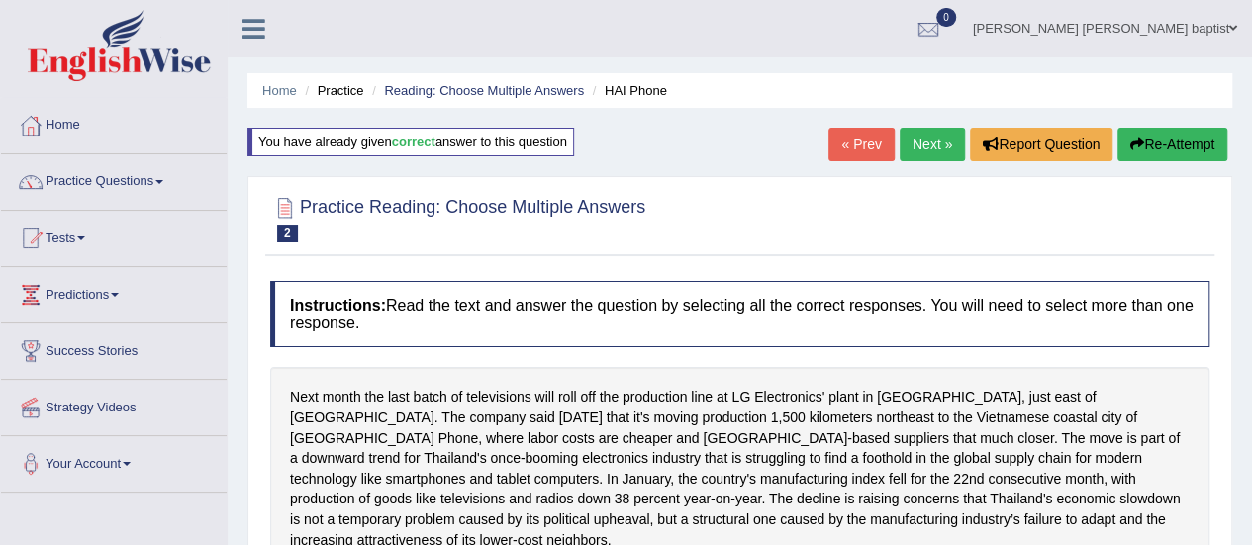
click at [1195, 134] on button "Re-Attempt" at bounding box center [1172, 145] width 110 height 34
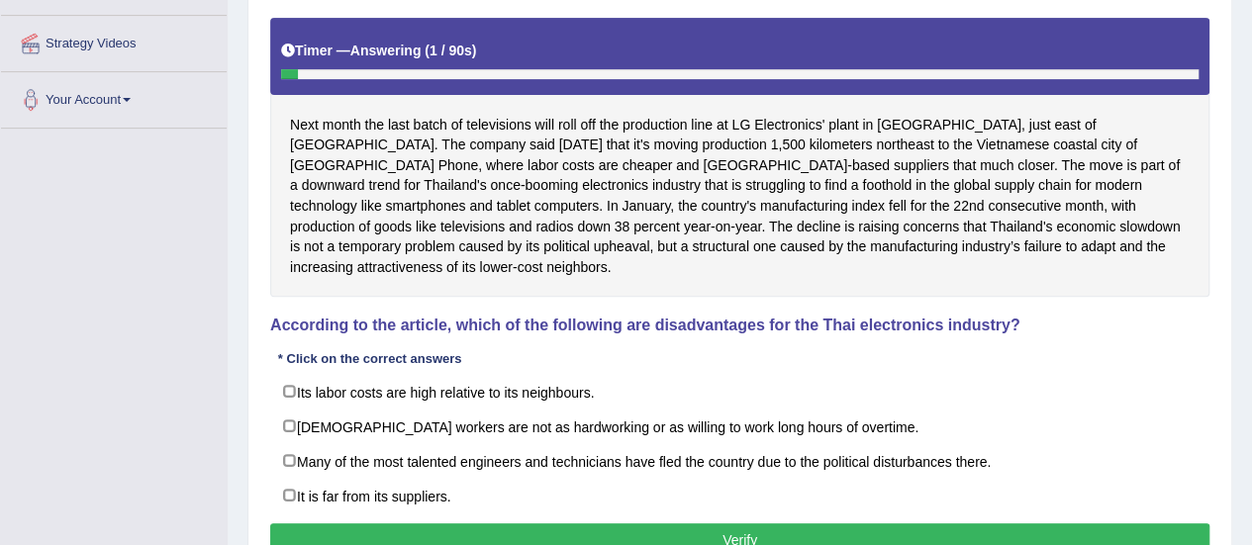
scroll to position [396, 0]
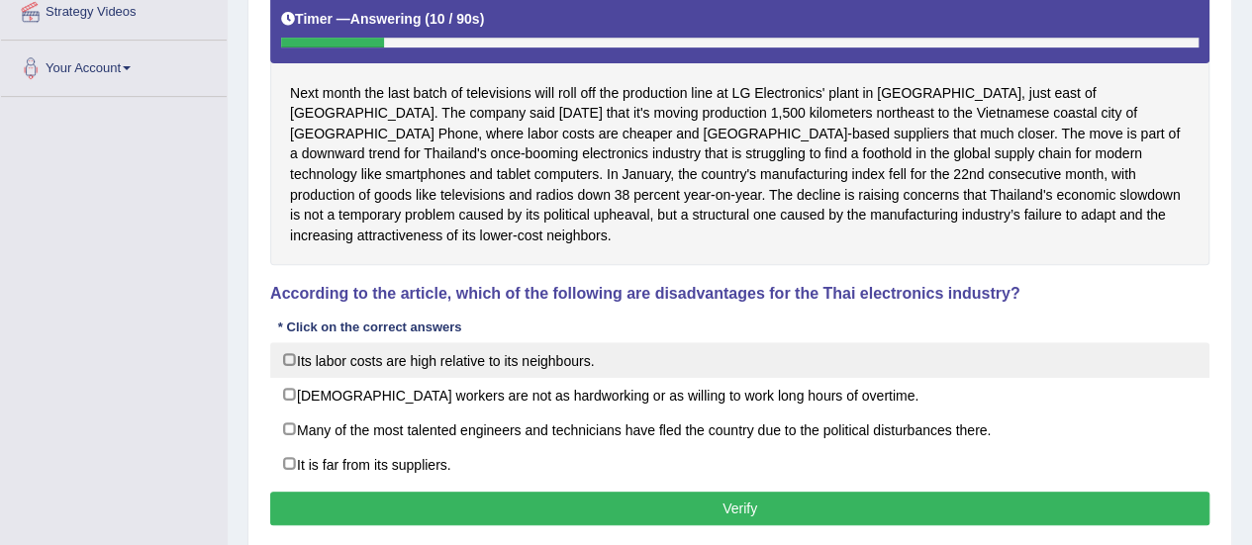
click at [290, 342] on label "Its labor costs are high relative to its neighbours." at bounding box center [739, 360] width 939 height 36
checkbox input "true"
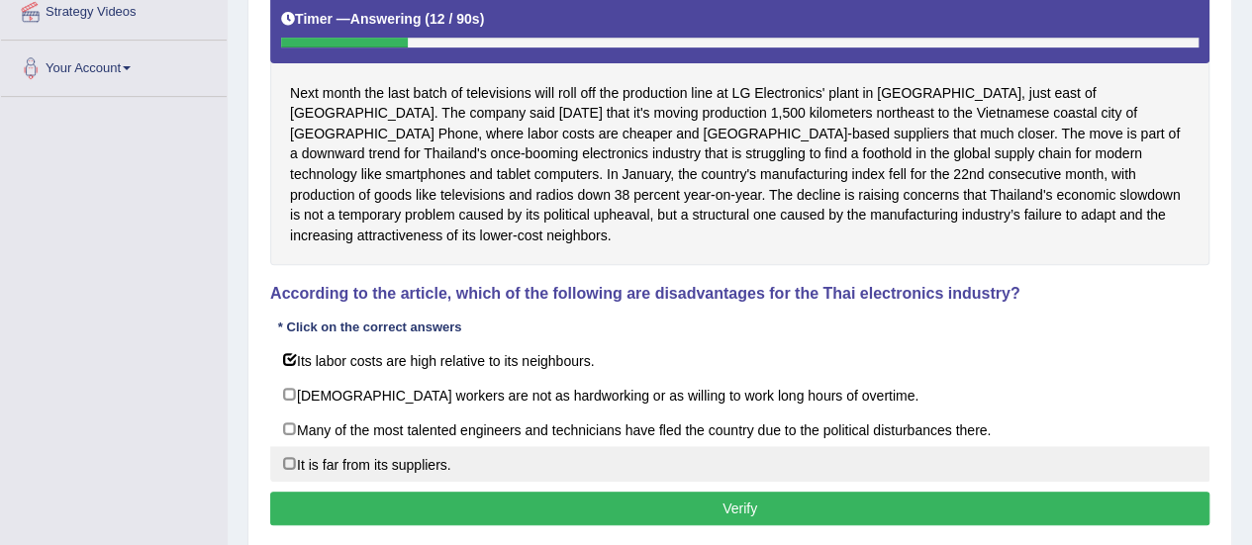
click at [273, 446] on label "It is far from its suppliers." at bounding box center [739, 464] width 939 height 36
checkbox input "true"
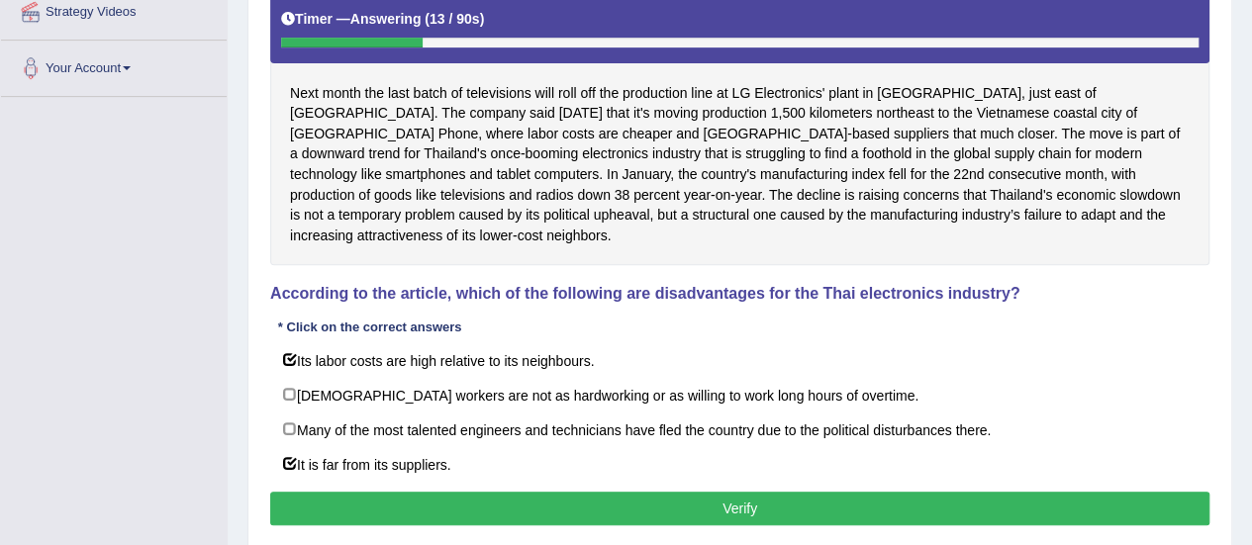
click at [688, 492] on button "Verify" at bounding box center [739, 509] width 939 height 34
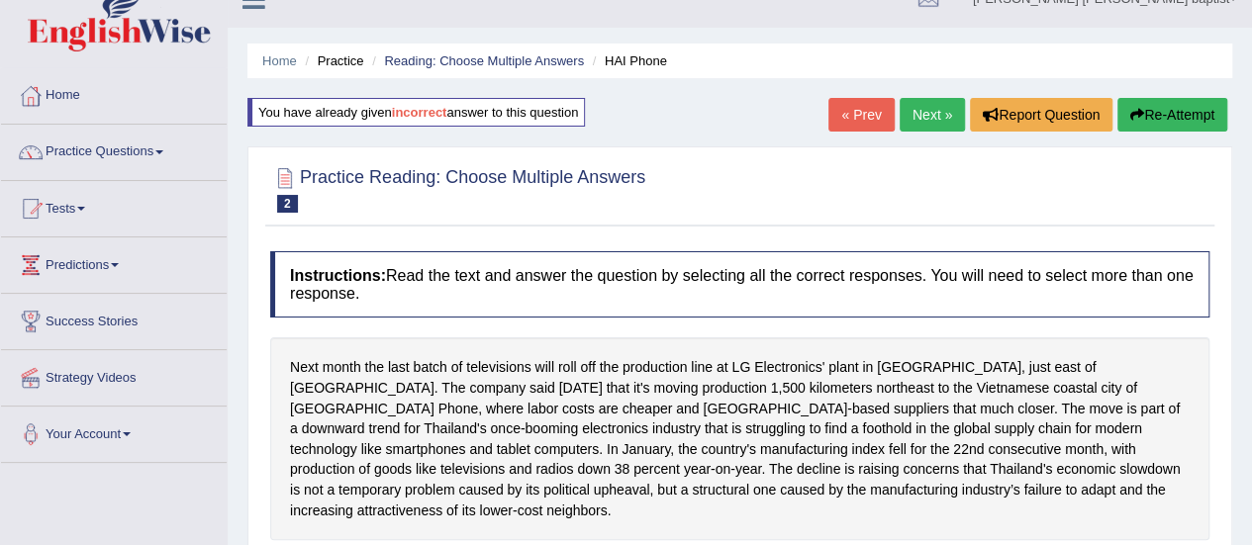
scroll to position [0, 0]
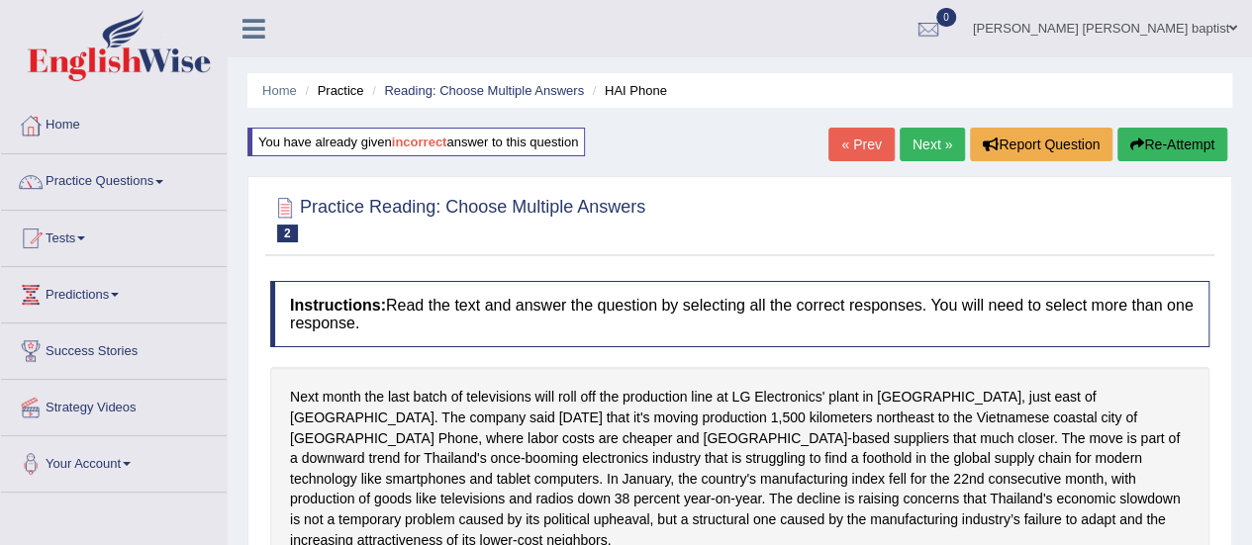
click at [916, 151] on link "Next »" at bounding box center [931, 145] width 65 height 34
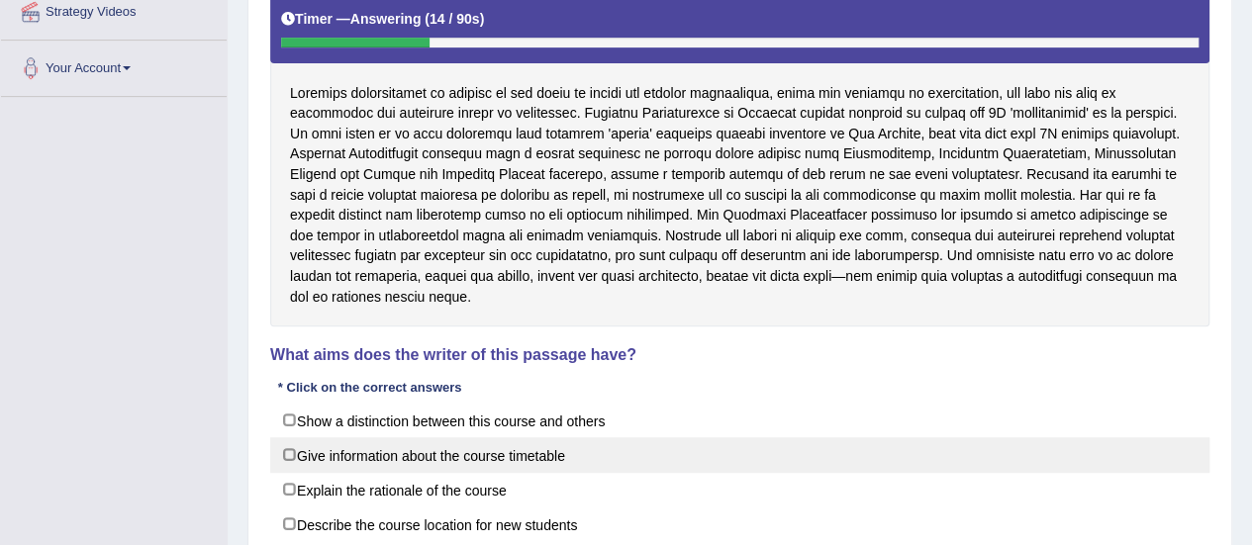
scroll to position [495, 0]
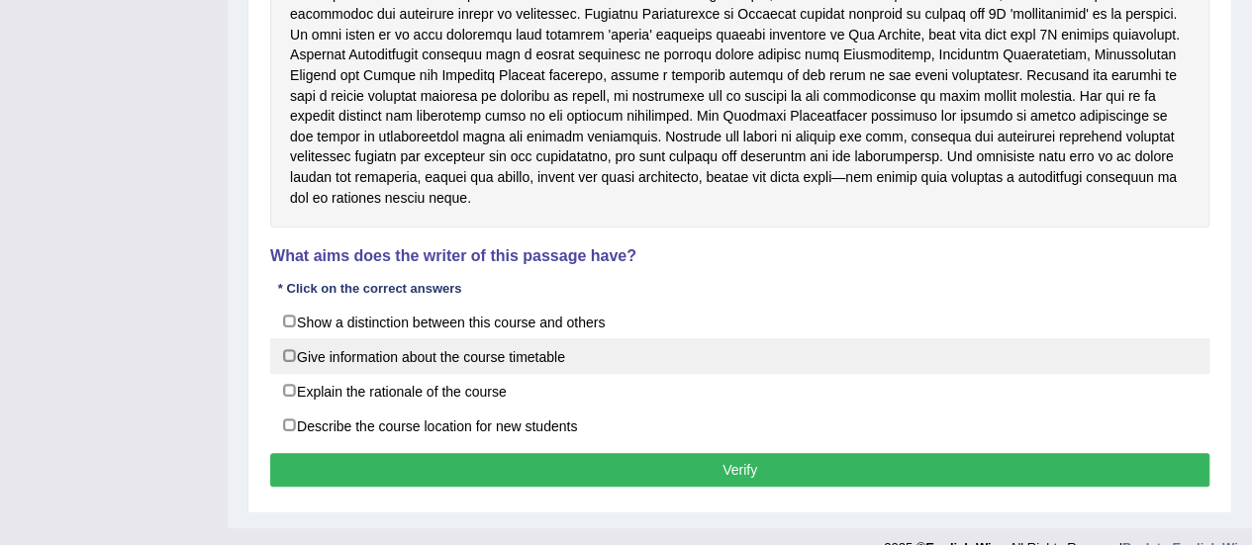
click at [287, 338] on label "Give information about the course timetable" at bounding box center [739, 356] width 939 height 36
checkbox input "true"
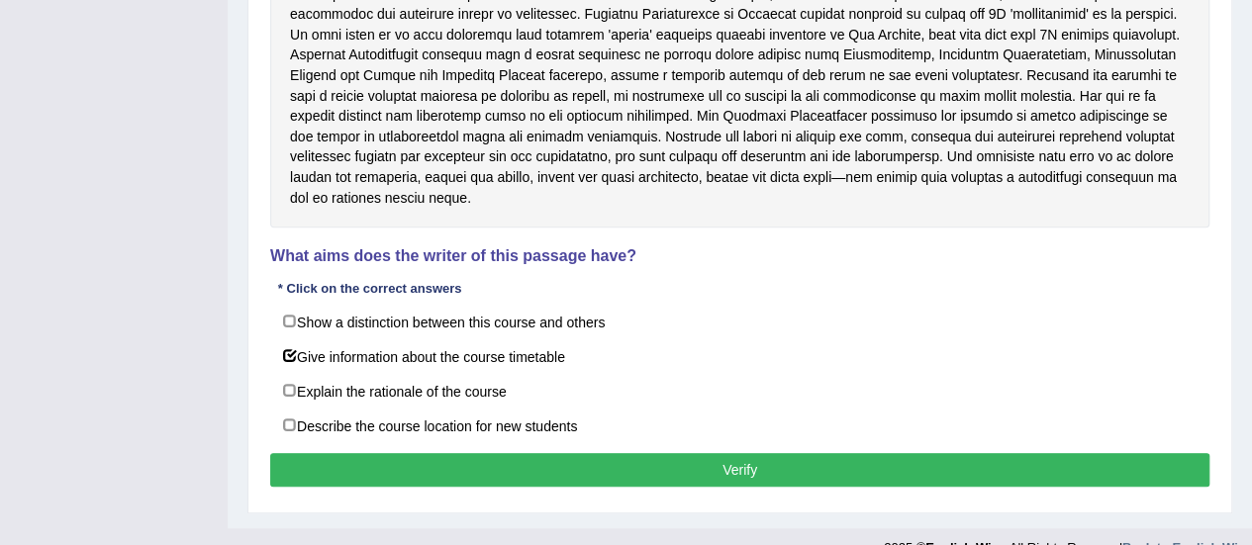
click at [716, 453] on button "Verify" at bounding box center [739, 470] width 939 height 34
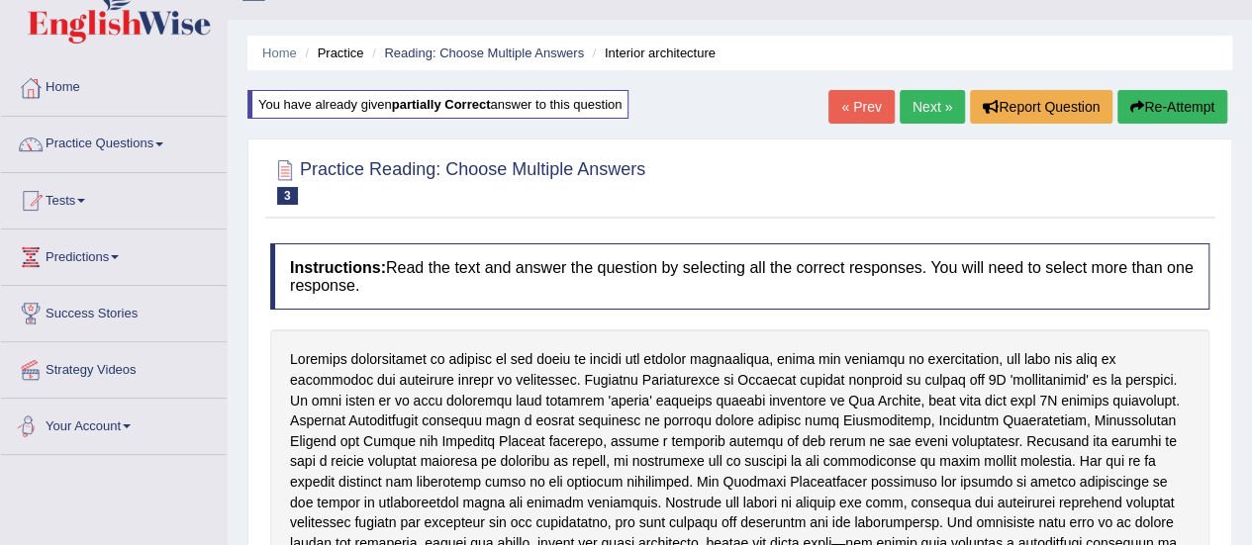
scroll to position [0, 0]
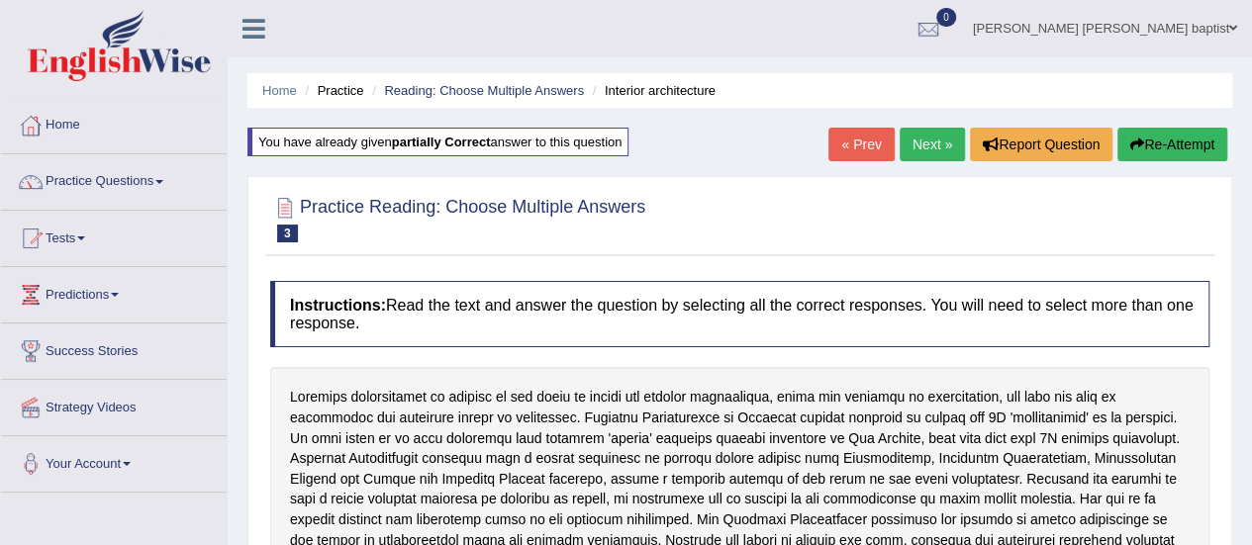
click at [1142, 134] on button "Re-Attempt" at bounding box center [1172, 145] width 110 height 34
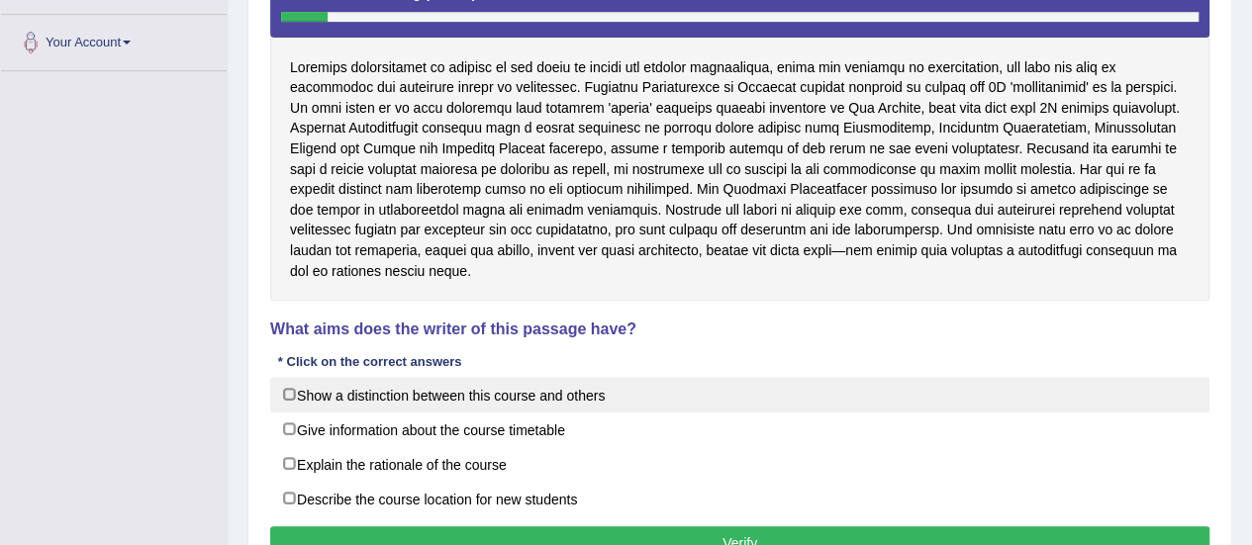
click at [285, 377] on label "Show a distinction between this course and others" at bounding box center [739, 395] width 939 height 36
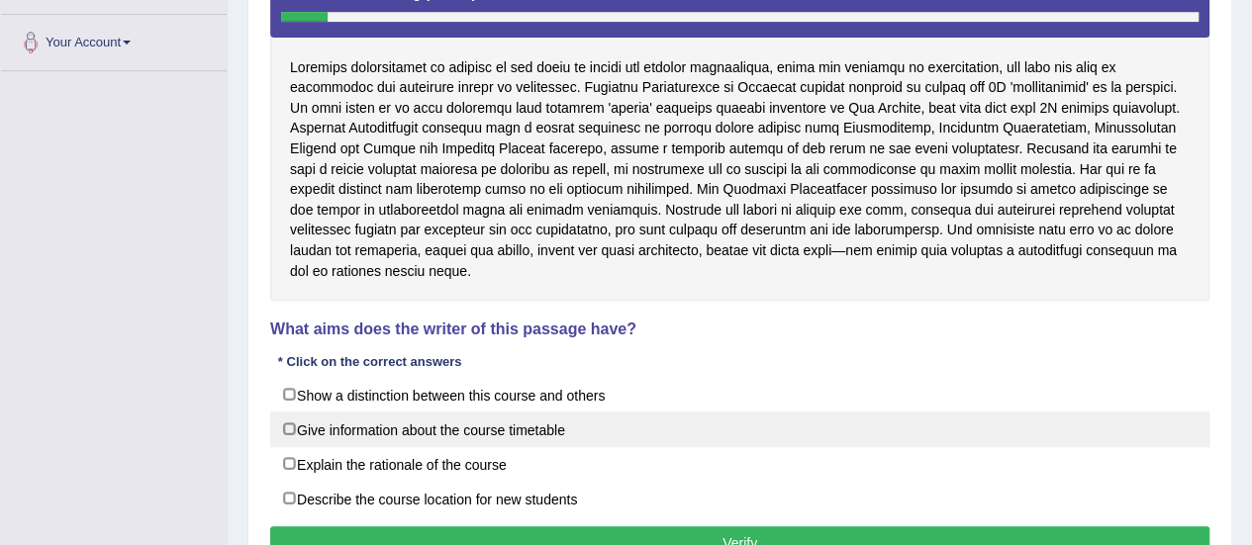
checkbox input "true"
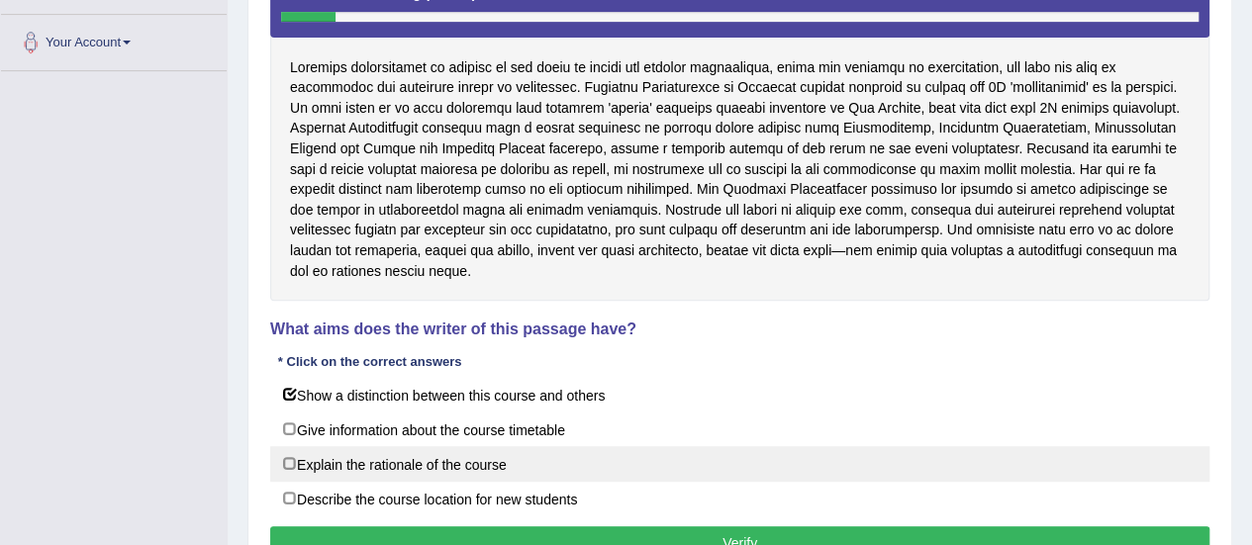
click at [283, 446] on label "Explain the rationale of the course" at bounding box center [739, 464] width 939 height 36
checkbox input "true"
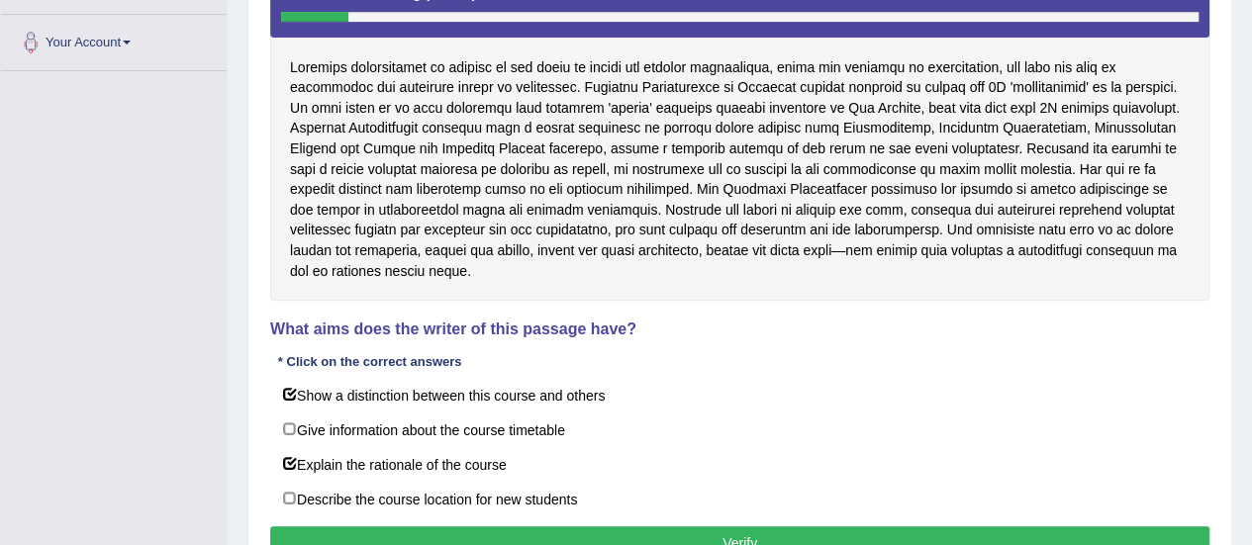
click at [645, 526] on button "Verify" at bounding box center [739, 543] width 939 height 34
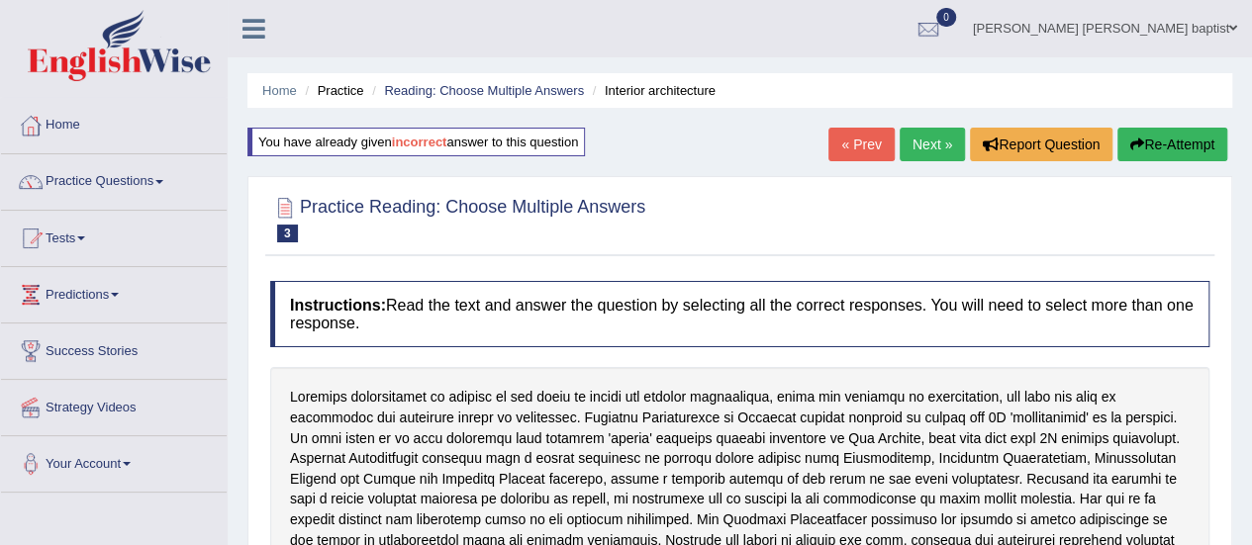
click at [938, 143] on link "Next »" at bounding box center [931, 145] width 65 height 34
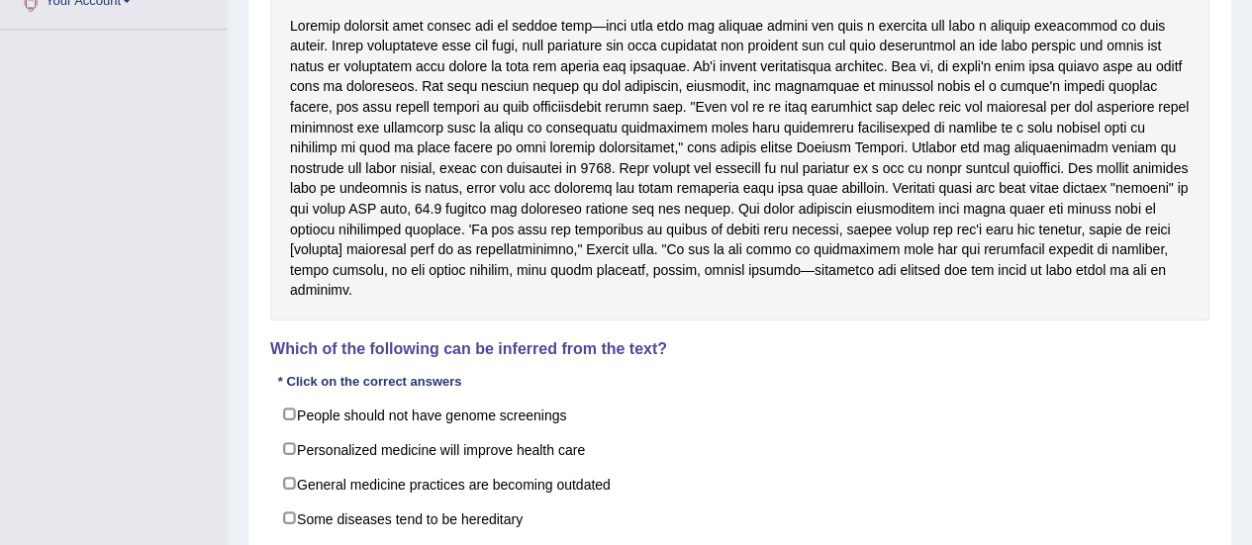
scroll to position [495, 0]
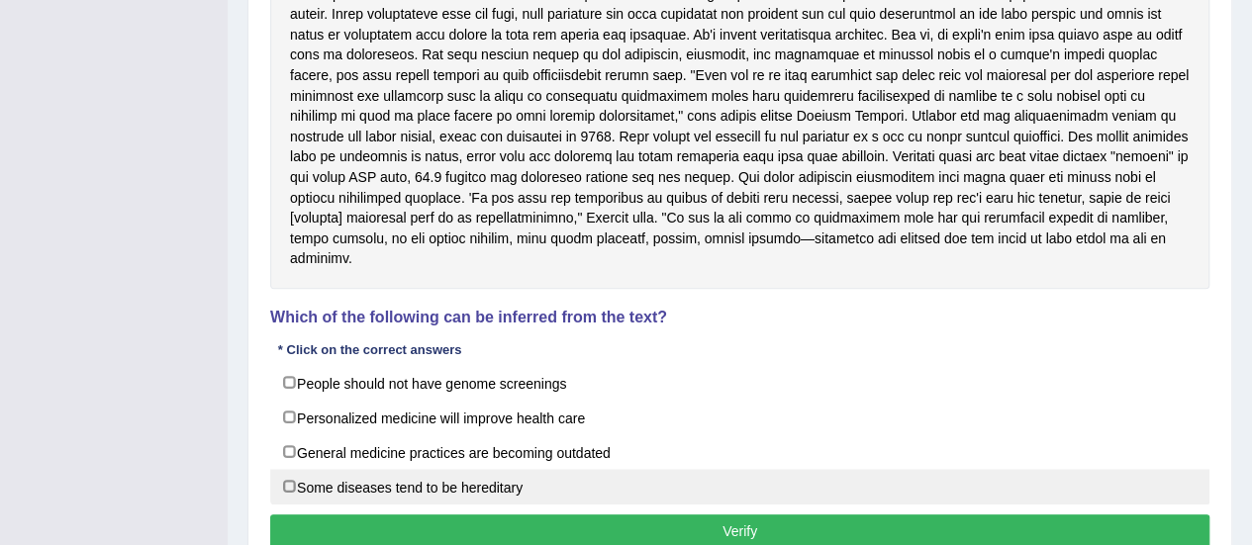
click at [289, 483] on label "Some diseases tend to be hereditary" at bounding box center [739, 487] width 939 height 36
checkbox input "true"
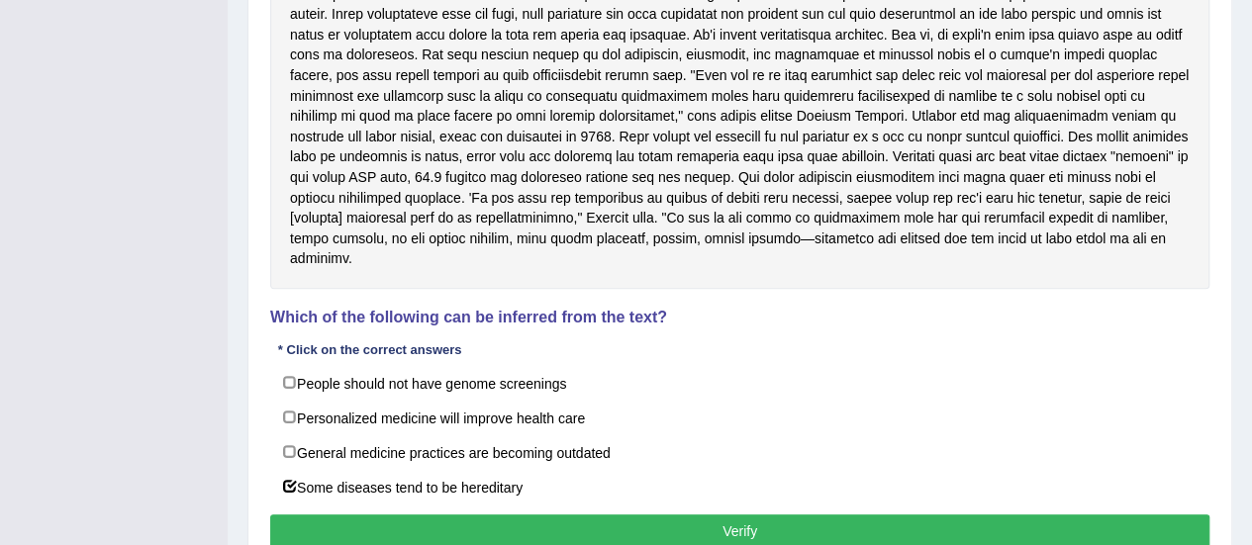
click at [649, 528] on button "Verify" at bounding box center [739, 531] width 939 height 34
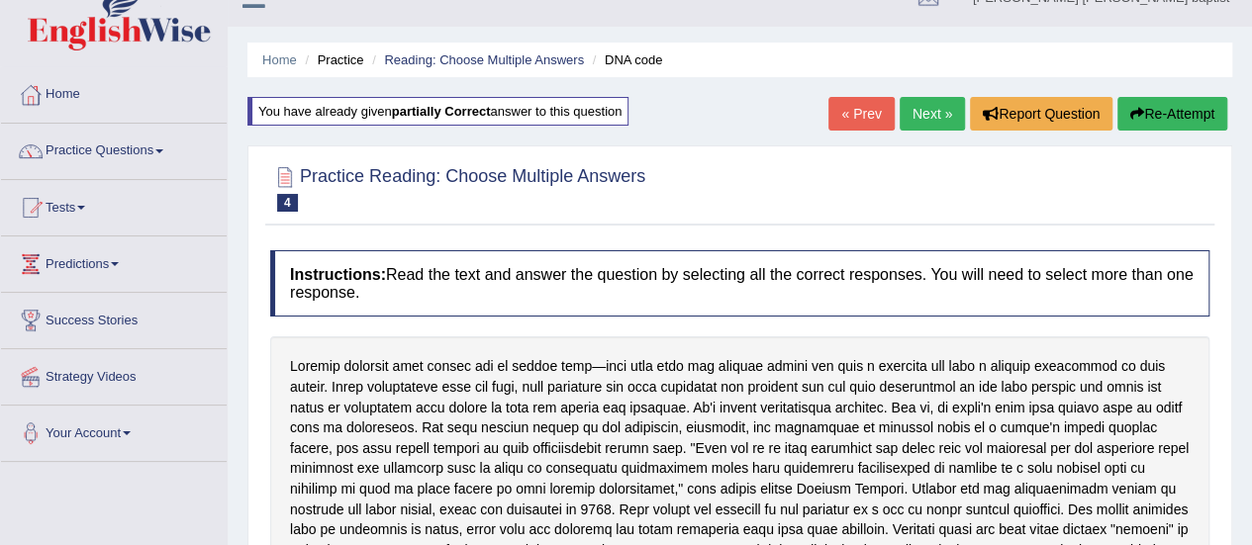
scroll to position [0, 0]
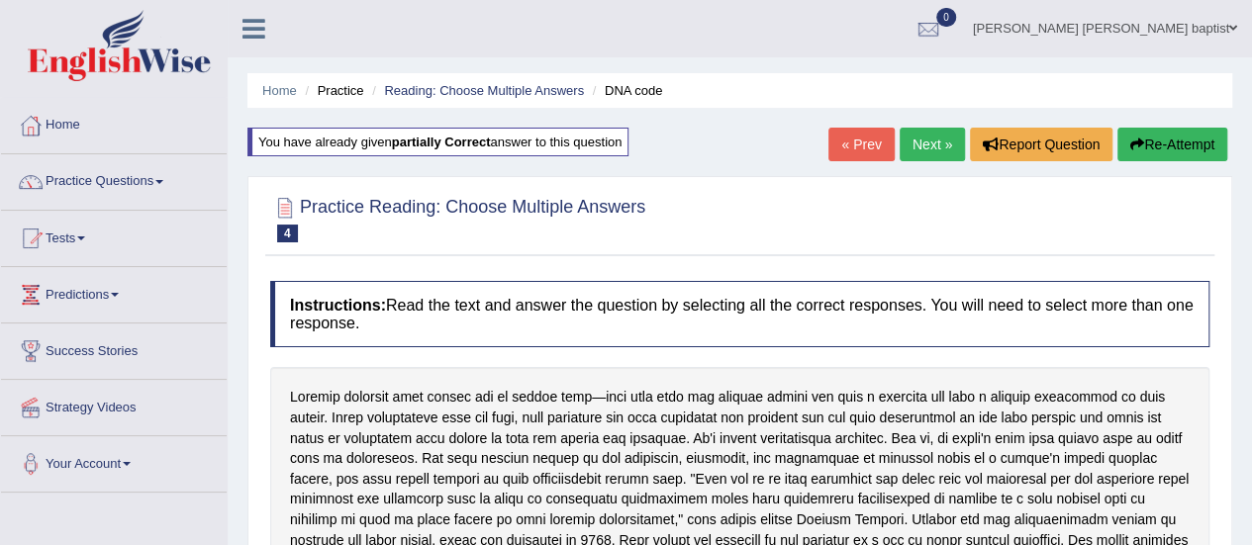
click at [1182, 147] on button "Re-Attempt" at bounding box center [1172, 145] width 110 height 34
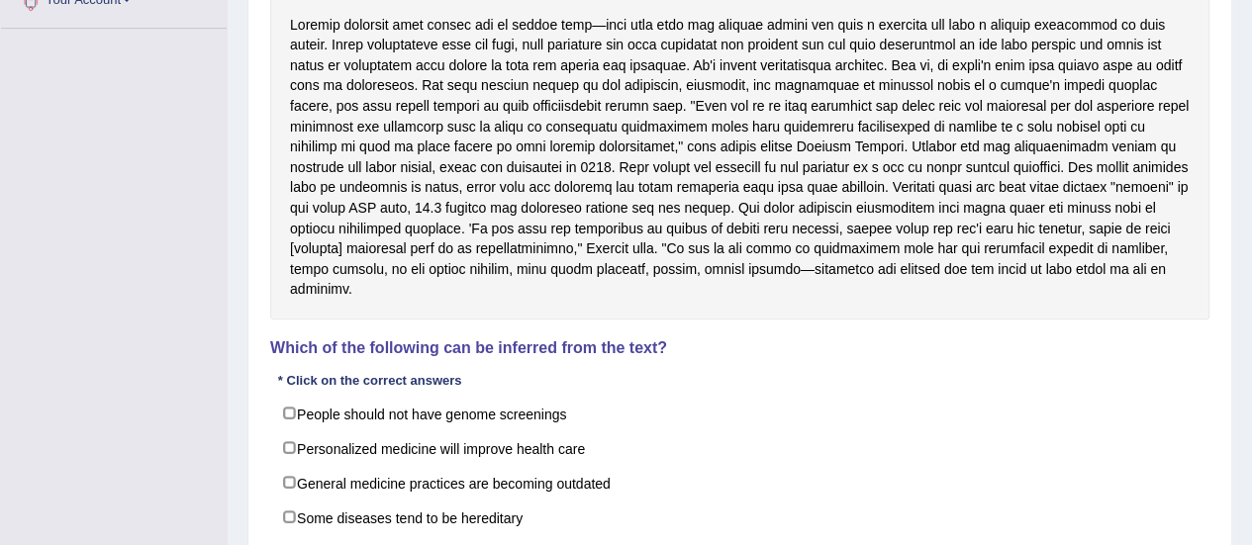
scroll to position [495, 0]
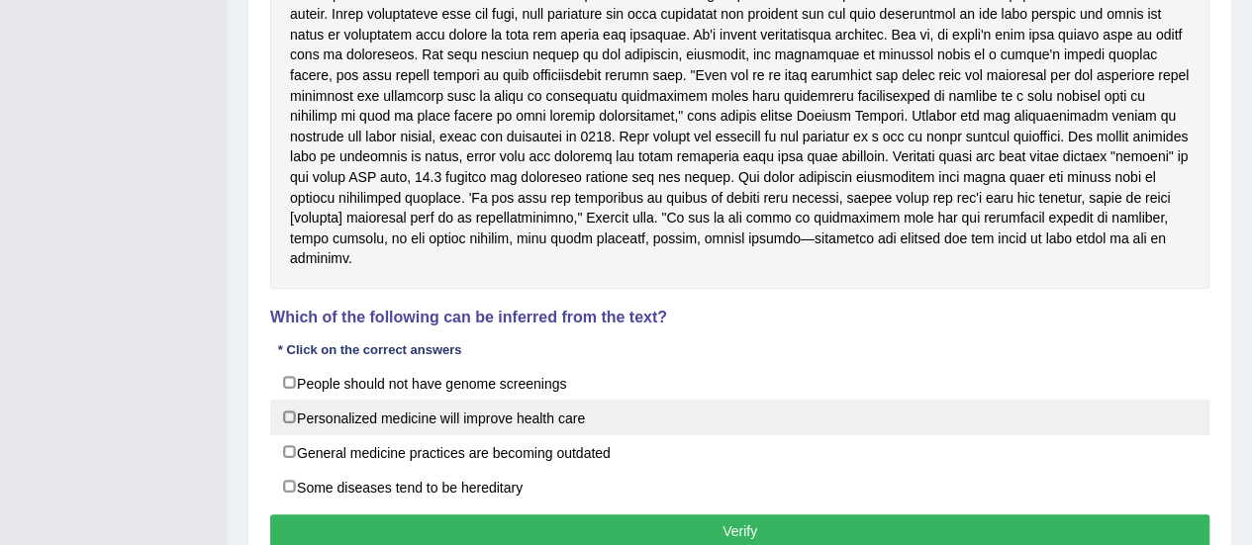
click at [291, 416] on label "Personalized medicine will improve health care" at bounding box center [739, 418] width 939 height 36
checkbox input "true"
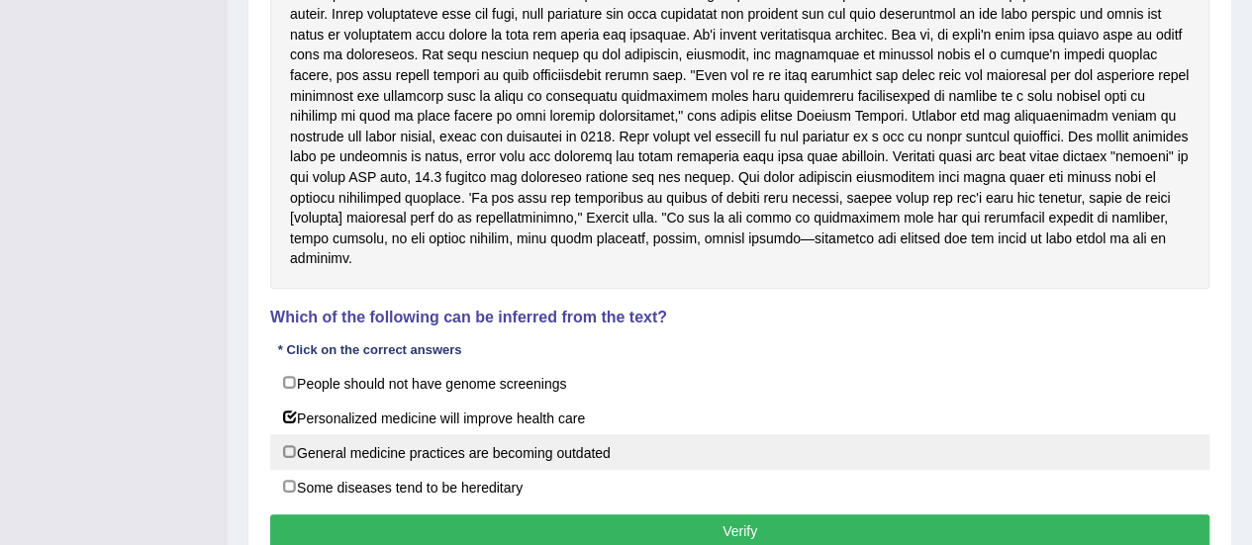
drag, startPoint x: 293, startPoint y: 447, endPoint x: 303, endPoint y: 442, distance: 11.1
click at [299, 443] on label "General medicine practices are becoming outdated" at bounding box center [739, 452] width 939 height 36
checkbox input "true"
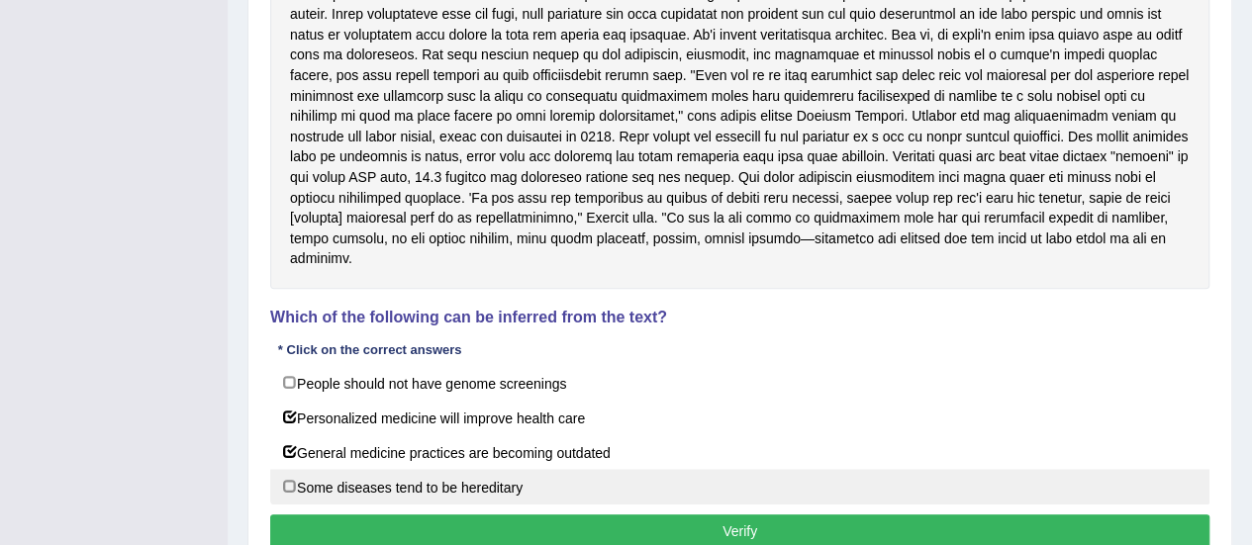
click at [291, 476] on label "Some diseases tend to be hereditary" at bounding box center [739, 487] width 939 height 36
checkbox input "true"
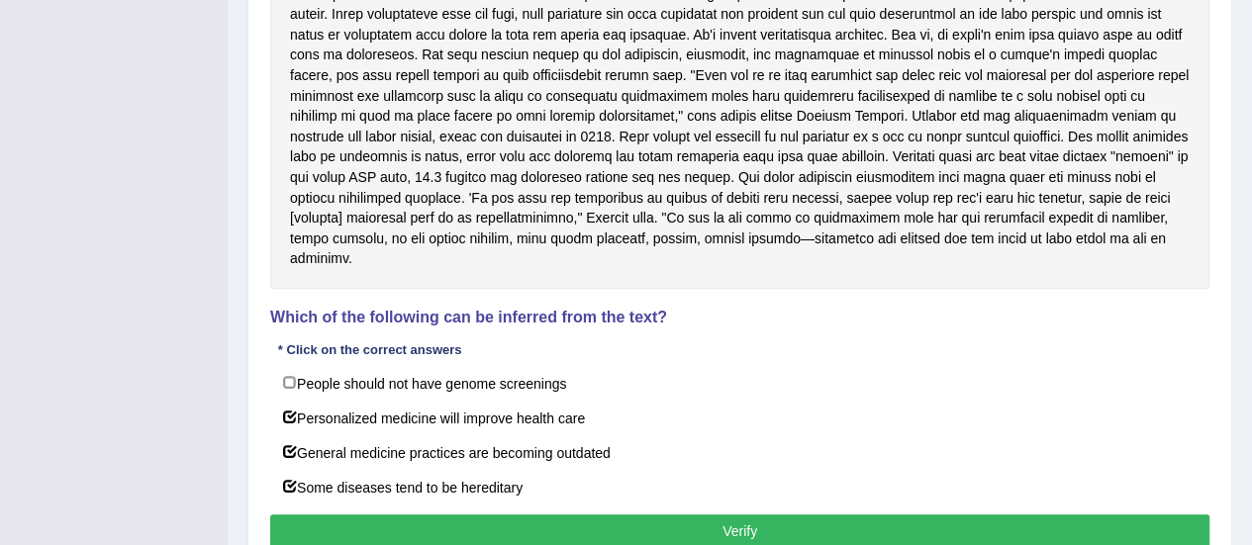
click at [658, 514] on button "Verify" at bounding box center [739, 531] width 939 height 34
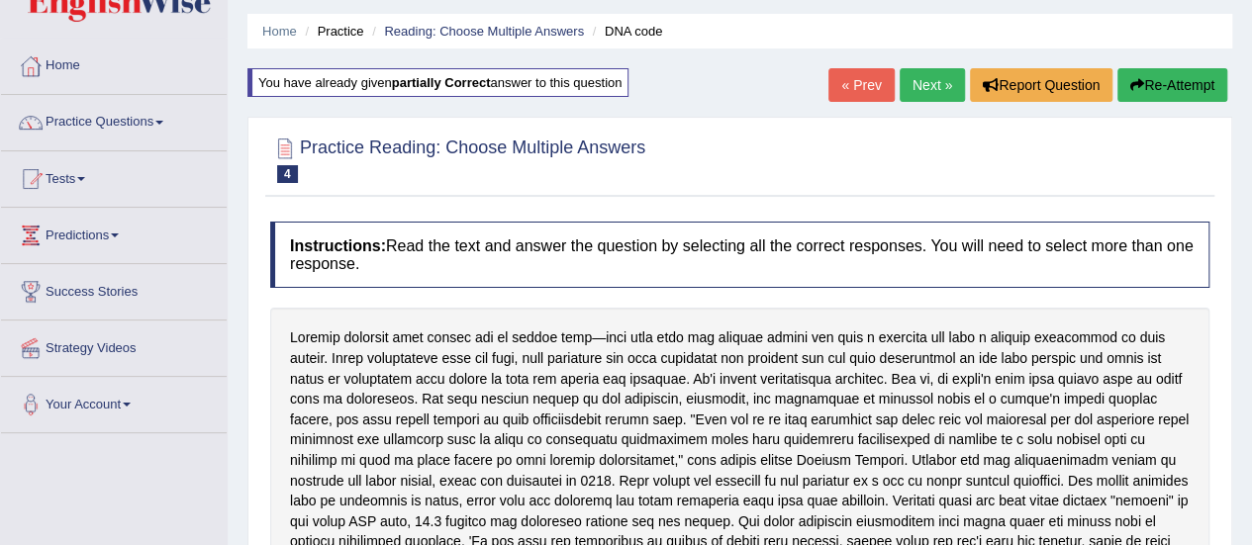
scroll to position [8, 0]
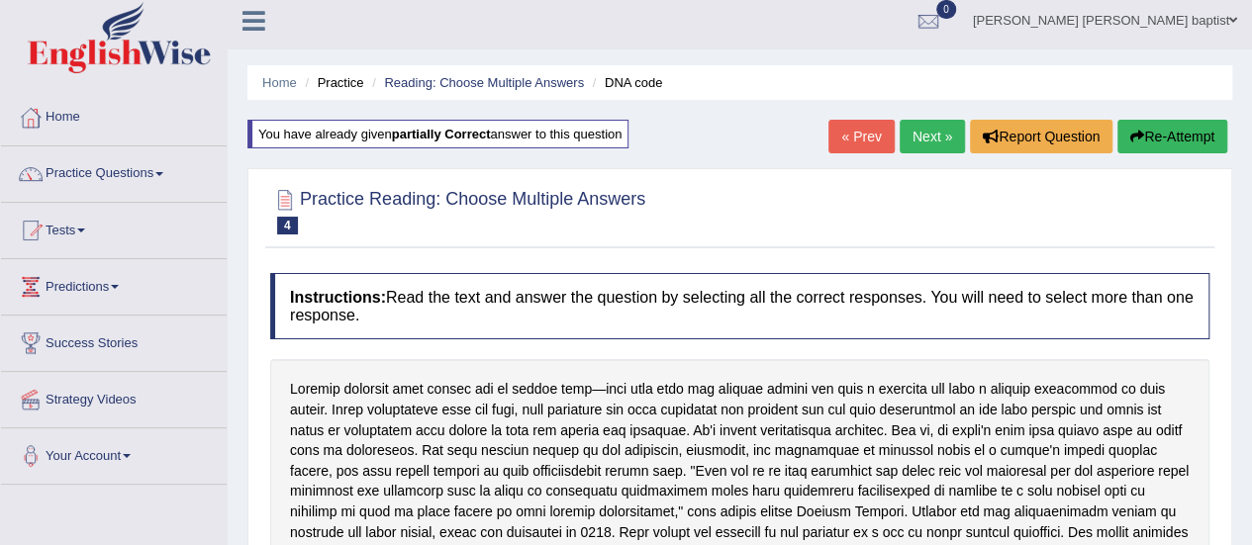
click at [938, 138] on link "Next »" at bounding box center [931, 137] width 65 height 34
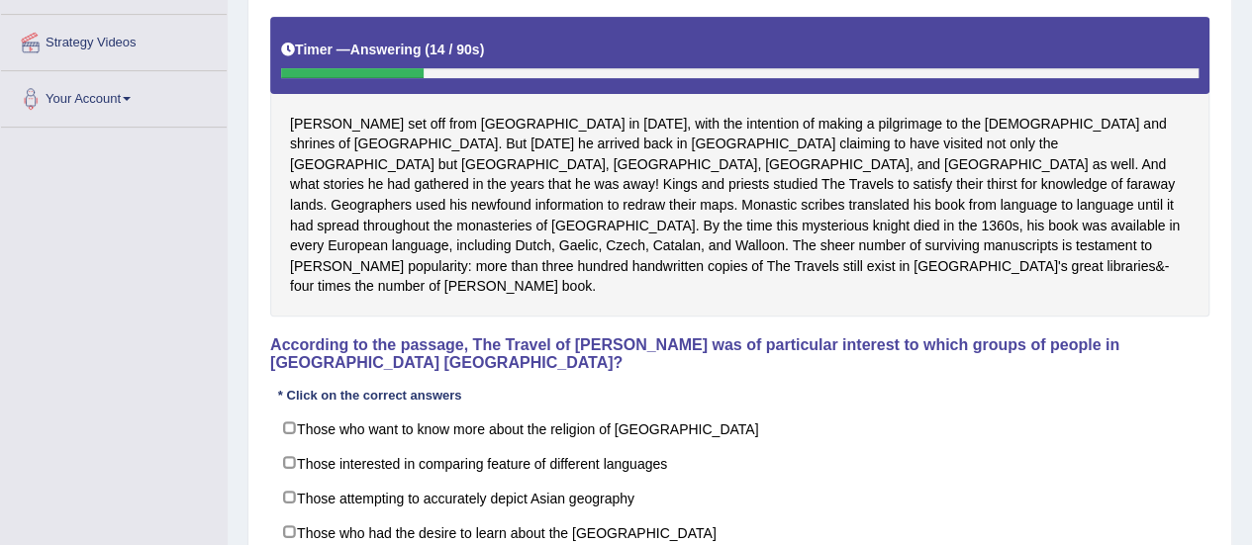
scroll to position [396, 0]
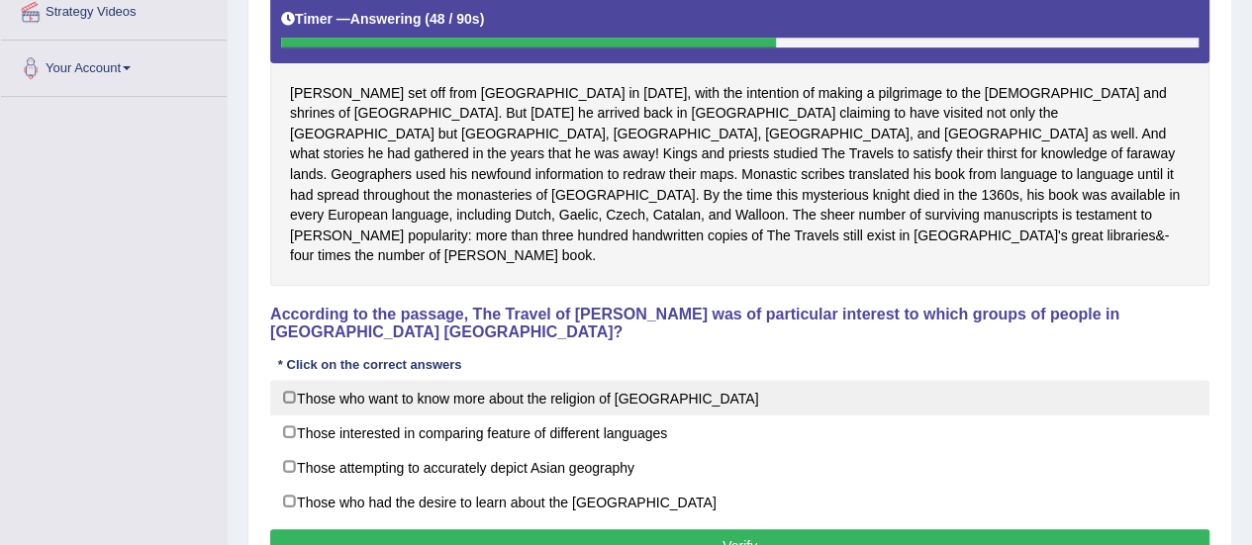
drag, startPoint x: 280, startPoint y: 357, endPoint x: 303, endPoint y: 361, distance: 23.1
click at [295, 380] on label "Those who want to know more about the religion of [GEOGRAPHIC_DATA]" at bounding box center [739, 398] width 939 height 36
checkbox input "true"
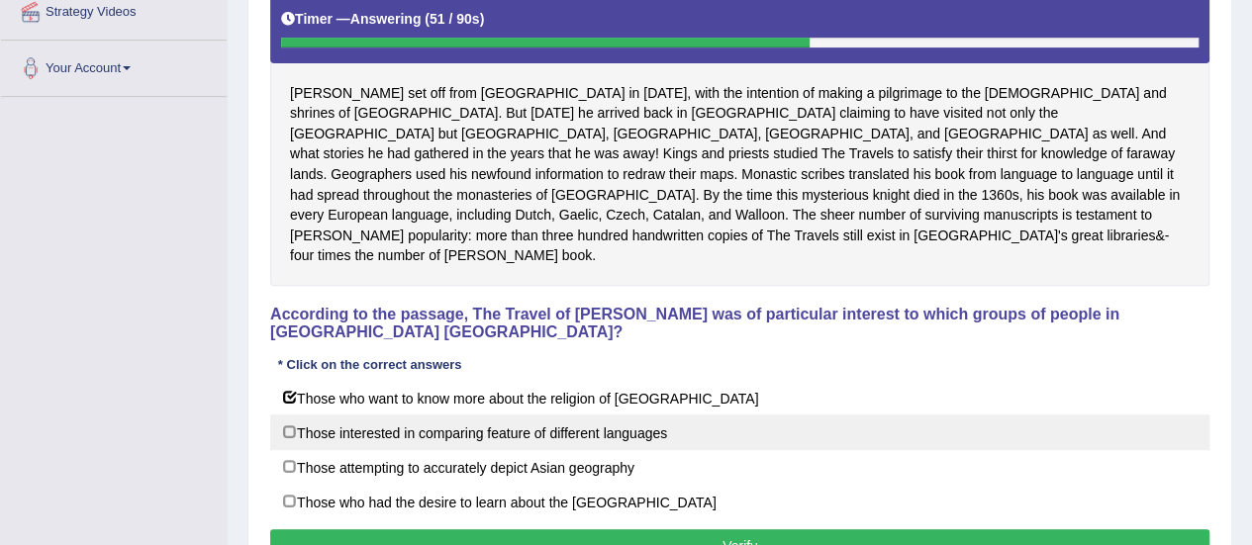
click at [289, 415] on label "Those interested in comparing feature of different languages" at bounding box center [739, 433] width 939 height 36
checkbox input "true"
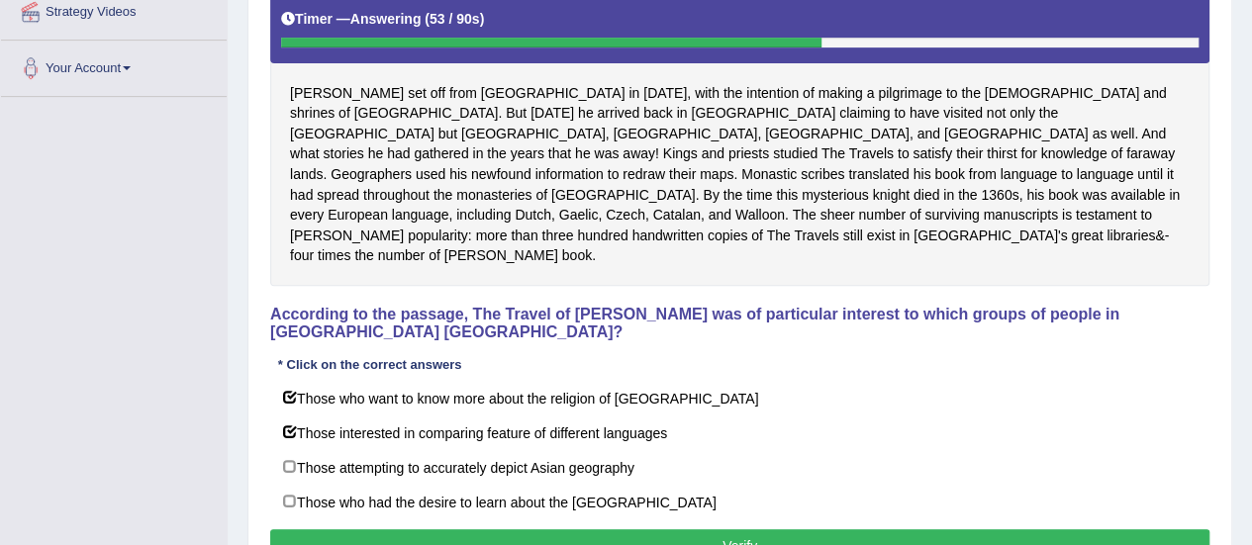
click at [575, 529] on button "Verify" at bounding box center [739, 546] width 939 height 34
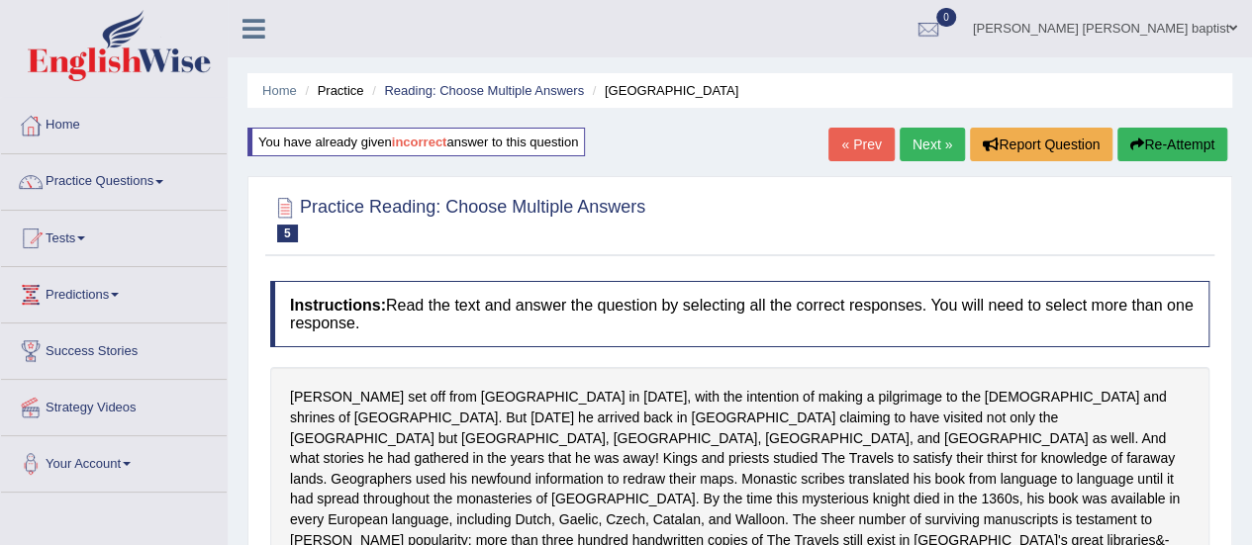
scroll to position [0, 0]
click at [1136, 140] on icon "button" at bounding box center [1137, 145] width 14 height 14
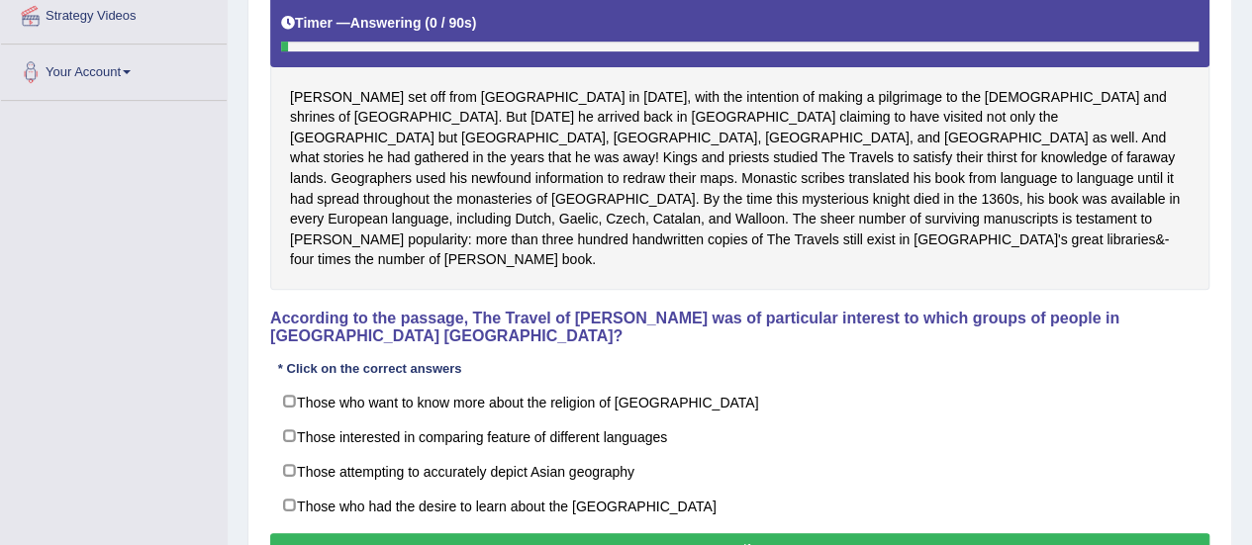
scroll to position [493, 0]
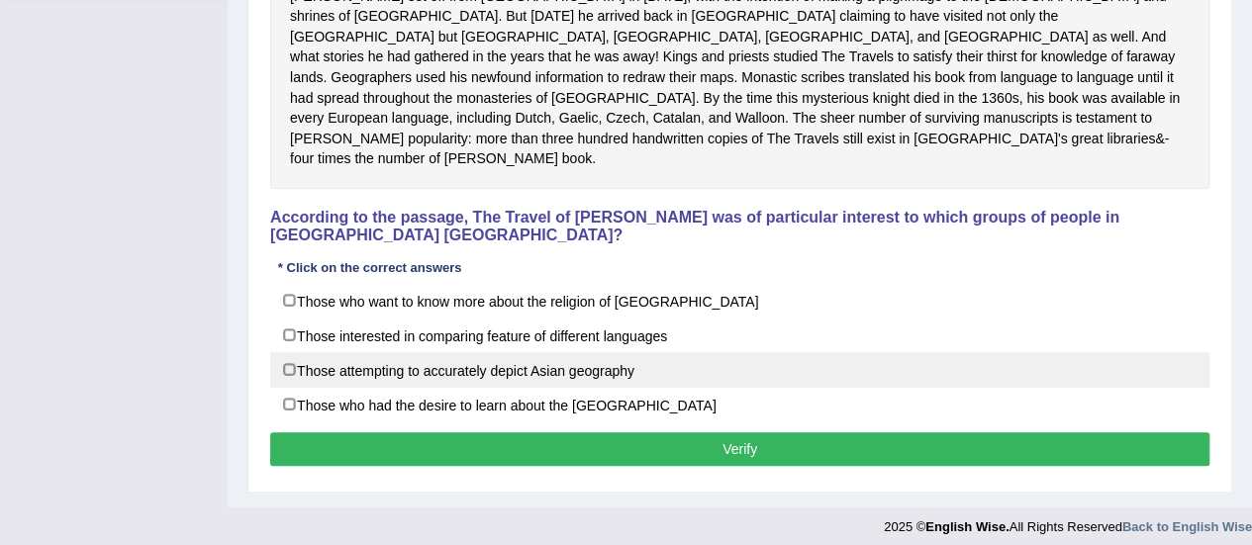
click at [293, 352] on label "Those attempting to accurately depict Asian geography" at bounding box center [739, 370] width 939 height 36
checkbox input "true"
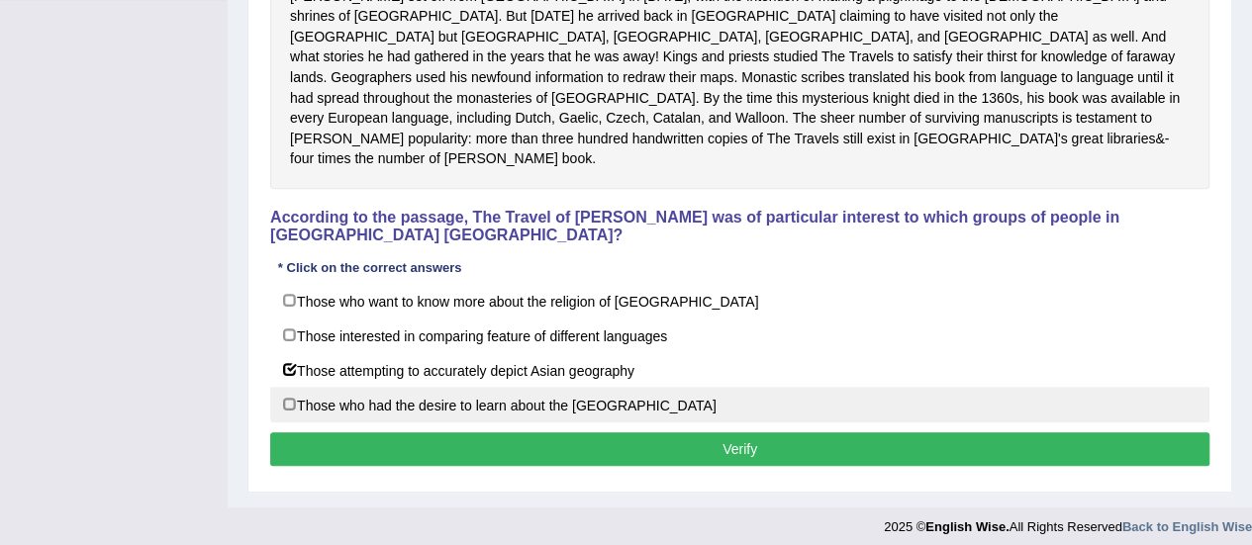
click at [293, 387] on label "Those who had the desire to learn about the [GEOGRAPHIC_DATA]" at bounding box center [739, 405] width 939 height 36
checkbox input "true"
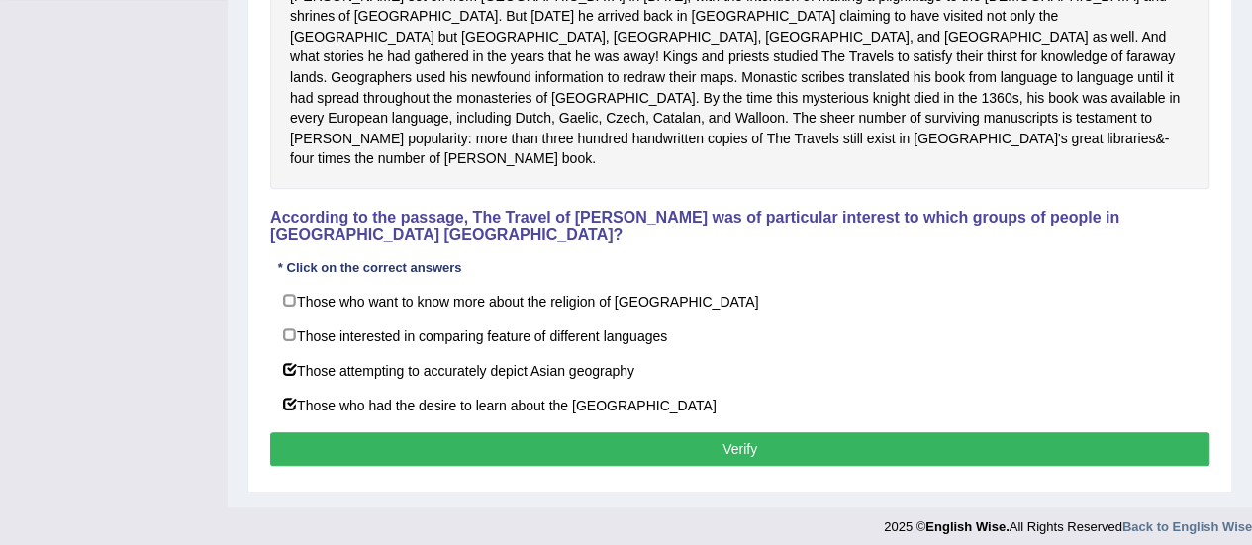
click at [636, 432] on button "Verify" at bounding box center [739, 449] width 939 height 34
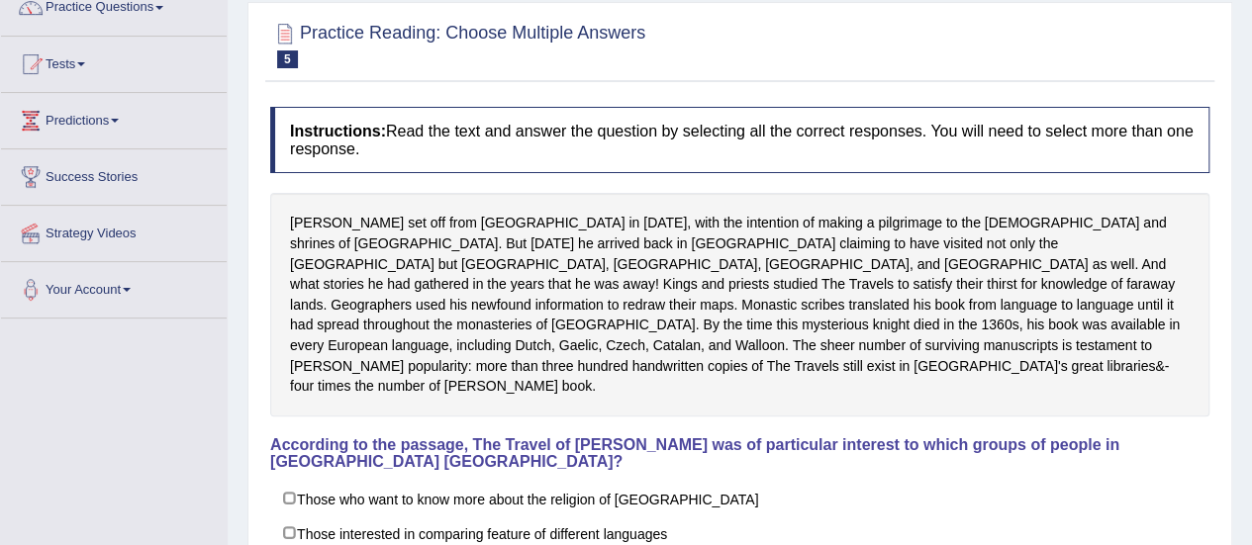
scroll to position [106, 0]
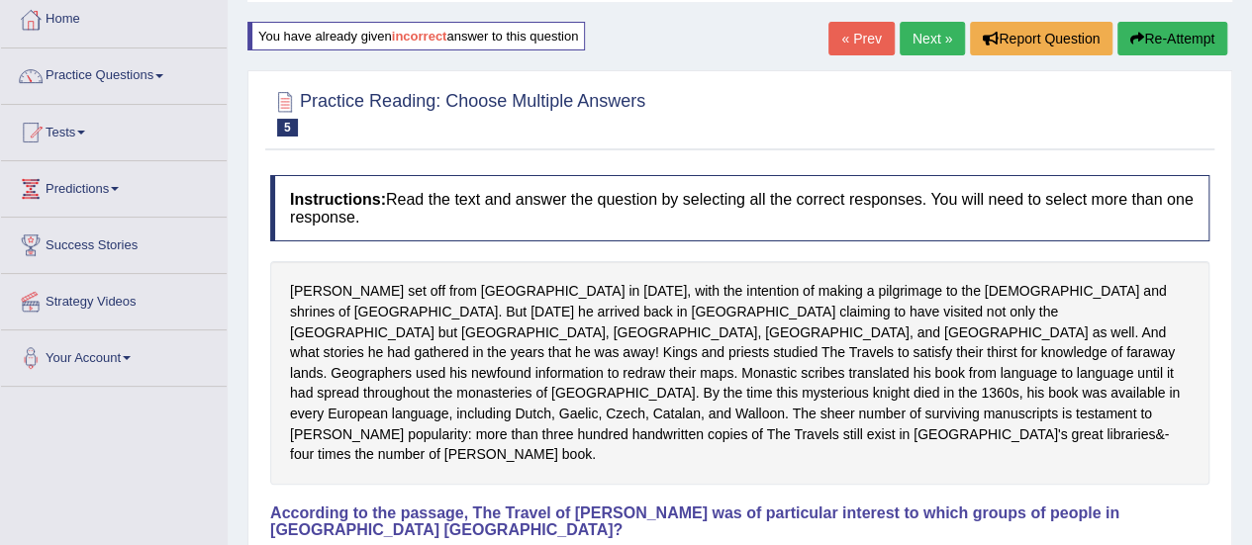
click at [919, 45] on link "Next »" at bounding box center [931, 39] width 65 height 34
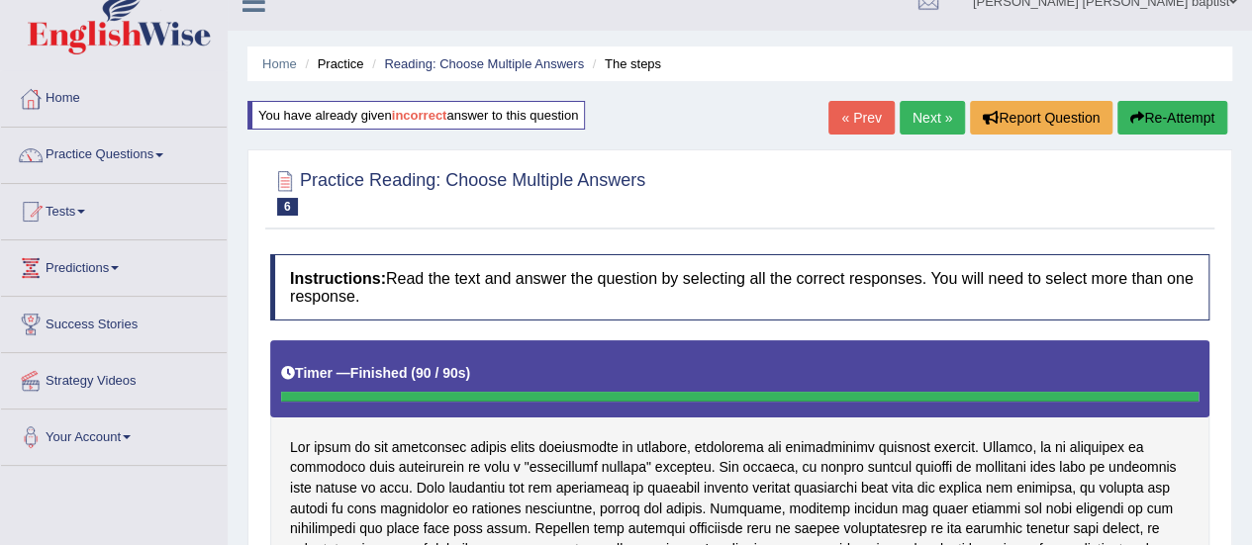
scroll to position [6, 0]
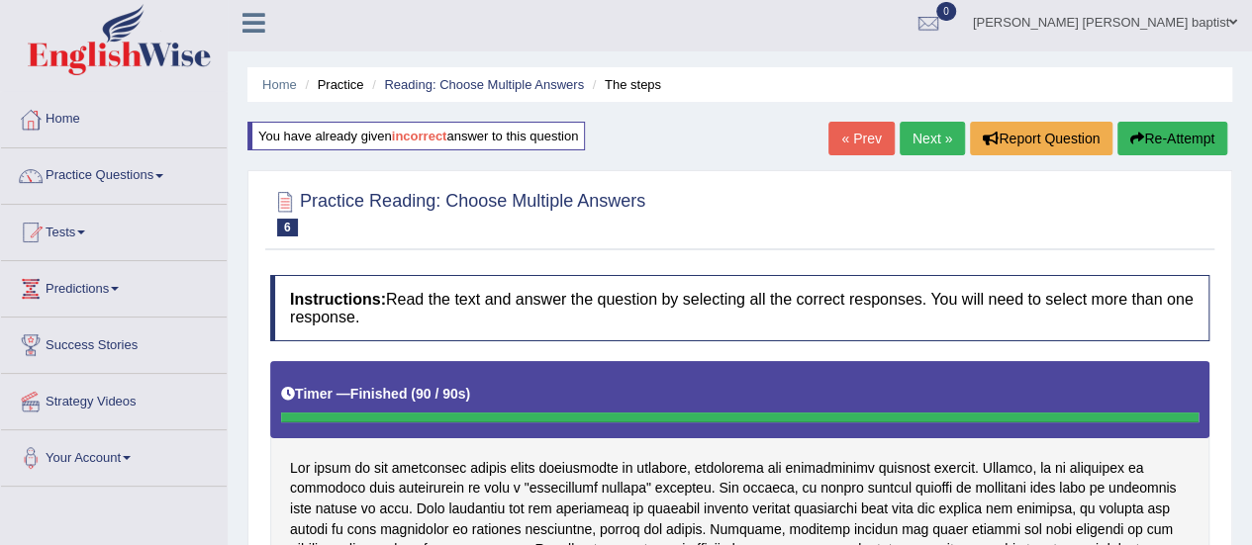
click at [1126, 145] on button "Re-Attempt" at bounding box center [1172, 139] width 110 height 34
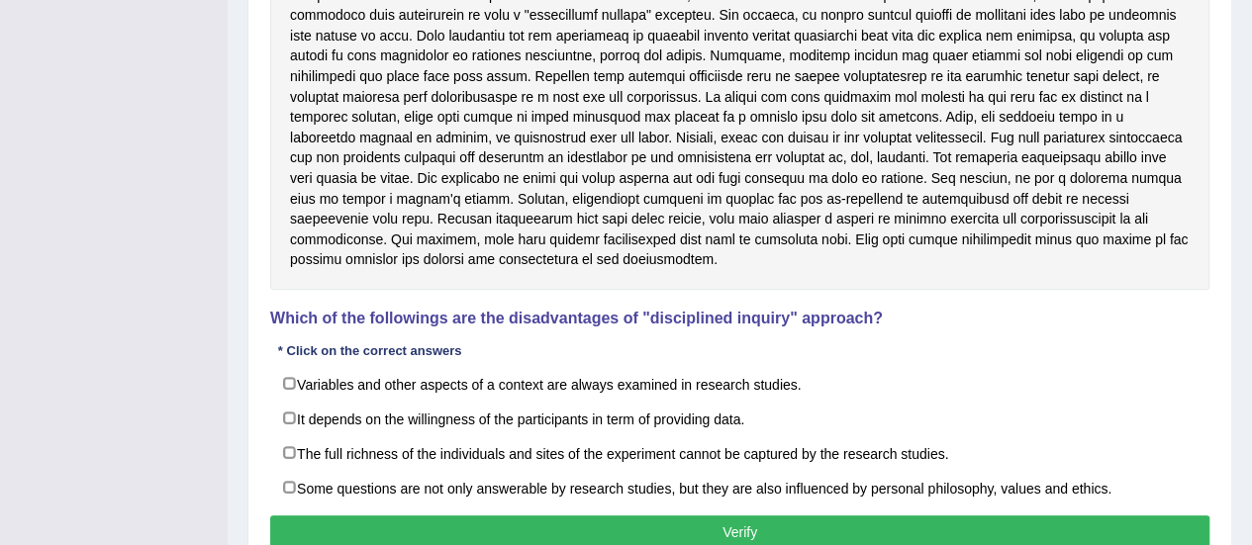
scroll to position [582, 0]
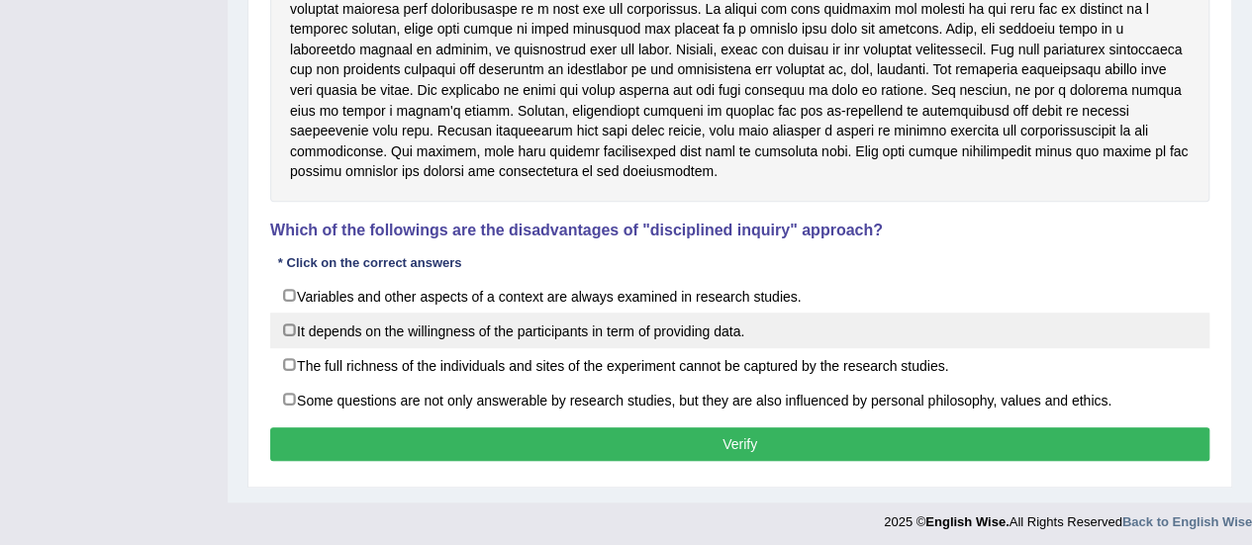
click at [301, 325] on label "It depends on the willingness of the participants in term of providing data." at bounding box center [739, 331] width 939 height 36
checkbox input "true"
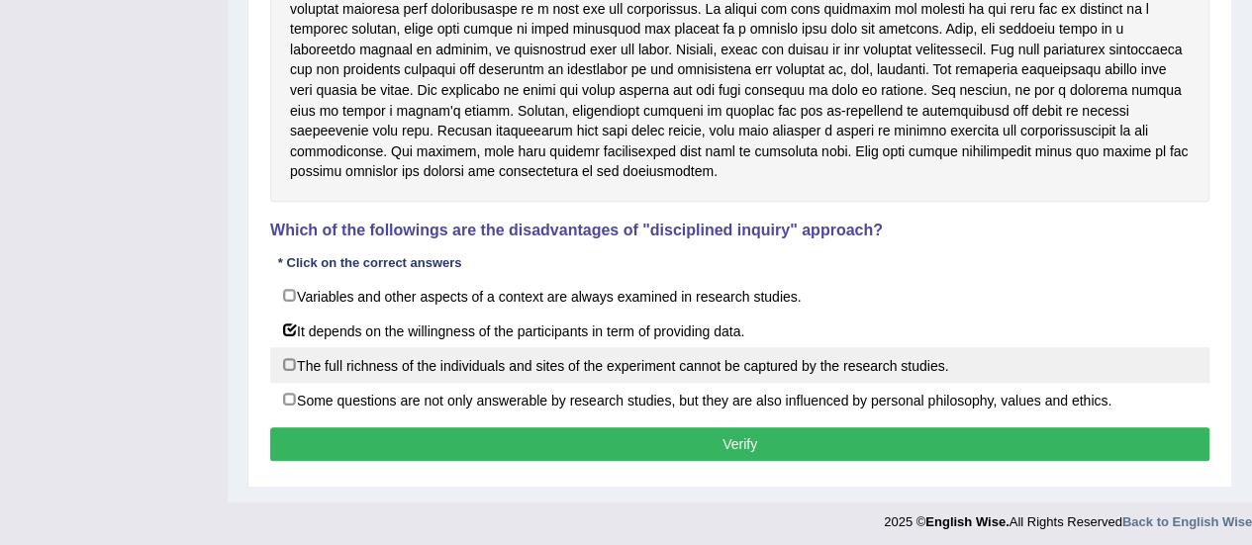
click at [295, 350] on label "The full richness of the individuals and sites of the experiment cannot be capt…" at bounding box center [739, 365] width 939 height 36
checkbox input "true"
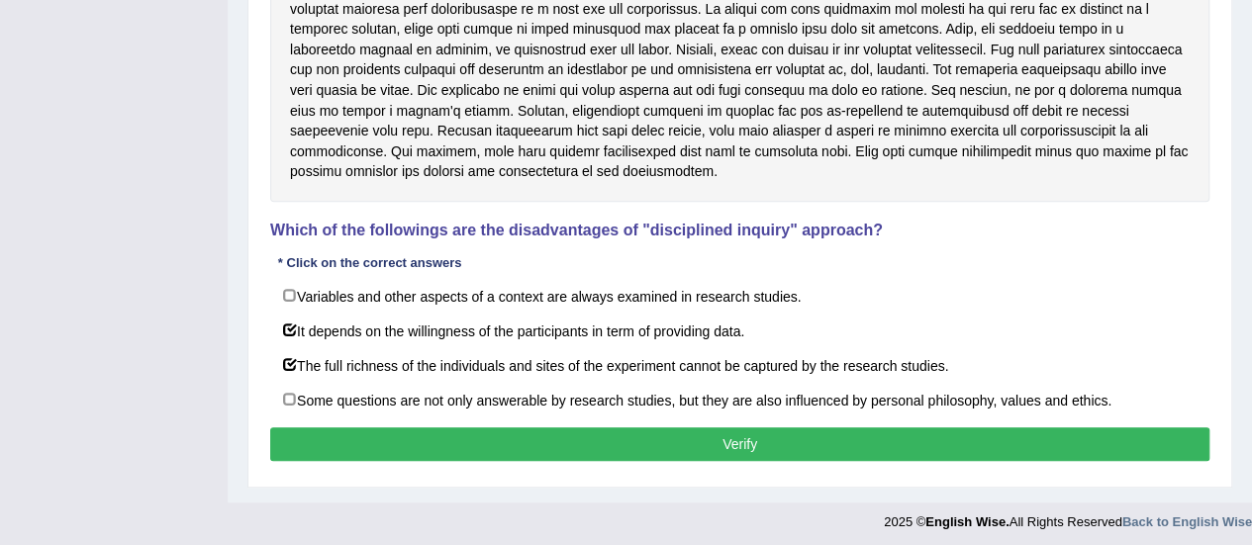
click at [628, 439] on button "Verify" at bounding box center [739, 444] width 939 height 34
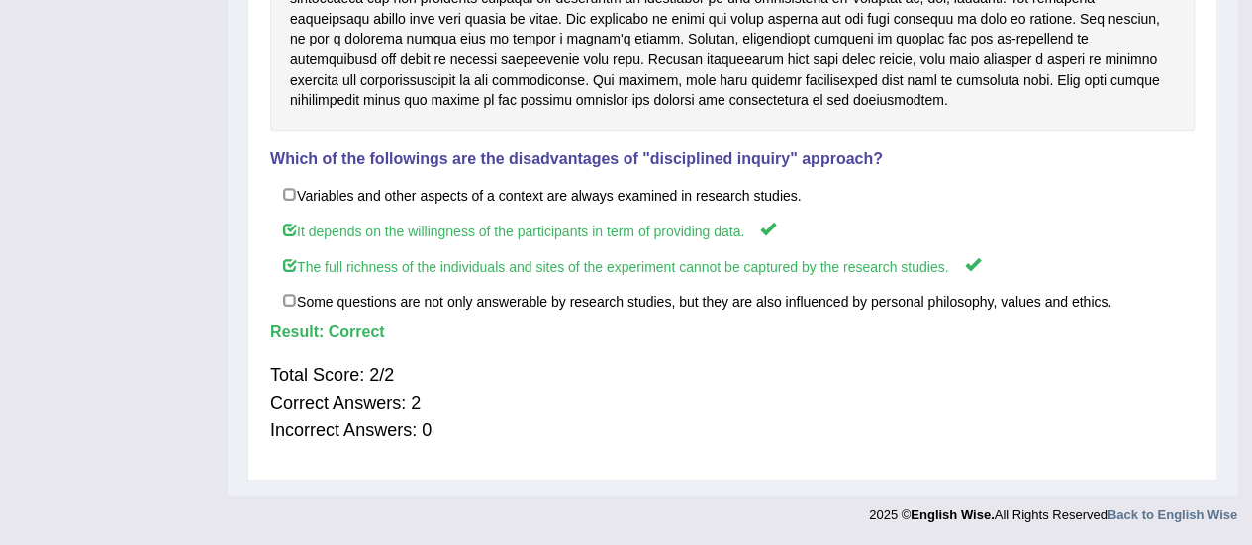
scroll to position [491, 0]
